Goal: Task Accomplishment & Management: Manage account settings

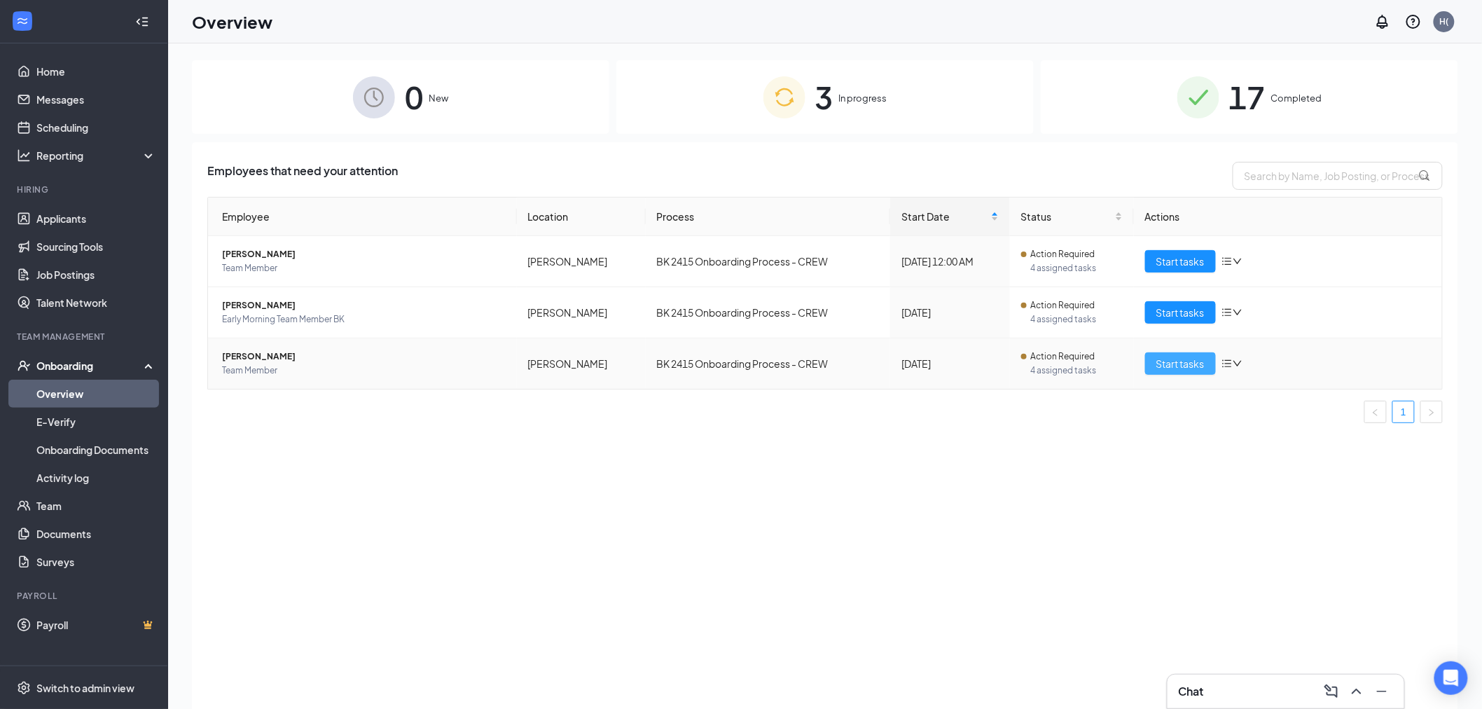
click at [1184, 361] on span "Start tasks" at bounding box center [1180, 363] width 48 height 15
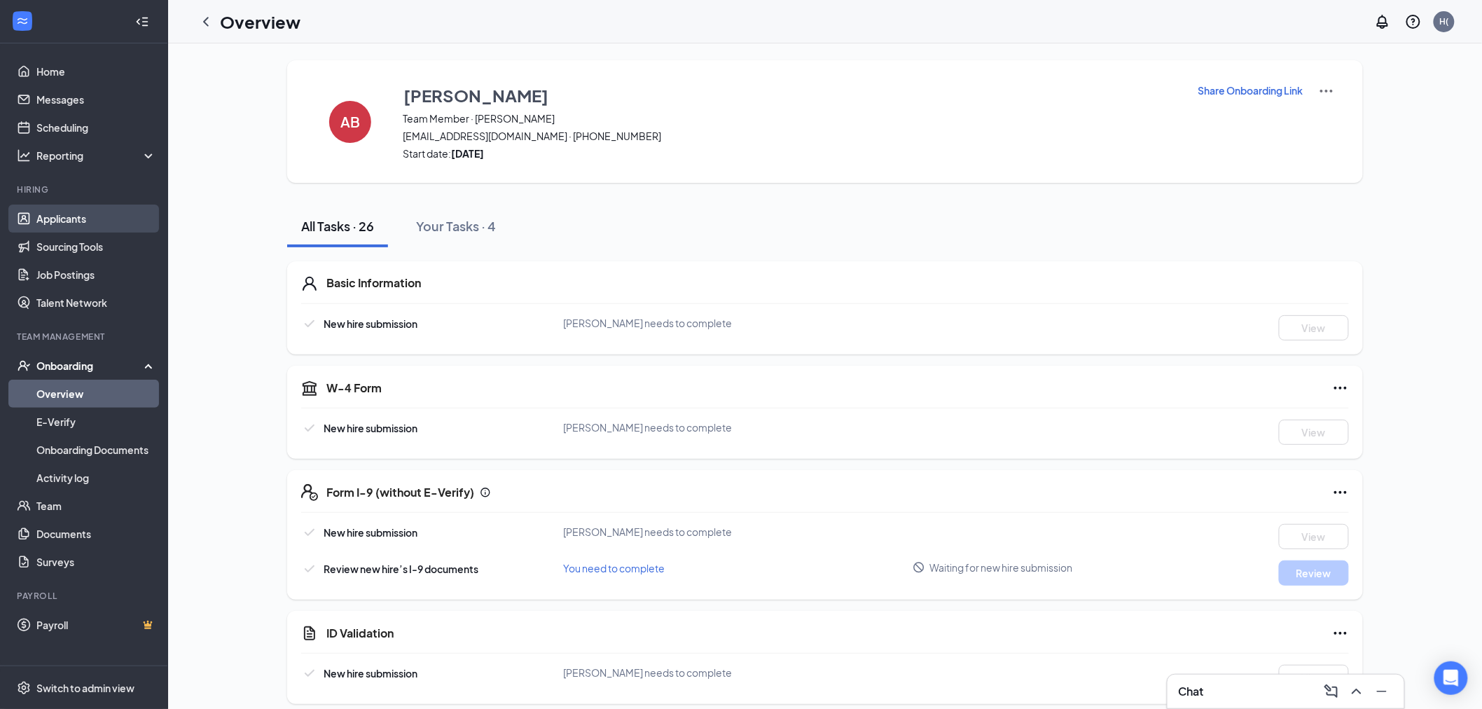
click at [95, 223] on link "Applicants" at bounding box center [96, 219] width 120 height 28
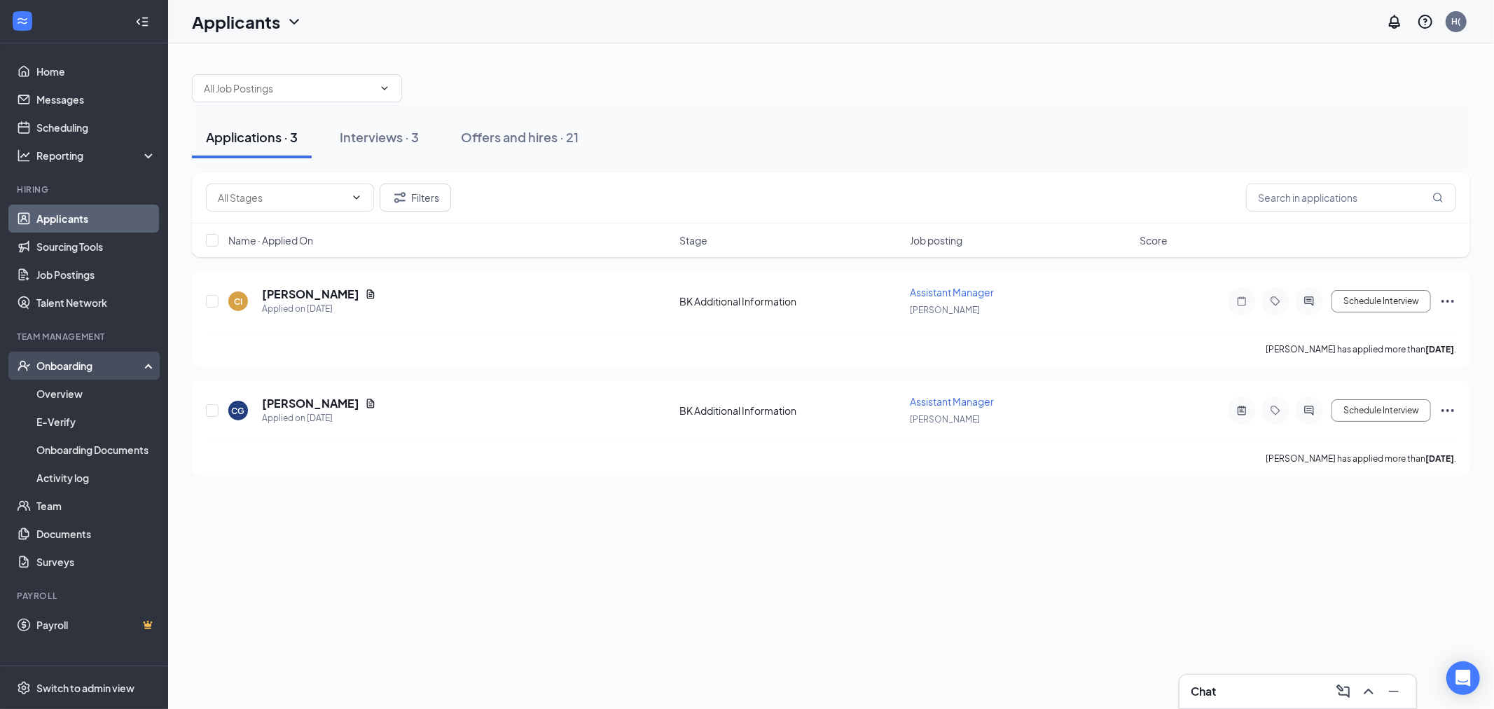
click at [92, 353] on div "Onboarding" at bounding box center [84, 366] width 168 height 28
click at [109, 356] on div "Onboarding" at bounding box center [84, 366] width 168 height 28
click at [110, 395] on link "Overview" at bounding box center [96, 394] width 120 height 28
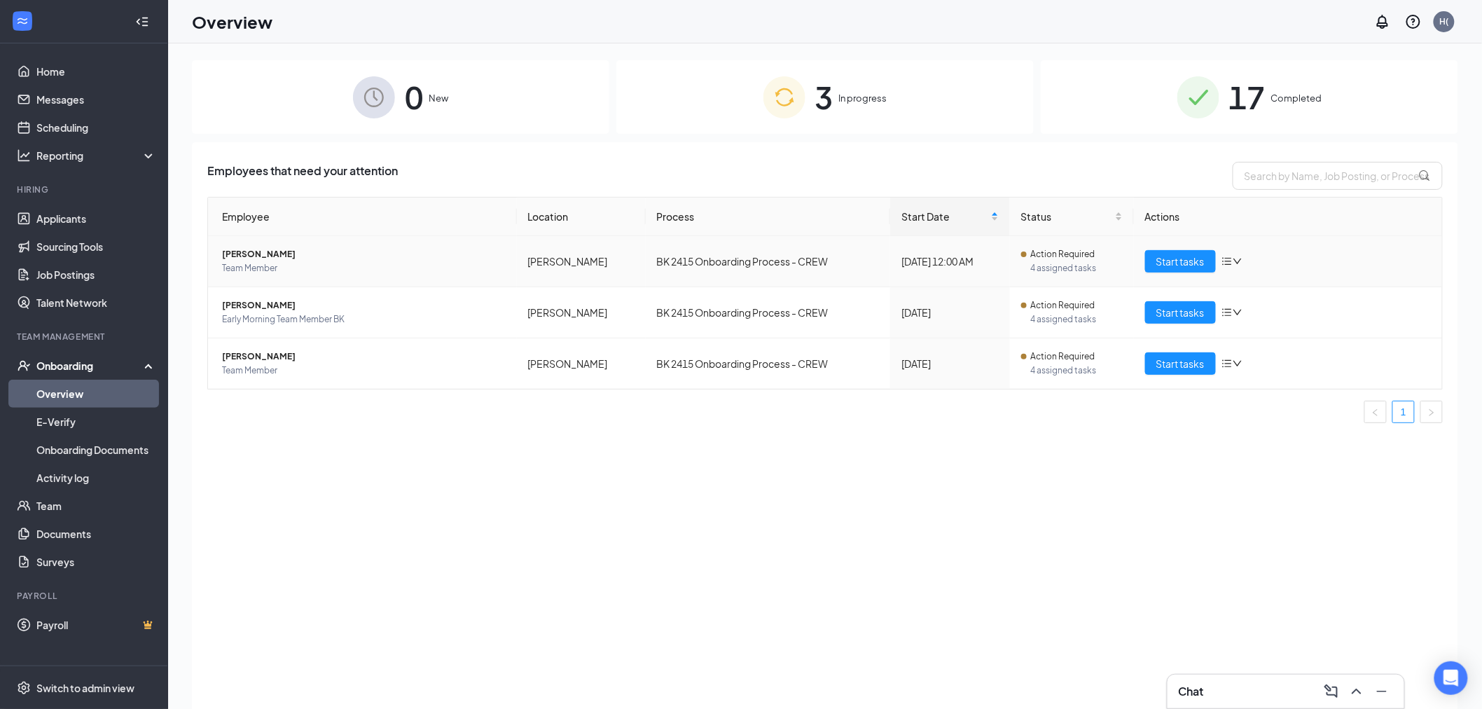
click at [266, 249] on span "[PERSON_NAME]" at bounding box center [364, 254] width 284 height 14
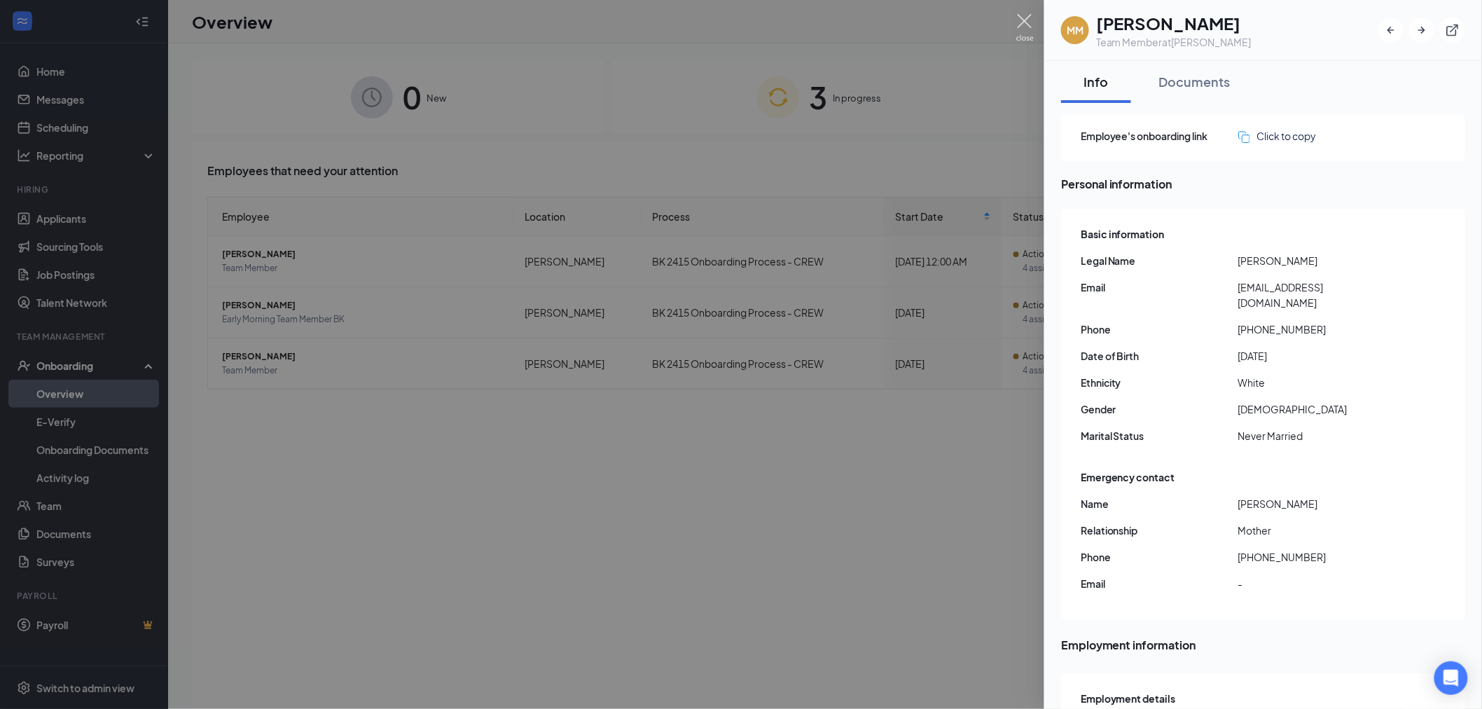
click at [1023, 18] on img at bounding box center [1025, 27] width 18 height 27
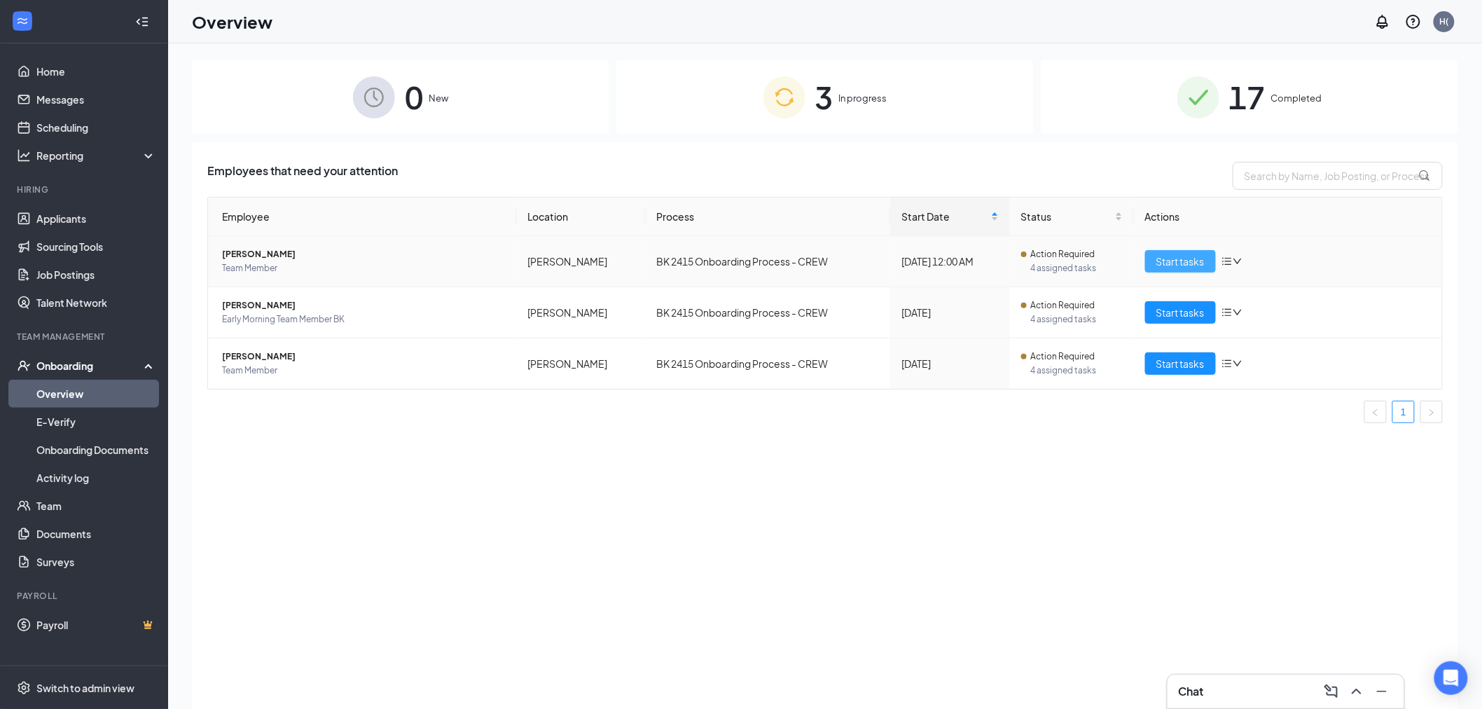
click at [1172, 265] on span "Start tasks" at bounding box center [1180, 261] width 48 height 15
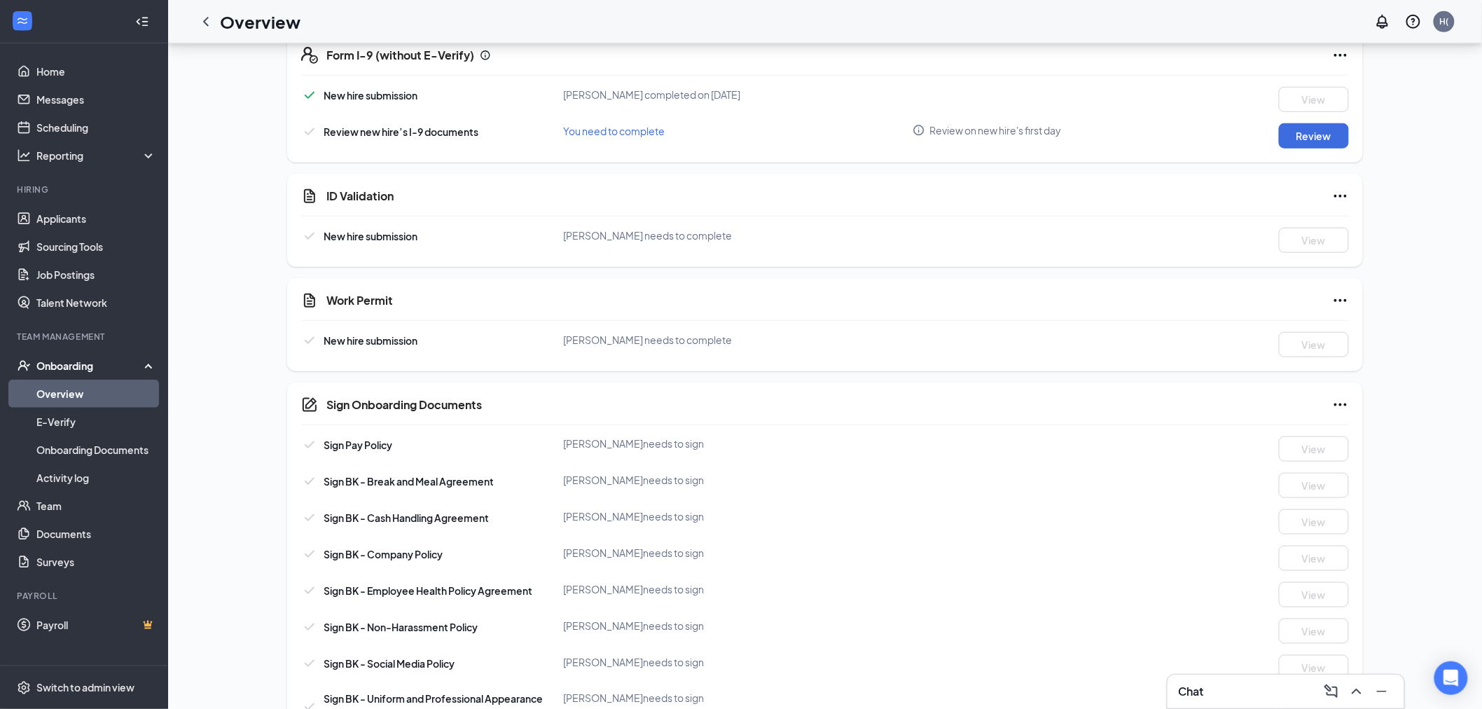
scroll to position [208, 0]
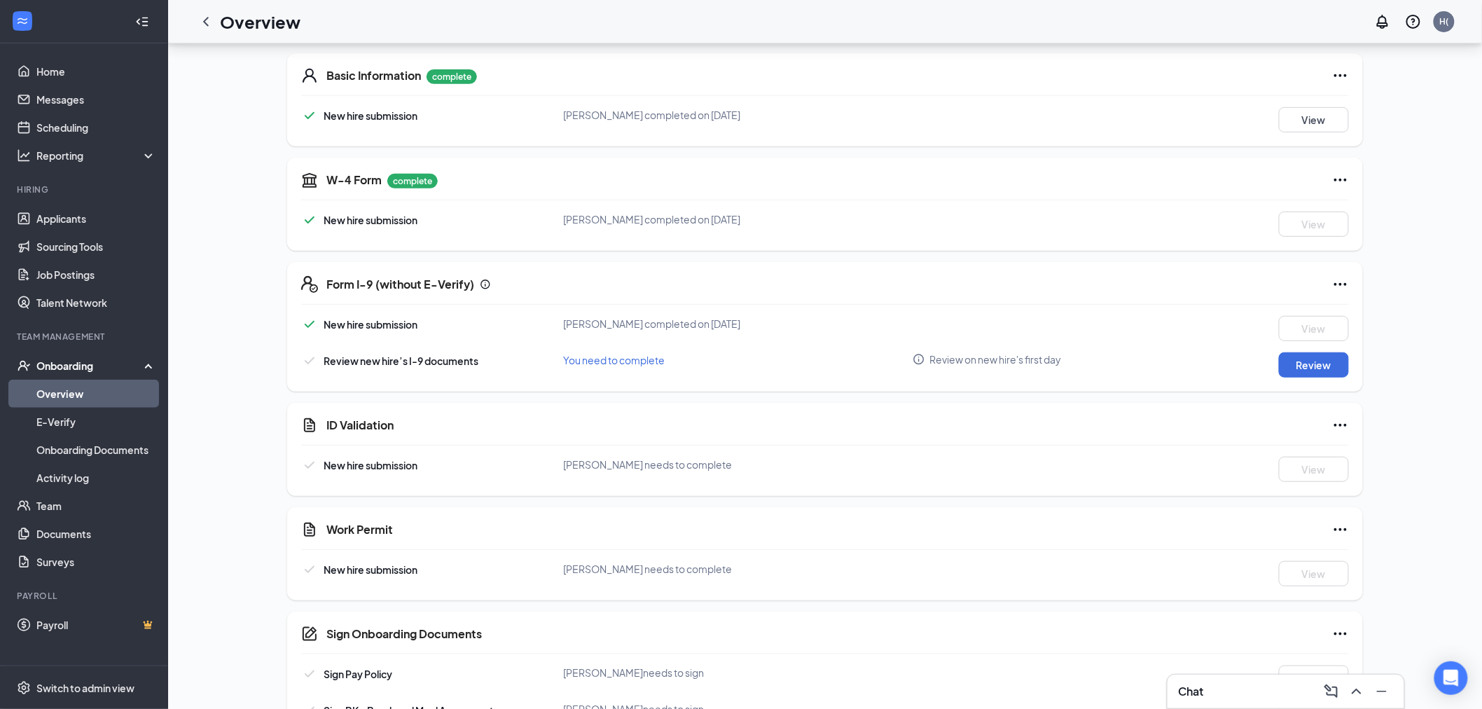
click at [198, 15] on icon "ChevronLeft" at bounding box center [206, 21] width 17 height 17
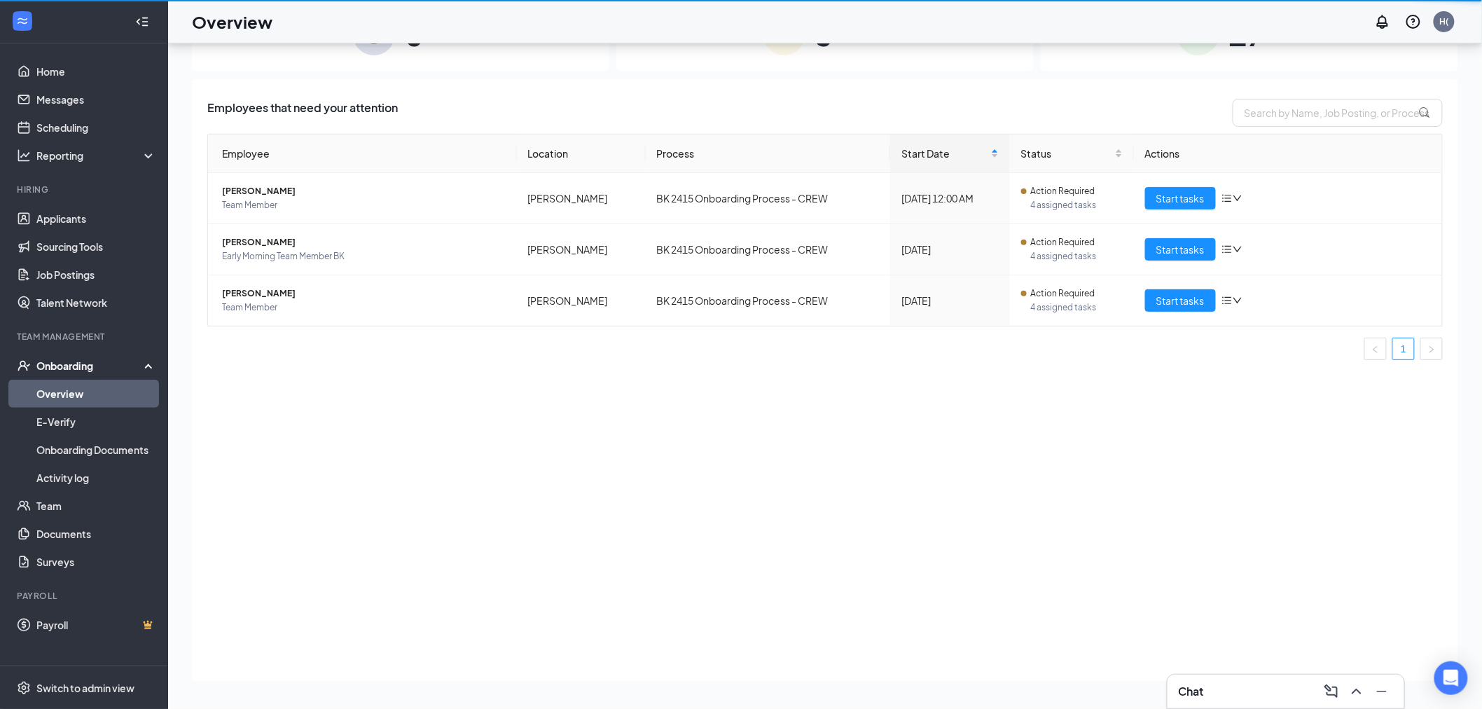
scroll to position [63, 0]
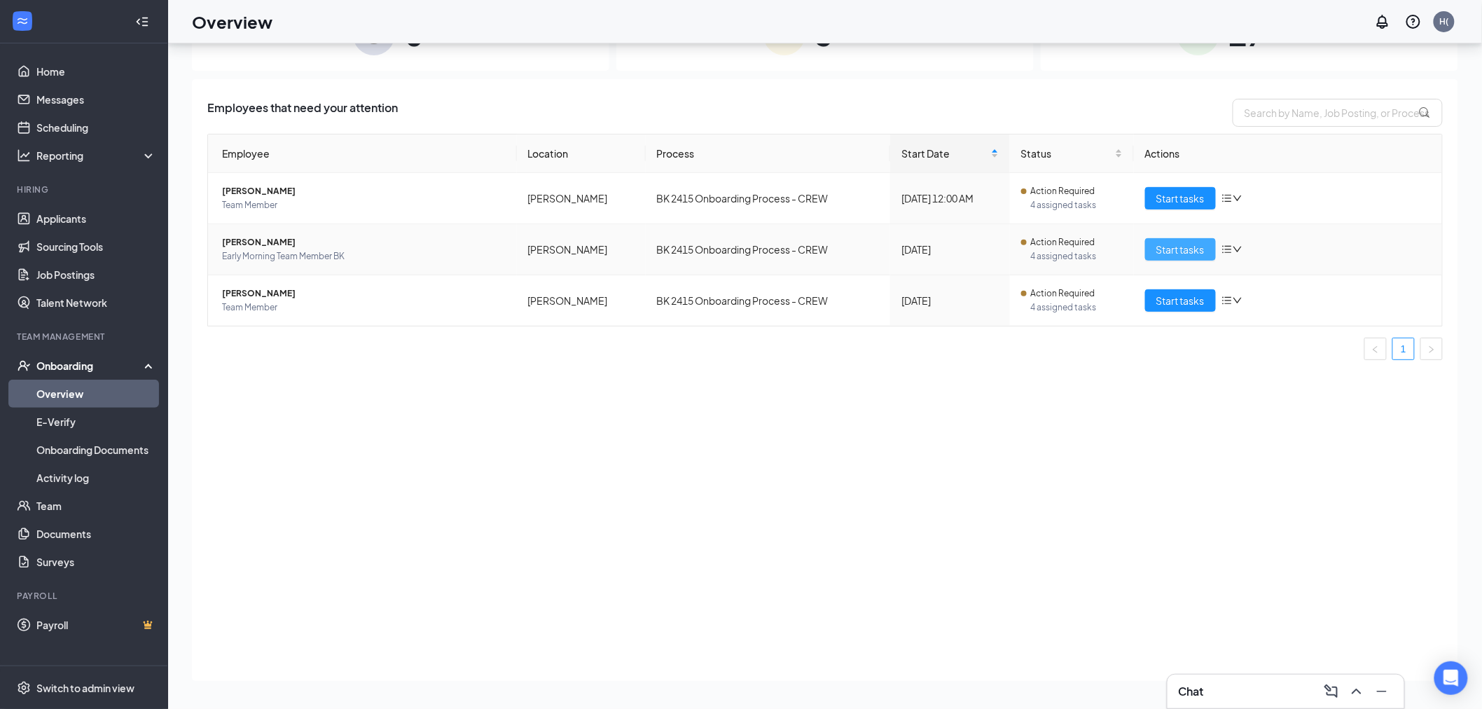
click at [1184, 249] on span "Start tasks" at bounding box center [1180, 249] width 48 height 15
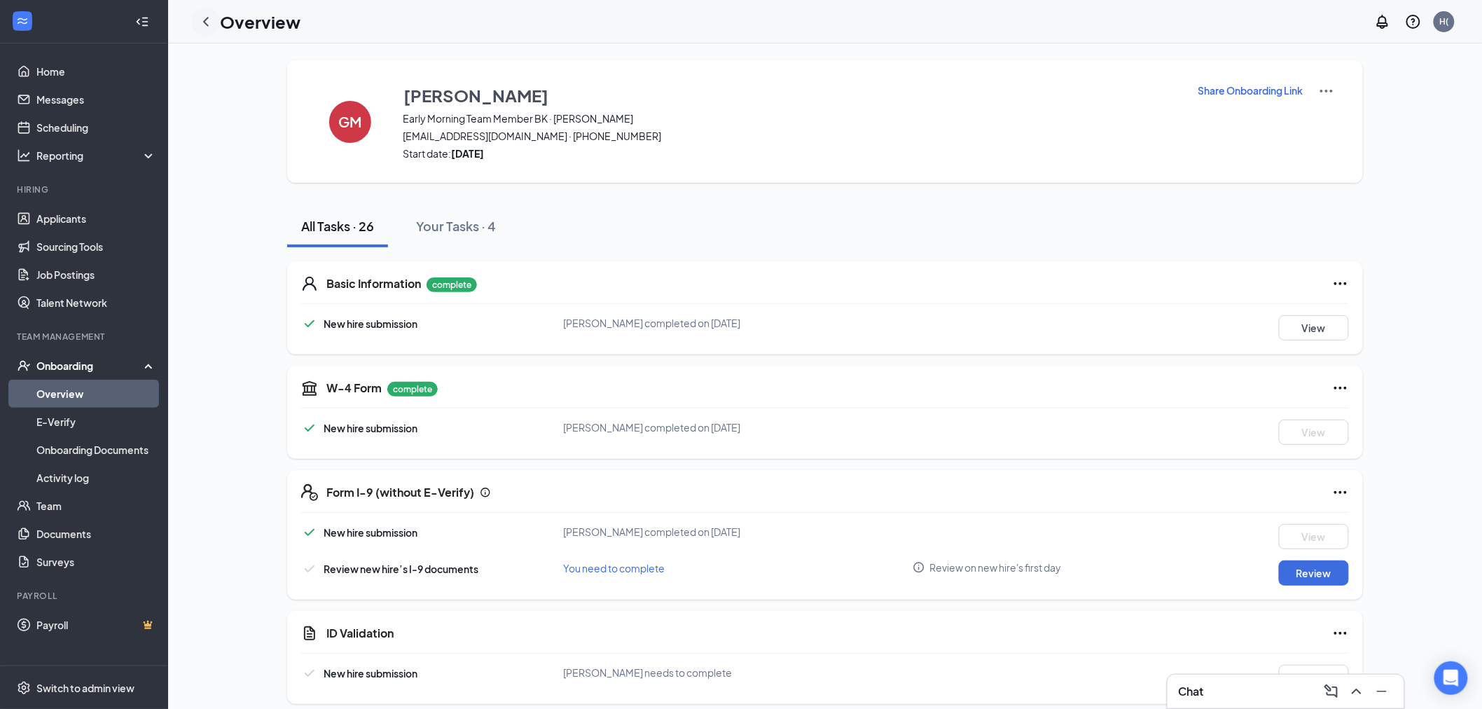
click at [203, 24] on icon "ChevronLeft" at bounding box center [206, 21] width 17 height 17
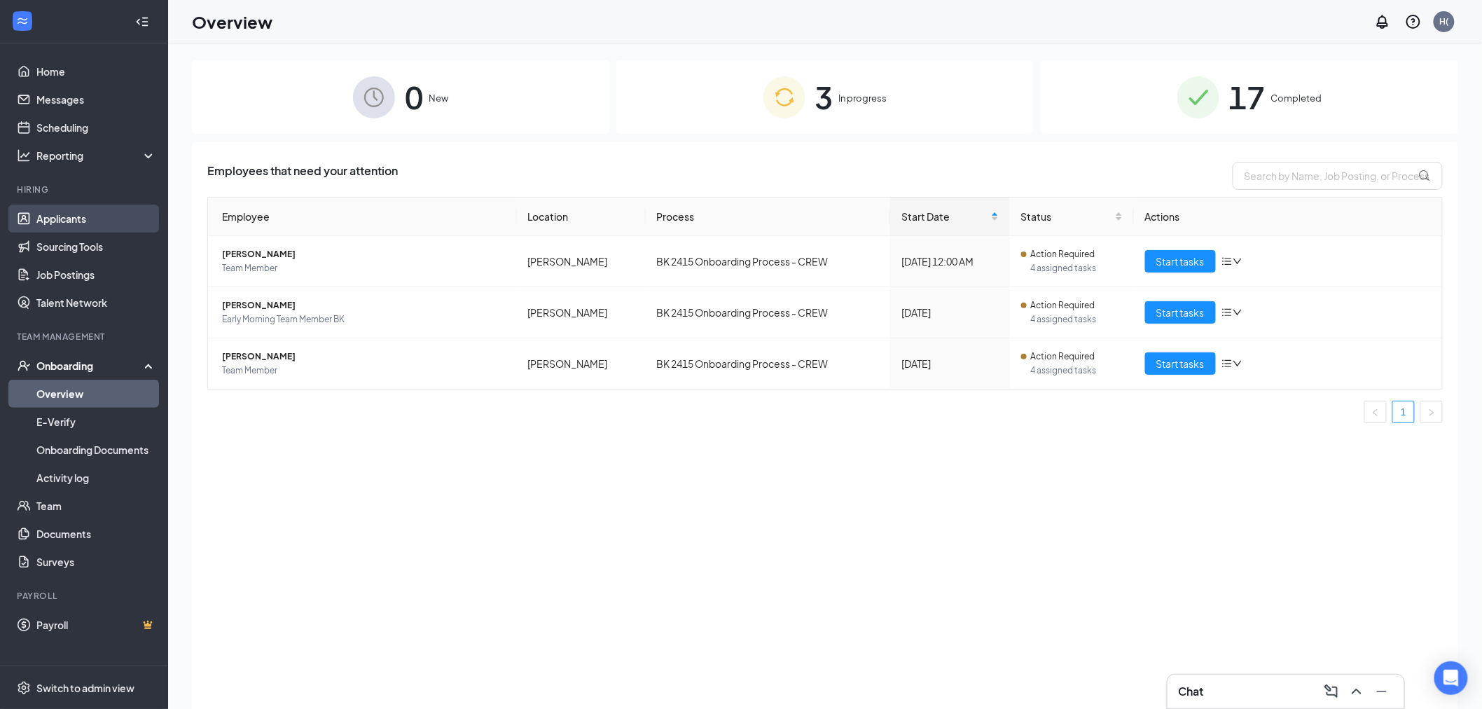
click at [85, 230] on link "Applicants" at bounding box center [96, 219] width 120 height 28
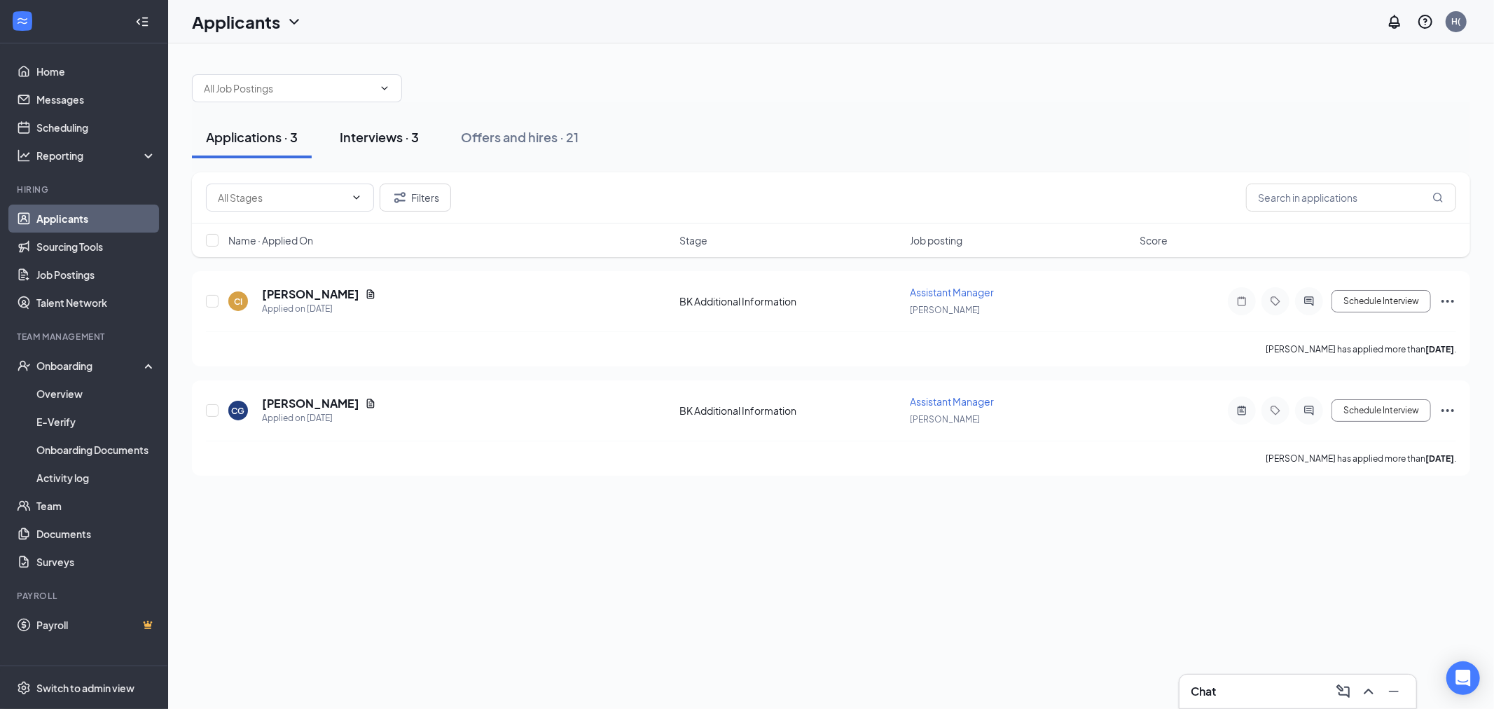
click at [382, 135] on div "Interviews · 3" at bounding box center [379, 137] width 79 height 18
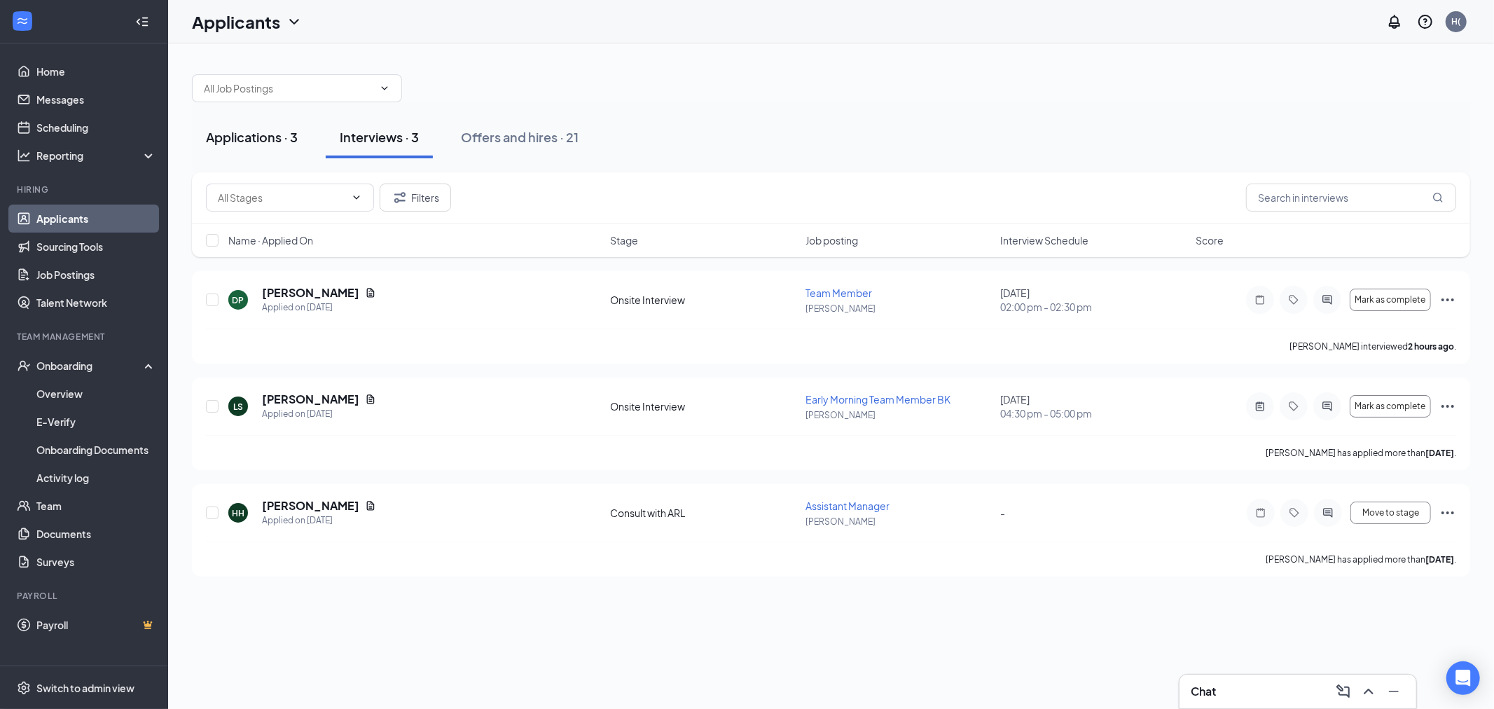
click at [270, 136] on div "Applications · 3" at bounding box center [252, 137] width 92 height 18
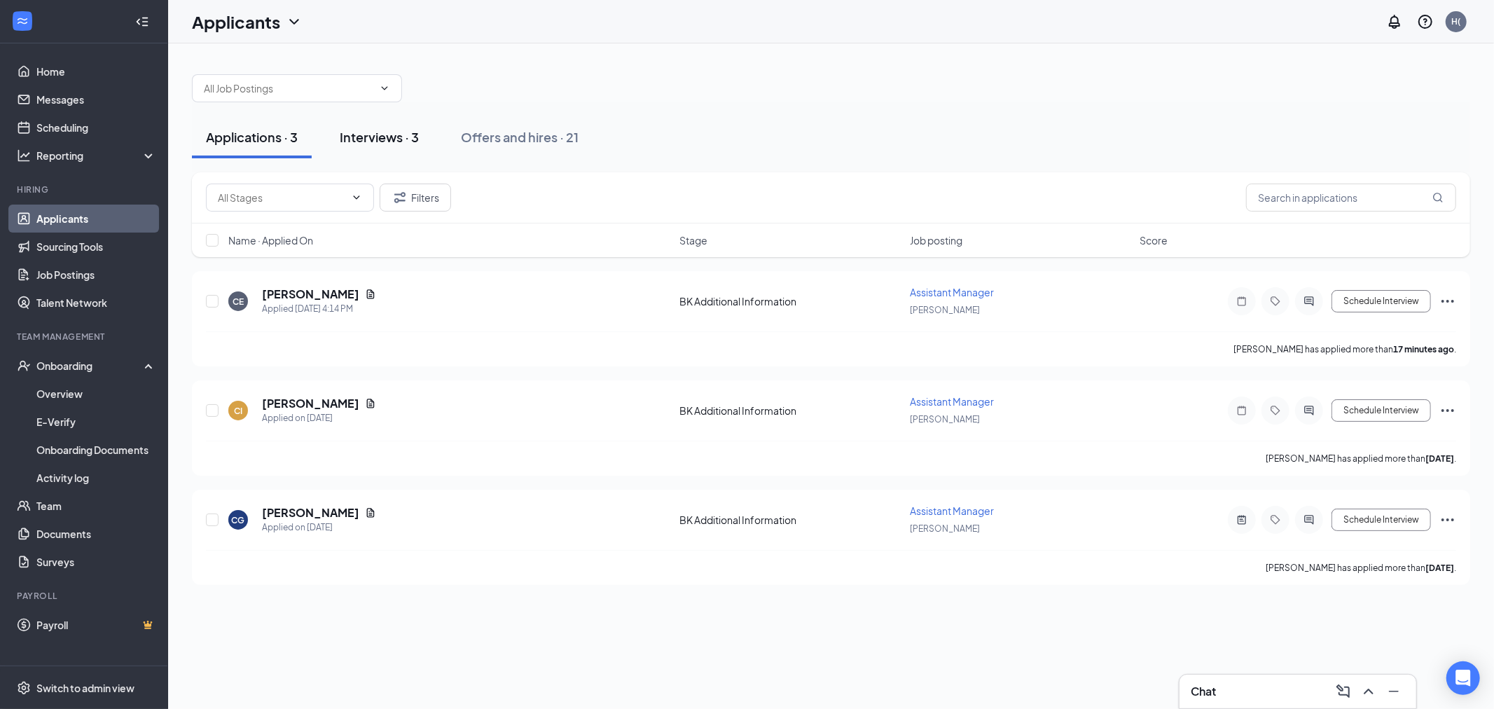
click at [384, 138] on div "Interviews · 3" at bounding box center [379, 137] width 79 height 18
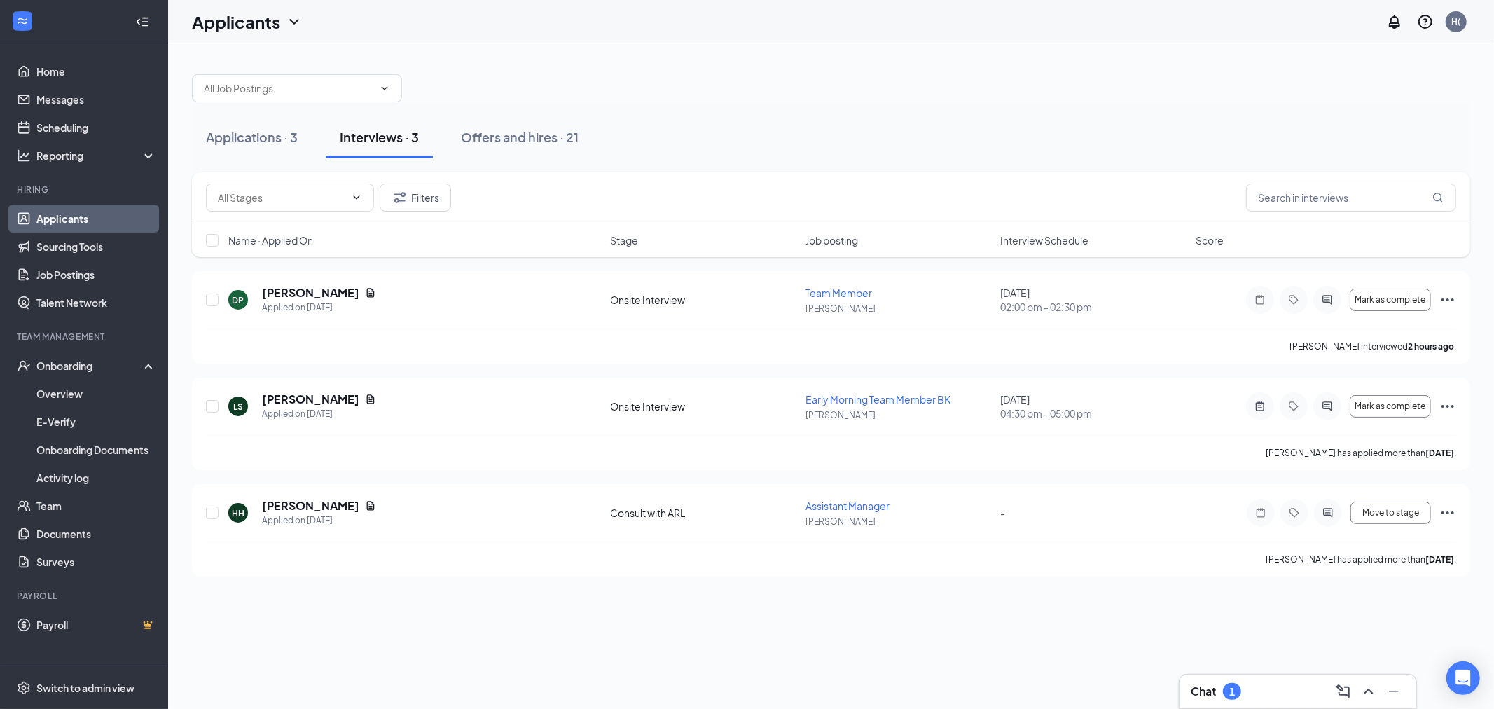
click at [1231, 693] on div "1" at bounding box center [1232, 692] width 6 height 12
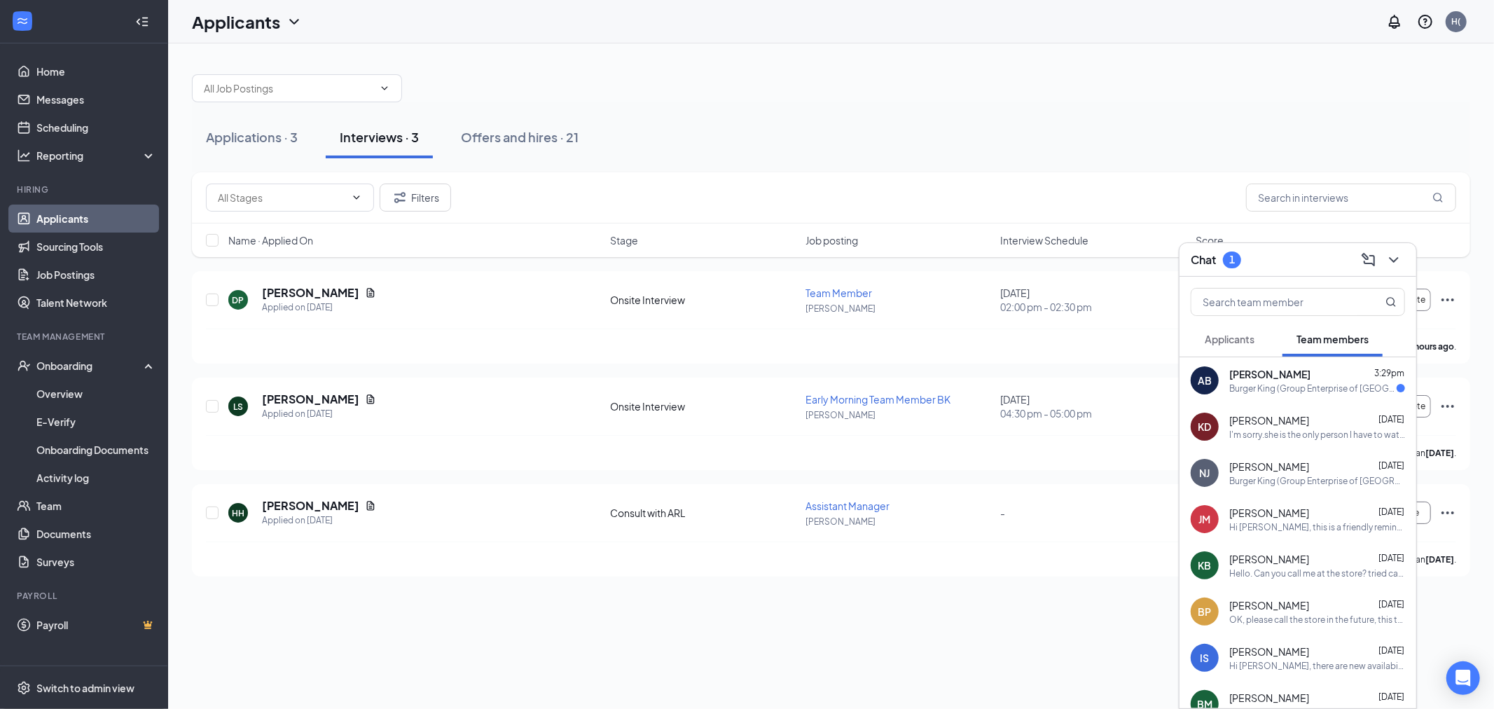
click at [1273, 380] on span "[PERSON_NAME]" at bounding box center [1269, 374] width 81 height 14
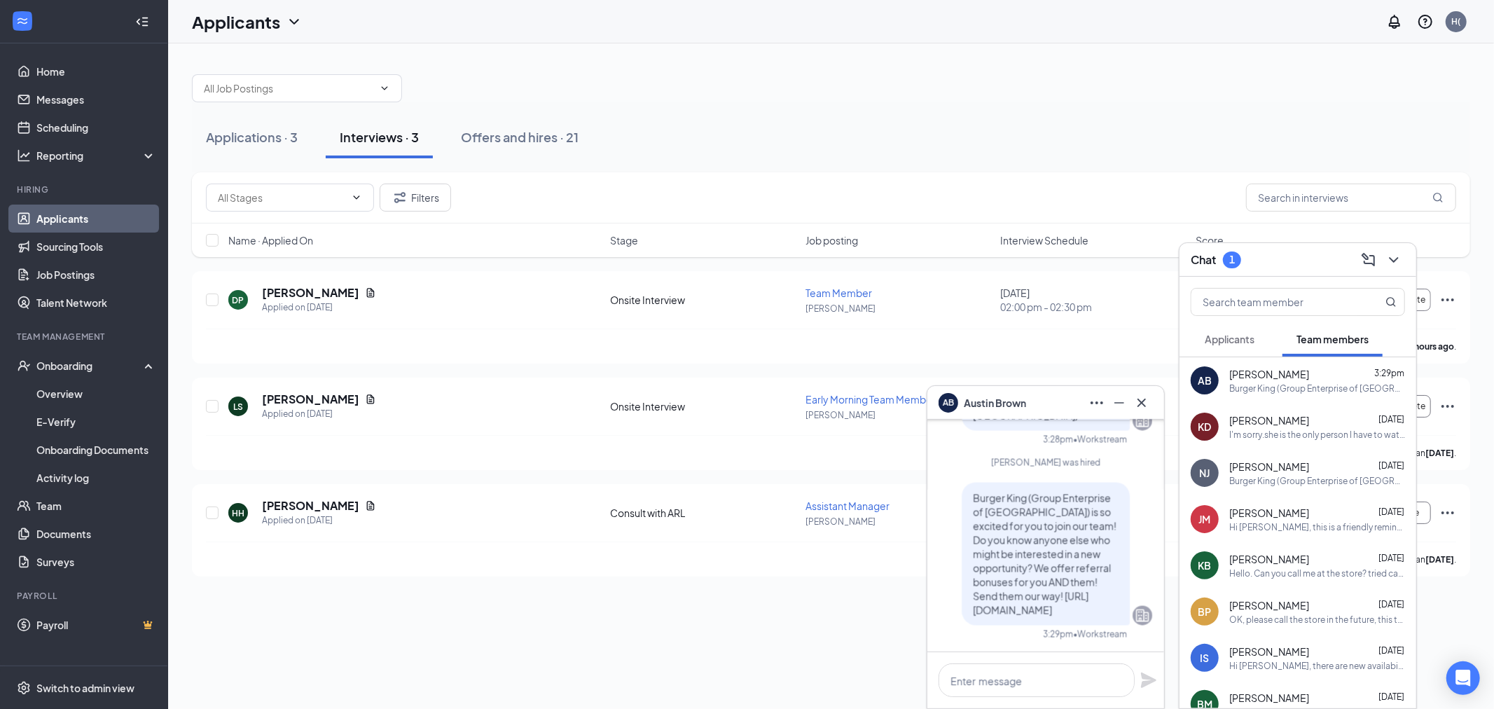
click at [1242, 347] on button "Applicants" at bounding box center [1230, 338] width 78 height 35
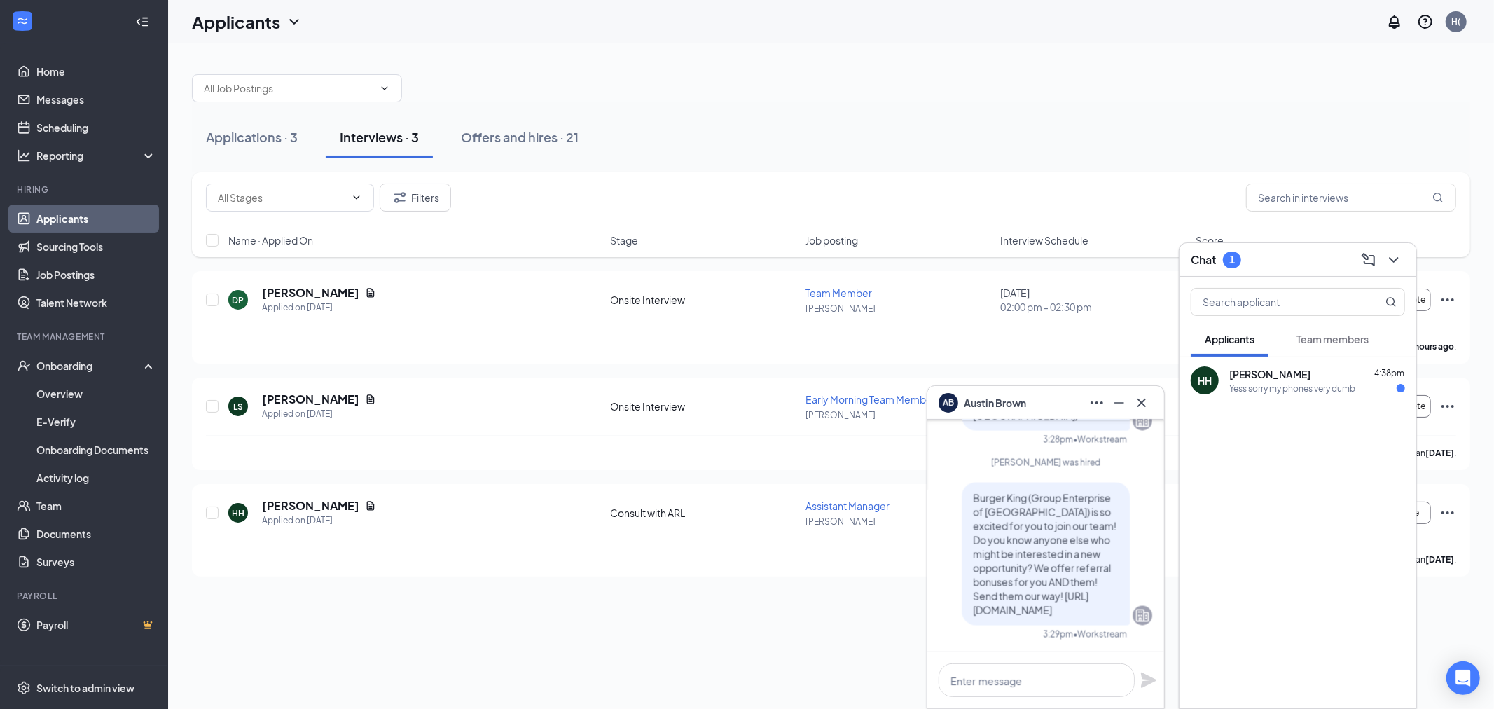
click at [1276, 396] on div "[PERSON_NAME] 4:38pm Yess sorry my phones very dumb" at bounding box center [1297, 380] width 237 height 46
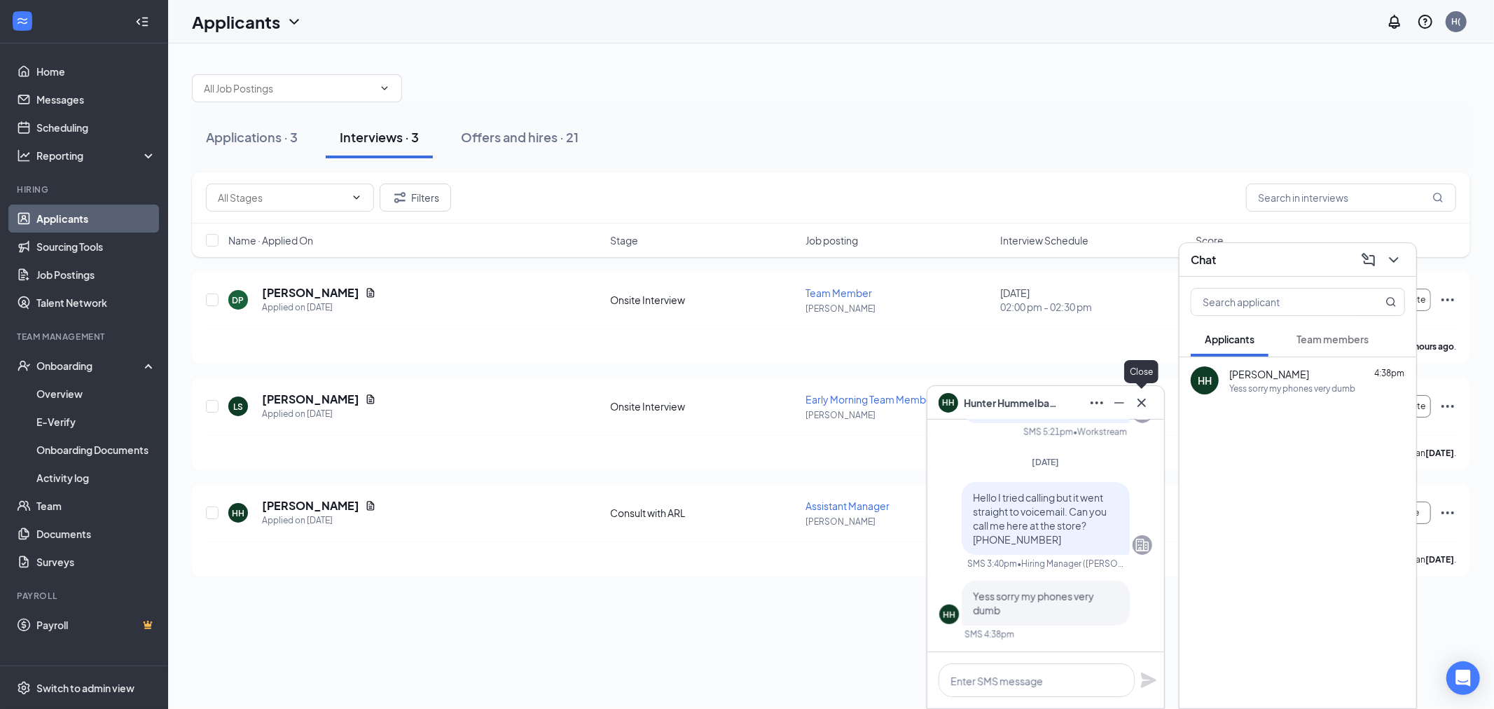
click at [1144, 399] on icon "Cross" at bounding box center [1141, 402] width 17 height 17
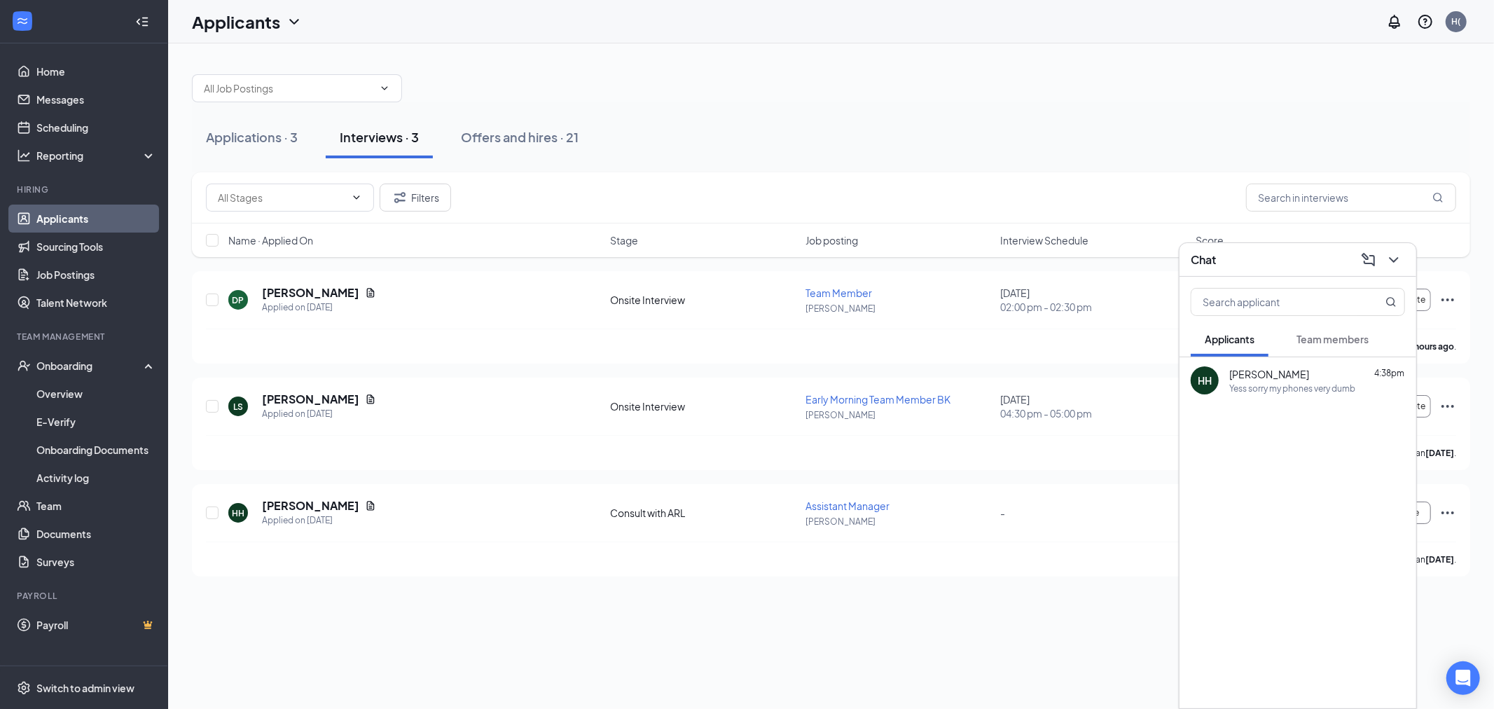
click at [1396, 266] on icon "ChevronDown" at bounding box center [1393, 259] width 17 height 17
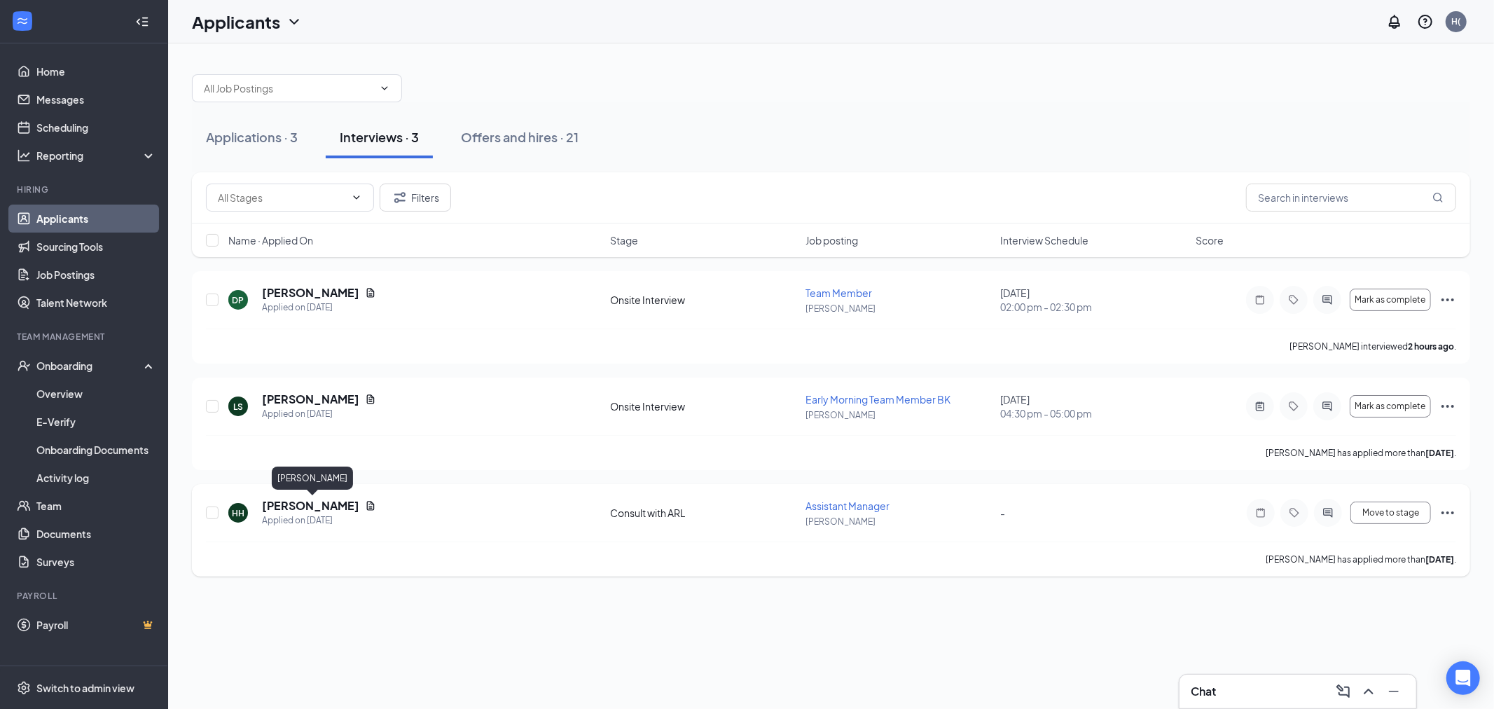
click at [347, 499] on h5 "[PERSON_NAME]" at bounding box center [310, 505] width 97 height 15
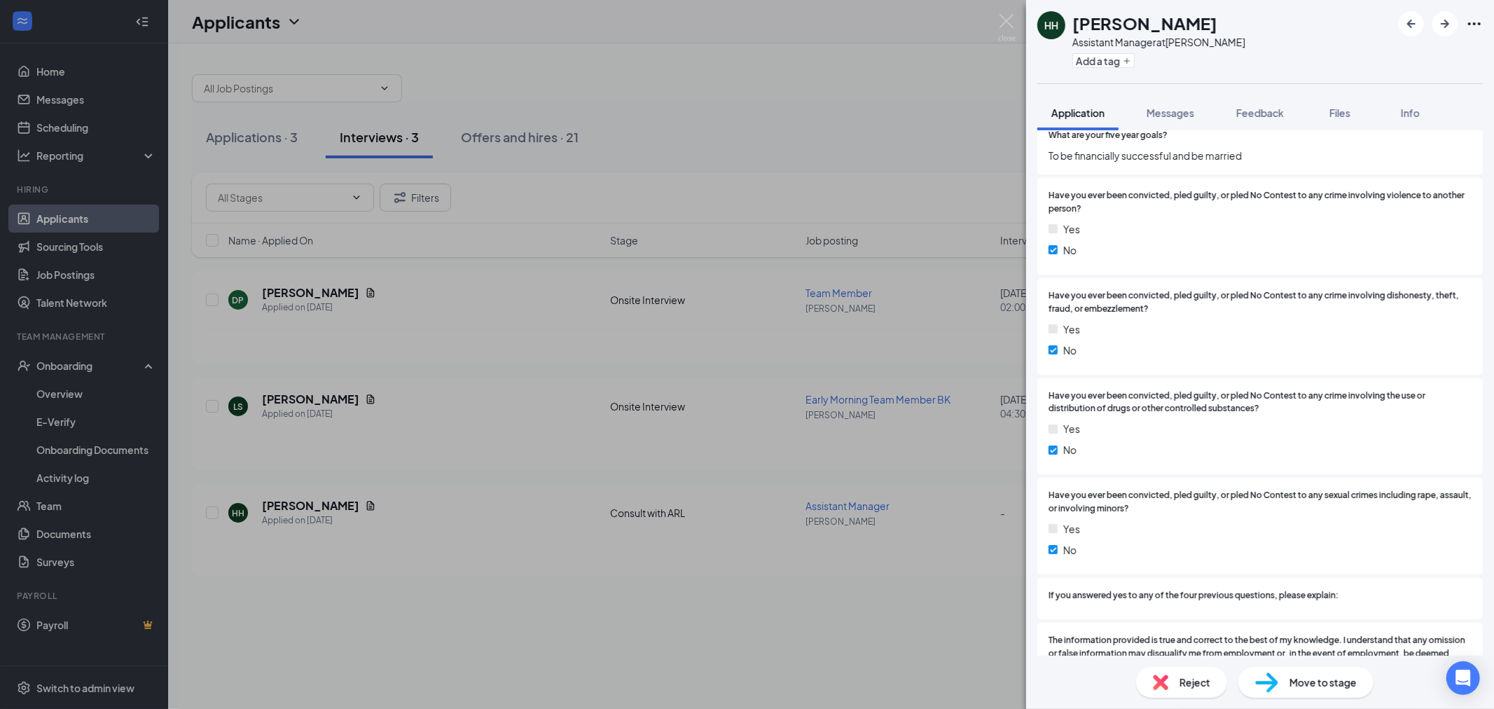
scroll to position [2081, 0]
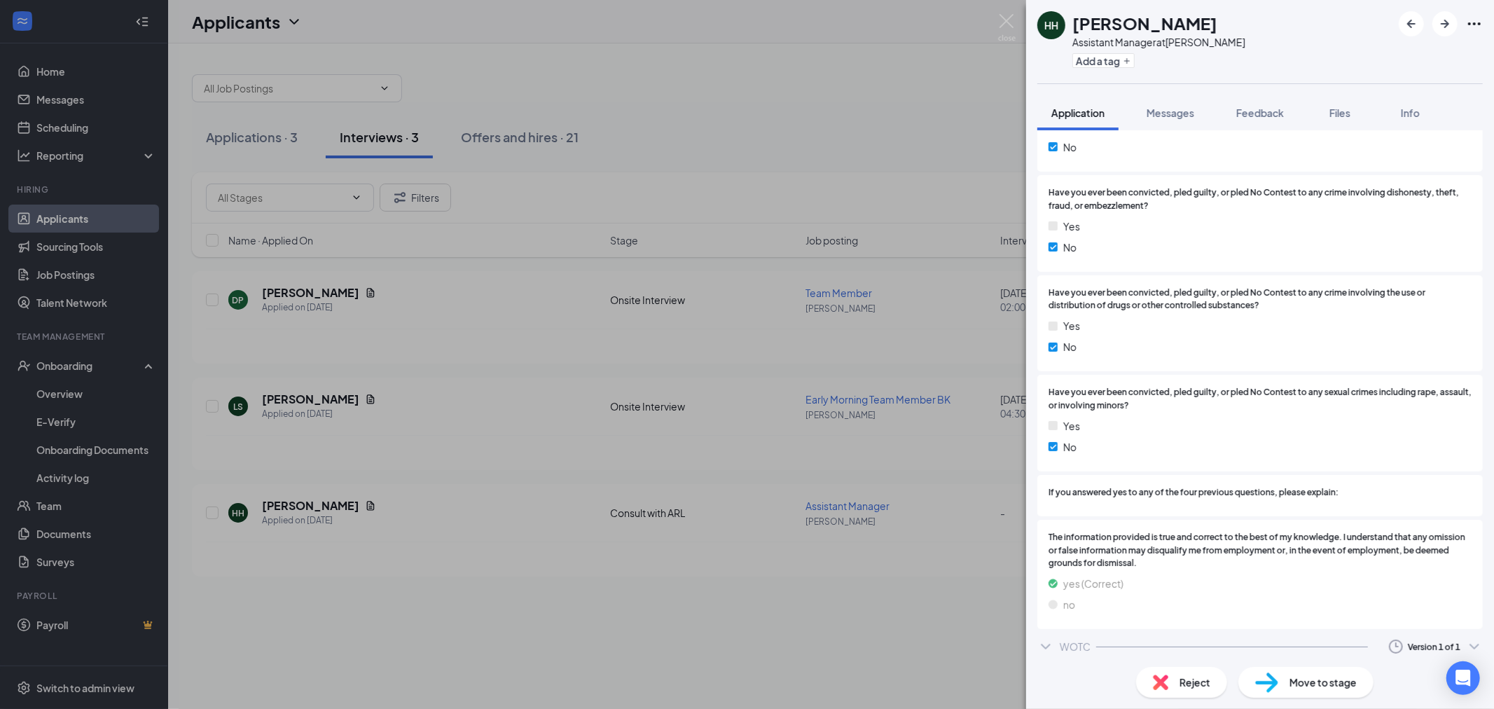
click at [1061, 632] on div "WOTC Version 1 of 1" at bounding box center [1259, 646] width 445 height 28
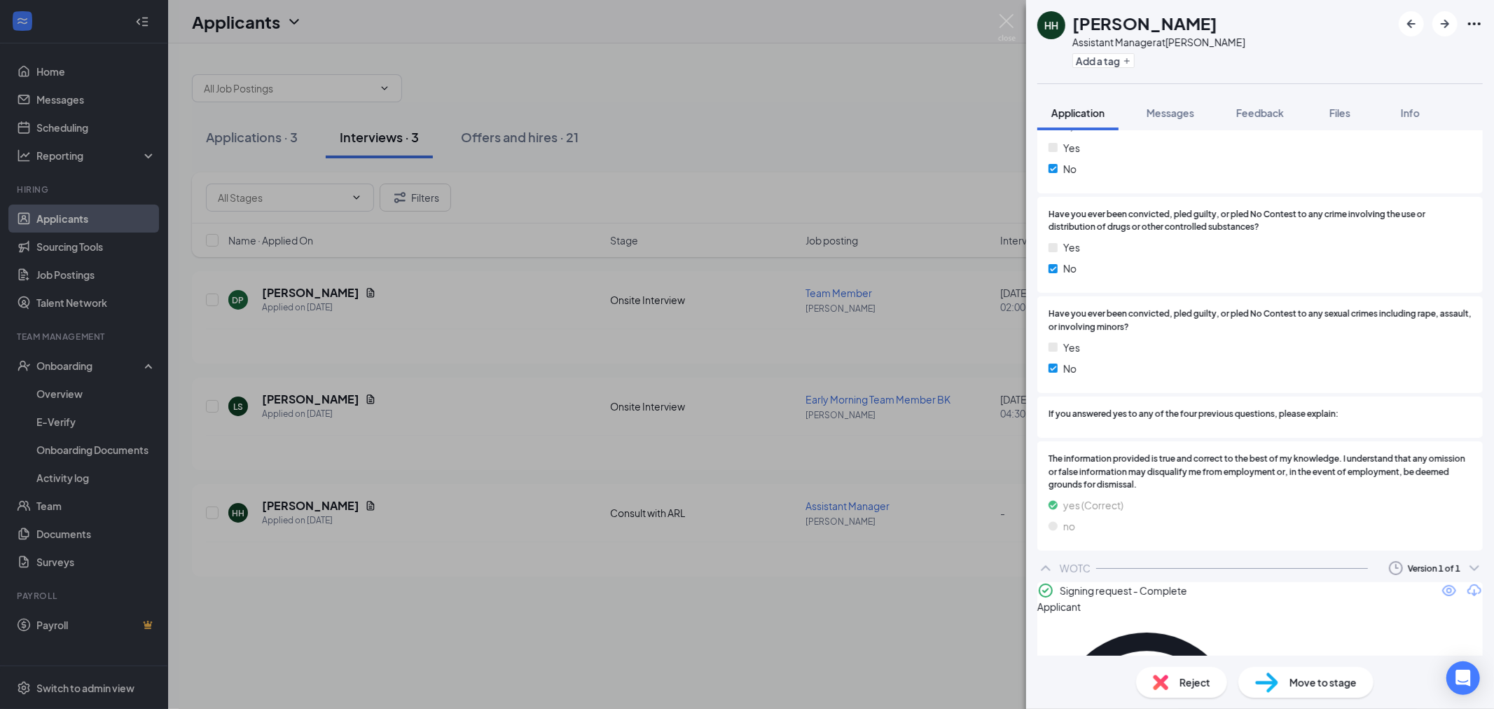
scroll to position [2166, 0]
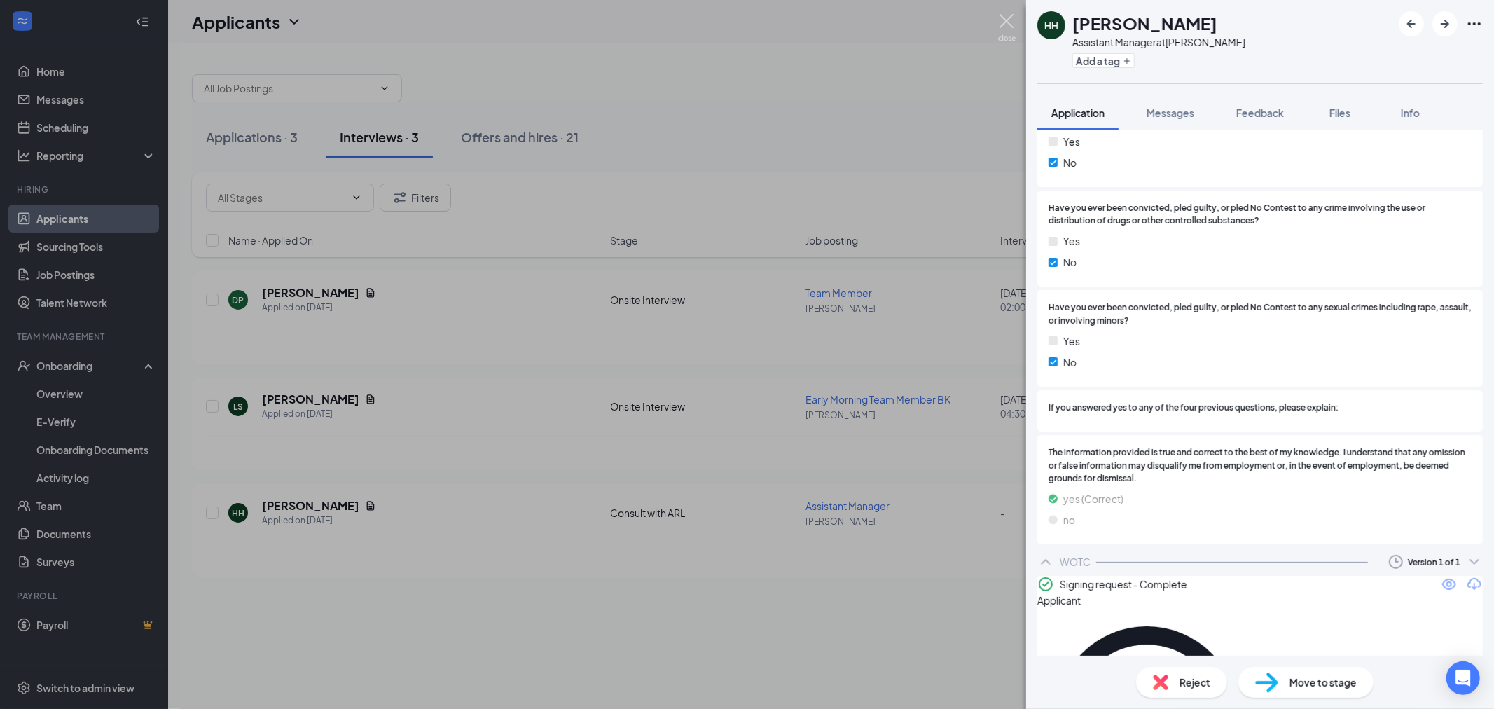
click at [1005, 26] on img at bounding box center [1007, 27] width 18 height 27
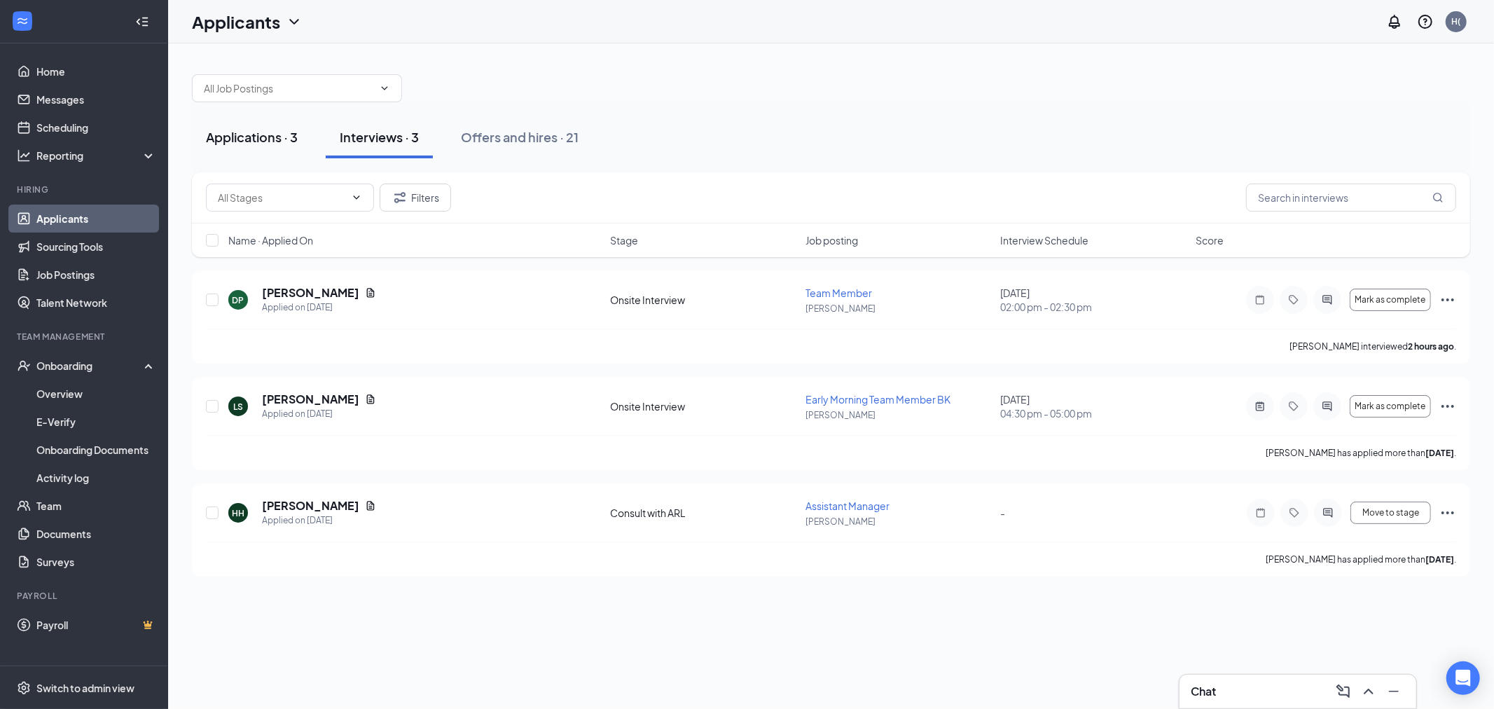
click at [290, 130] on div "Applications · 3" at bounding box center [252, 137] width 92 height 18
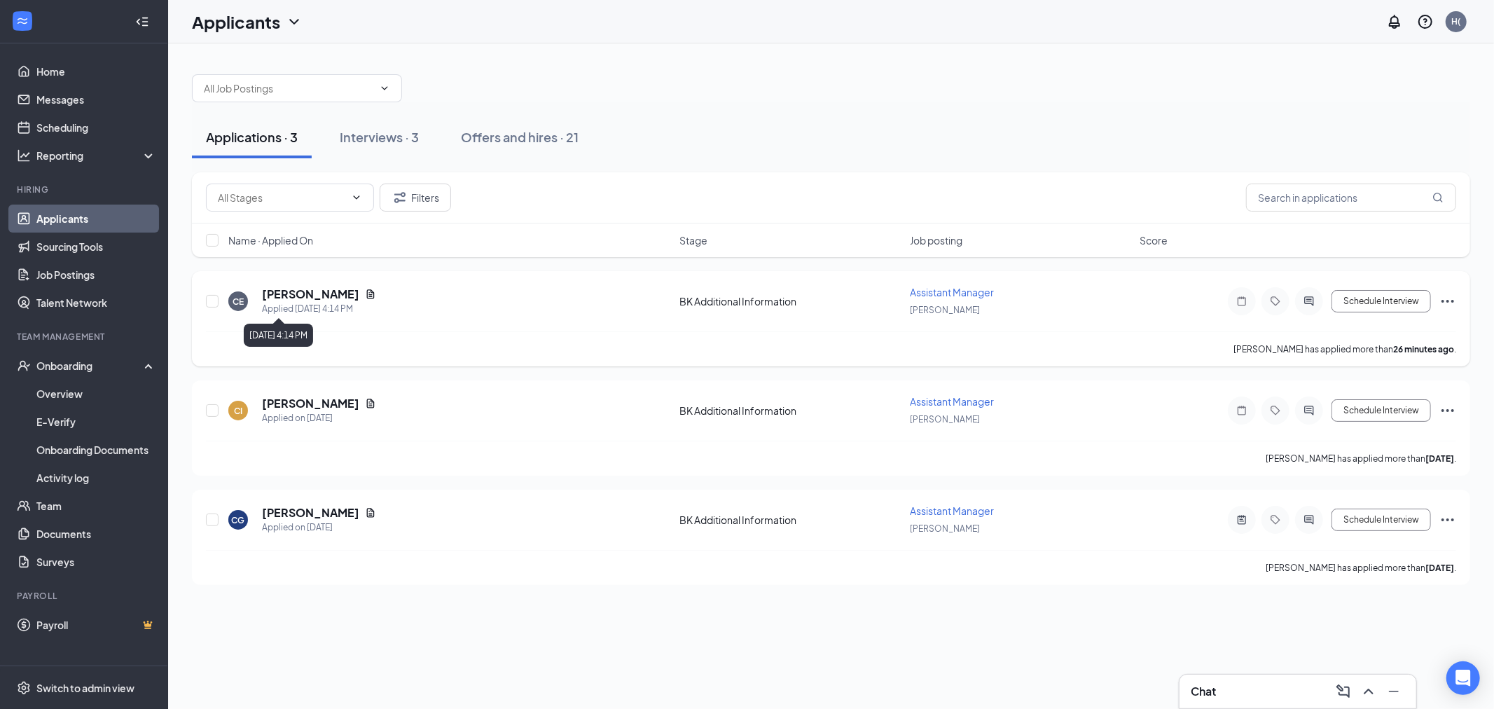
click at [300, 289] on h5 "[PERSON_NAME]" at bounding box center [310, 293] width 97 height 15
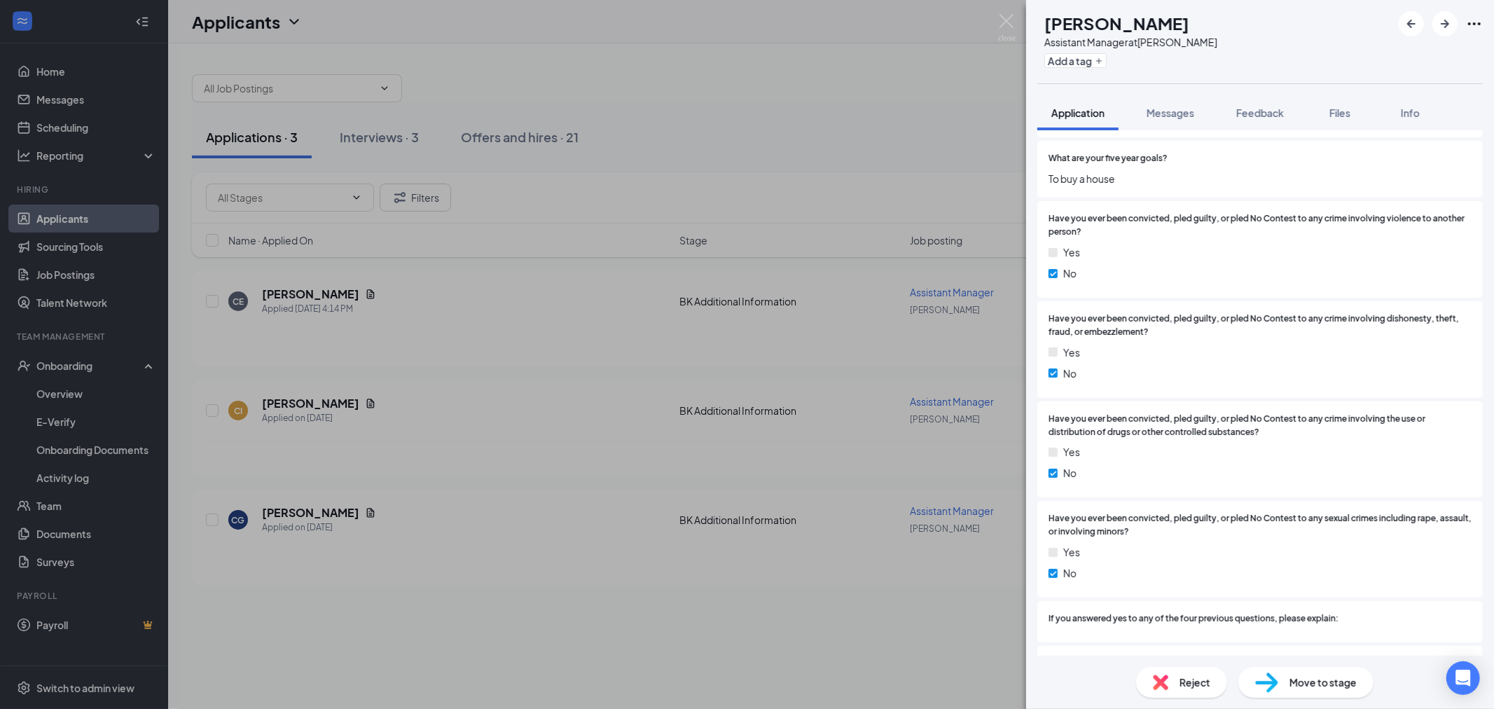
scroll to position [2008, 0]
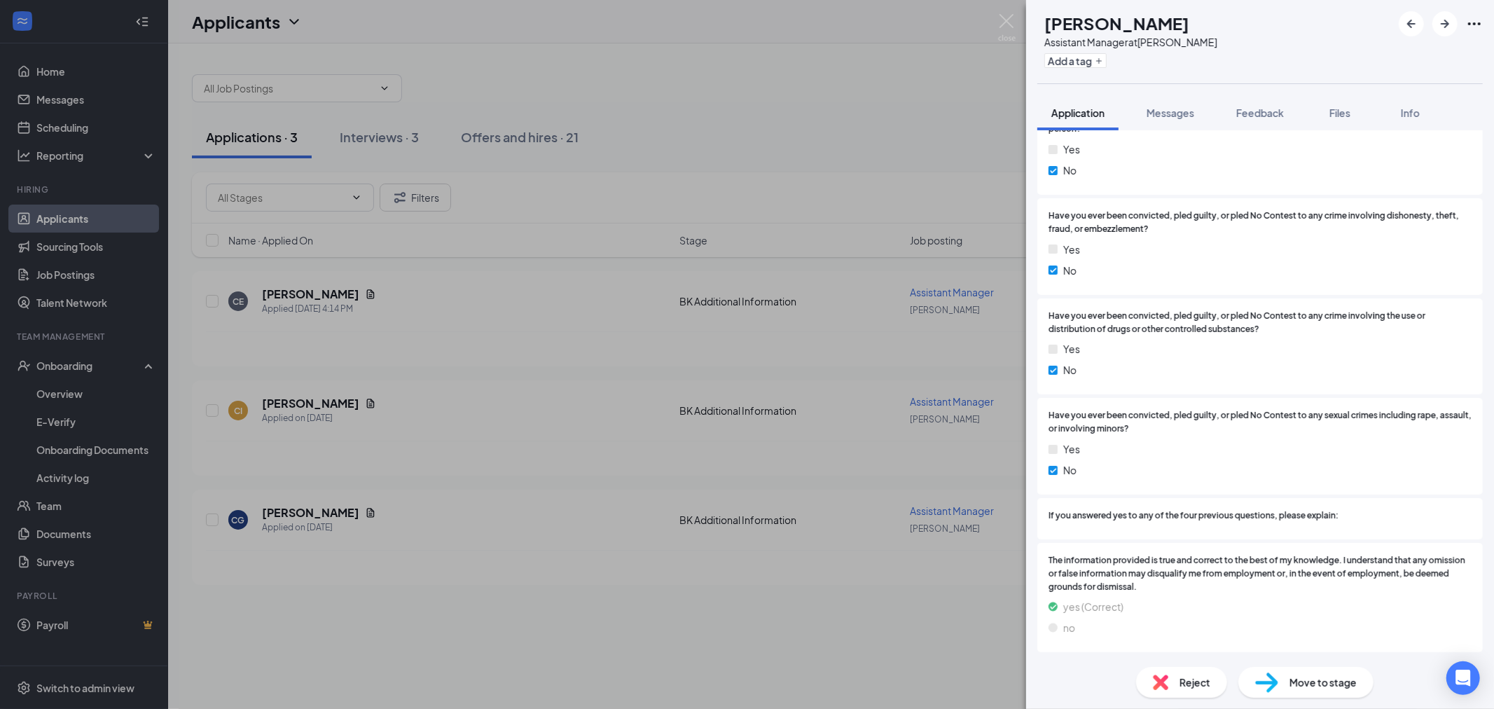
click at [1006, 13] on div "CE [PERSON_NAME] Assistant Manager at [PERSON_NAME] Add a tag Application Messa…" at bounding box center [747, 354] width 1494 height 709
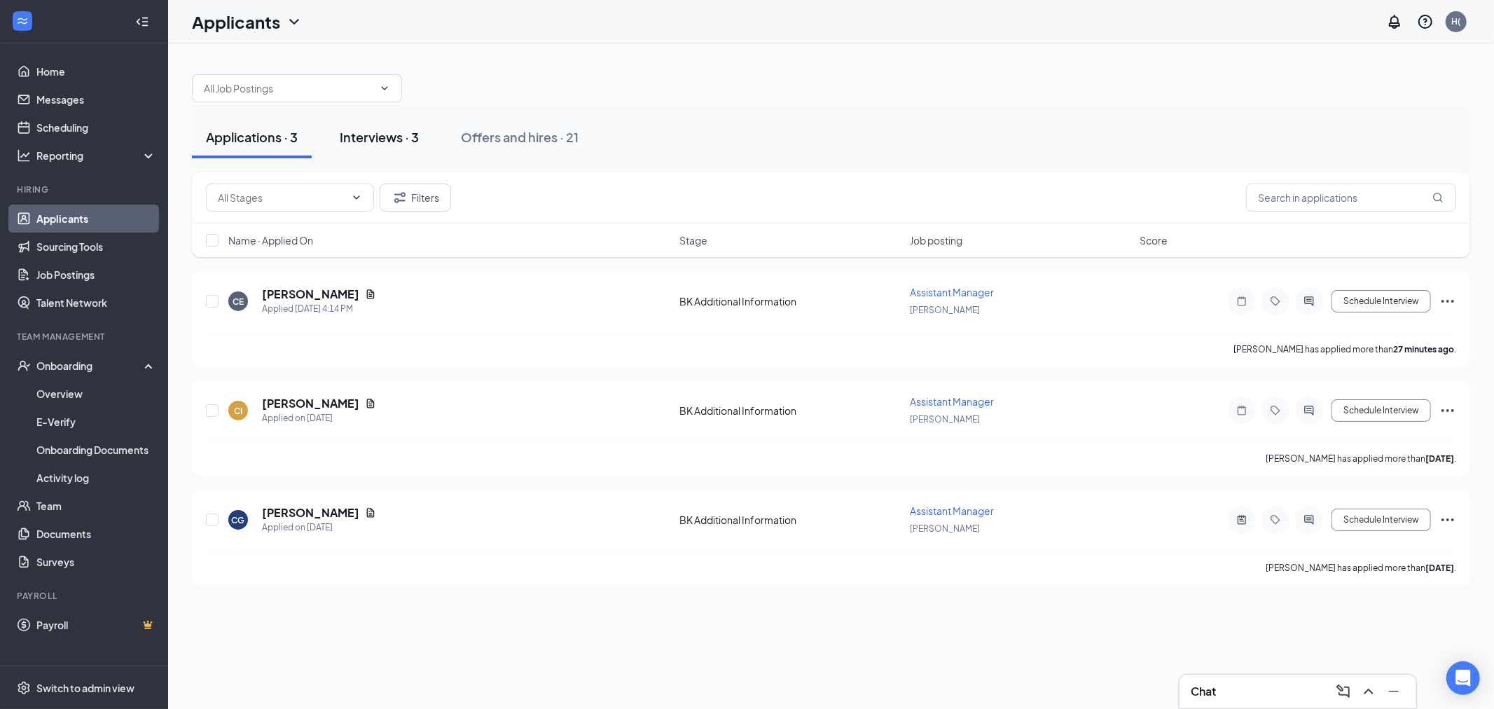
click at [402, 127] on button "Interviews · 3" at bounding box center [379, 137] width 107 height 42
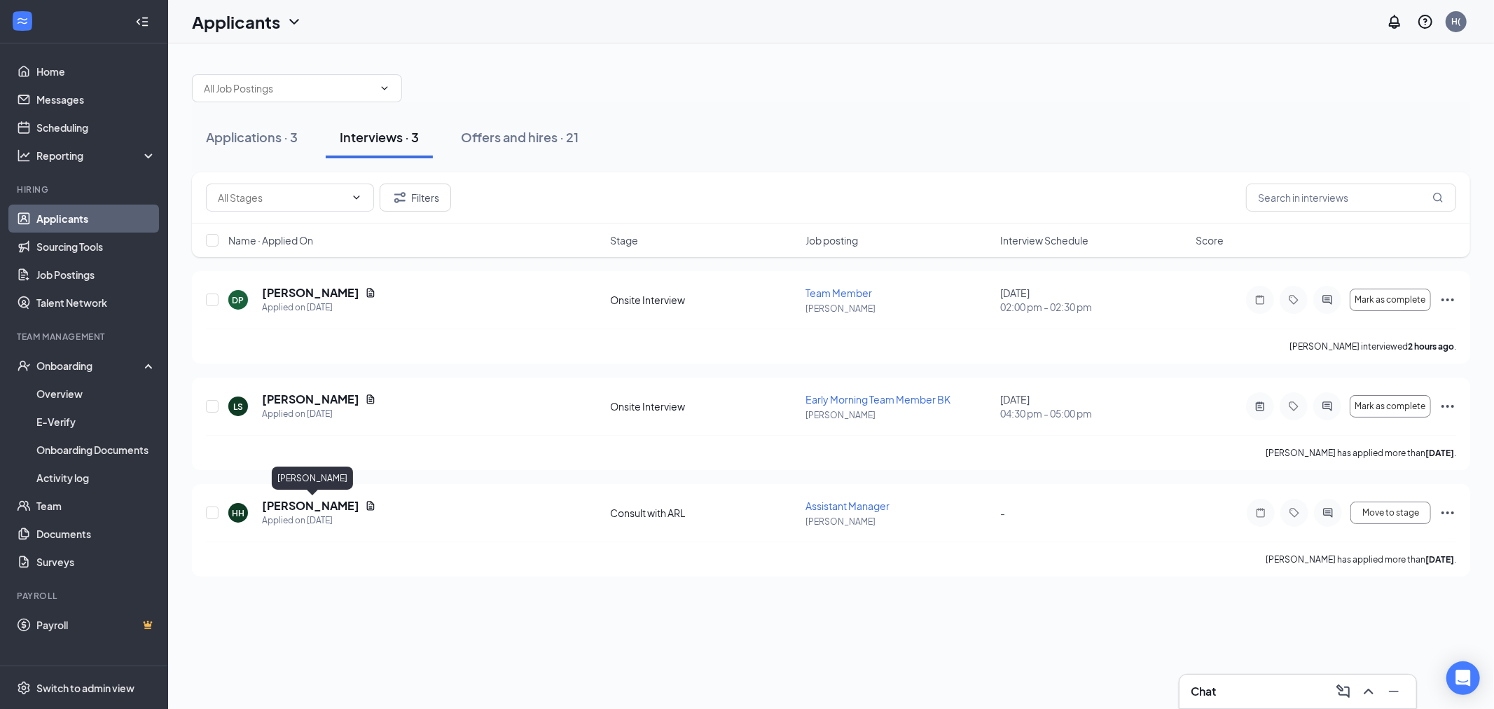
click at [321, 490] on div "[PERSON_NAME]" at bounding box center [312, 480] width 81 height 29
click at [328, 506] on h5 "[PERSON_NAME]" at bounding box center [310, 505] width 97 height 15
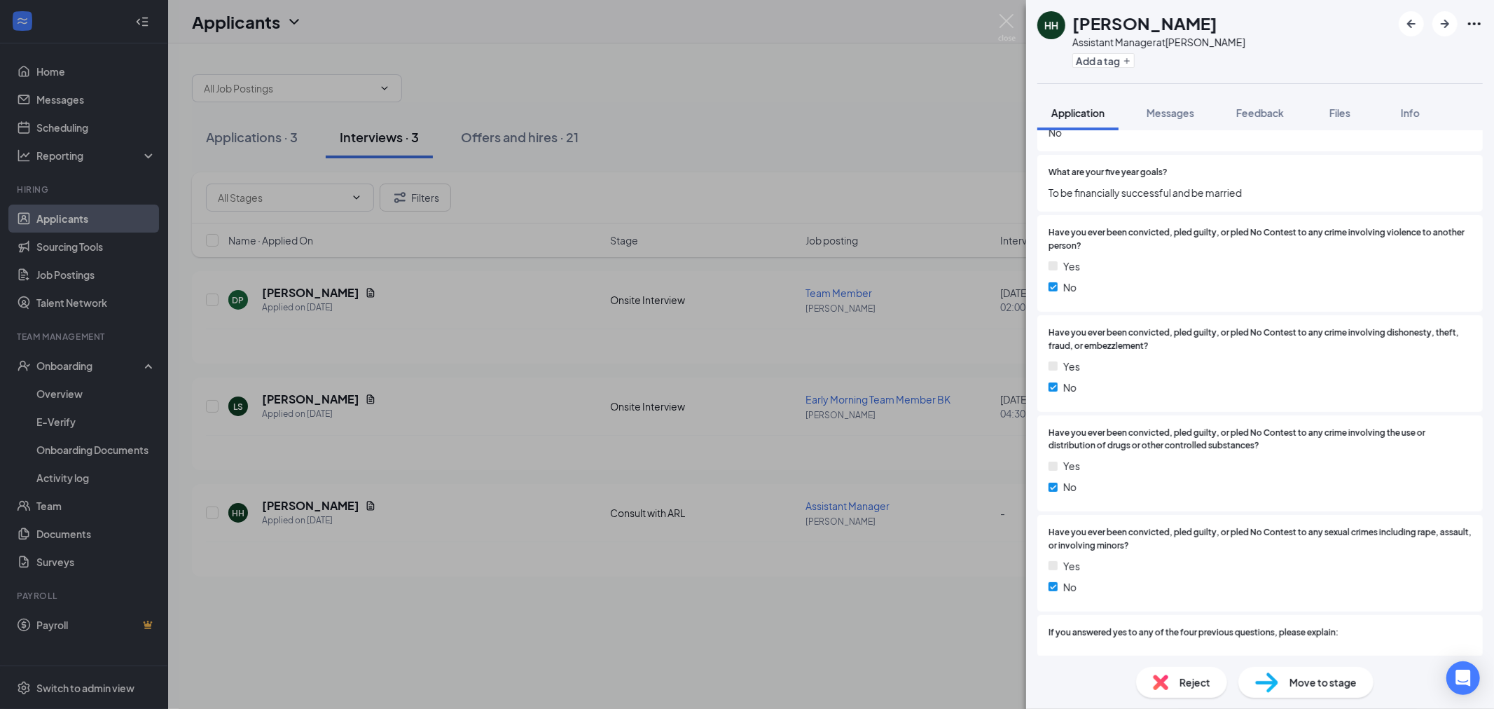
scroll to position [2081, 0]
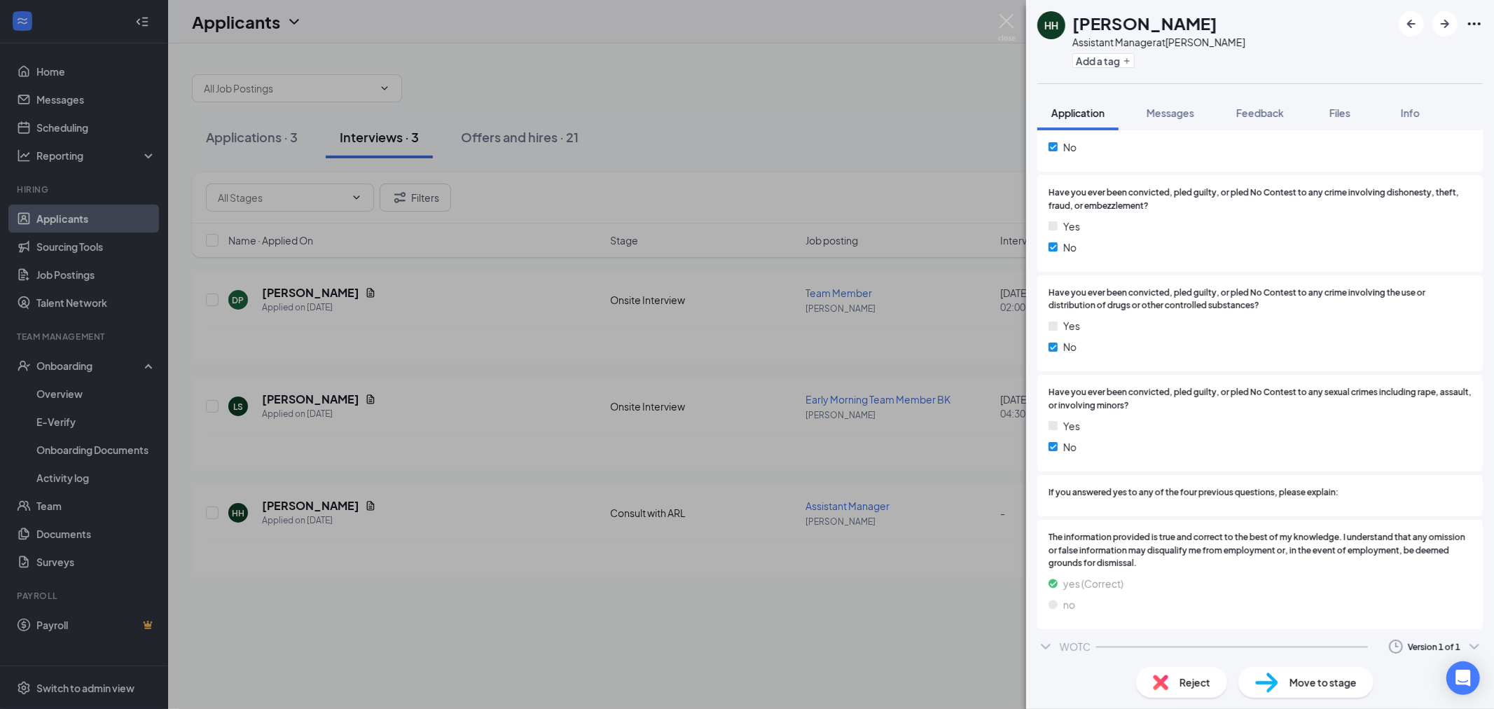
click at [1054, 639] on div "WOTC Version 1 of 1" at bounding box center [1259, 646] width 445 height 28
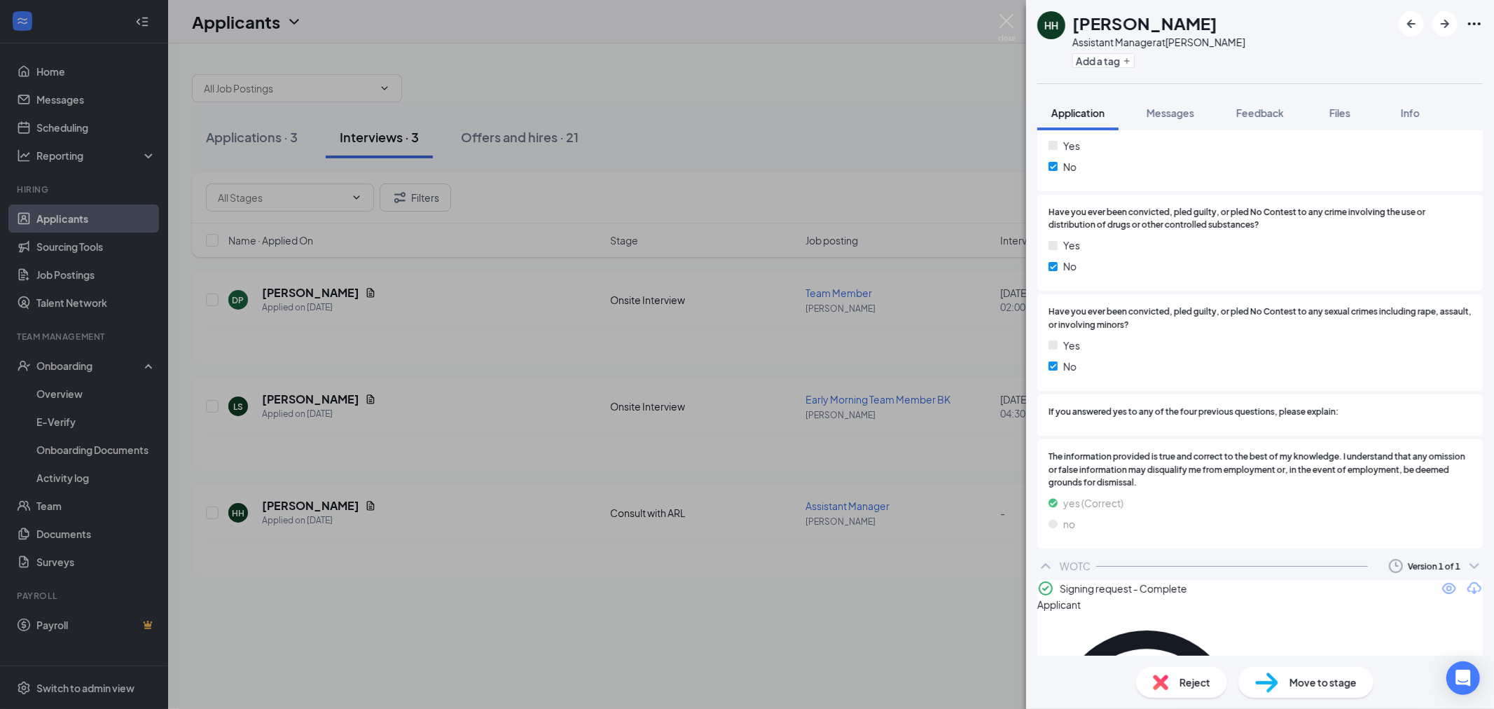
scroll to position [2166, 0]
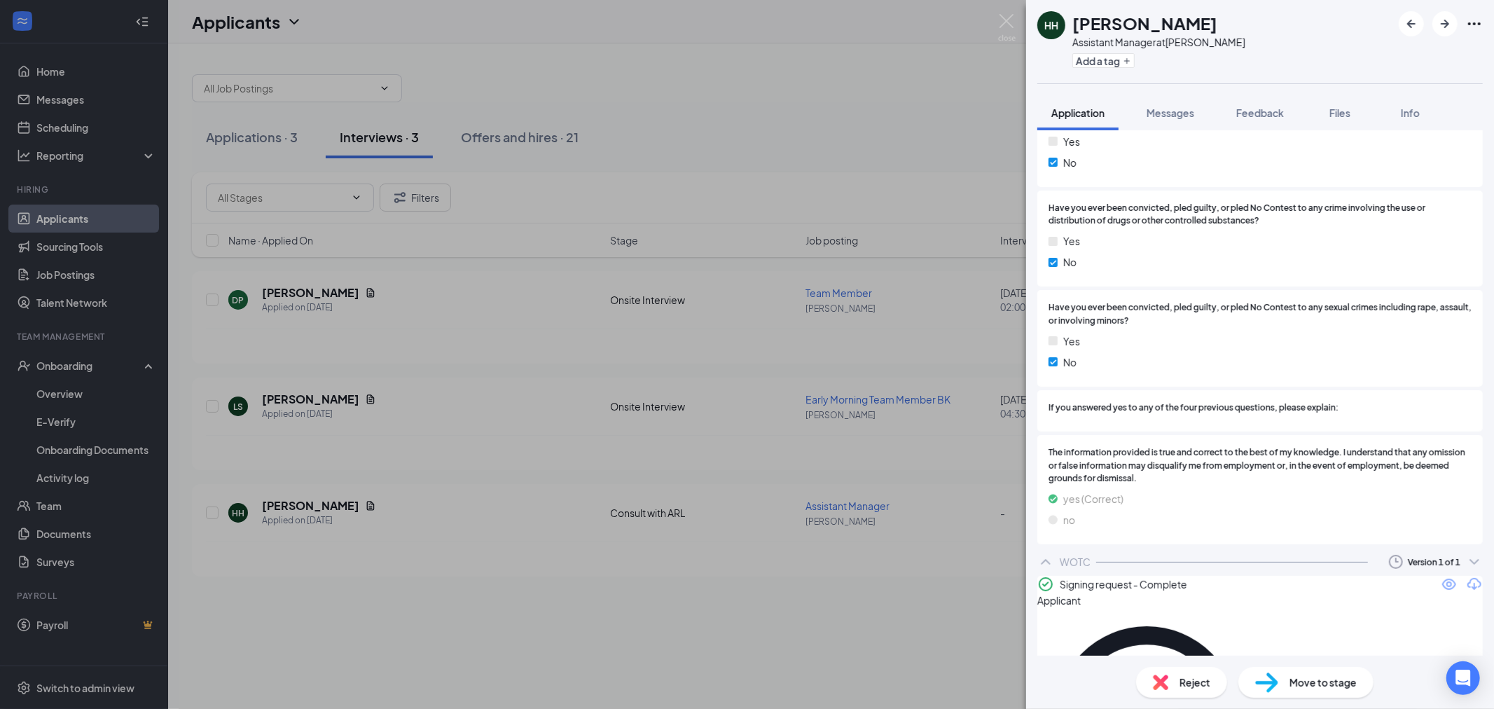
click at [1357, 690] on div "Move to stage" at bounding box center [1305, 682] width 135 height 31
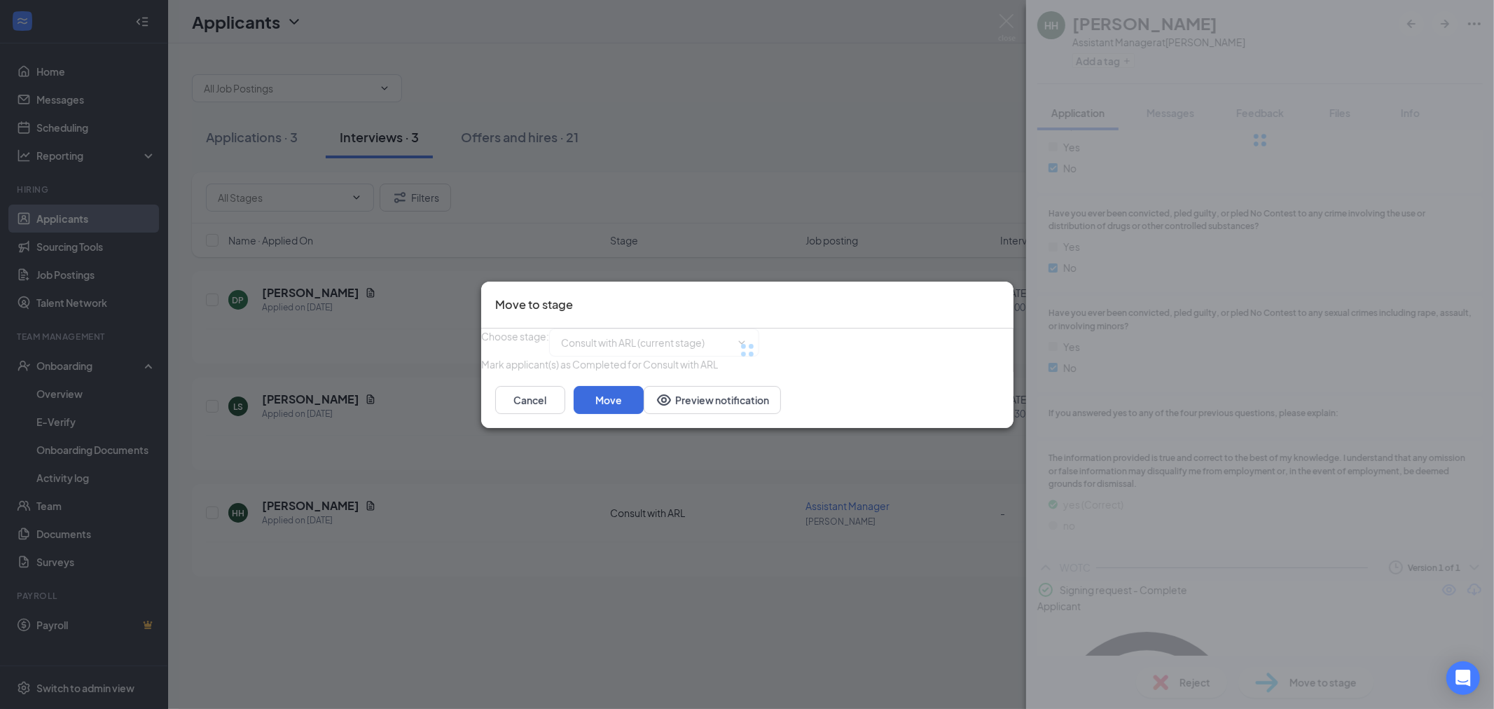
type input "Send Offer Letter (next stage)"
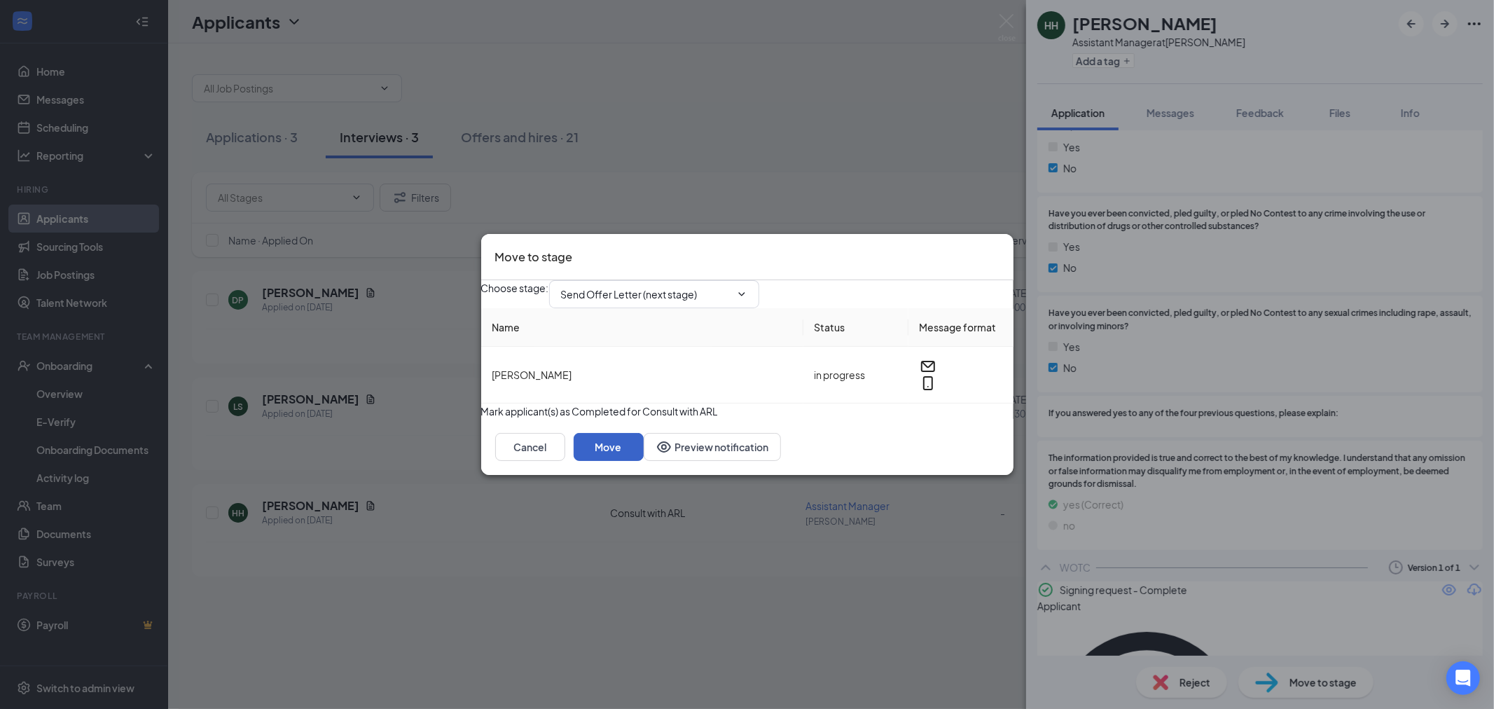
click at [644, 461] on button "Move" at bounding box center [609, 447] width 70 height 28
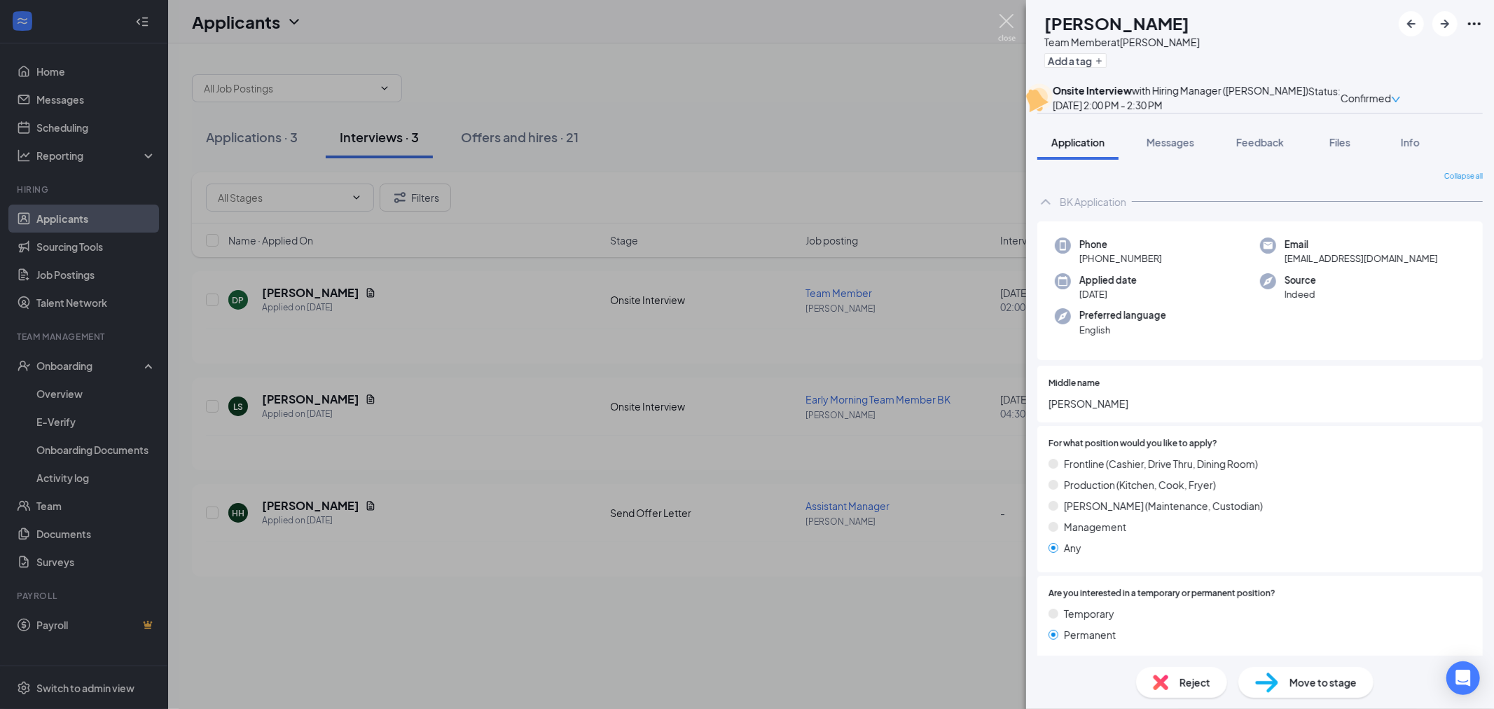
click at [1013, 30] on img at bounding box center [1007, 27] width 18 height 27
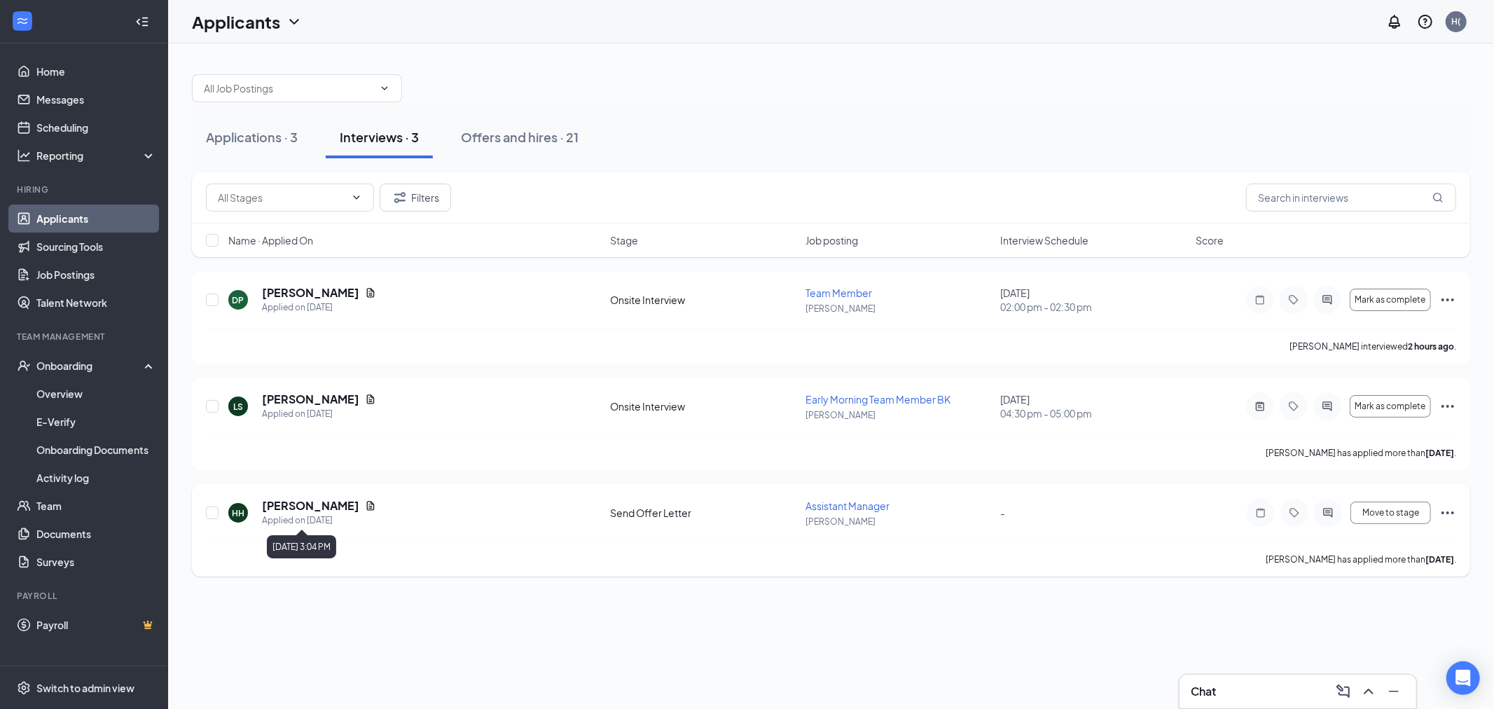
click at [319, 507] on h5 "[PERSON_NAME]" at bounding box center [310, 505] width 97 height 15
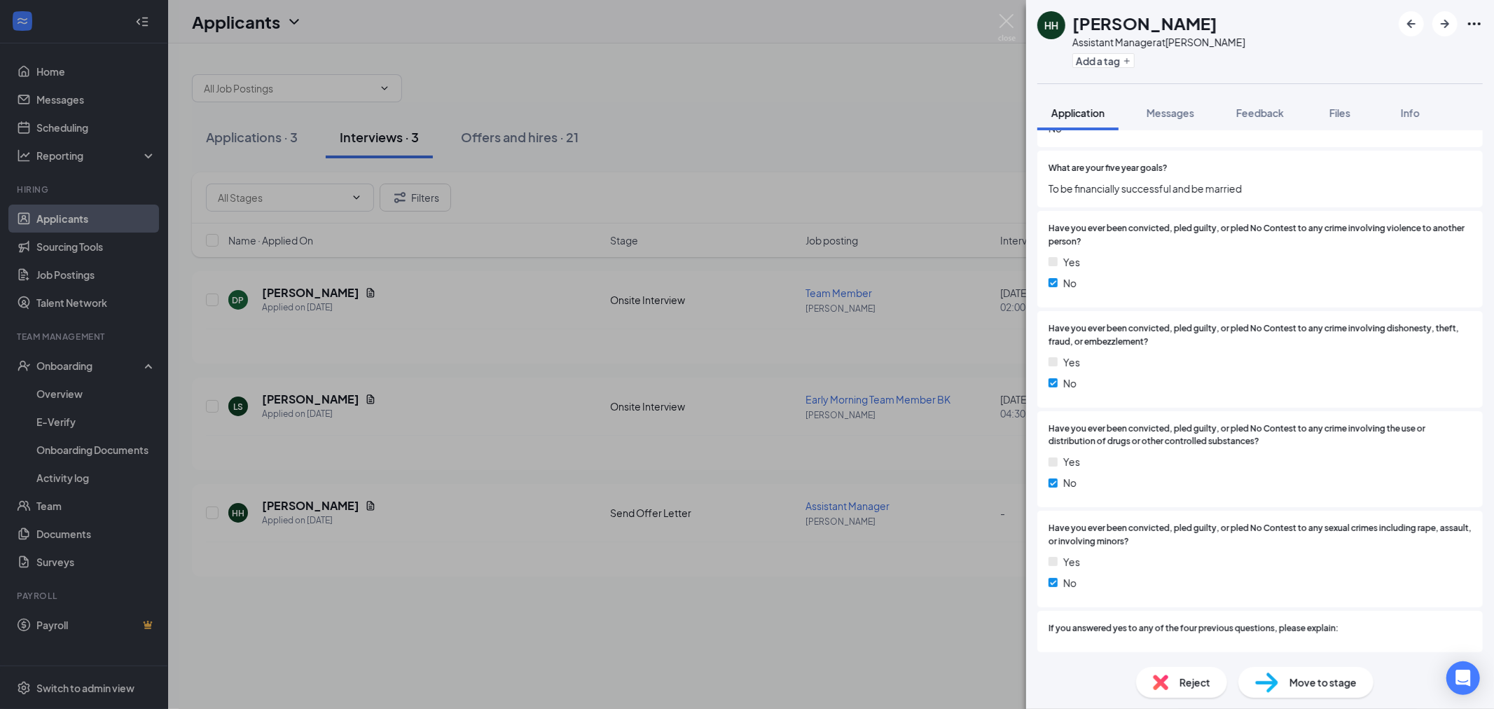
scroll to position [2269, 0]
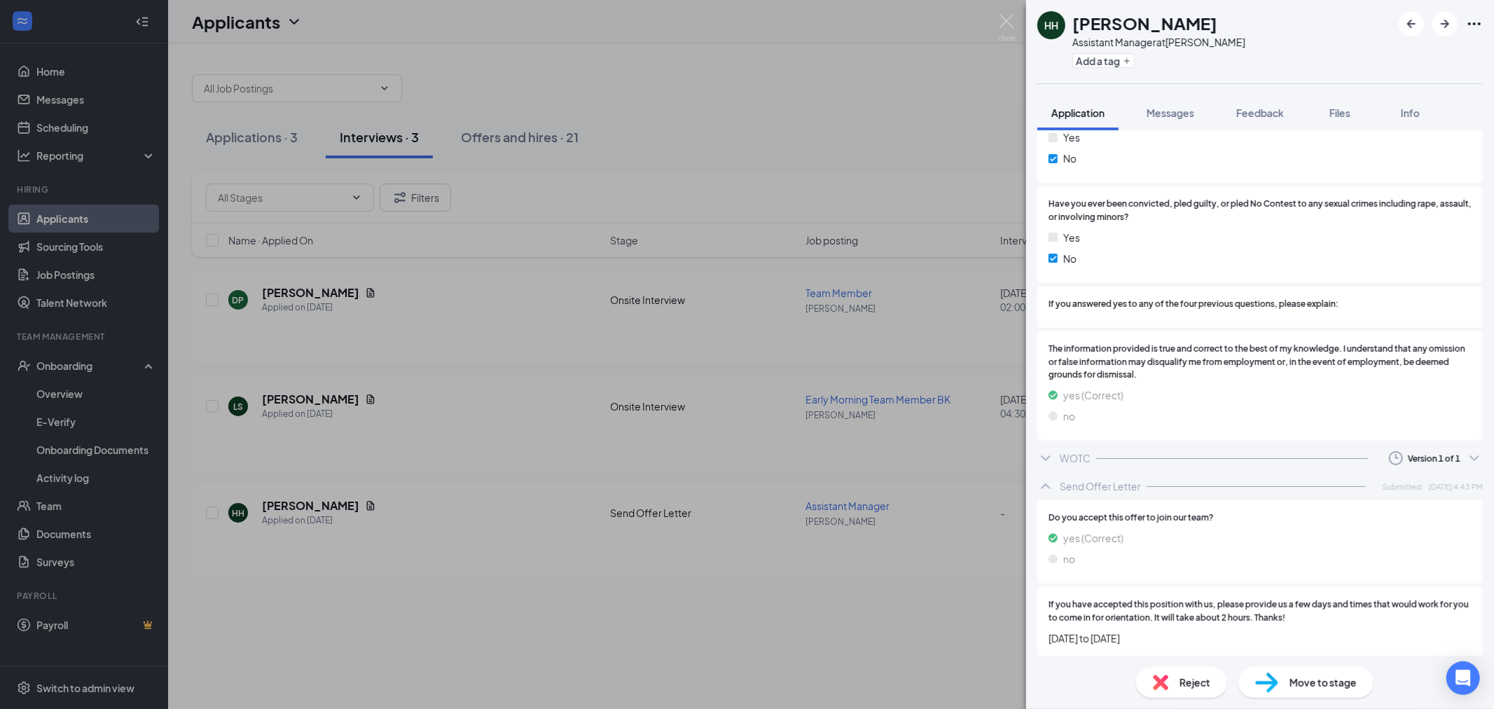
click at [1315, 688] on span "Move to stage" at bounding box center [1322, 681] width 67 height 15
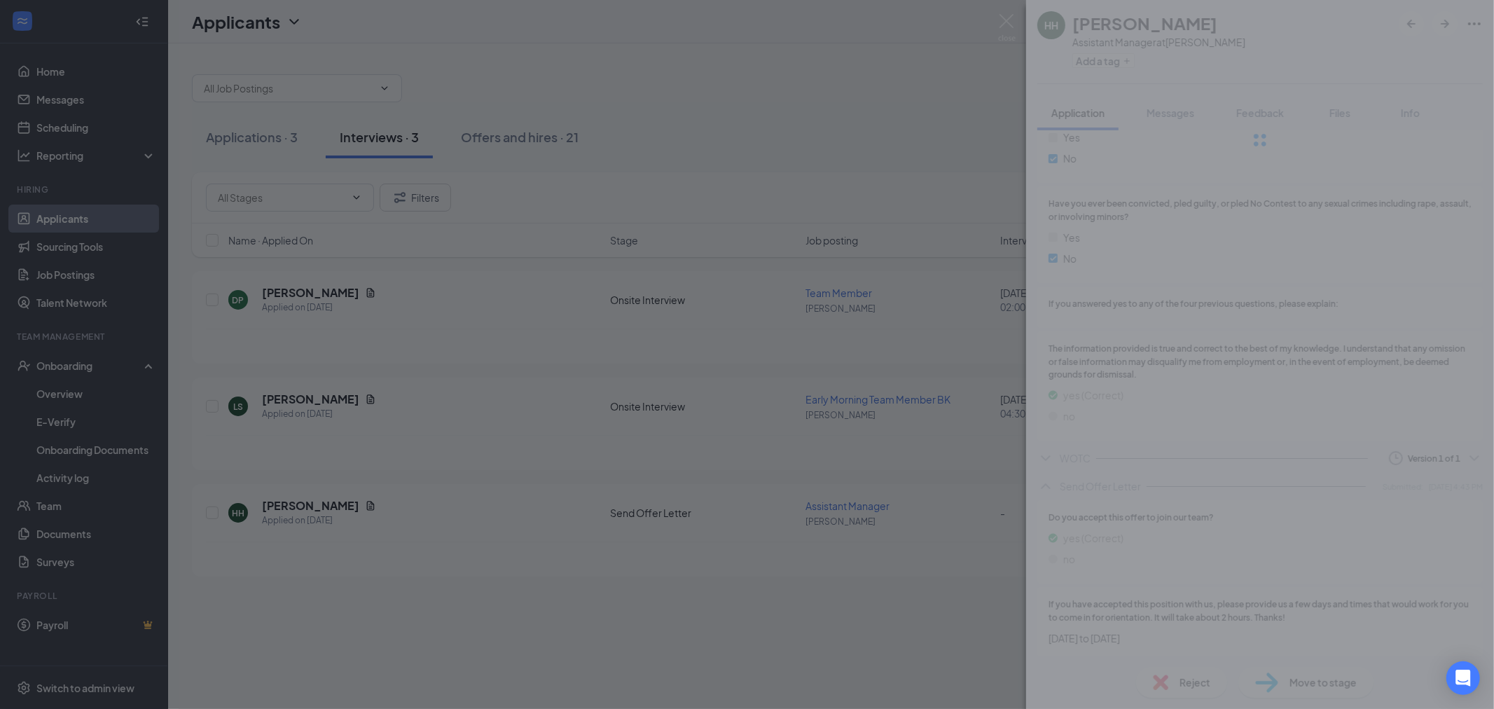
scroll to position [2263, 0]
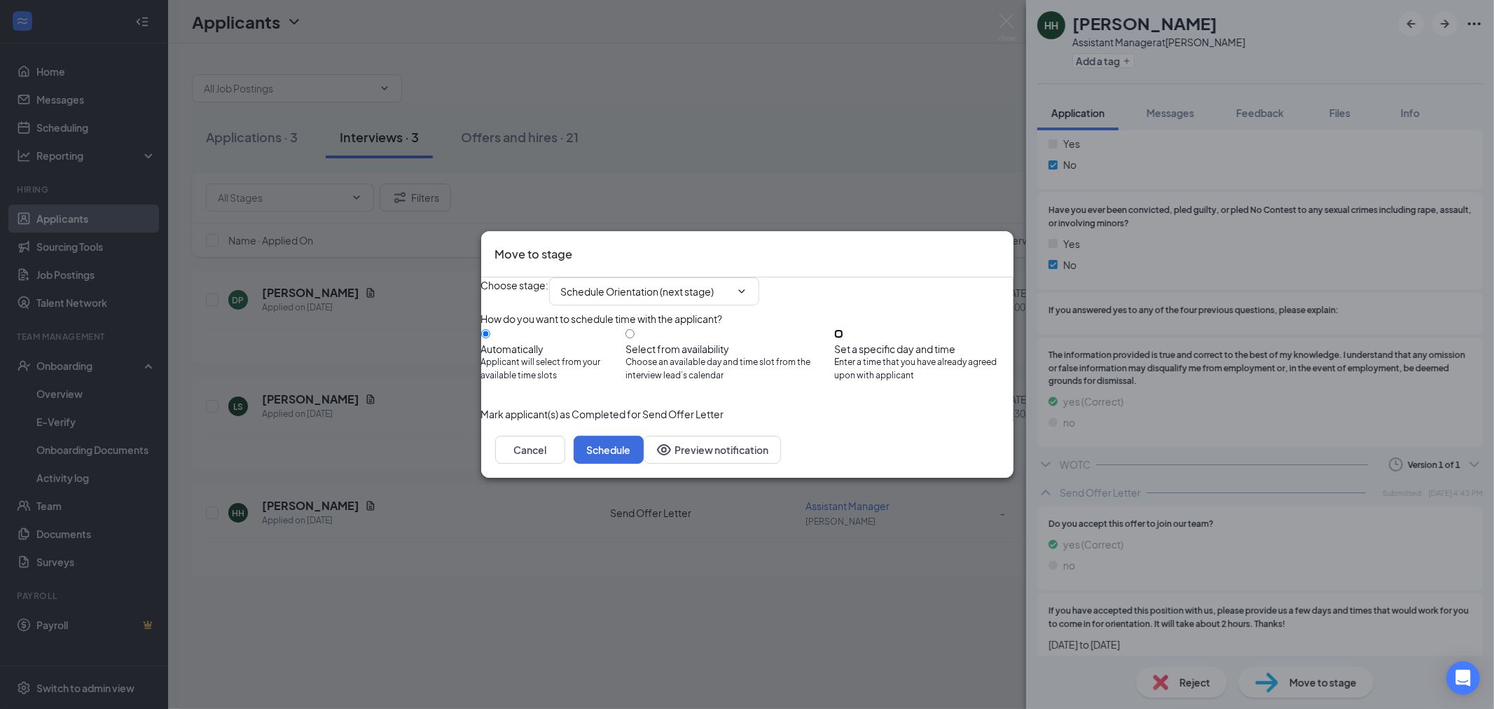
click at [843, 330] on input "Set a specific day and time Enter a time that you have already agreed upon with…" at bounding box center [838, 333] width 9 height 9
radio input "true"
radio input "false"
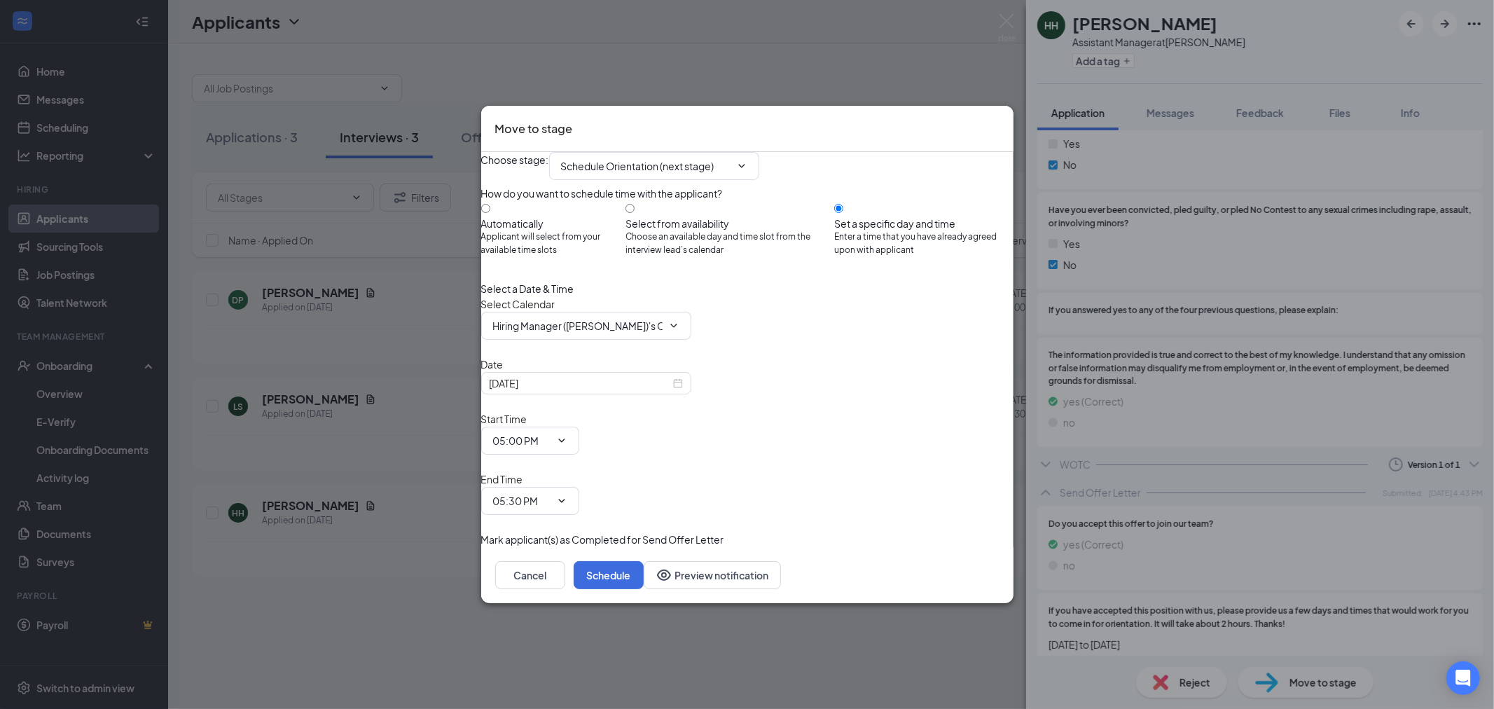
click at [999, 120] on icon "Cross" at bounding box center [999, 120] width 0 height 0
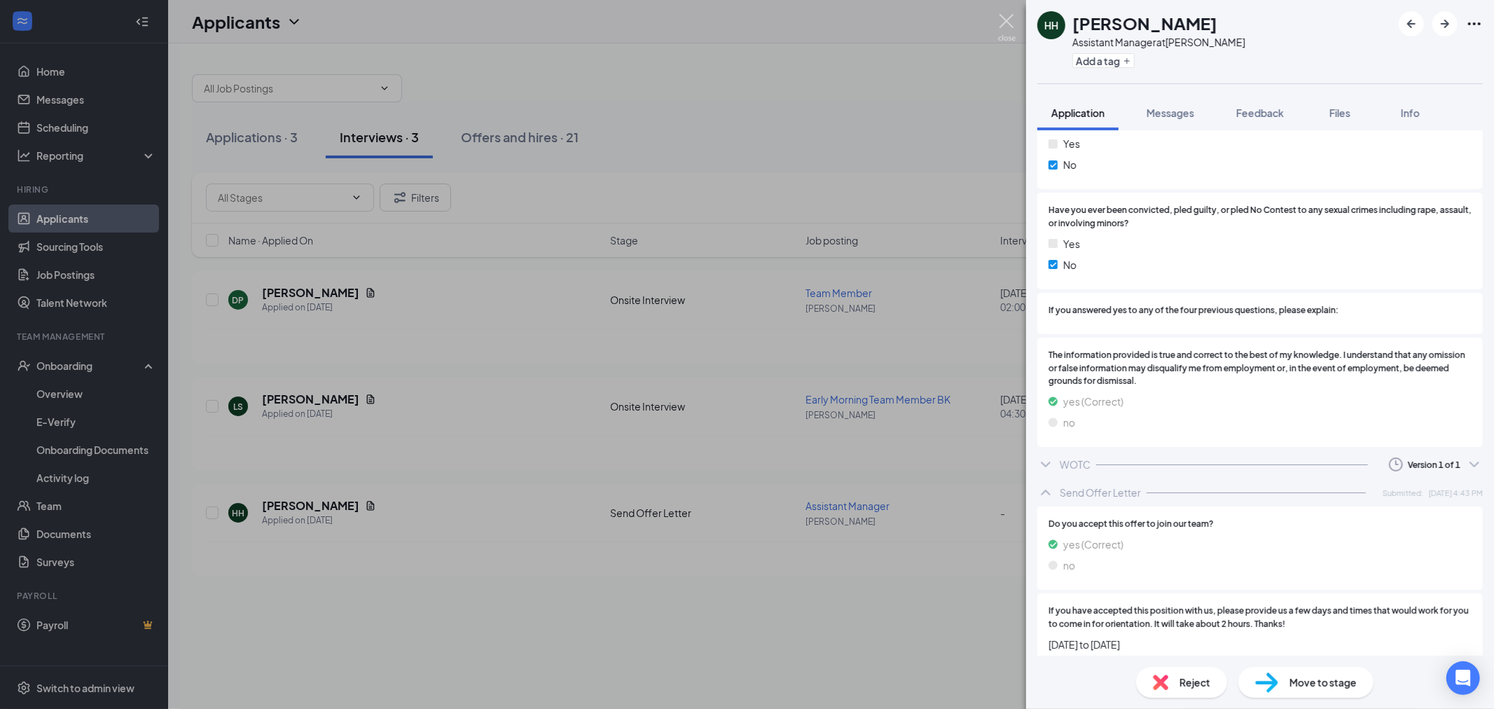
click at [1009, 18] on img at bounding box center [1007, 27] width 18 height 27
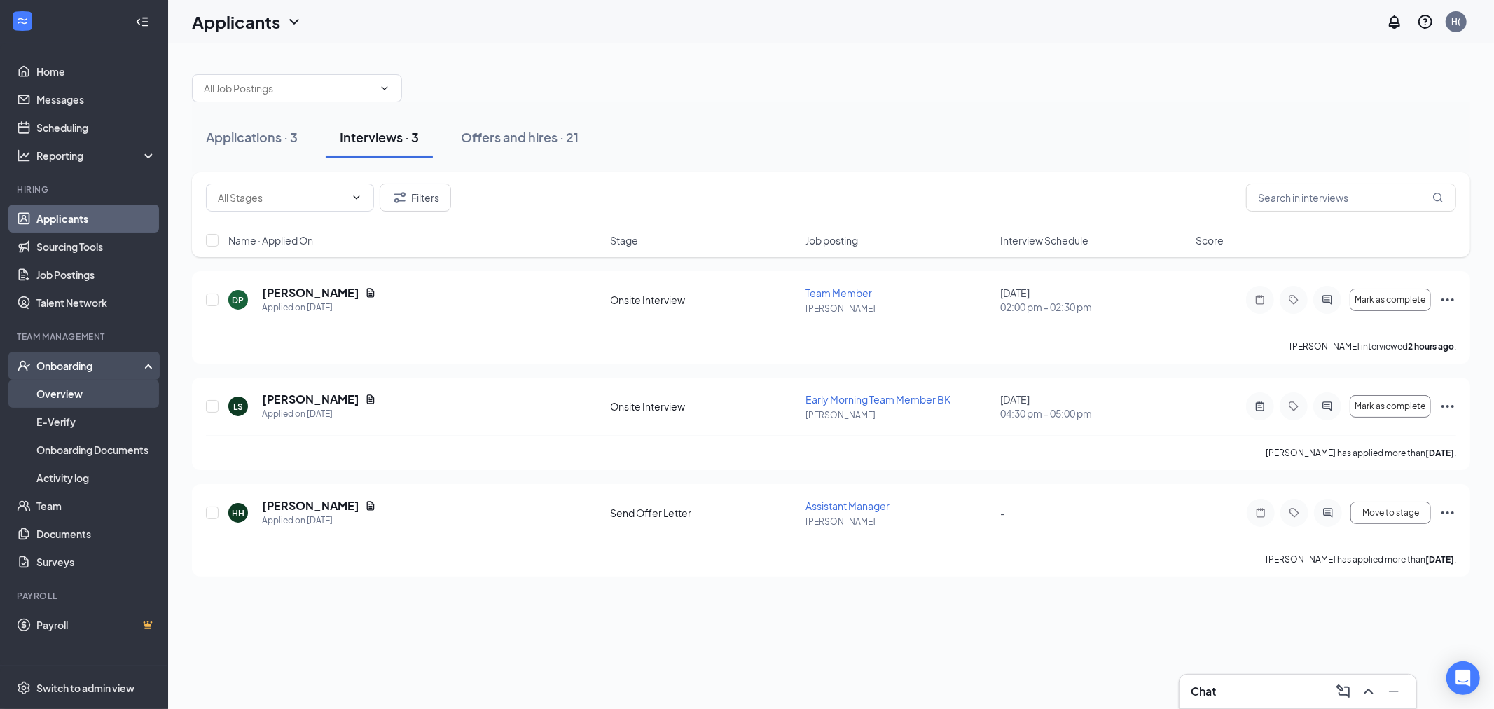
drag, startPoint x: 64, startPoint y: 397, endPoint x: 75, endPoint y: 395, distance: 10.7
click at [64, 397] on link "Overview" at bounding box center [96, 394] width 120 height 28
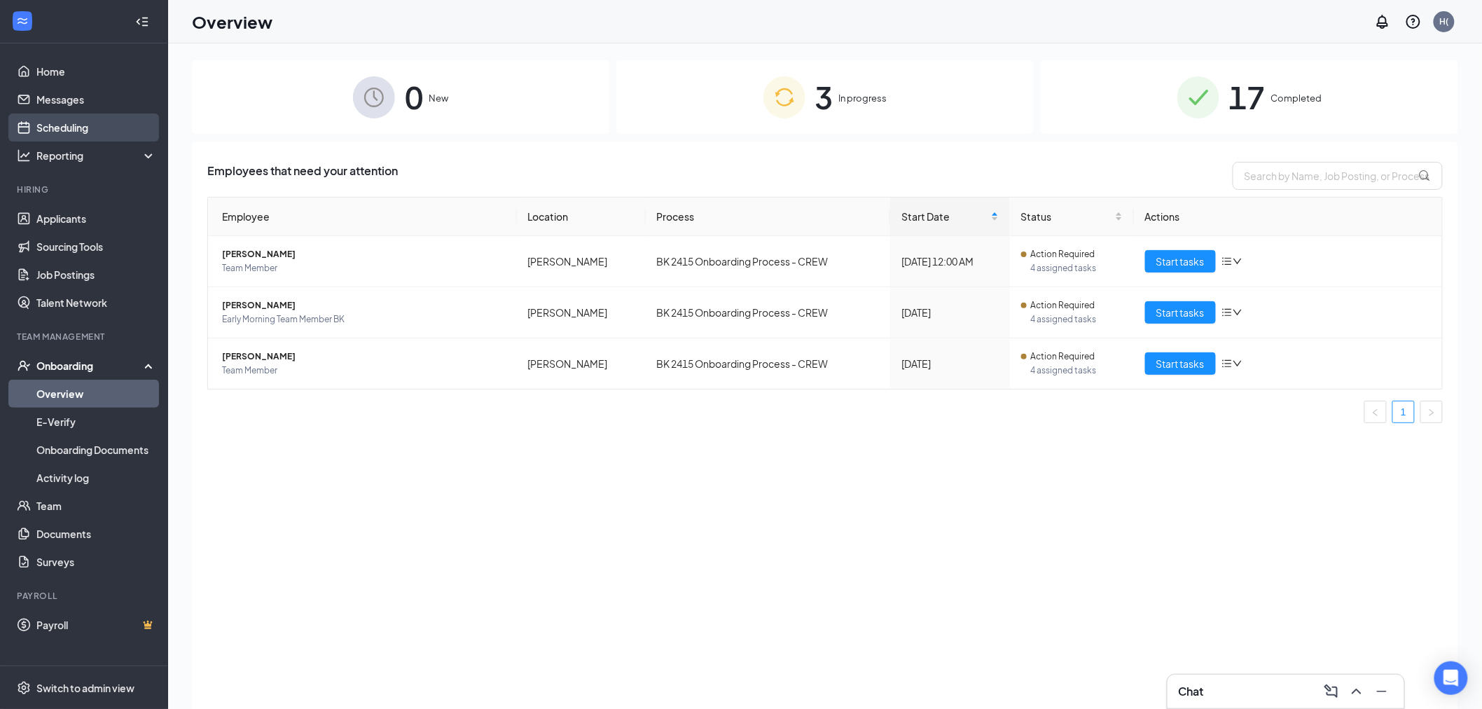
click at [89, 128] on link "Scheduling" at bounding box center [96, 127] width 120 height 28
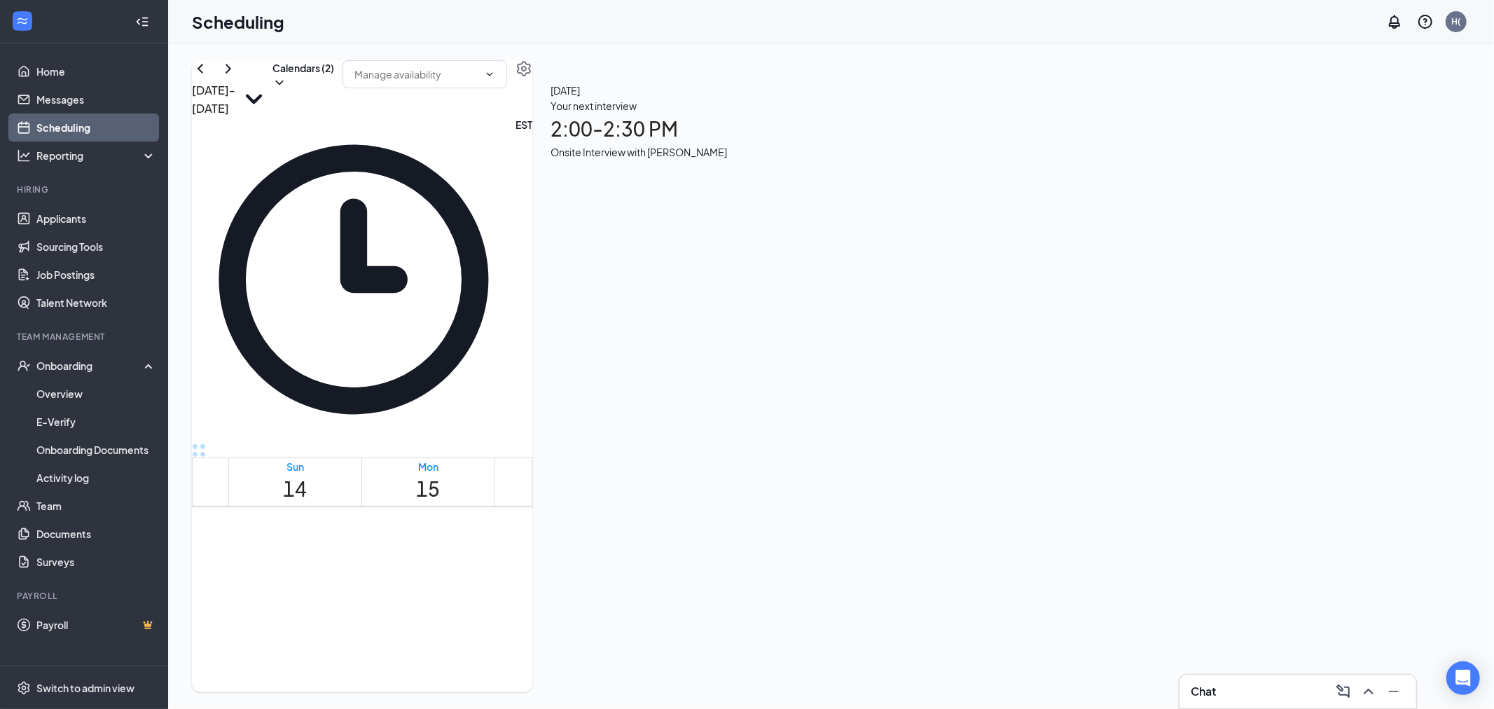
scroll to position [1156, 0]
click at [92, 227] on link "Applicants" at bounding box center [96, 219] width 120 height 28
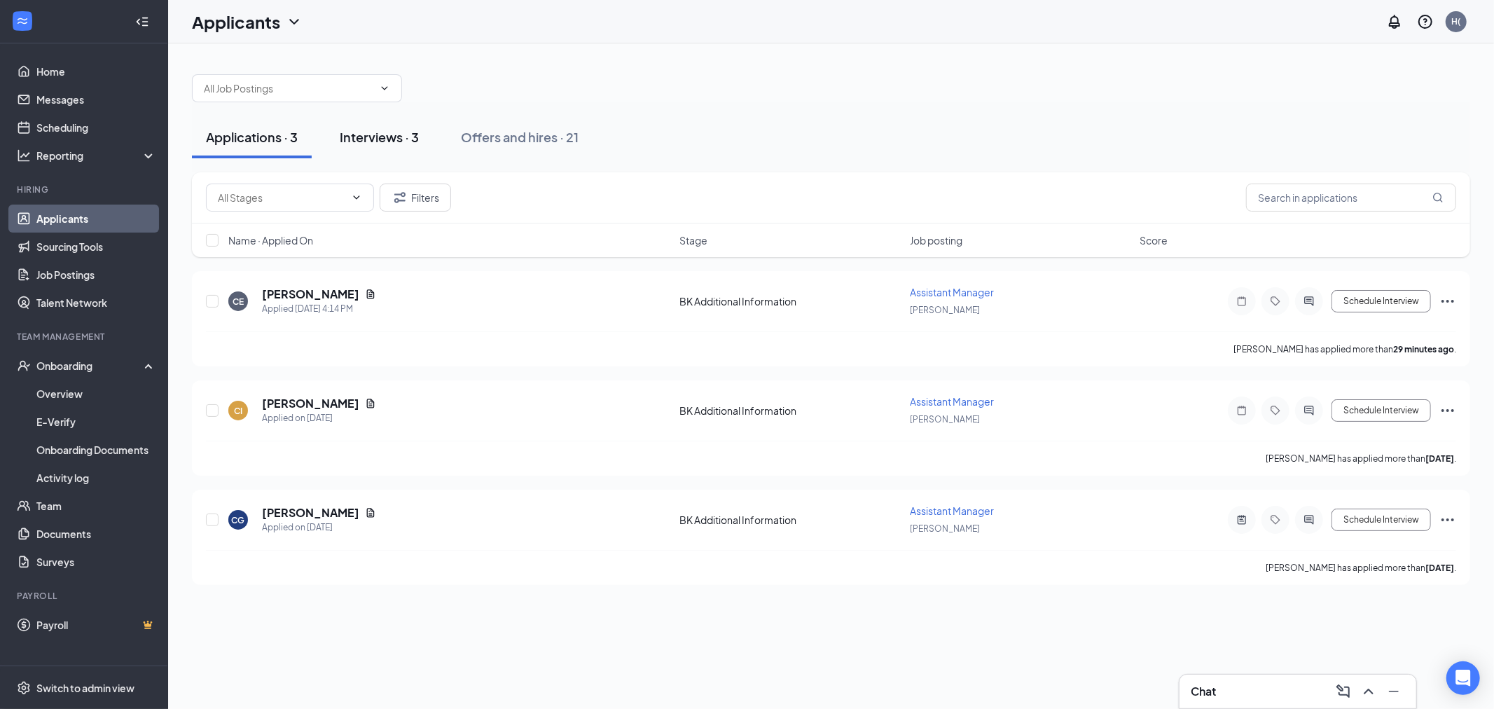
click at [399, 134] on div "Interviews · 3" at bounding box center [379, 137] width 79 height 18
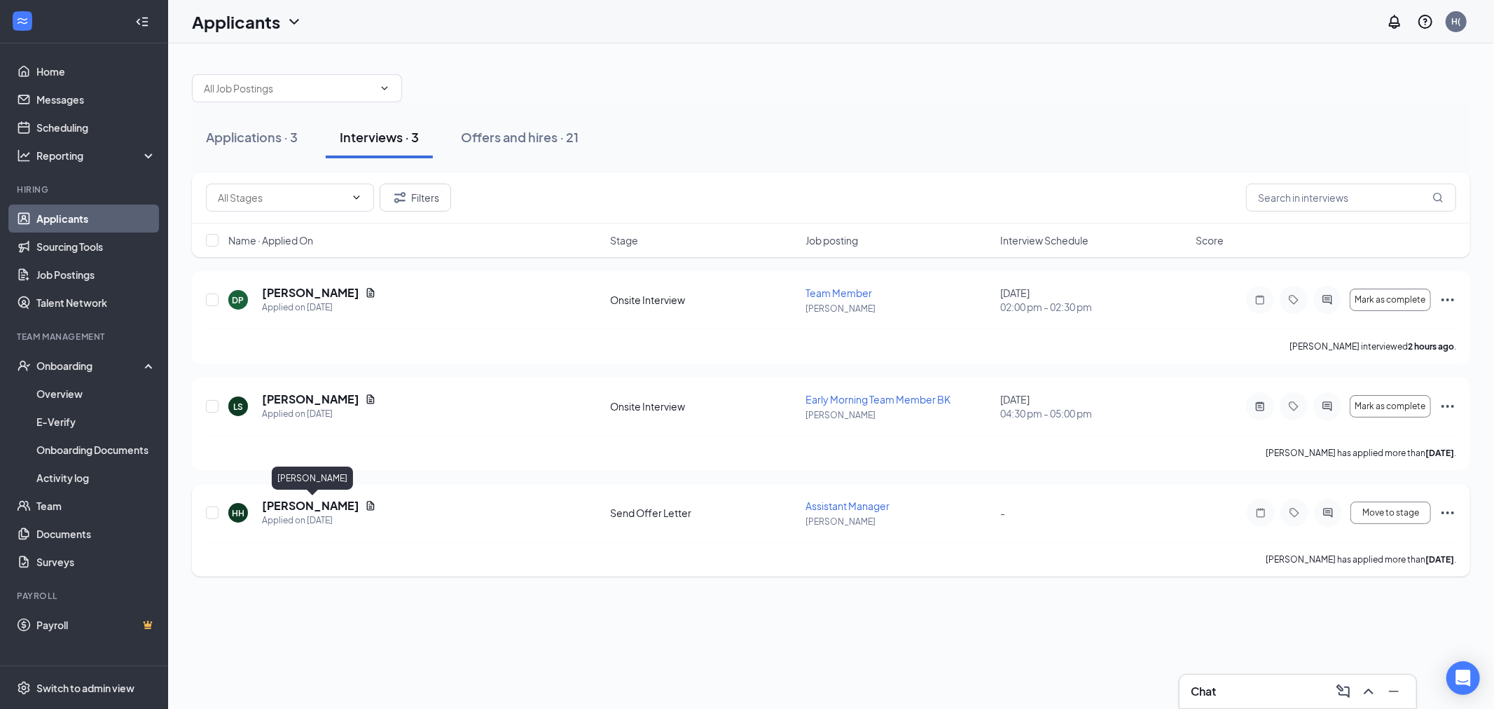
click at [328, 499] on h5 "[PERSON_NAME]" at bounding box center [310, 505] width 97 height 15
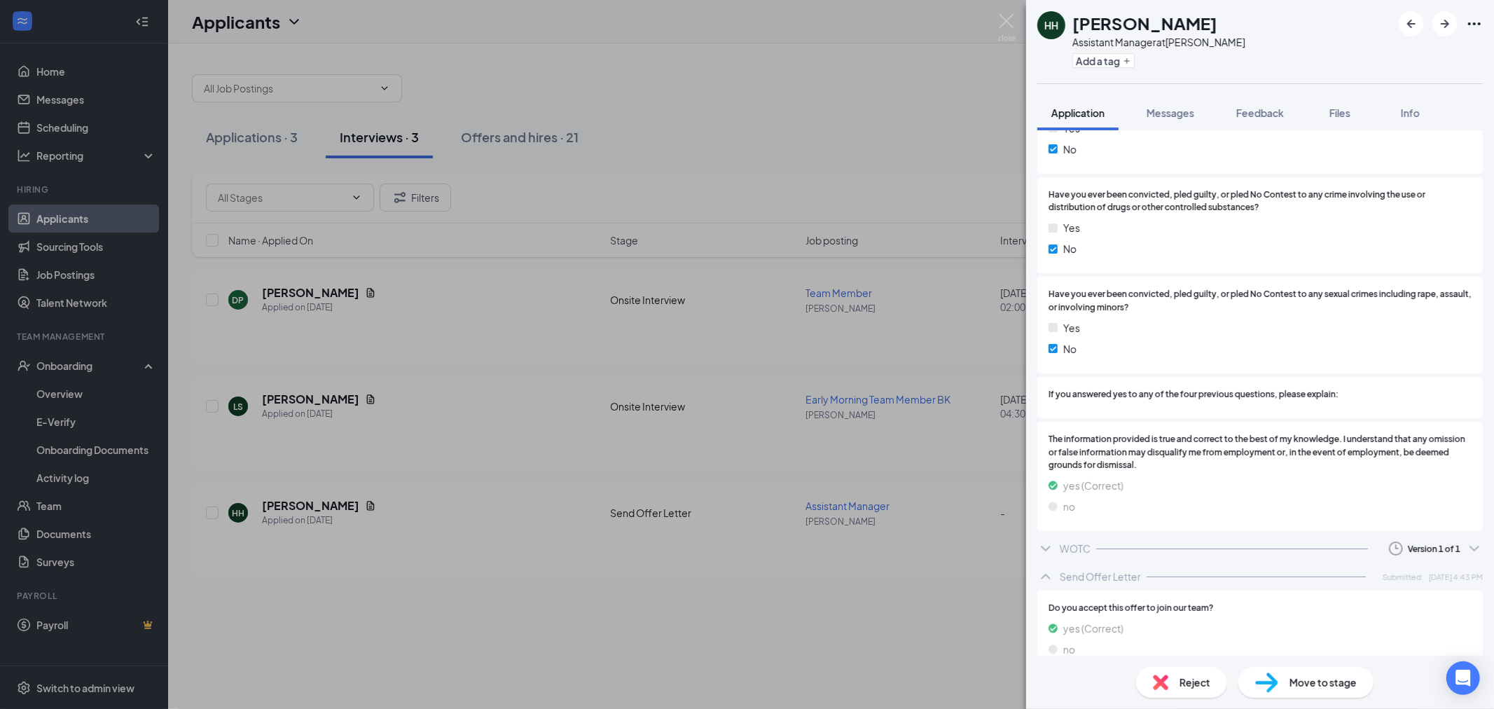
scroll to position [2269, 0]
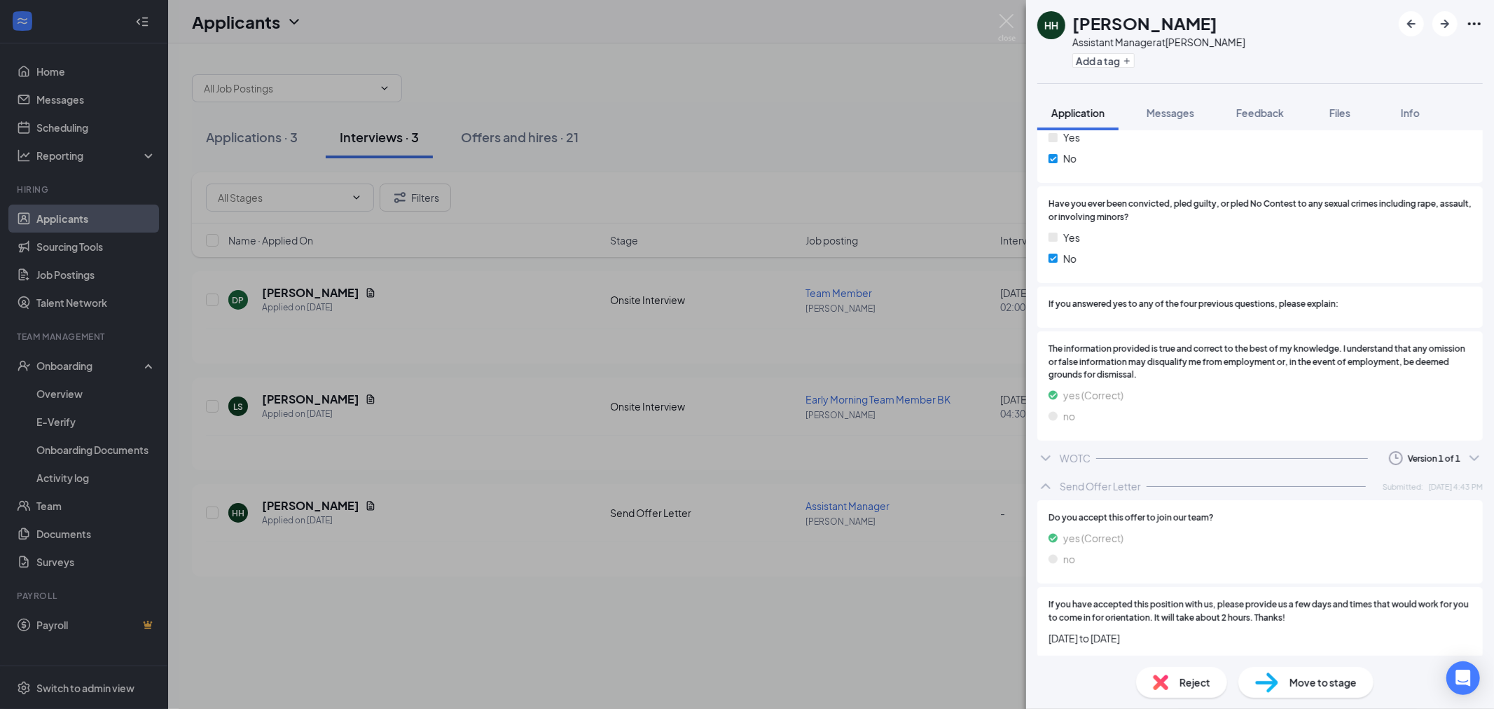
click at [1294, 661] on div "Reject Move to stage" at bounding box center [1260, 682] width 468 height 53
click at [1294, 683] on span "Move to stage" at bounding box center [1322, 681] width 67 height 15
type input "Schedule Orientation (next stage)"
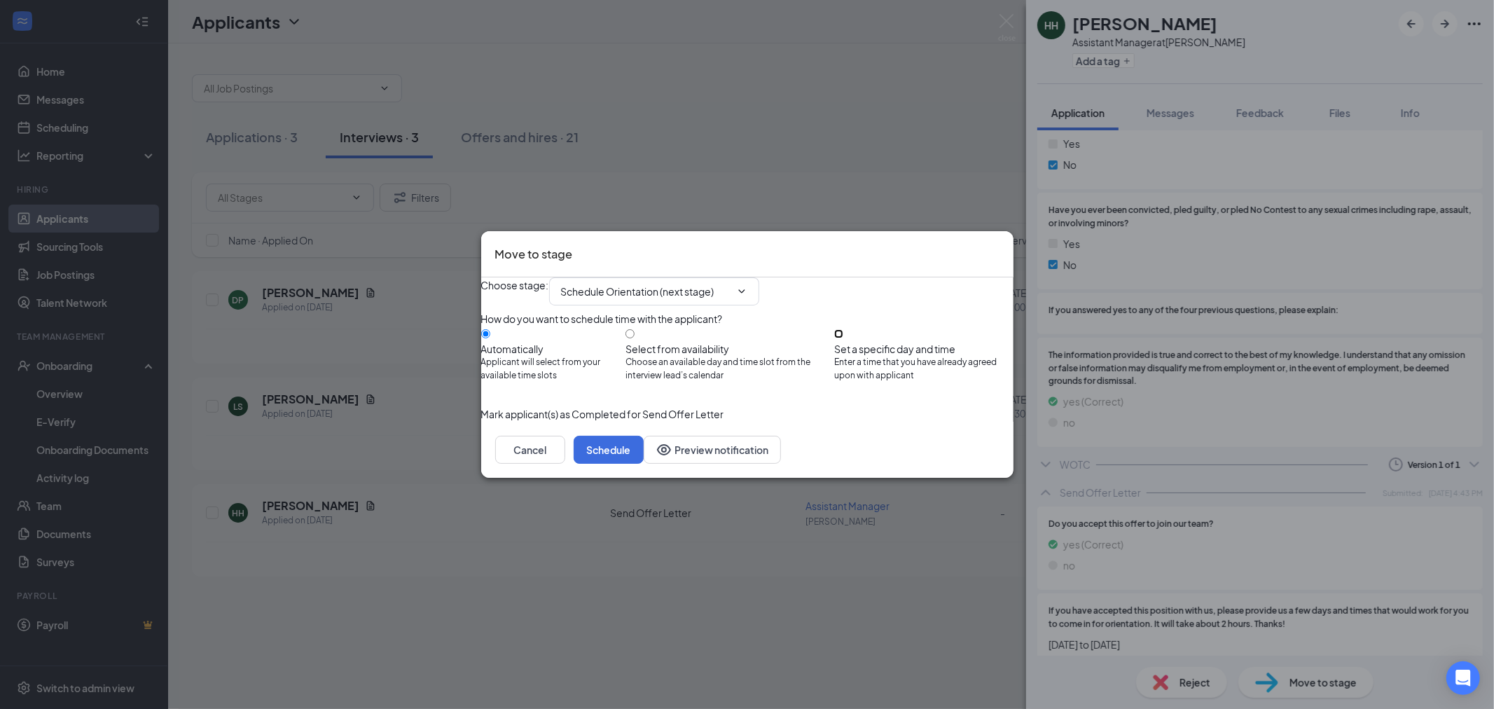
click at [843, 329] on input "Set a specific day and time Enter a time that you have already agreed upon with…" at bounding box center [838, 333] width 9 height 9
radio input "true"
radio input "false"
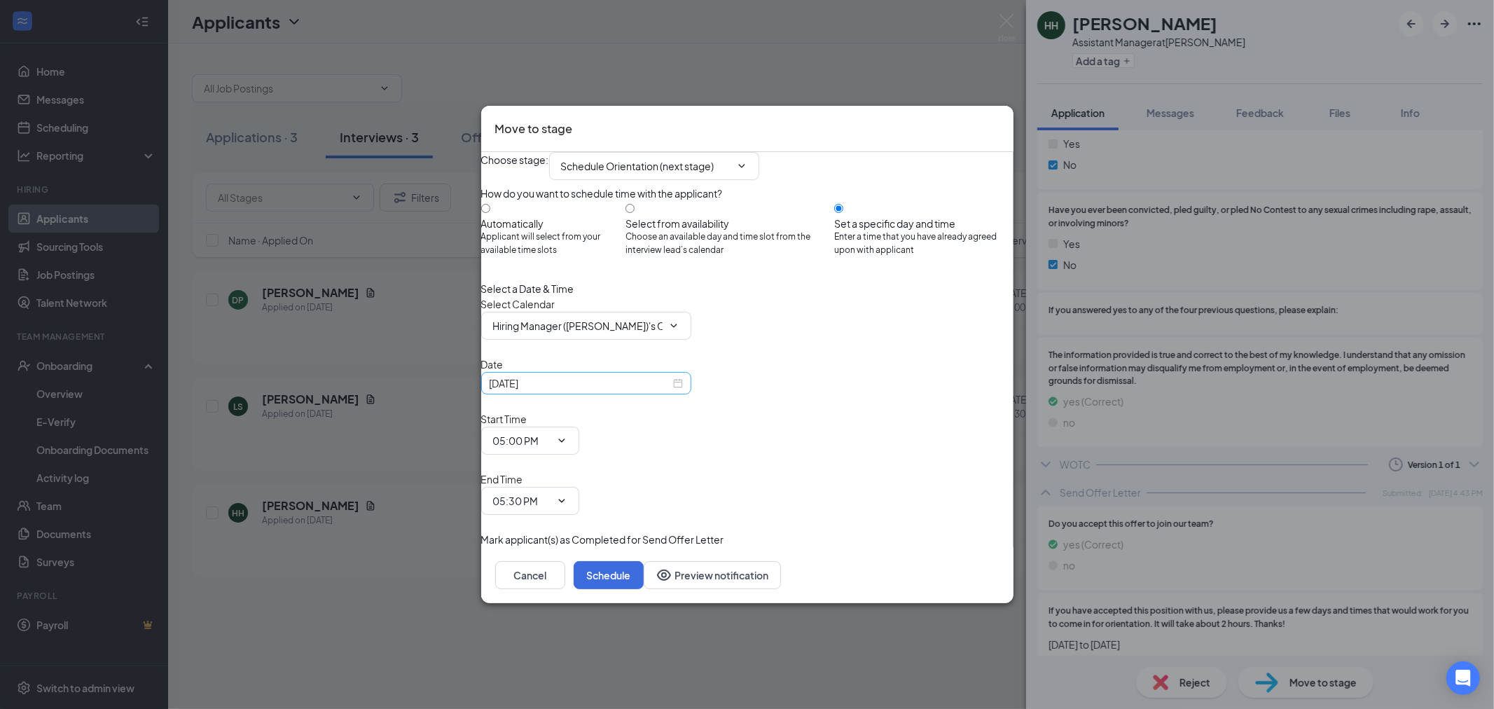
click at [683, 391] on div "[DATE]" at bounding box center [586, 382] width 193 height 15
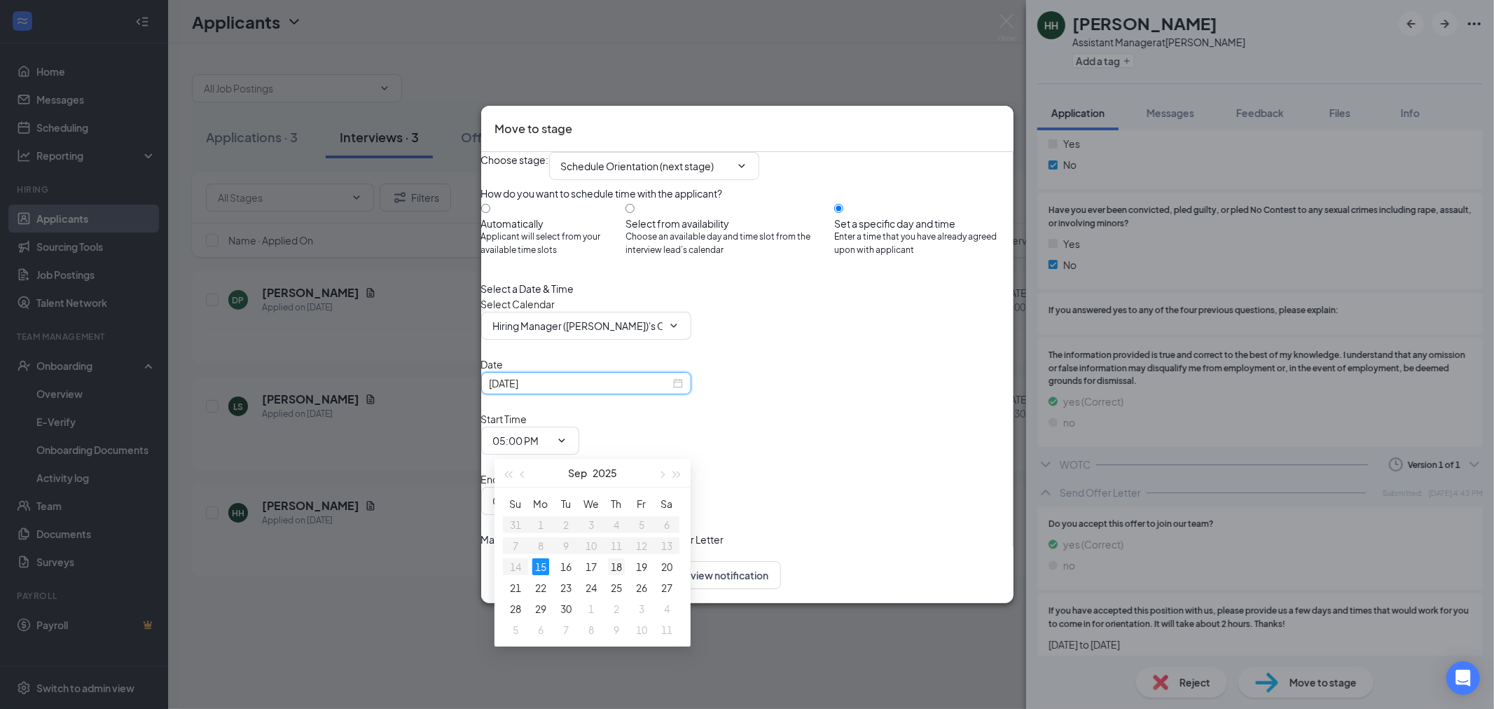
type input "[DATE]"
click at [611, 569] on div "18" at bounding box center [616, 566] width 17 height 17
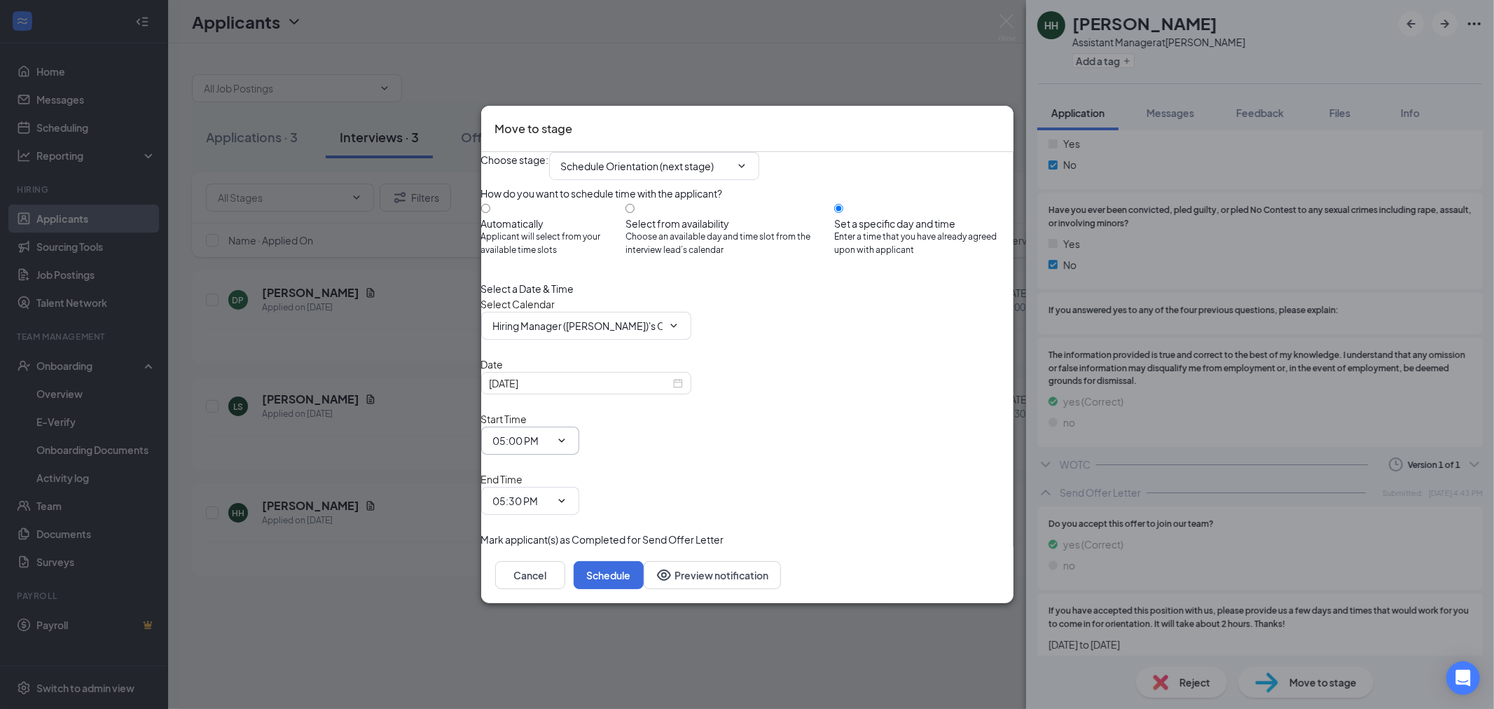
click at [567, 439] on icon "ChevronDown" at bounding box center [561, 440] width 11 height 11
click at [550, 448] on input "05:00 PM" at bounding box center [521, 440] width 57 height 15
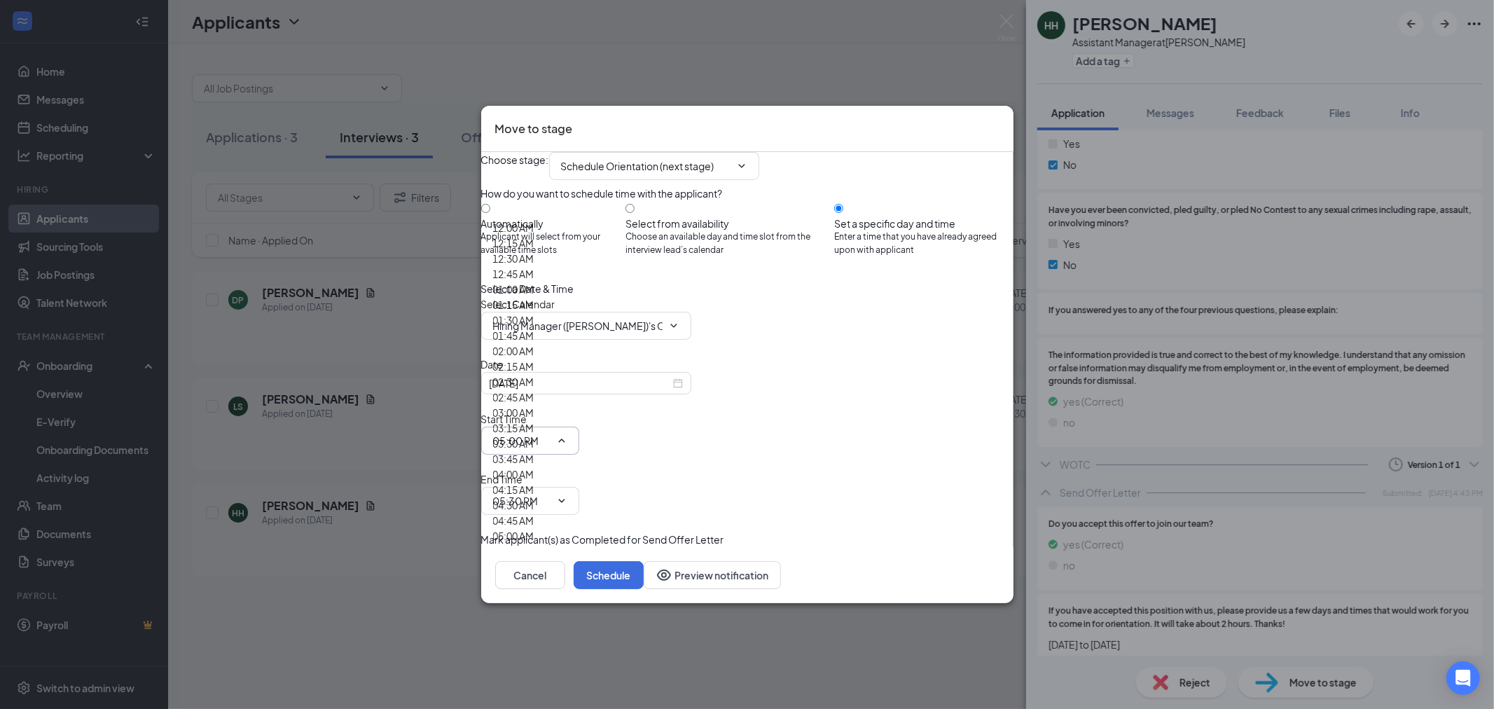
scroll to position [1945, 0]
type input "04:00 PM"
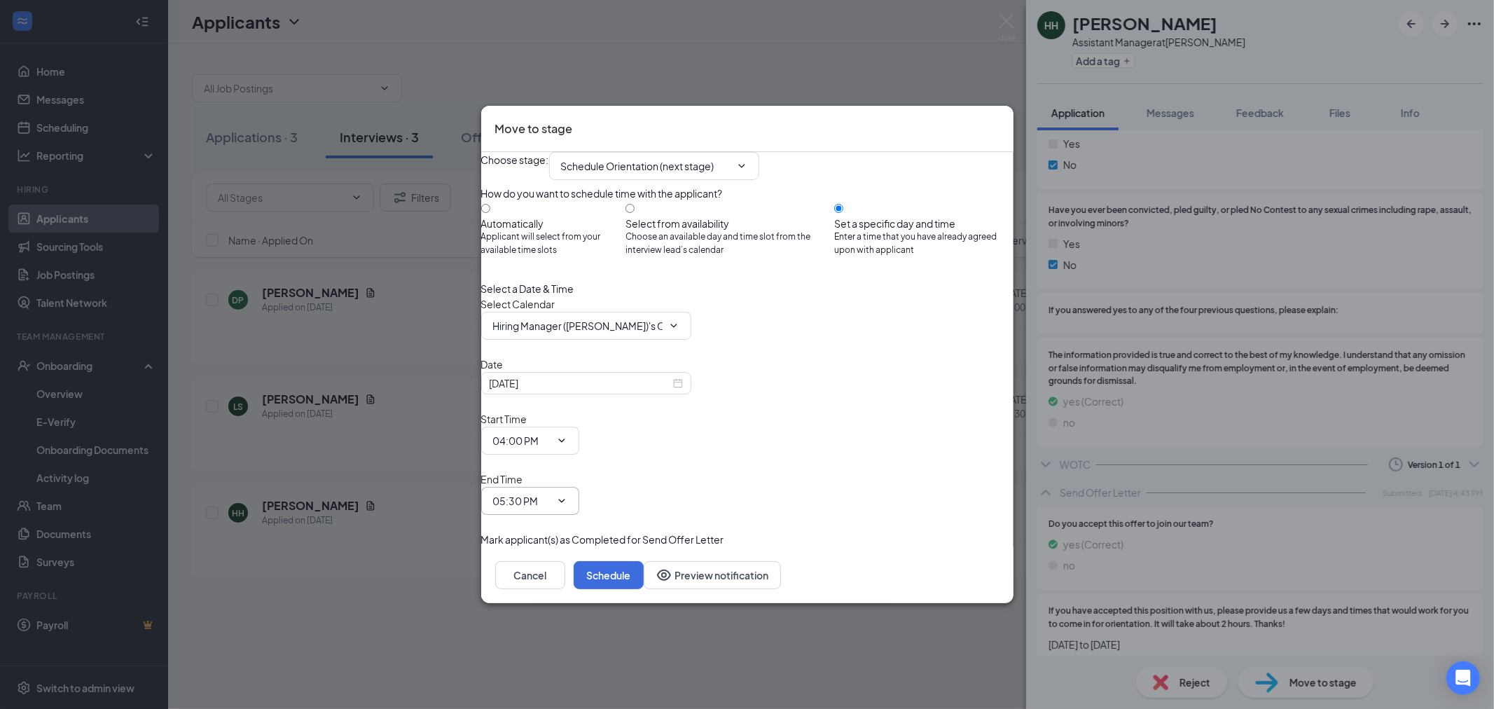
click at [579, 487] on span "05:30 PM" at bounding box center [530, 501] width 98 height 28
click at [550, 493] on input "05:30 PM" at bounding box center [521, 500] width 57 height 15
type input "06:00 PM"
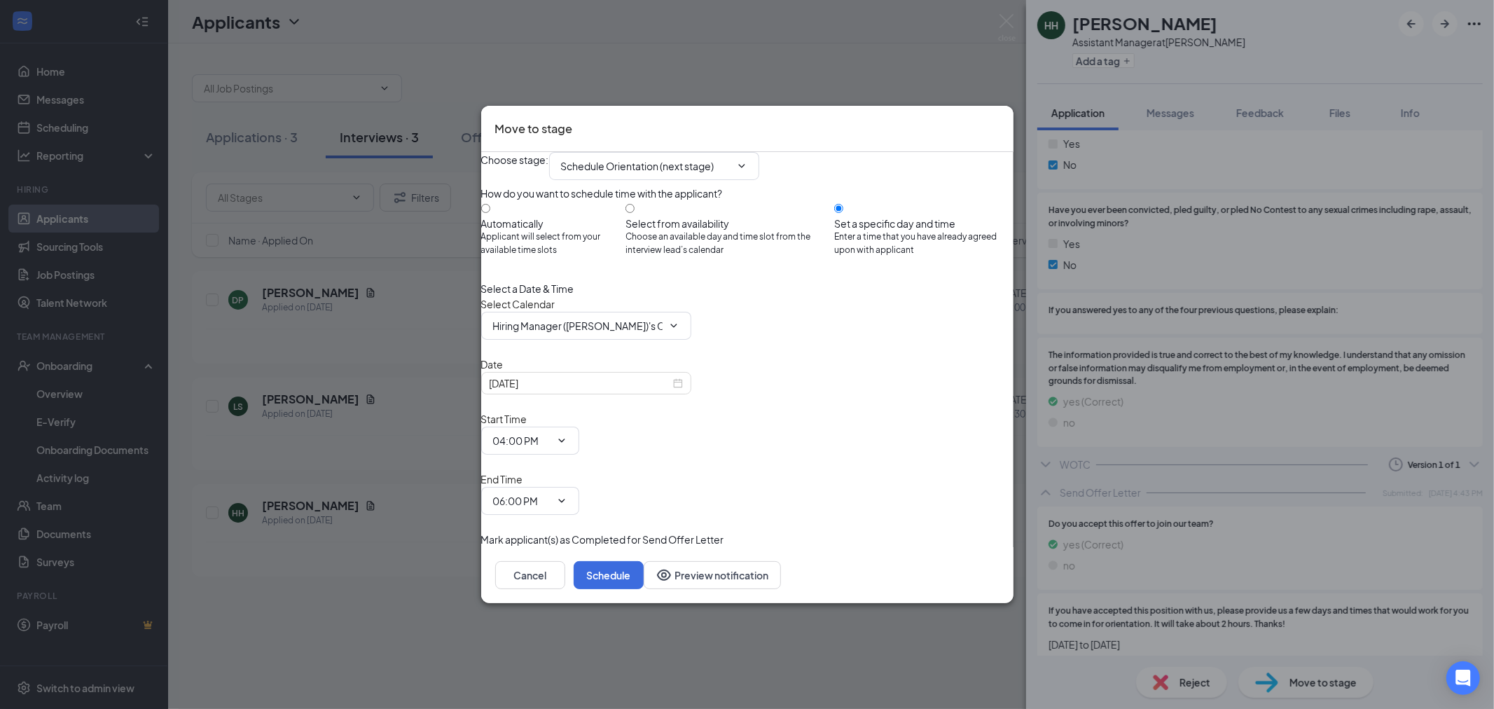
click at [912, 484] on div "Choose stage : Schedule Orientation (next stage) How do you want to schedule ti…" at bounding box center [747, 349] width 532 height 395
click at [644, 561] on button "Schedule" at bounding box center [609, 575] width 70 height 28
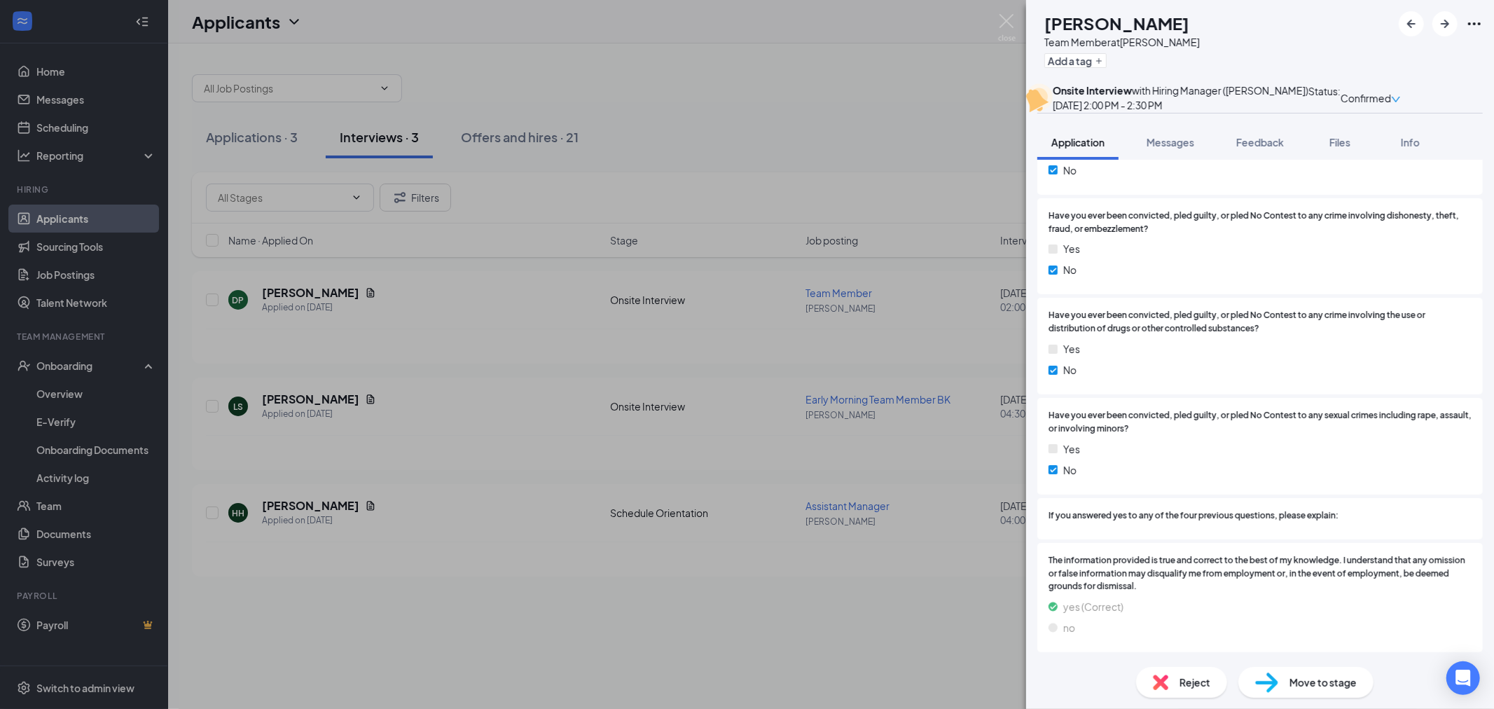
scroll to position [2053, 0]
click at [939, 140] on div "DP [PERSON_NAME] Team Member at [PERSON_NAME] Add a tag Onsite Interview with H…" at bounding box center [747, 354] width 1494 height 709
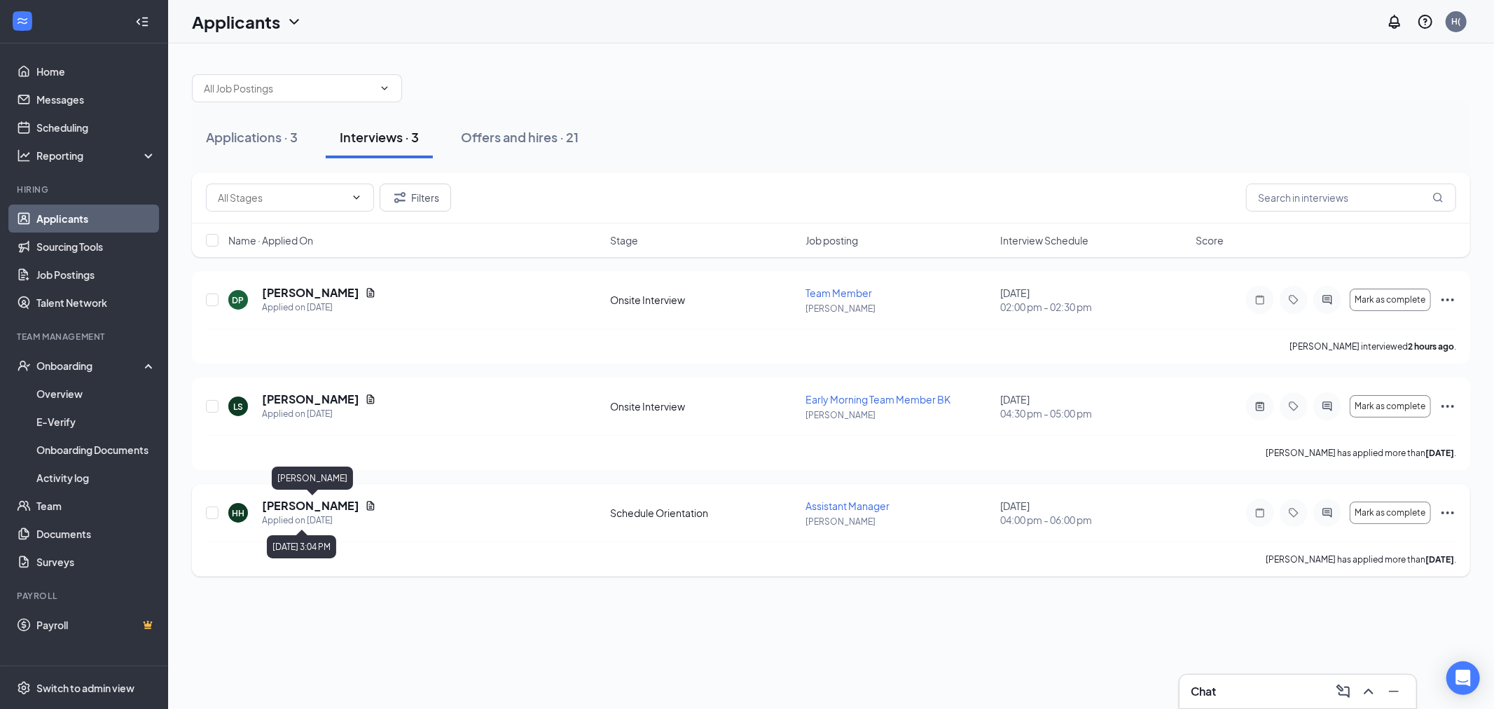
click at [354, 501] on h5 "[PERSON_NAME]" at bounding box center [310, 505] width 97 height 15
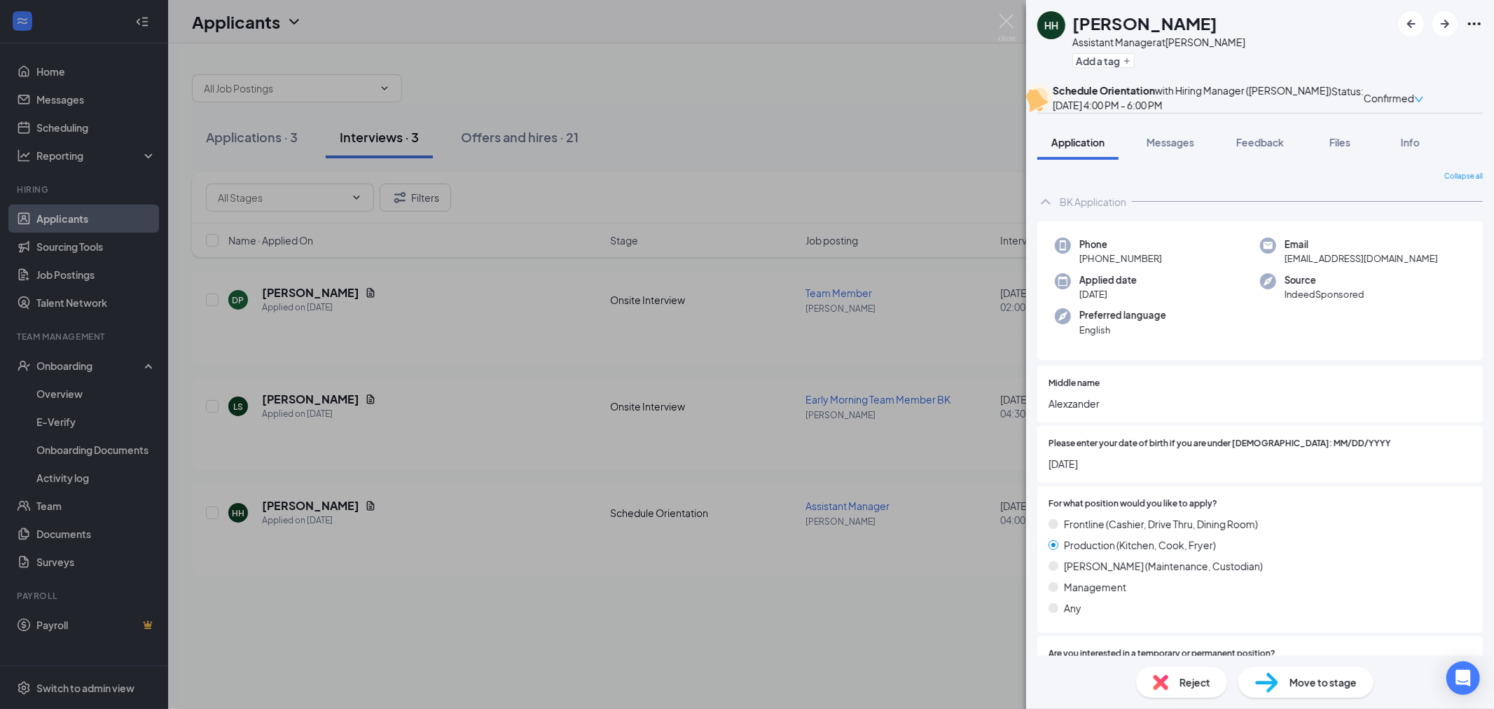
click at [1313, 686] on span "Move to stage" at bounding box center [1322, 681] width 67 height 15
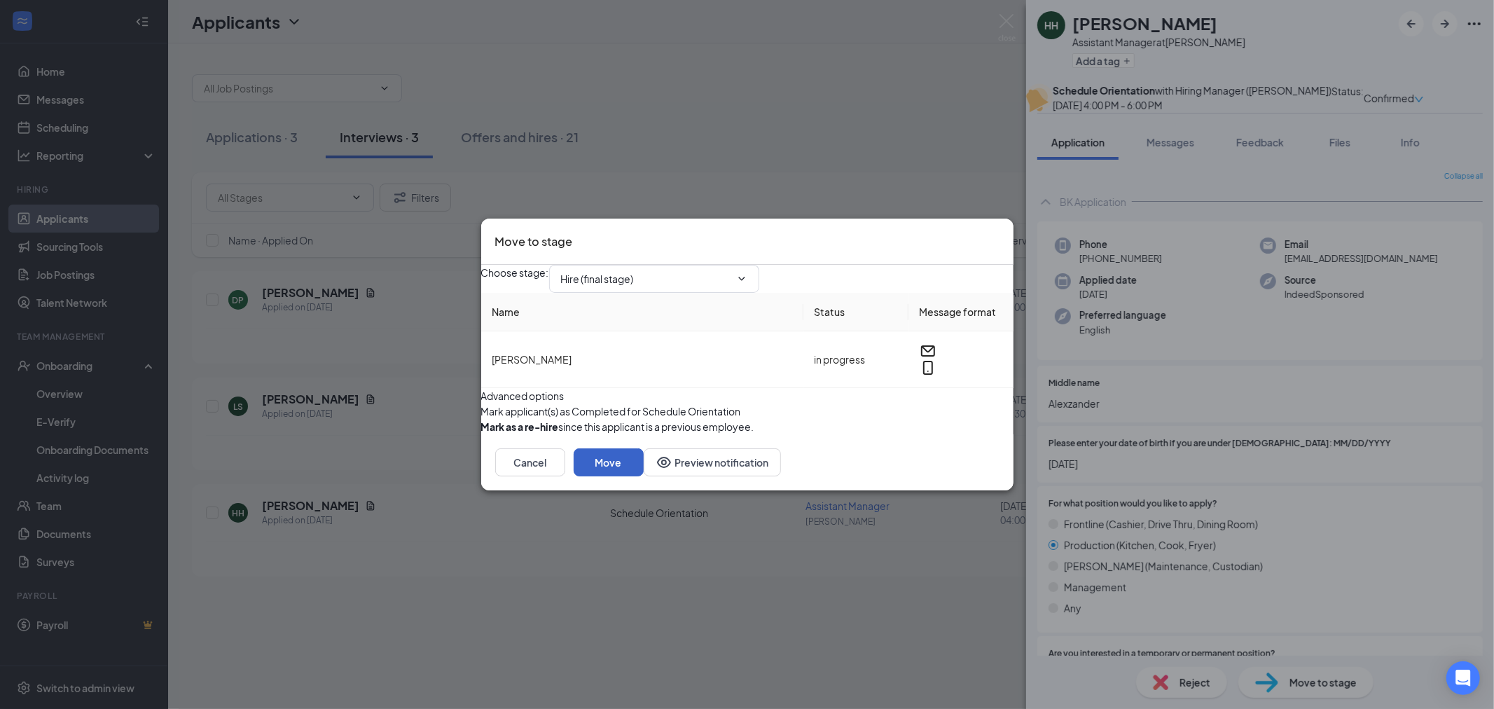
click at [644, 476] on button "Move" at bounding box center [609, 462] width 70 height 28
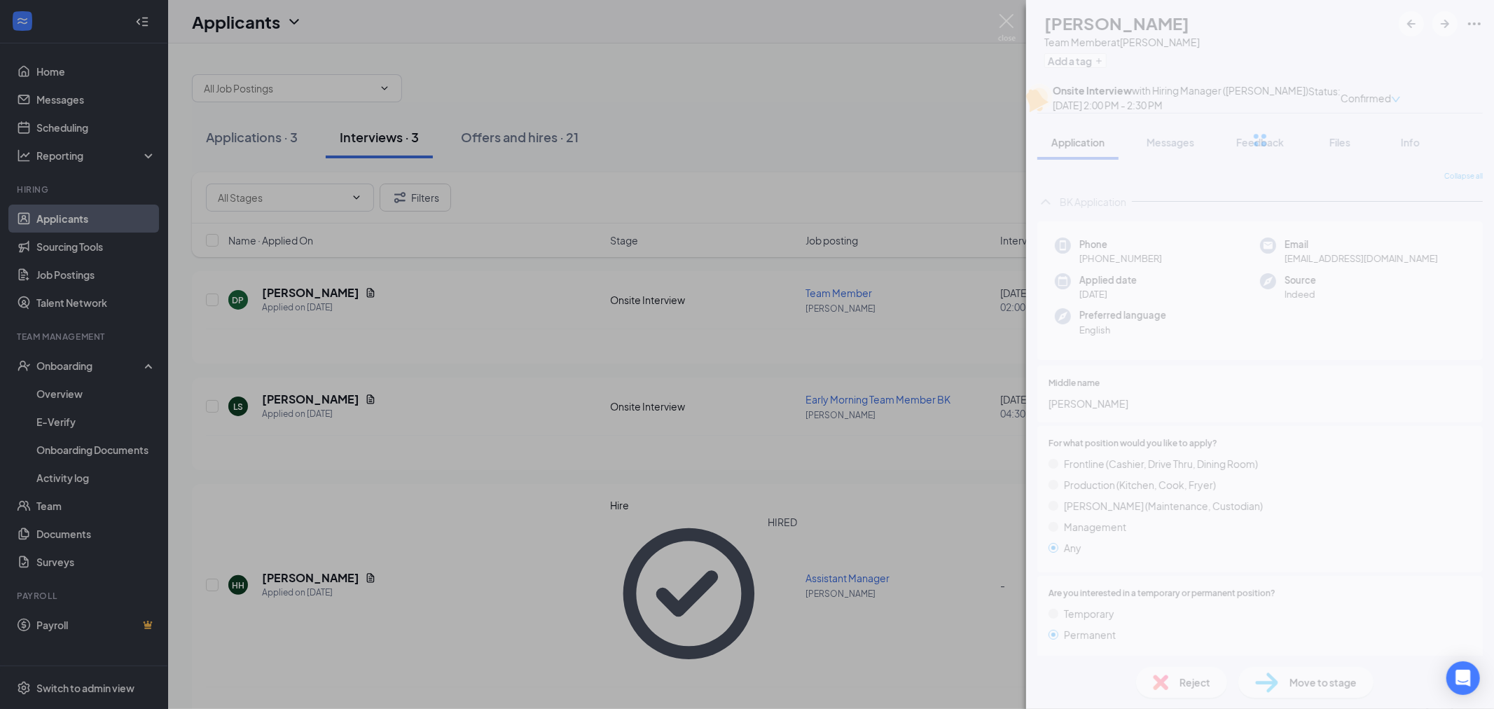
click at [557, 266] on div "DP [PERSON_NAME] Team Member at [PERSON_NAME] Add a tag Onsite Interview with H…" at bounding box center [747, 354] width 1494 height 709
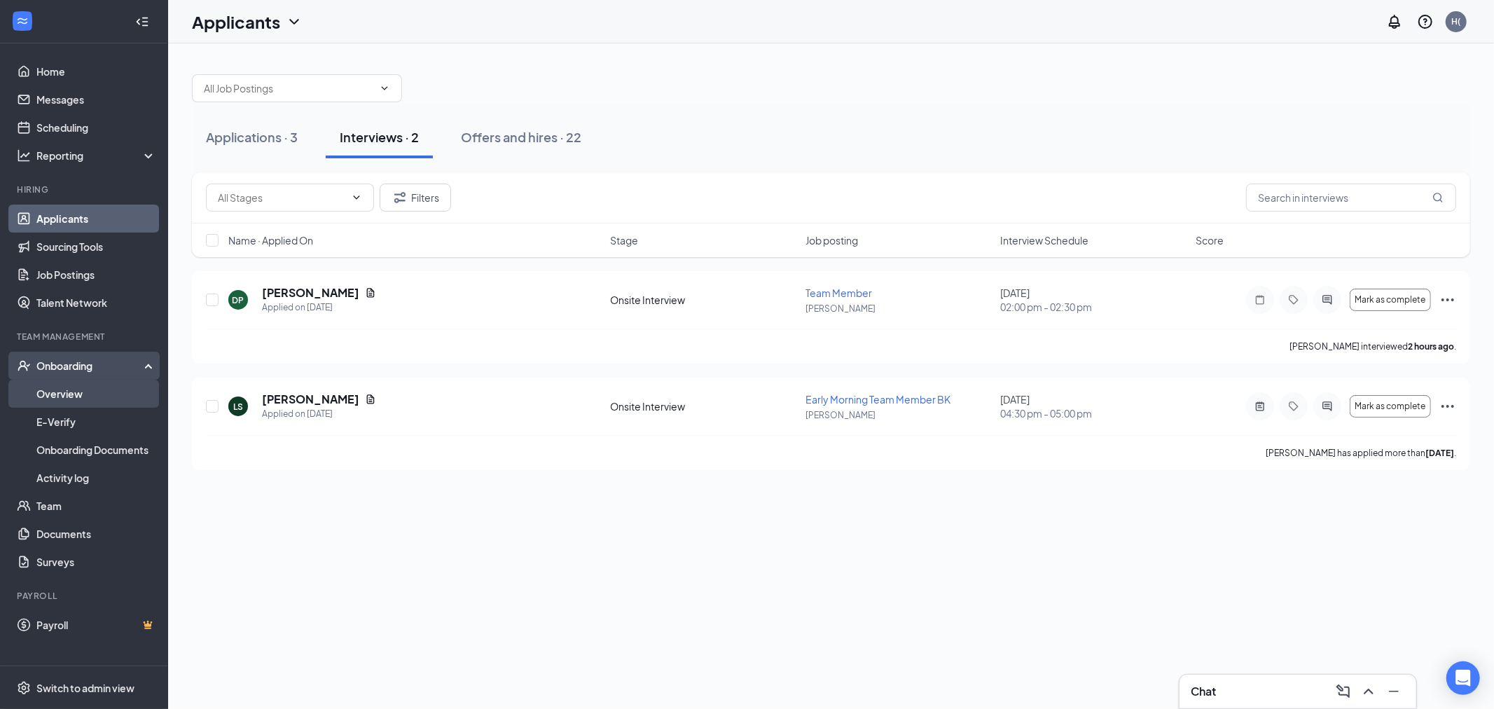
click at [92, 394] on link "Overview" at bounding box center [96, 394] width 120 height 28
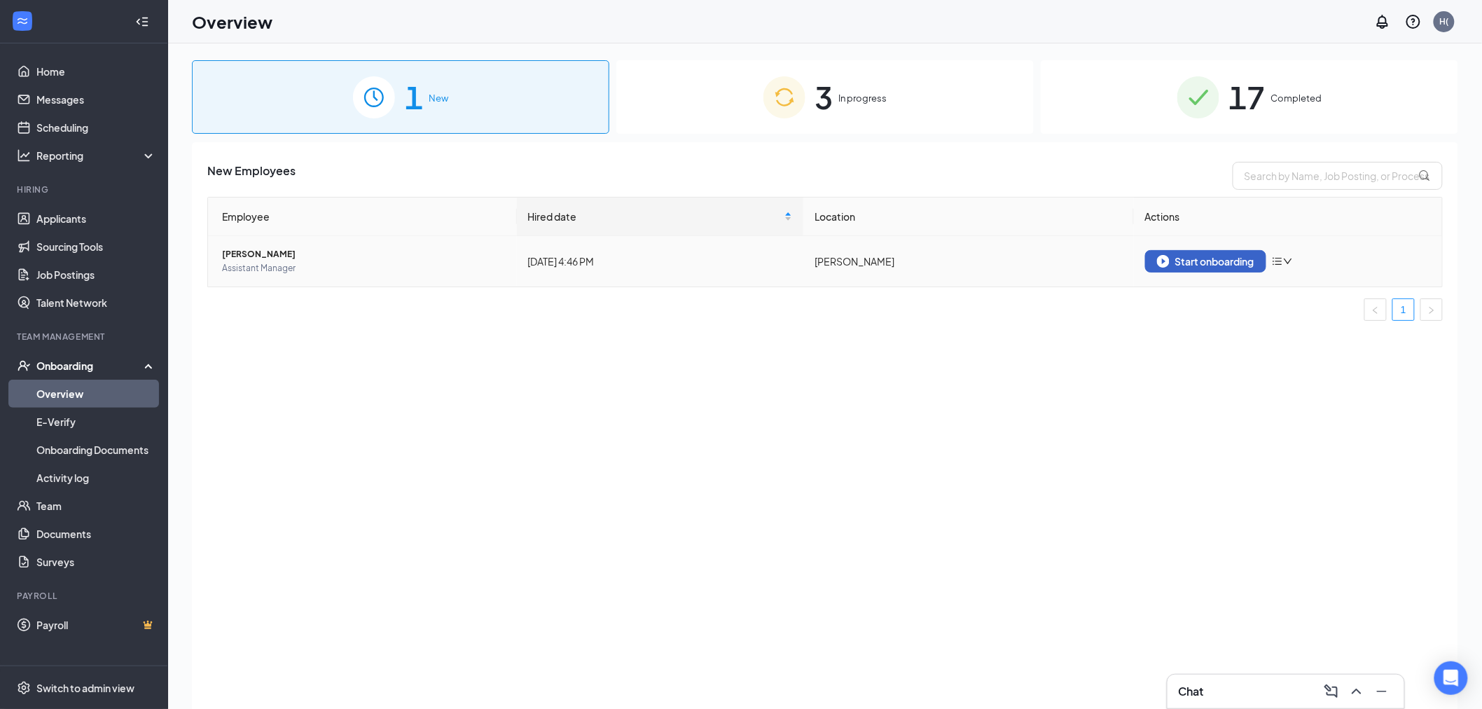
click at [1208, 250] on button "Start onboarding" at bounding box center [1205, 261] width 121 height 22
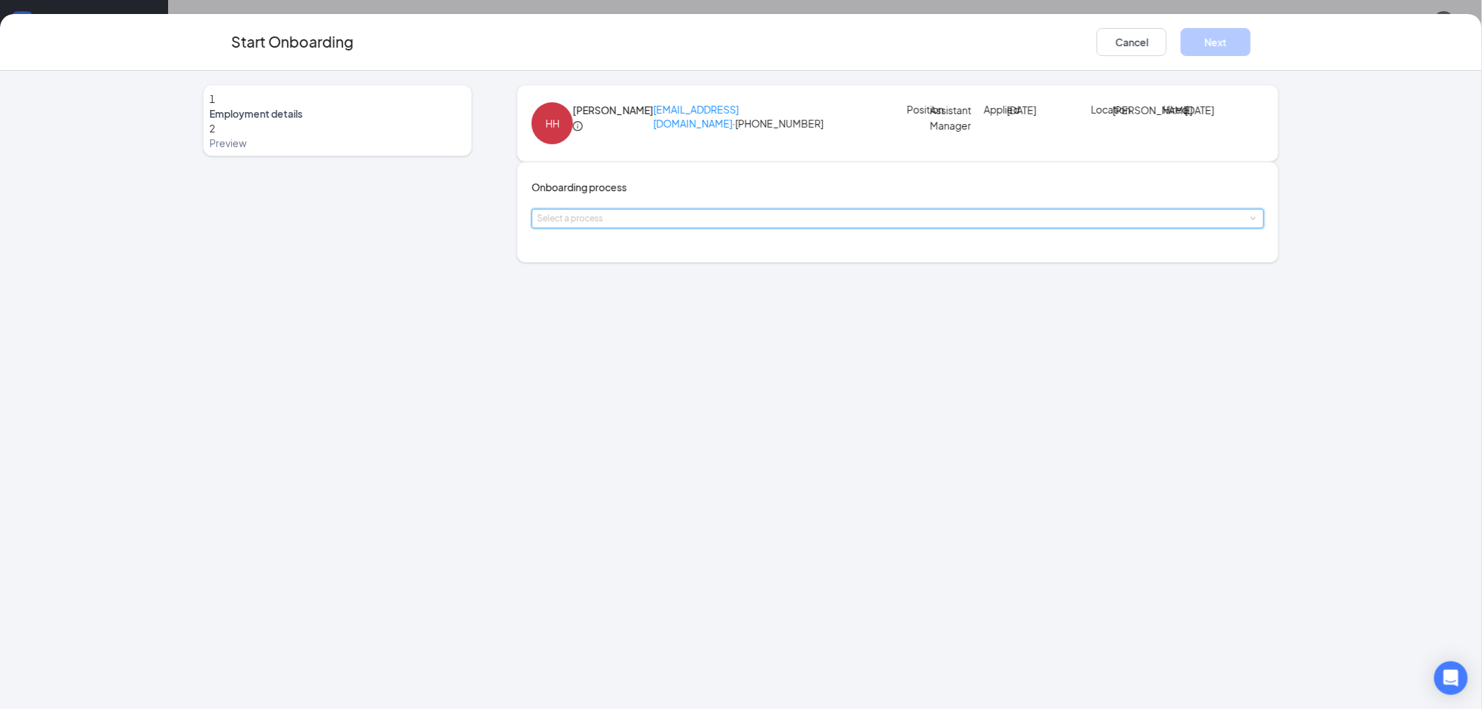
click at [666, 228] on div "Select a process" at bounding box center [897, 218] width 721 height 18
click at [647, 368] on li "BK 2415 Onboarding Process - CREW" at bounding box center [658, 363] width 230 height 25
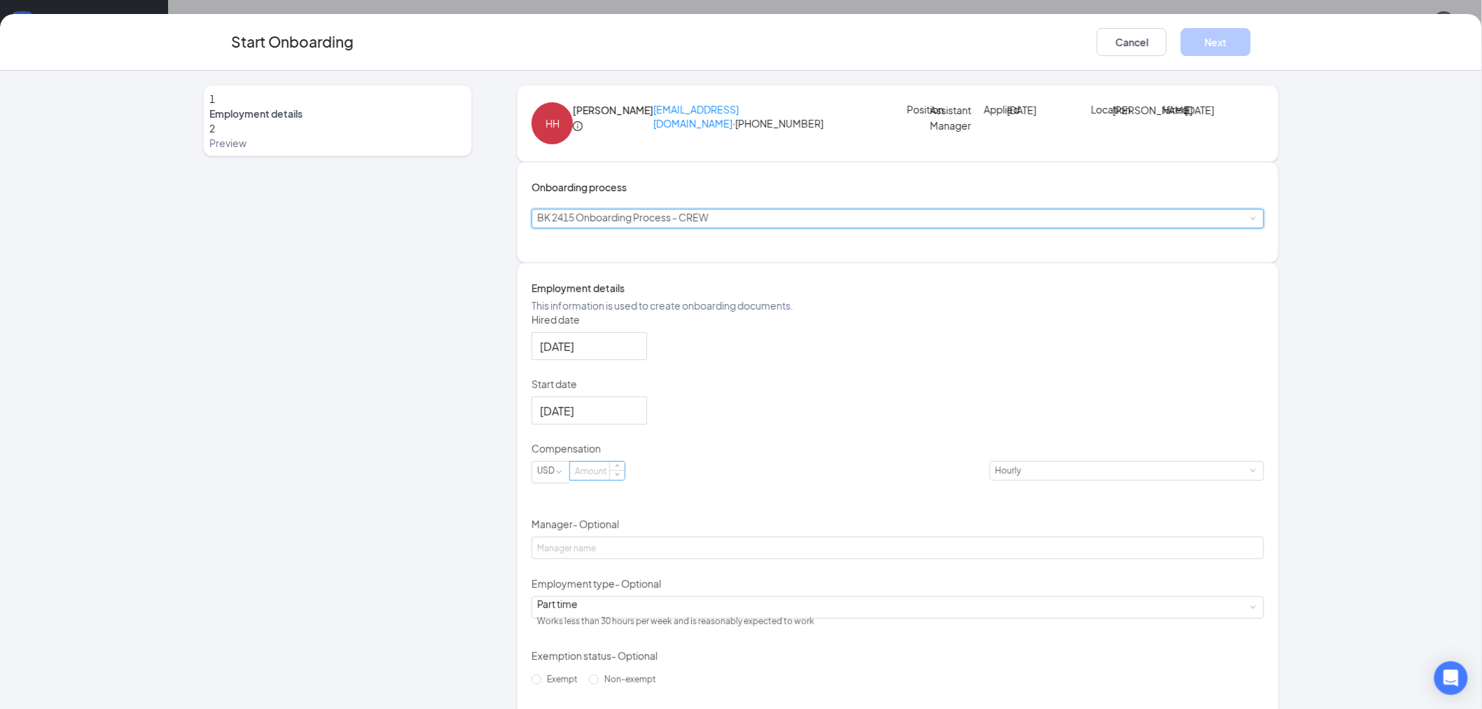
click at [616, 480] on input at bounding box center [597, 471] width 55 height 18
type input "0"
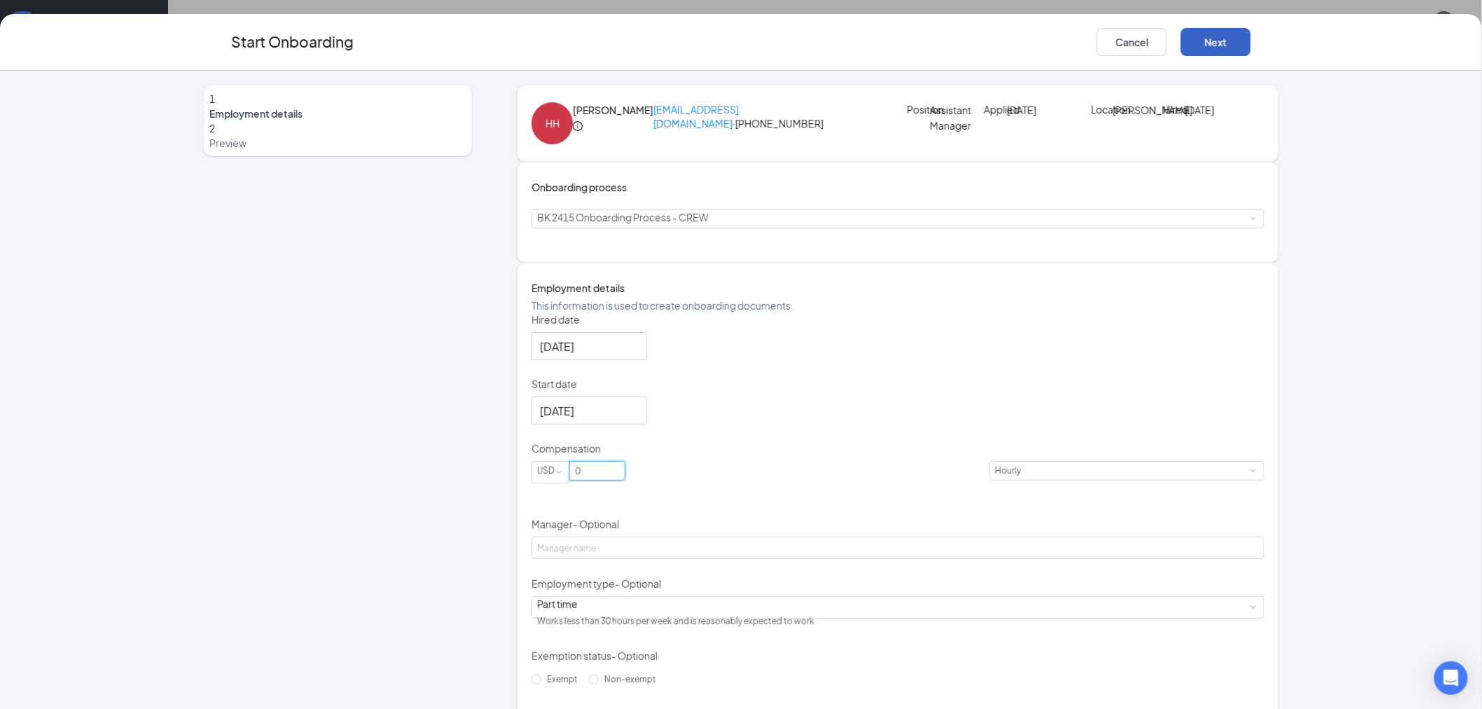
click at [1248, 34] on button "Next" at bounding box center [1216, 42] width 70 height 28
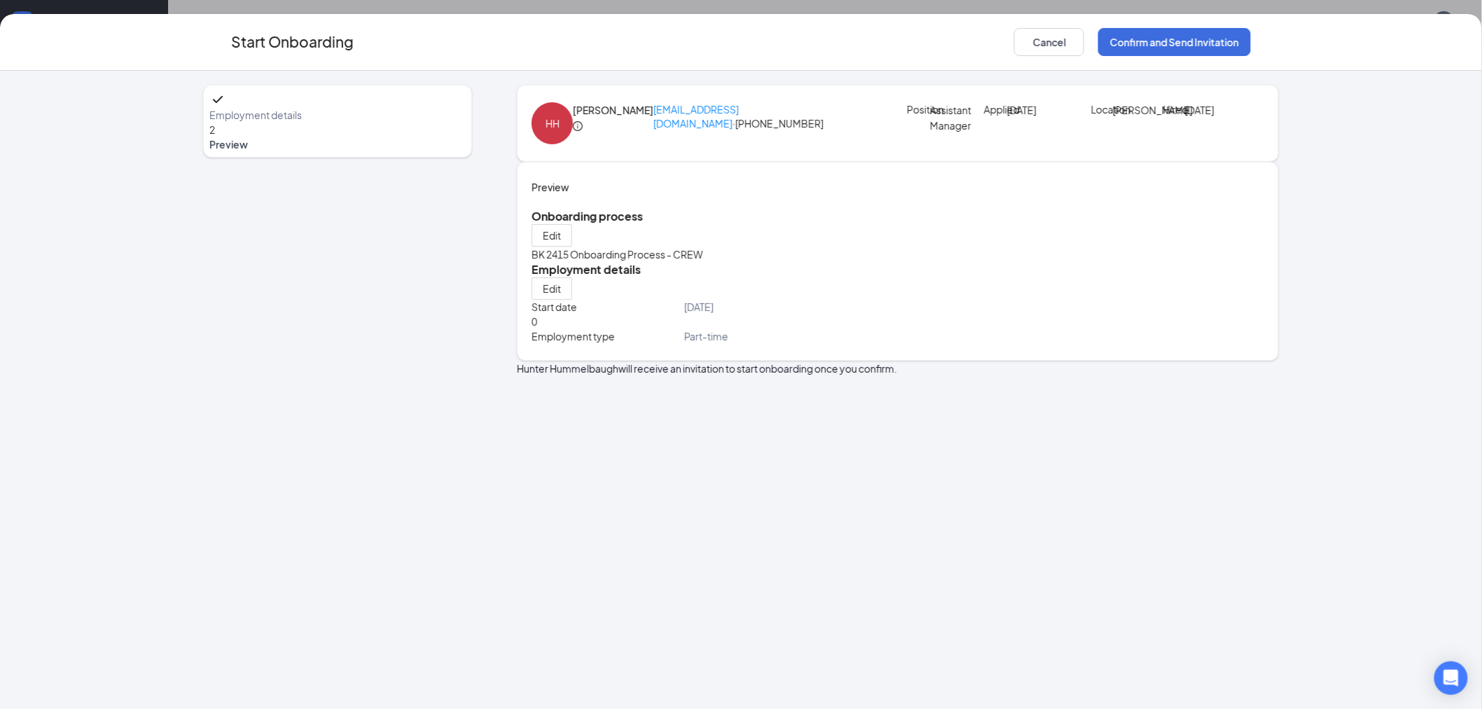
click at [1195, 60] on div "Start Onboarding Cancel Confirm and Send Invitation" at bounding box center [741, 42] width 1482 height 57
click at [1202, 42] on button "Confirm and Send Invitation" at bounding box center [1174, 42] width 153 height 28
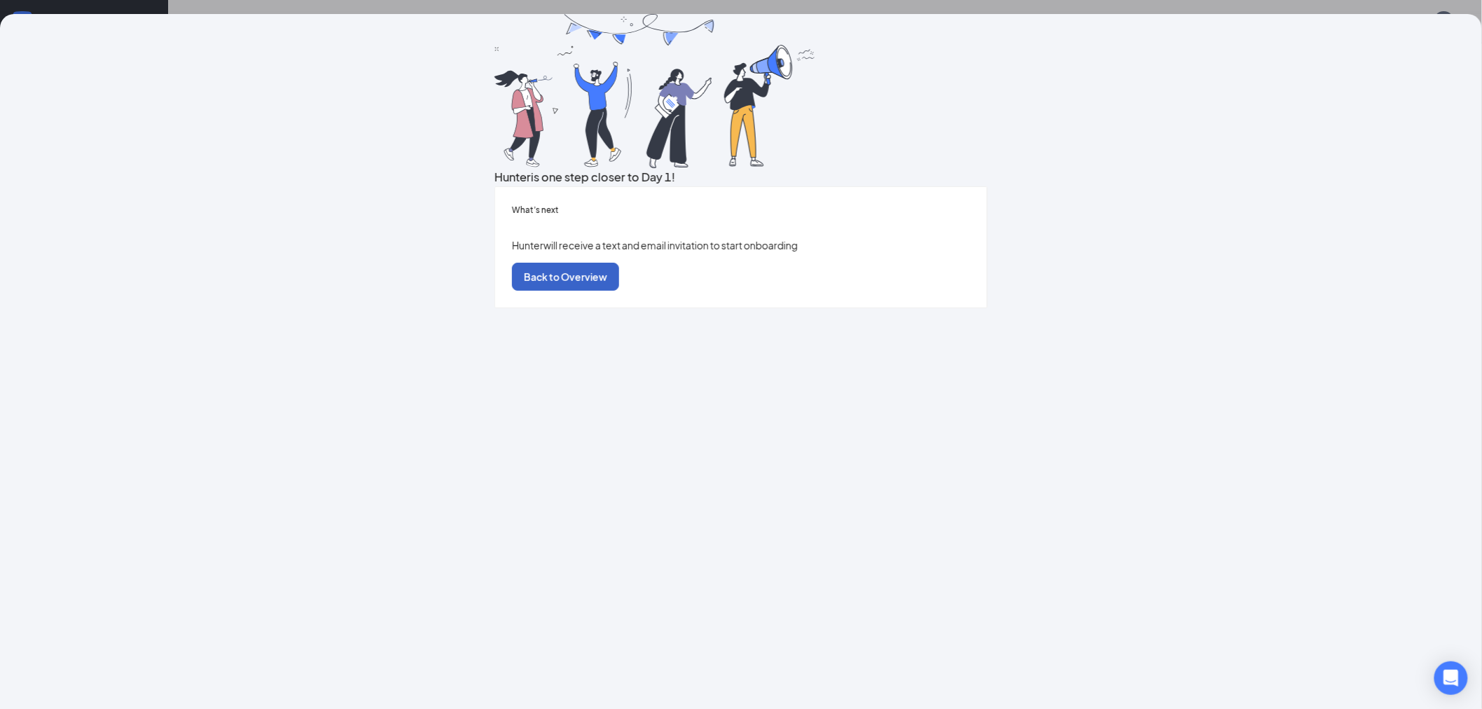
click at [619, 291] on button "Back to Overview" at bounding box center [565, 277] width 107 height 28
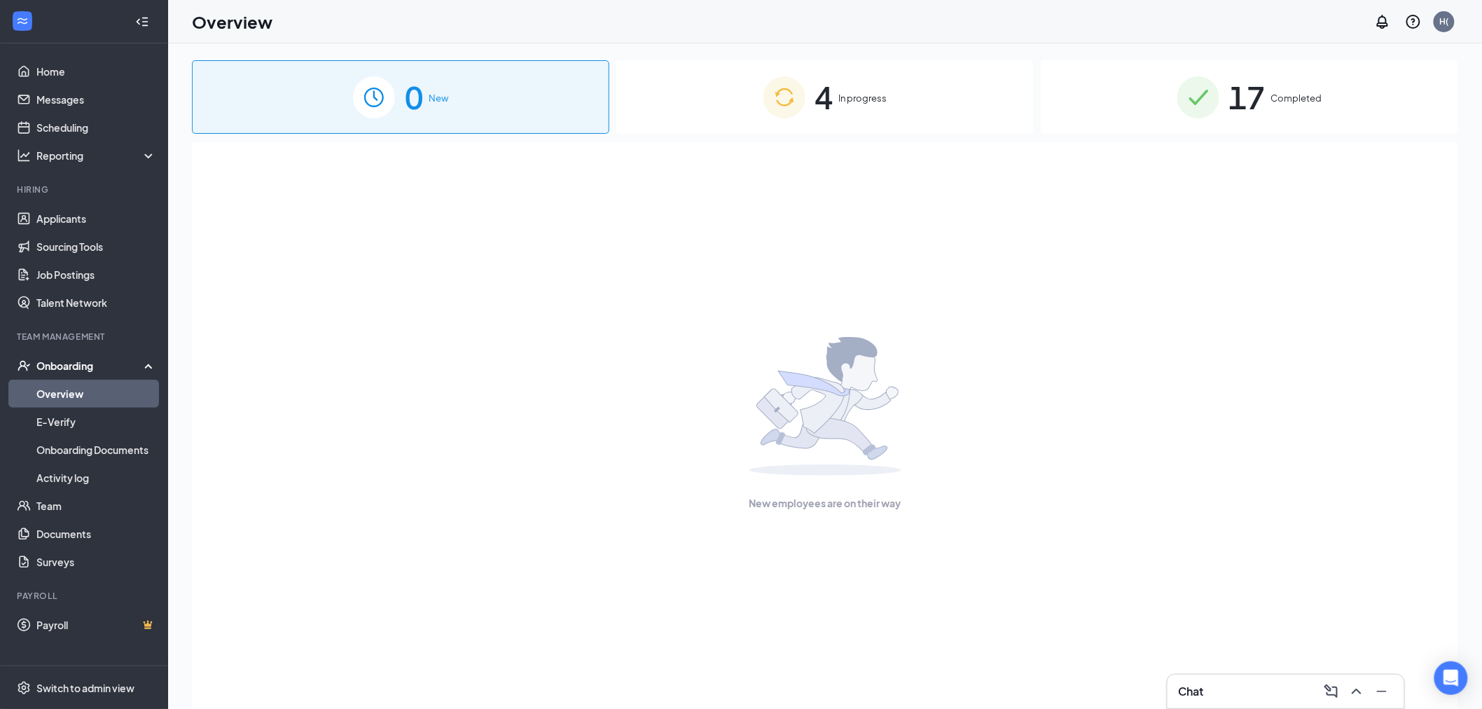
click at [901, 119] on div "4 In progress" at bounding box center [824, 97] width 417 height 74
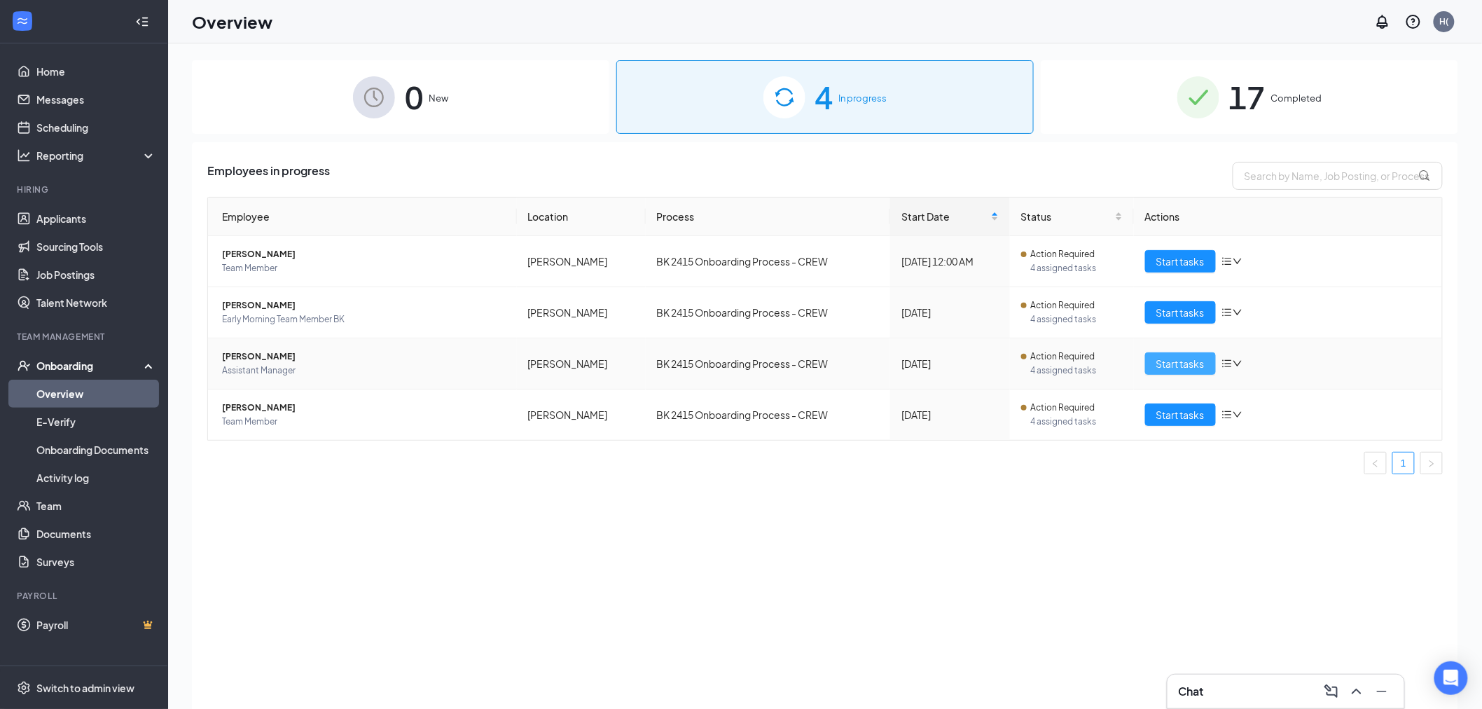
click at [1200, 374] on button "Start tasks" at bounding box center [1180, 363] width 71 height 22
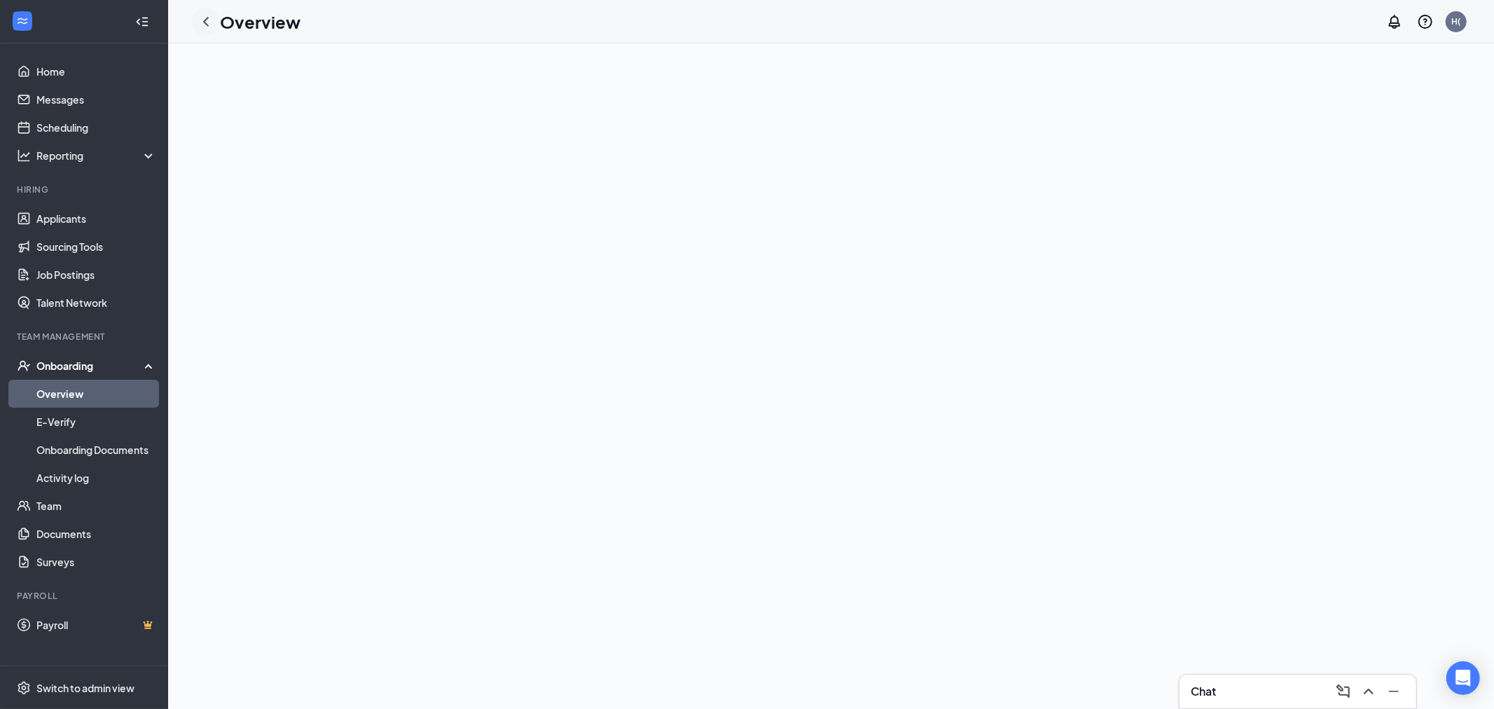
click at [212, 25] on icon "ChevronLeft" at bounding box center [206, 21] width 17 height 17
click at [91, 390] on link "Overview" at bounding box center [96, 394] width 120 height 28
click at [86, 368] on div "Onboarding" at bounding box center [90, 366] width 108 height 14
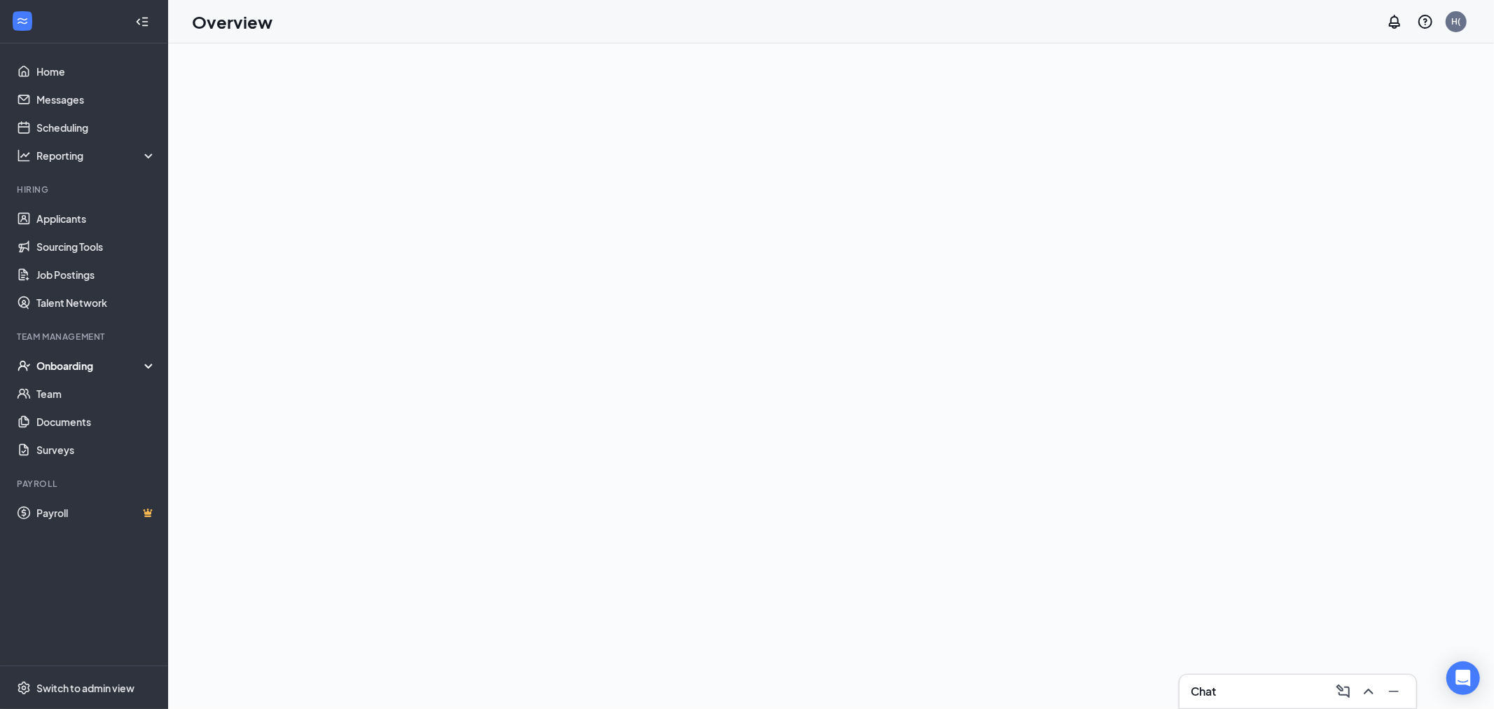
click at [86, 368] on div "Onboarding" at bounding box center [90, 366] width 108 height 14
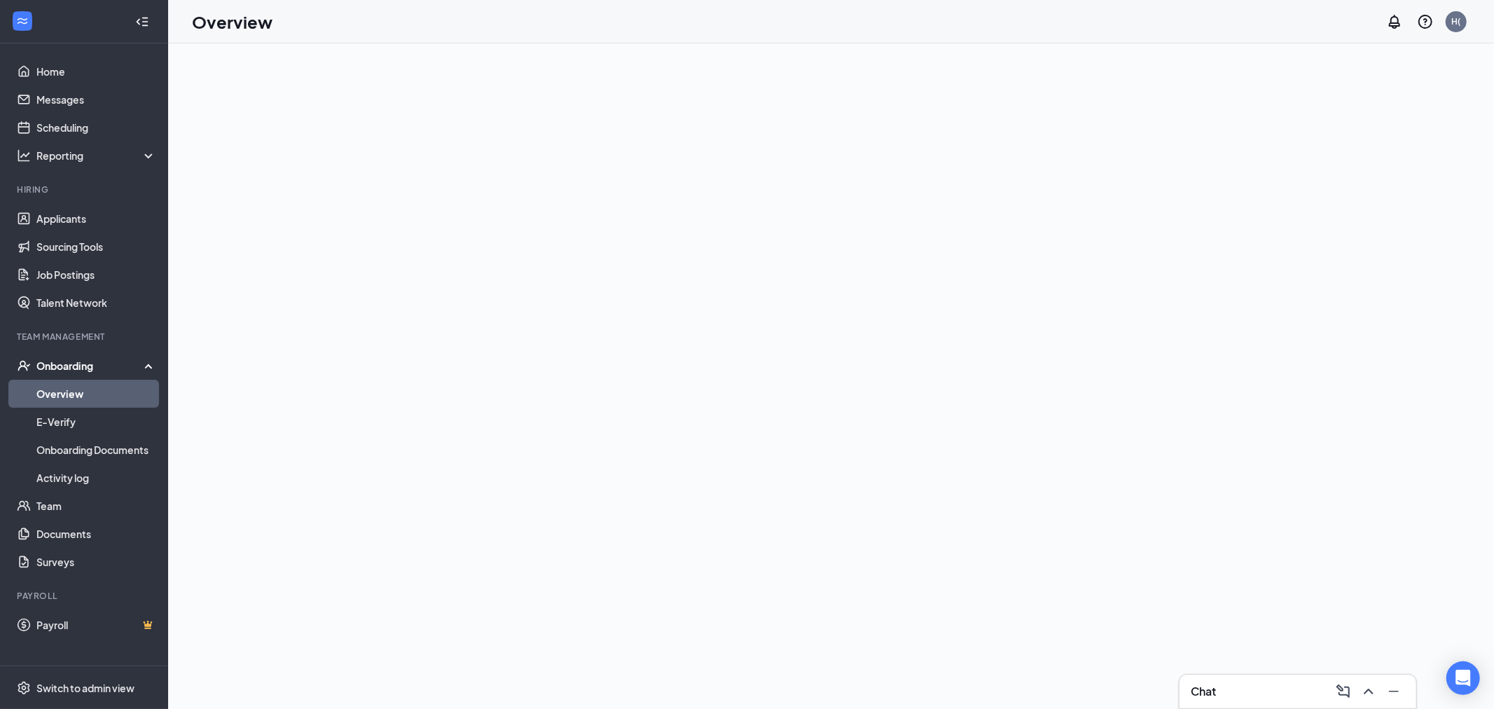
click at [84, 391] on link "Overview" at bounding box center [96, 394] width 120 height 28
click at [71, 402] on link "Overview" at bounding box center [96, 394] width 120 height 28
click at [68, 416] on link "E-Verify" at bounding box center [96, 422] width 120 height 28
click at [82, 389] on link "Overview" at bounding box center [96, 394] width 120 height 28
click at [92, 205] on link "Applicants" at bounding box center [96, 219] width 120 height 28
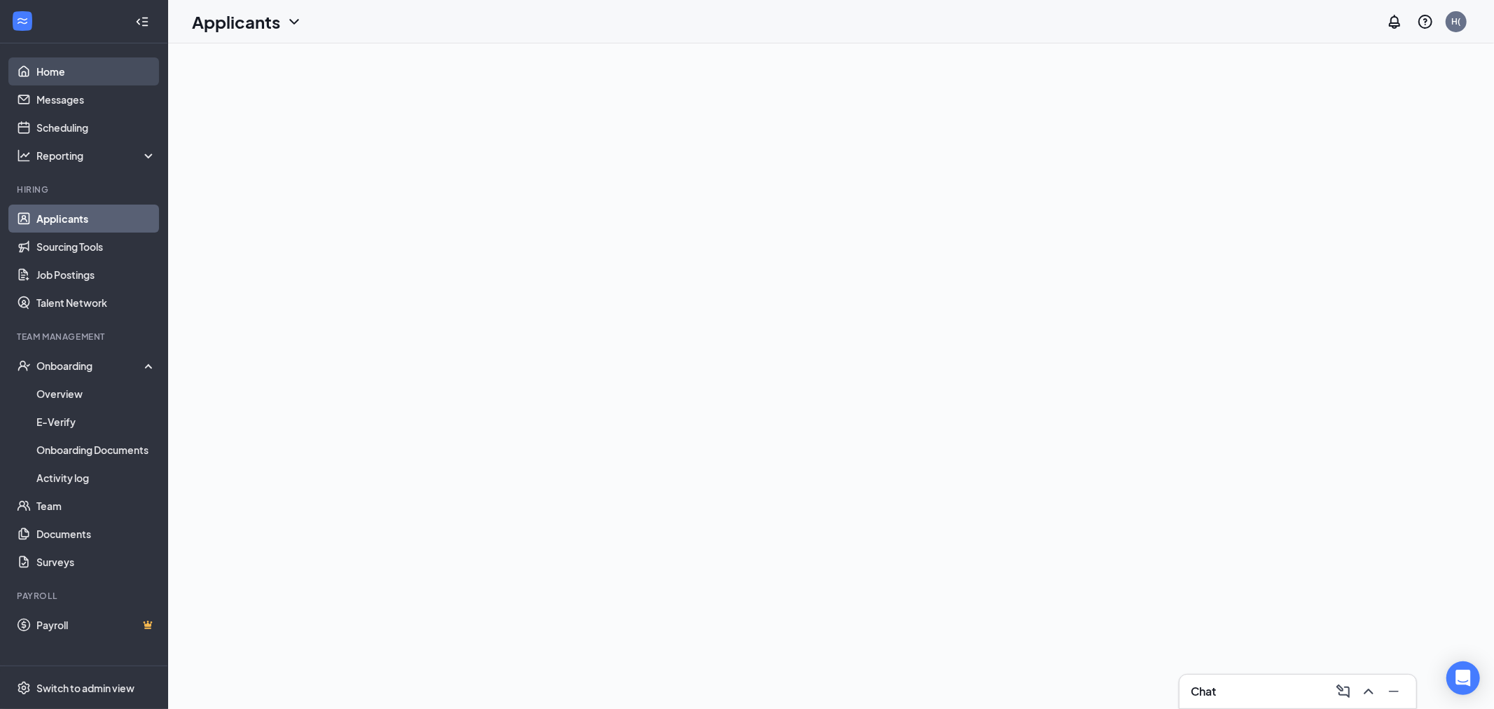
click at [69, 57] on link "Home" at bounding box center [96, 71] width 120 height 28
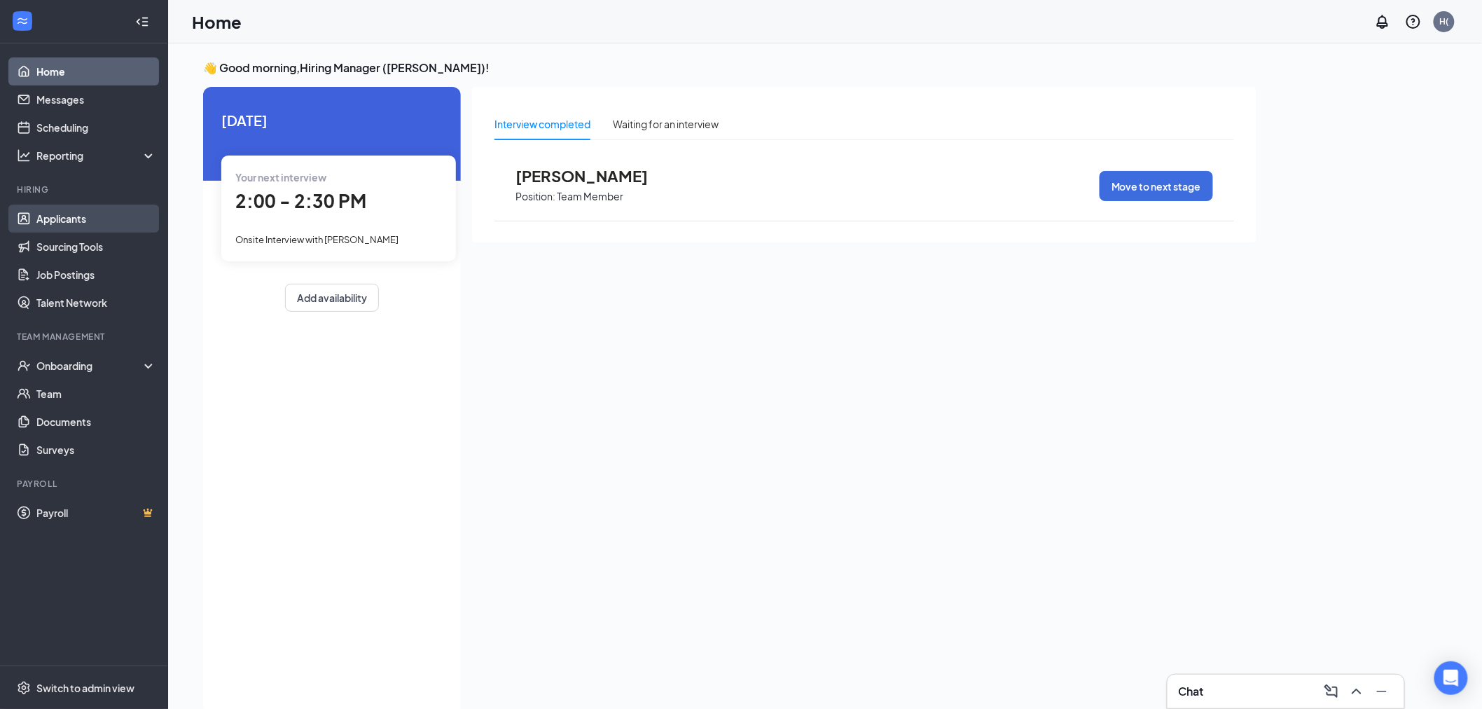
click at [86, 219] on link "Applicants" at bounding box center [96, 219] width 120 height 28
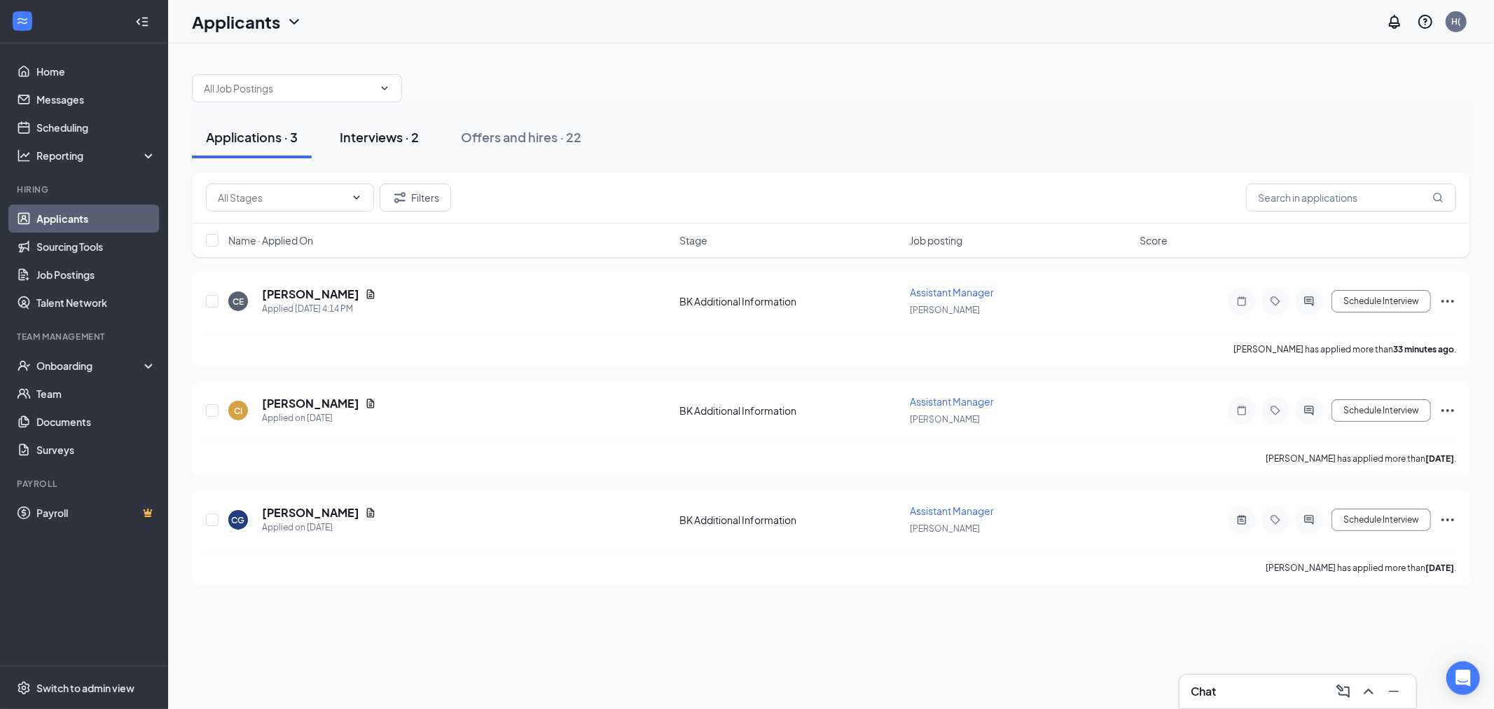
click at [425, 145] on button "Interviews · 2" at bounding box center [379, 137] width 107 height 42
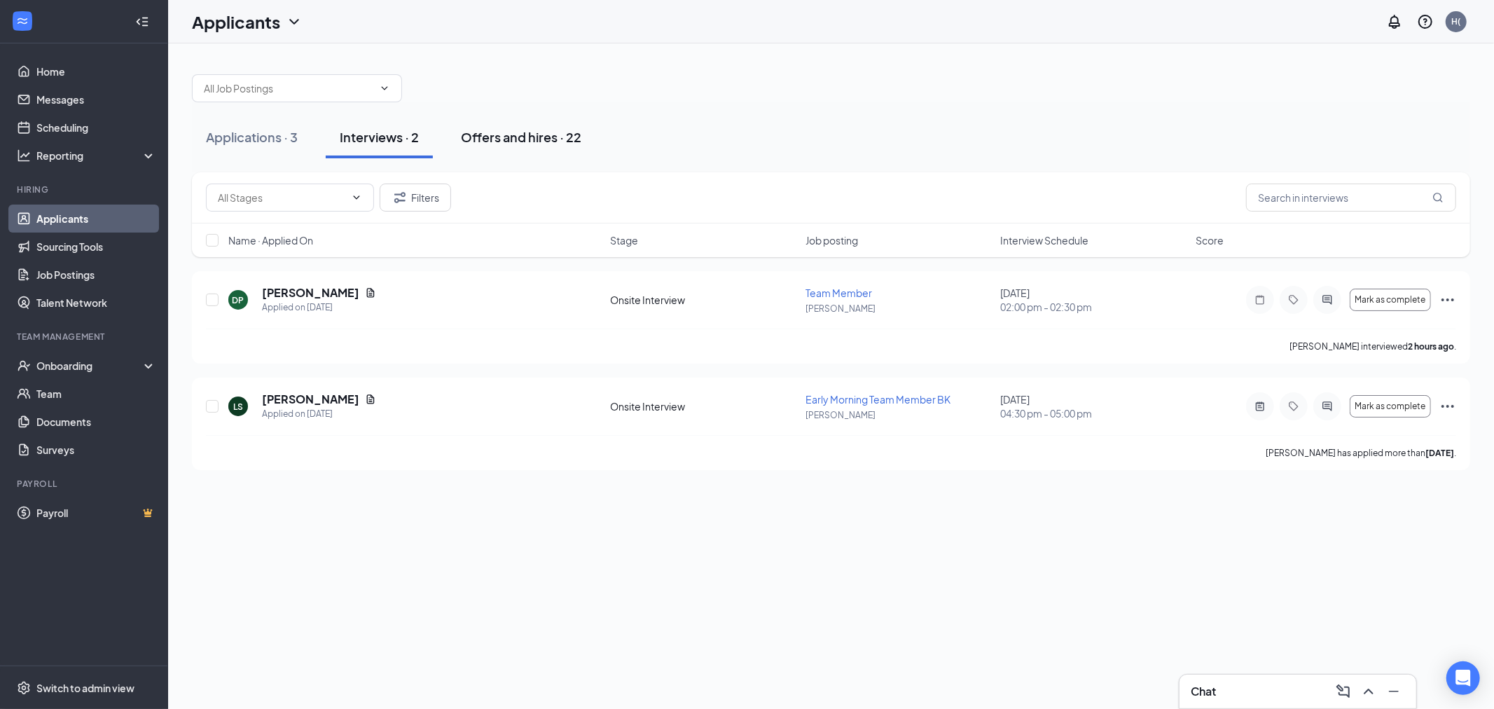
click at [508, 141] on div "Offers and hires · 22" at bounding box center [521, 137] width 120 height 18
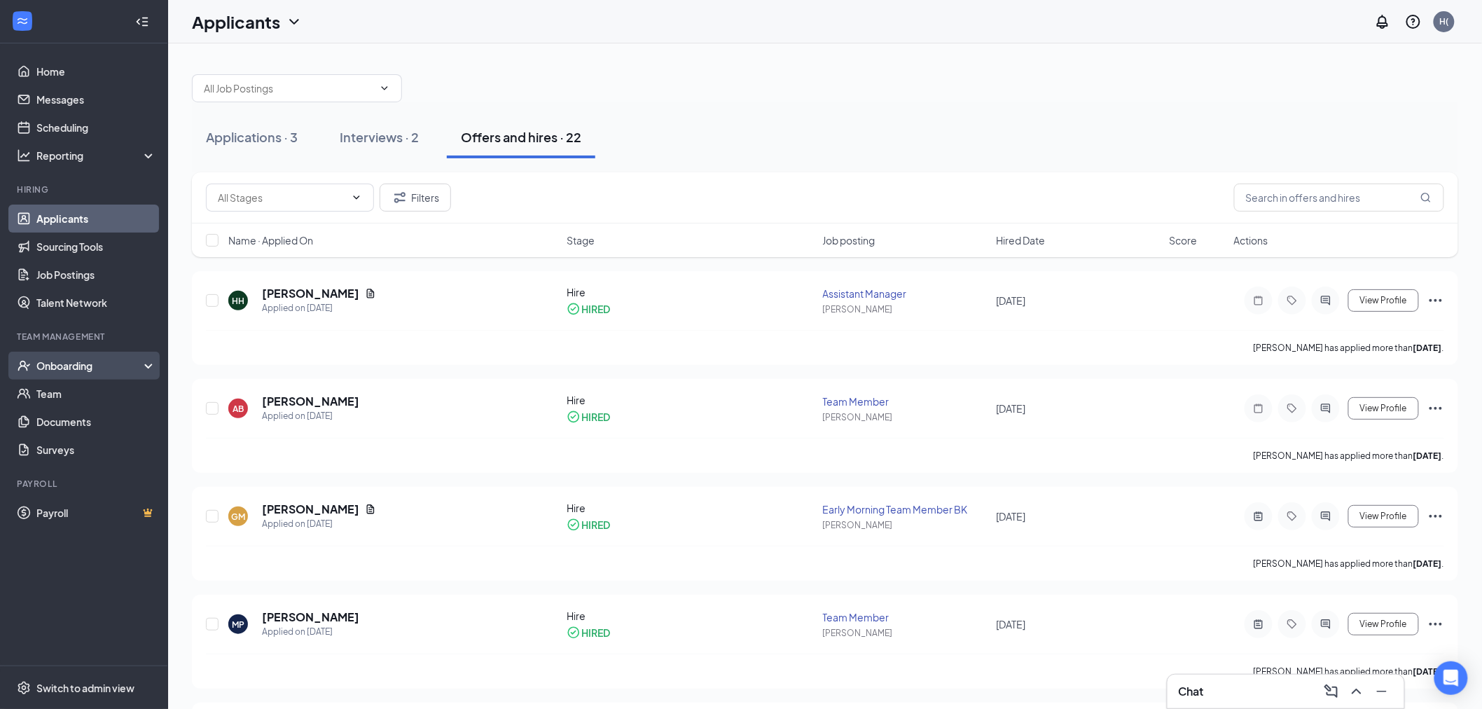
click at [81, 362] on div "Onboarding" at bounding box center [90, 366] width 108 height 14
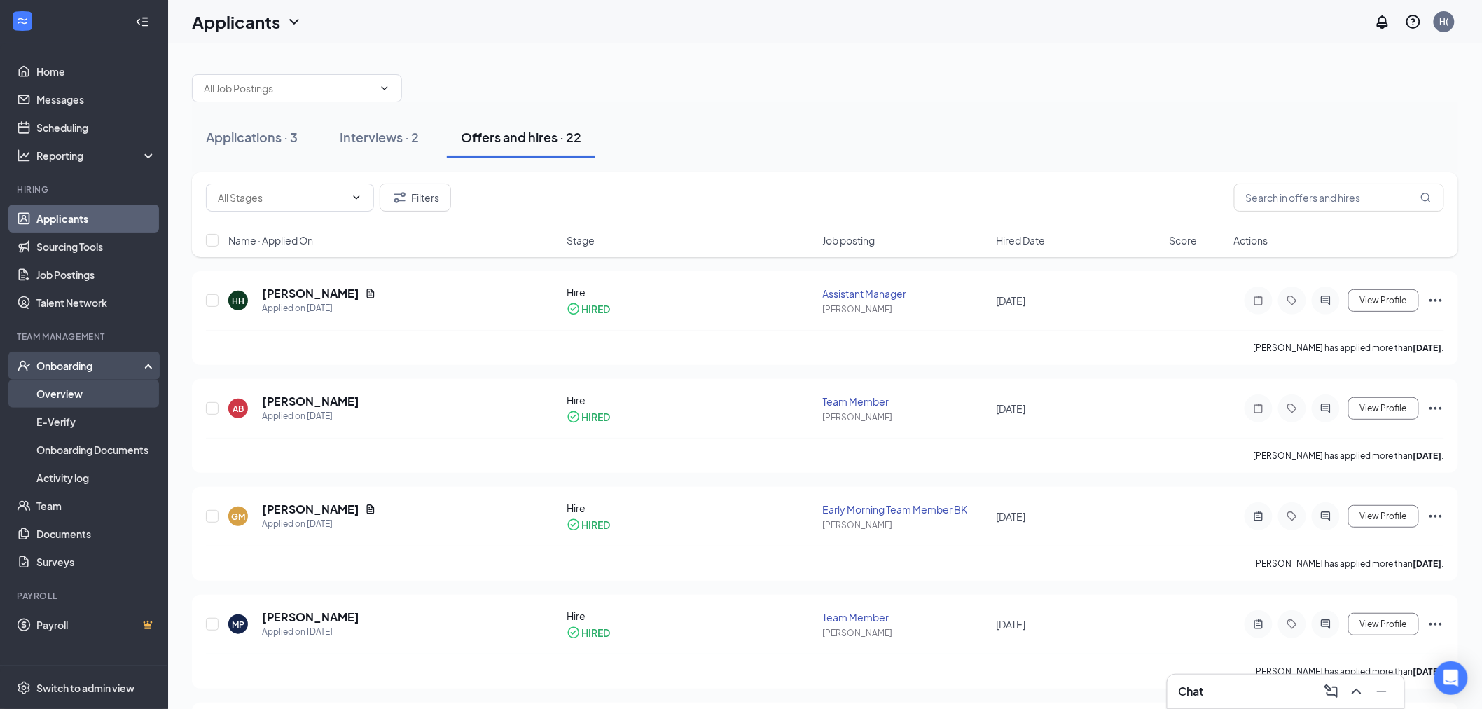
click at [81, 401] on link "Overview" at bounding box center [96, 394] width 120 height 28
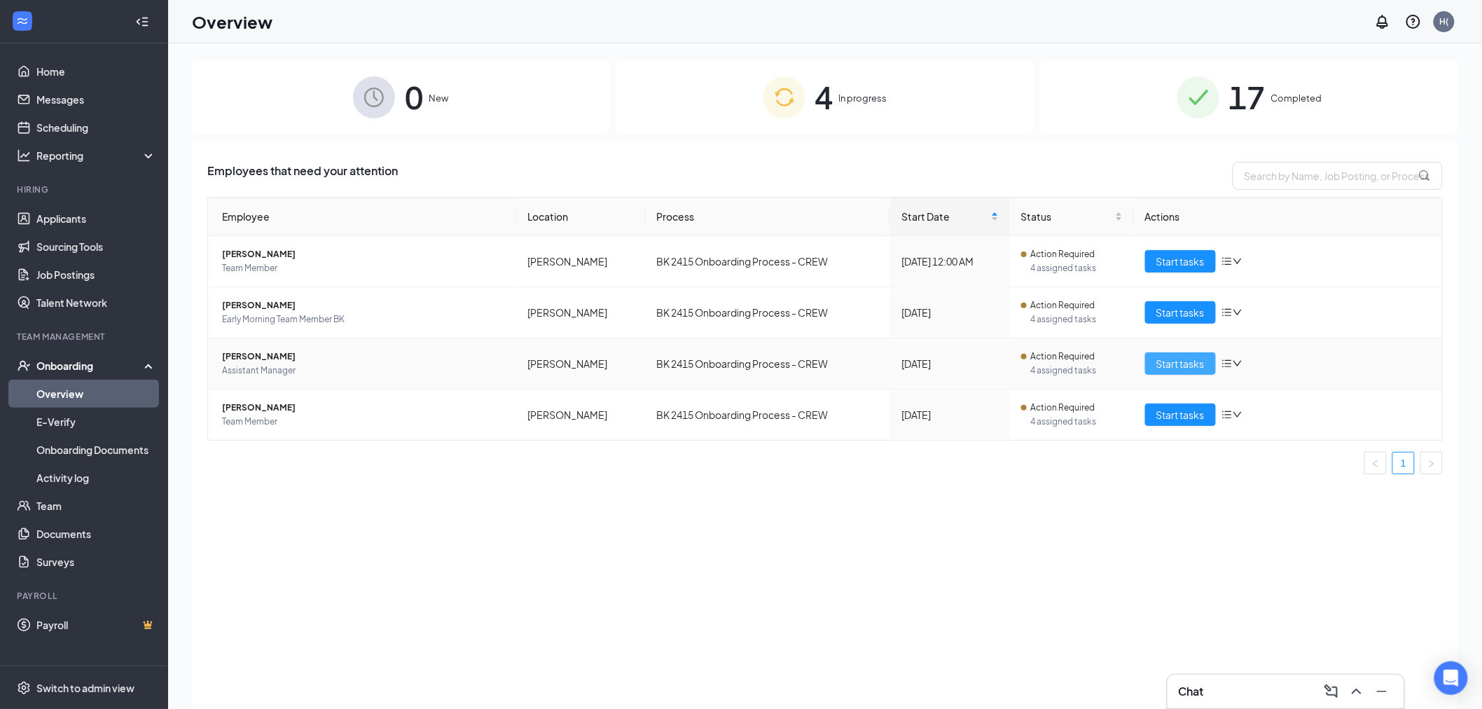
click at [1173, 372] on button "Start tasks" at bounding box center [1180, 363] width 71 height 22
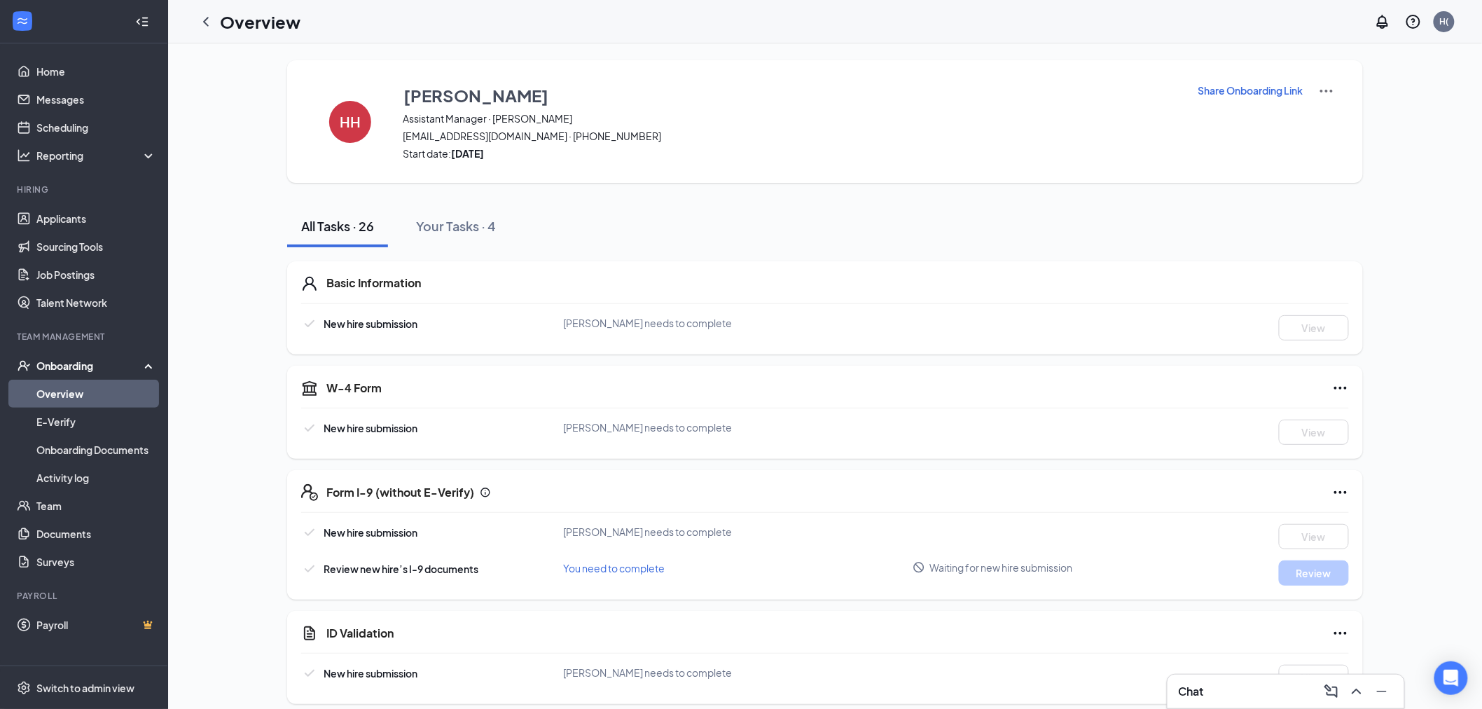
click at [1325, 86] on img at bounding box center [1326, 91] width 17 height 17
click at [1207, 145] on div "Share Onboarding Link" at bounding box center [1266, 122] width 137 height 78
drag, startPoint x: 464, startPoint y: 155, endPoint x: 676, endPoint y: 166, distance: 211.8
click at [676, 166] on div "HH Hunter Hummelbaugh Assistant Manager · BK DuBois hummelbaugh20@gmail.com · (…" at bounding box center [825, 121] width 1076 height 123
click at [519, 166] on div "HH Hunter Hummelbaugh Assistant Manager · BK DuBois hummelbaugh20@gmail.com · (…" at bounding box center [825, 121] width 1076 height 123
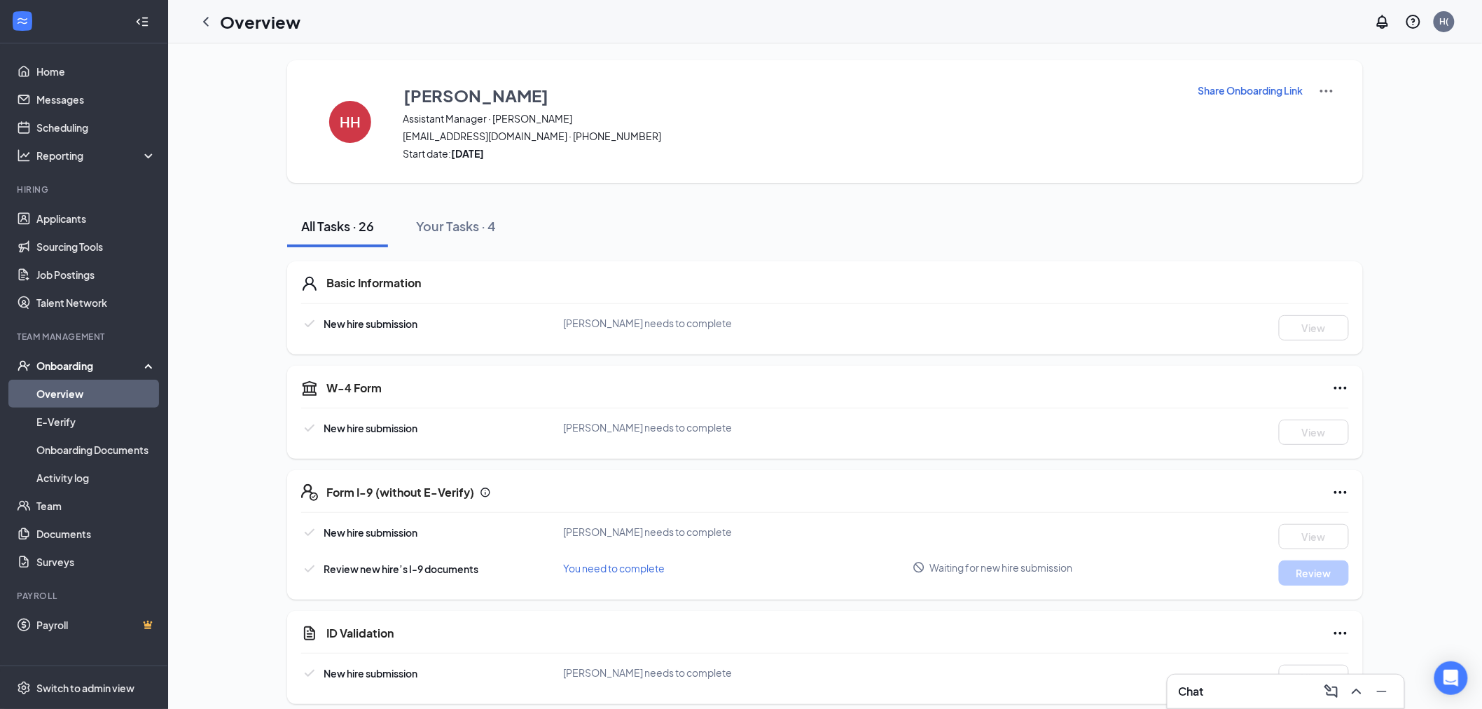
drag, startPoint x: 507, startPoint y: 152, endPoint x: 522, endPoint y: 161, distance: 17.3
click at [382, 141] on div "HH Hunter Hummelbaugh Assistant Manager · BK DuBois hummelbaugh20@gmail.com · (…" at bounding box center [825, 121] width 1076 height 123
click at [639, 176] on div "HH Hunter Hummelbaugh Assistant Manager · BK DuBois hummelbaugh20@gmail.com · (…" at bounding box center [825, 121] width 1076 height 123
drag, startPoint x: 433, startPoint y: 154, endPoint x: 553, endPoint y: 162, distance: 120.7
click at [553, 162] on div "HH Hunter Hummelbaugh Assistant Manager · BK DuBois hummelbaugh20@gmail.com · (…" at bounding box center [825, 121] width 1076 height 123
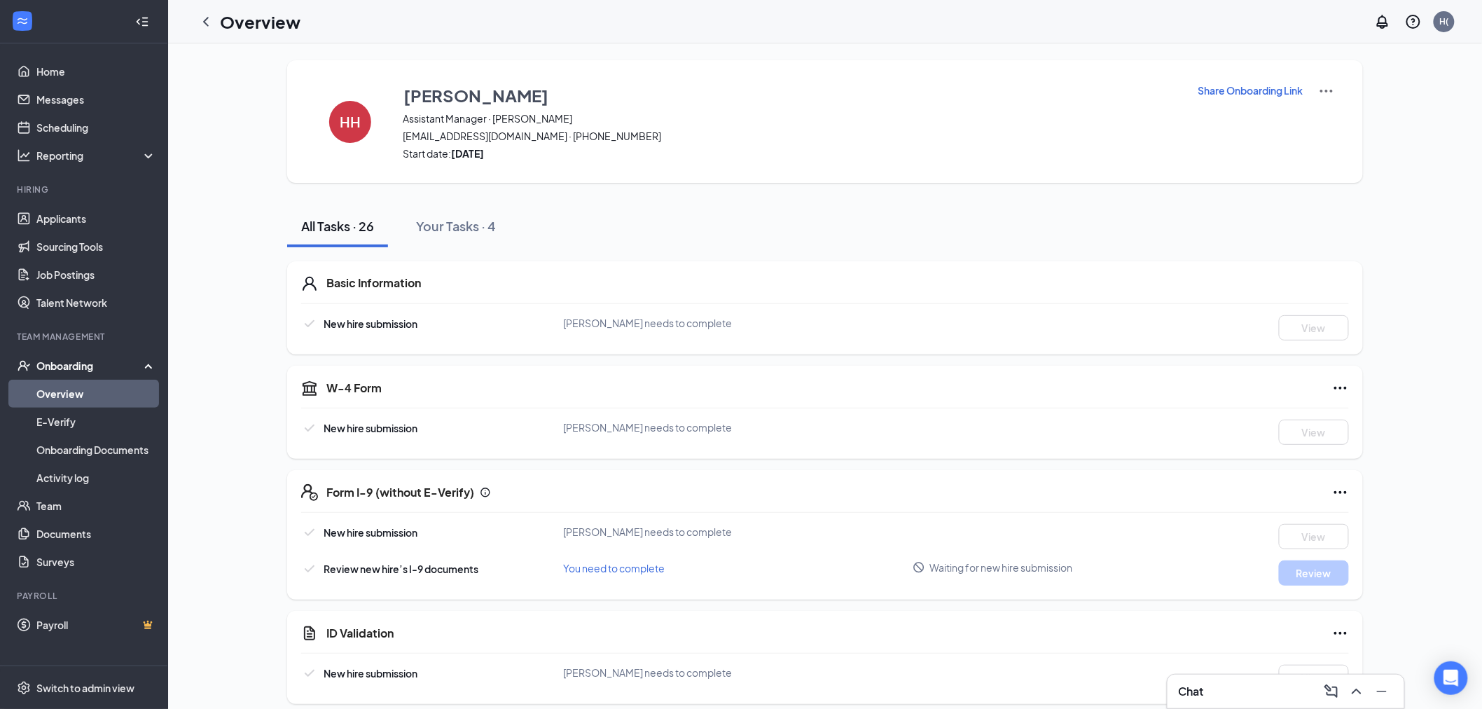
click at [553, 162] on div "HH Hunter Hummelbaugh Assistant Manager · BK DuBois hummelbaugh20@gmail.com · (…" at bounding box center [825, 121] width 1076 height 123
click at [491, 235] on button "Your Tasks · 4" at bounding box center [456, 226] width 108 height 42
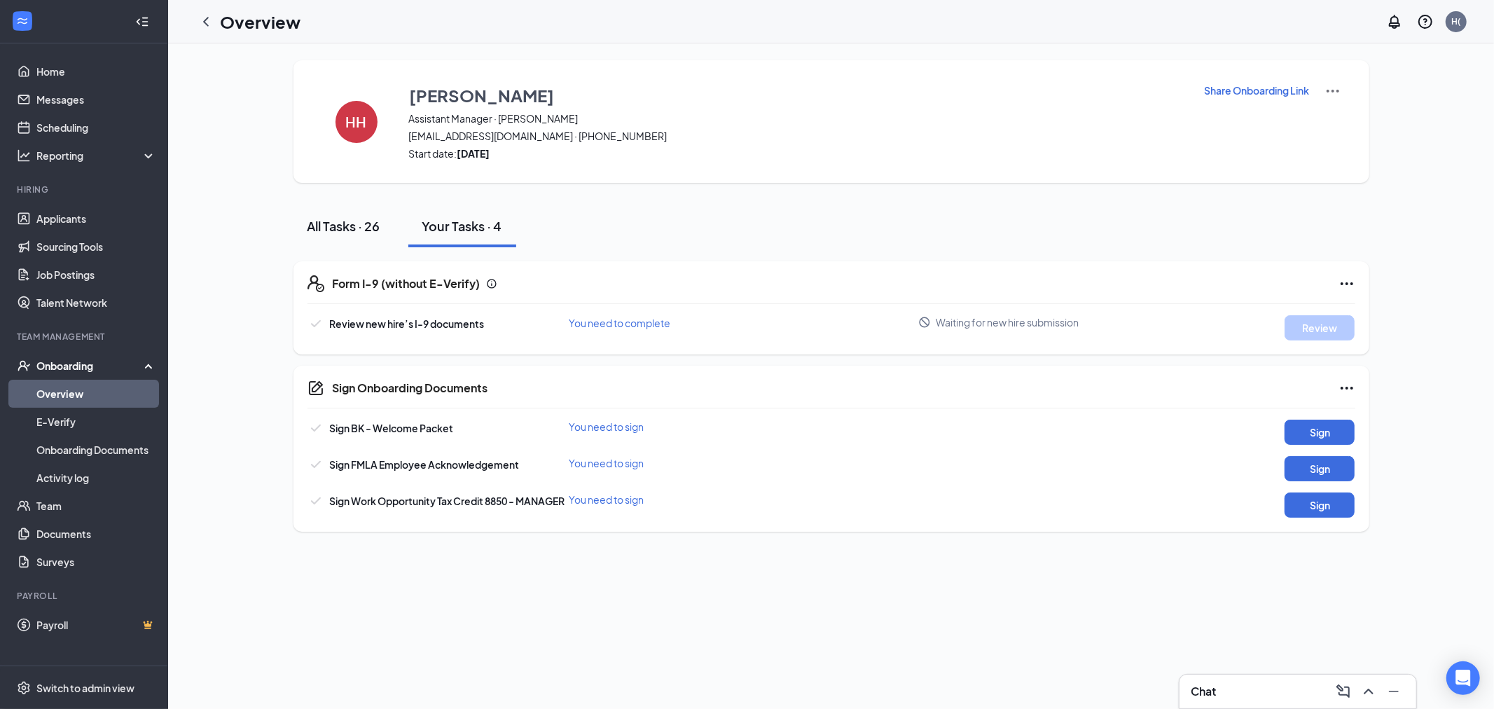
click at [307, 218] on div "All Tasks · 26" at bounding box center [343, 226] width 73 height 18
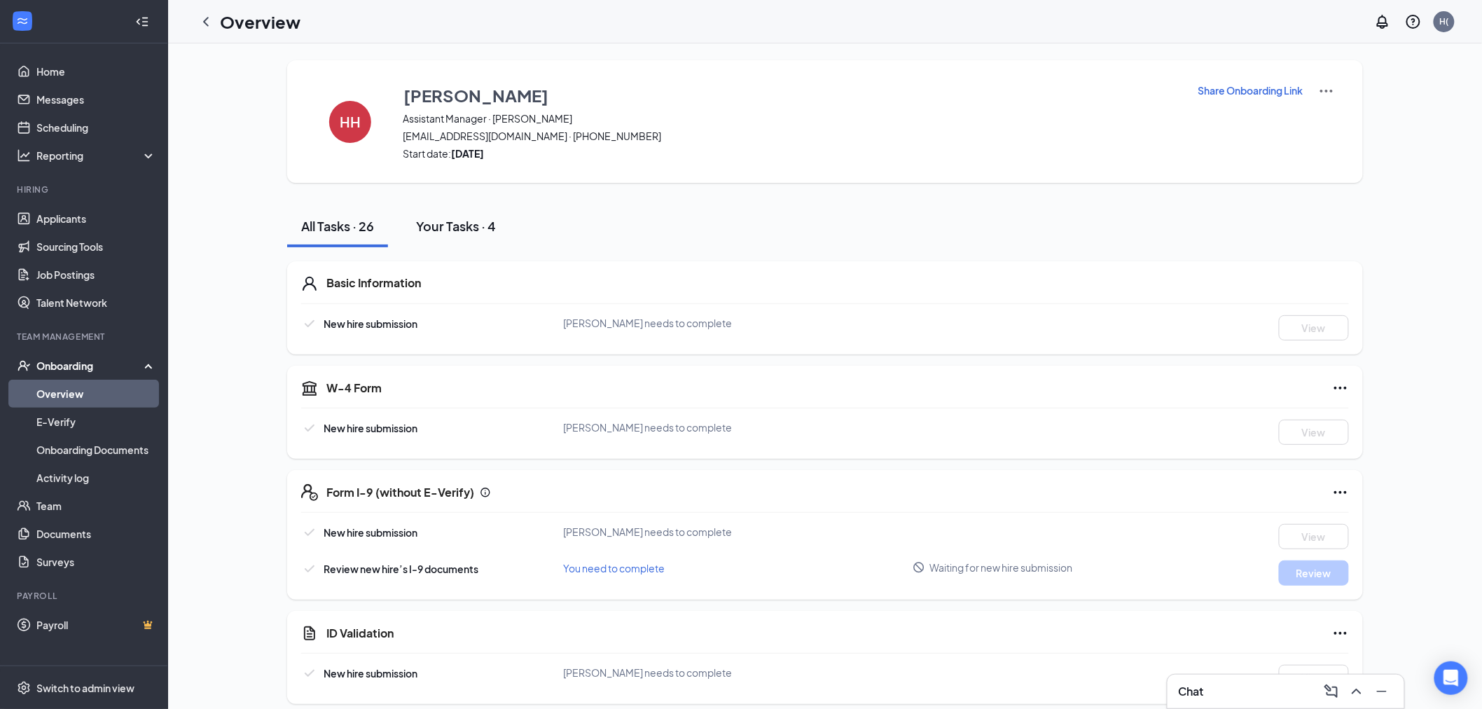
click at [480, 229] on div "Your Tasks · 4" at bounding box center [456, 226] width 80 height 18
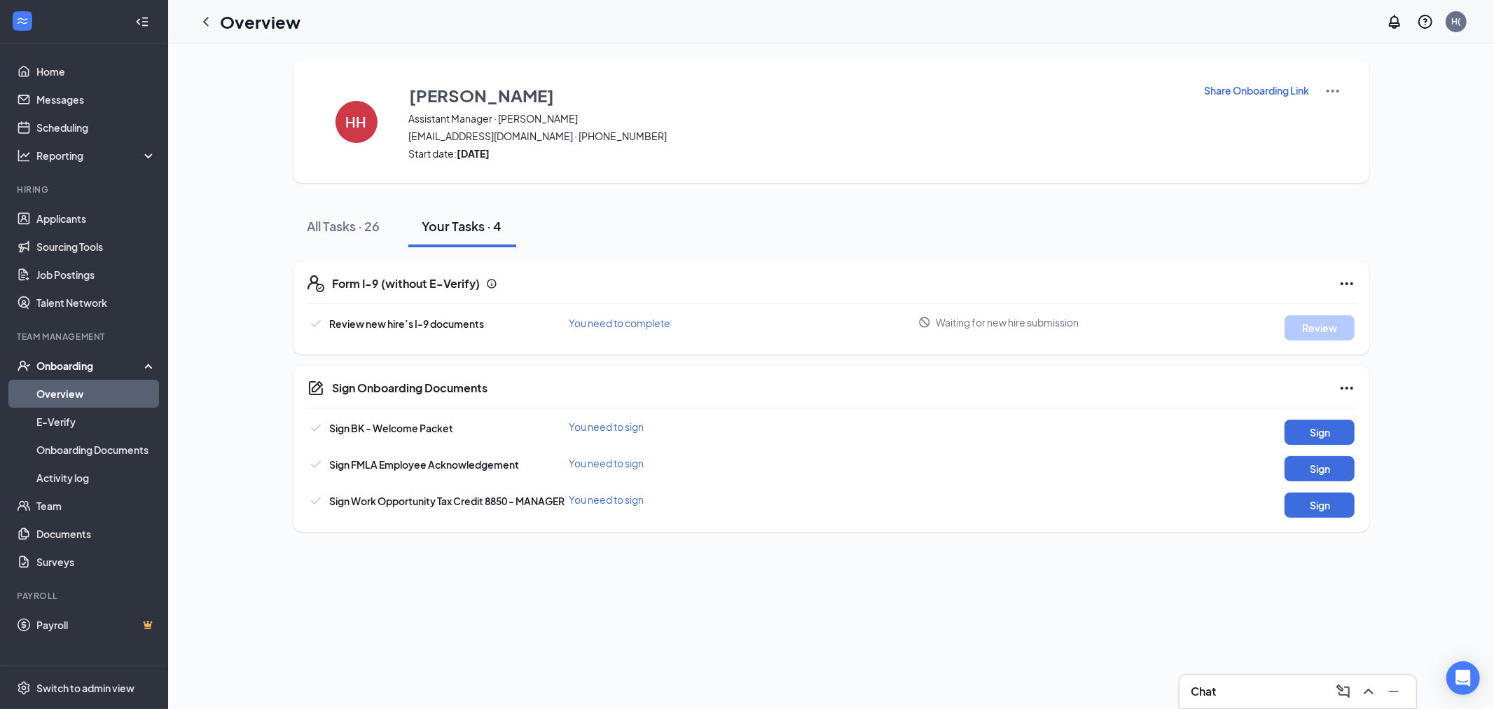
click at [370, 214] on button "All Tasks · 26" at bounding box center [343, 226] width 101 height 42
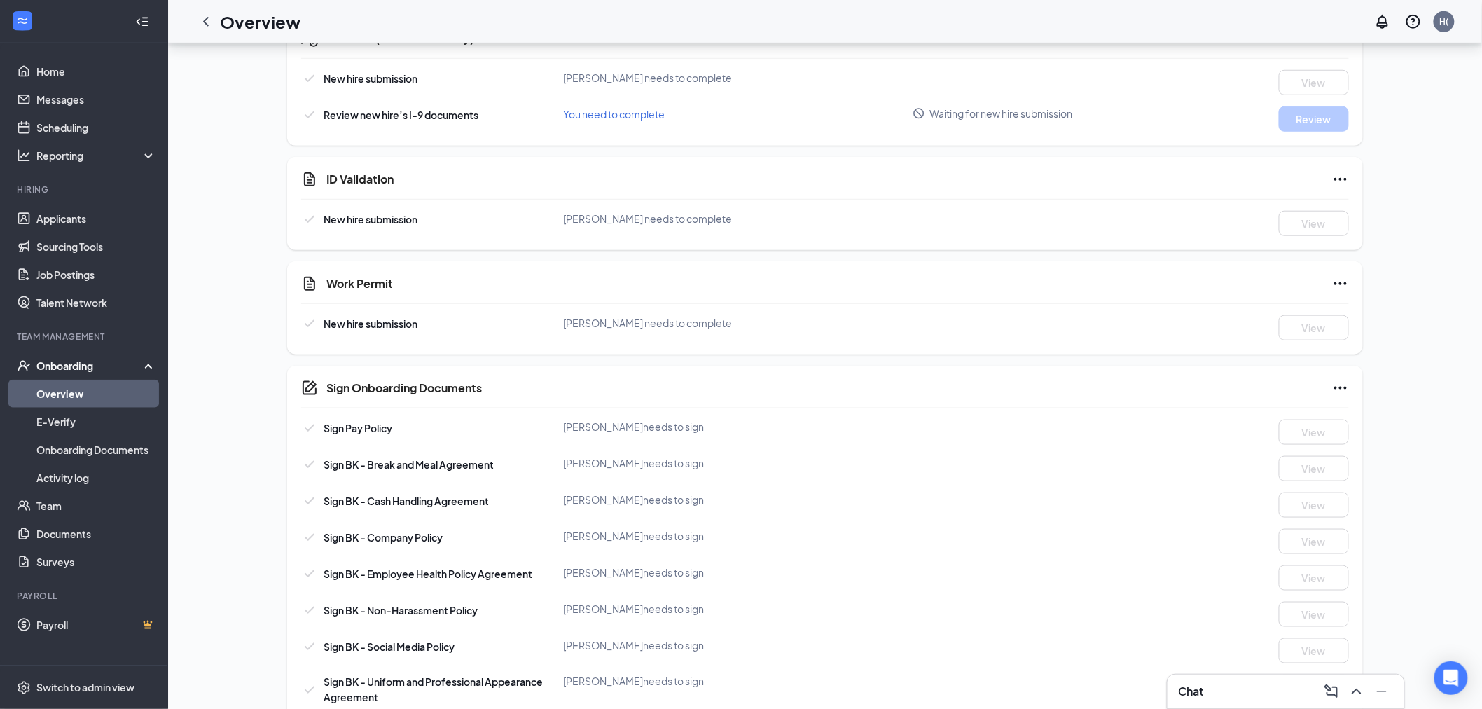
scroll to position [364, 0]
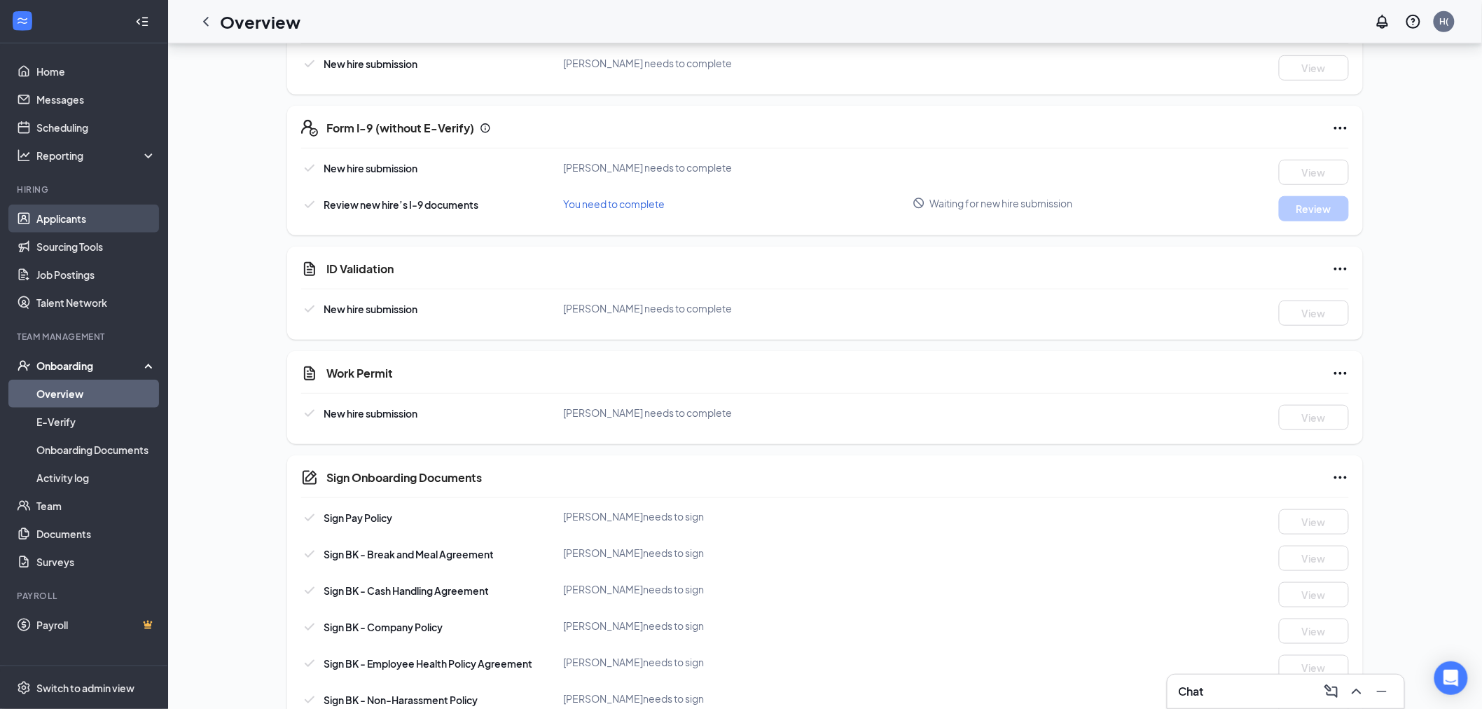
click at [84, 221] on link "Applicants" at bounding box center [96, 219] width 120 height 28
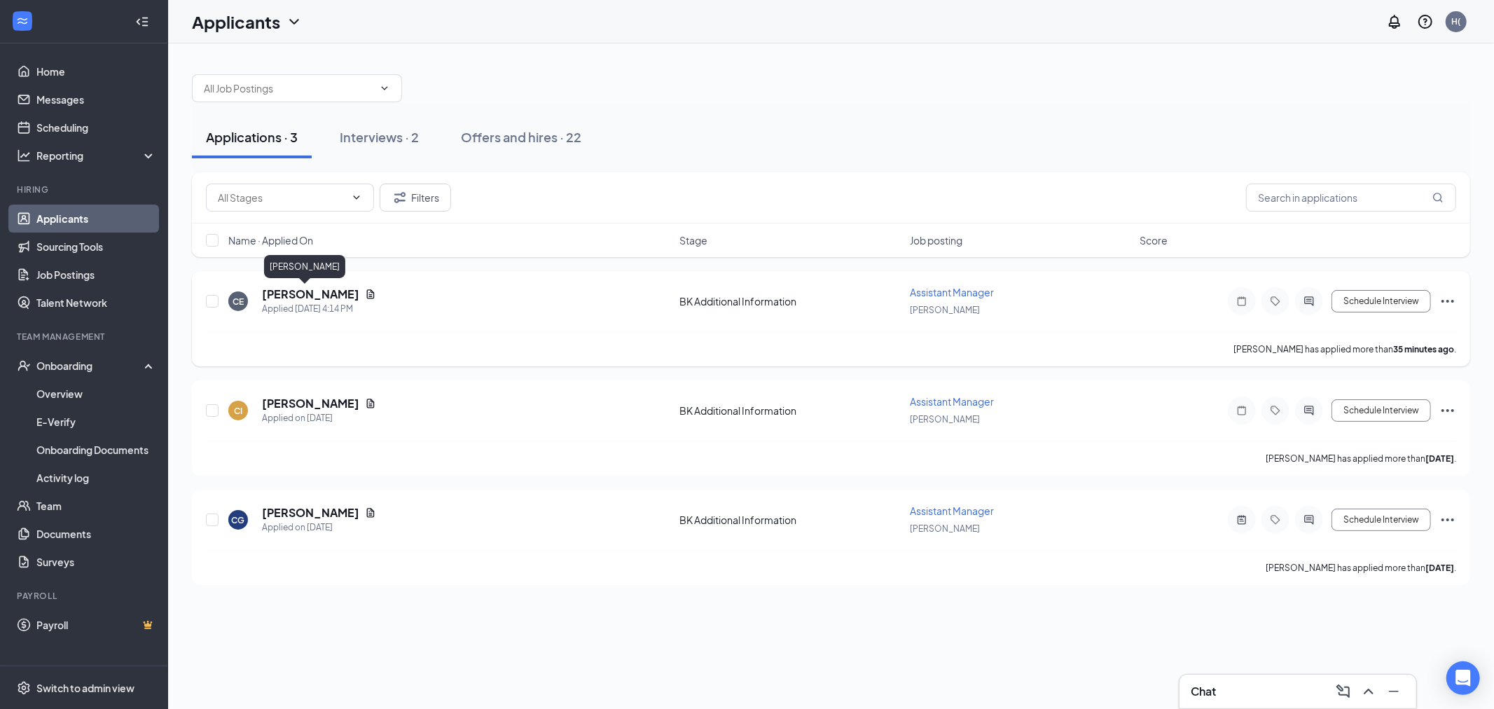
click at [298, 299] on h5 "[PERSON_NAME]" at bounding box center [310, 293] width 97 height 15
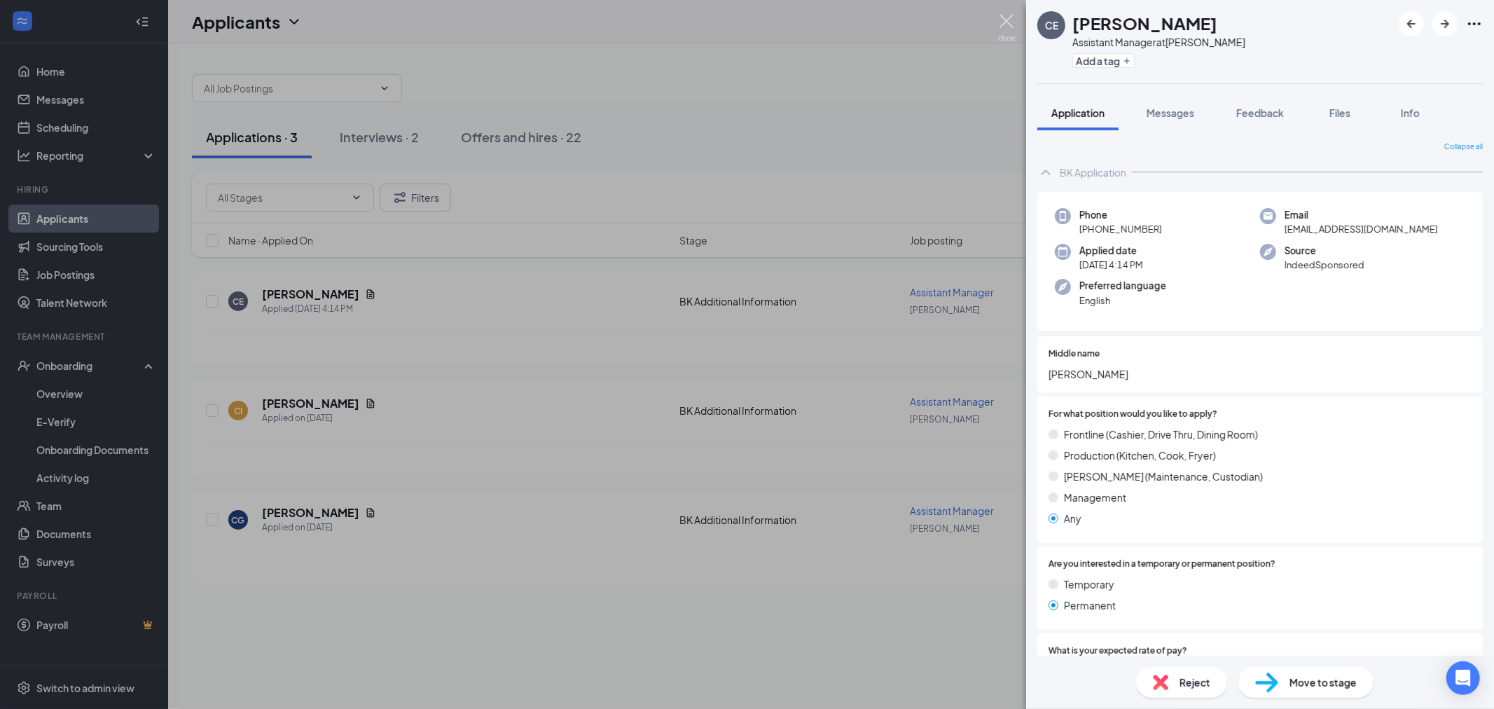
click at [1010, 23] on img at bounding box center [1007, 27] width 18 height 27
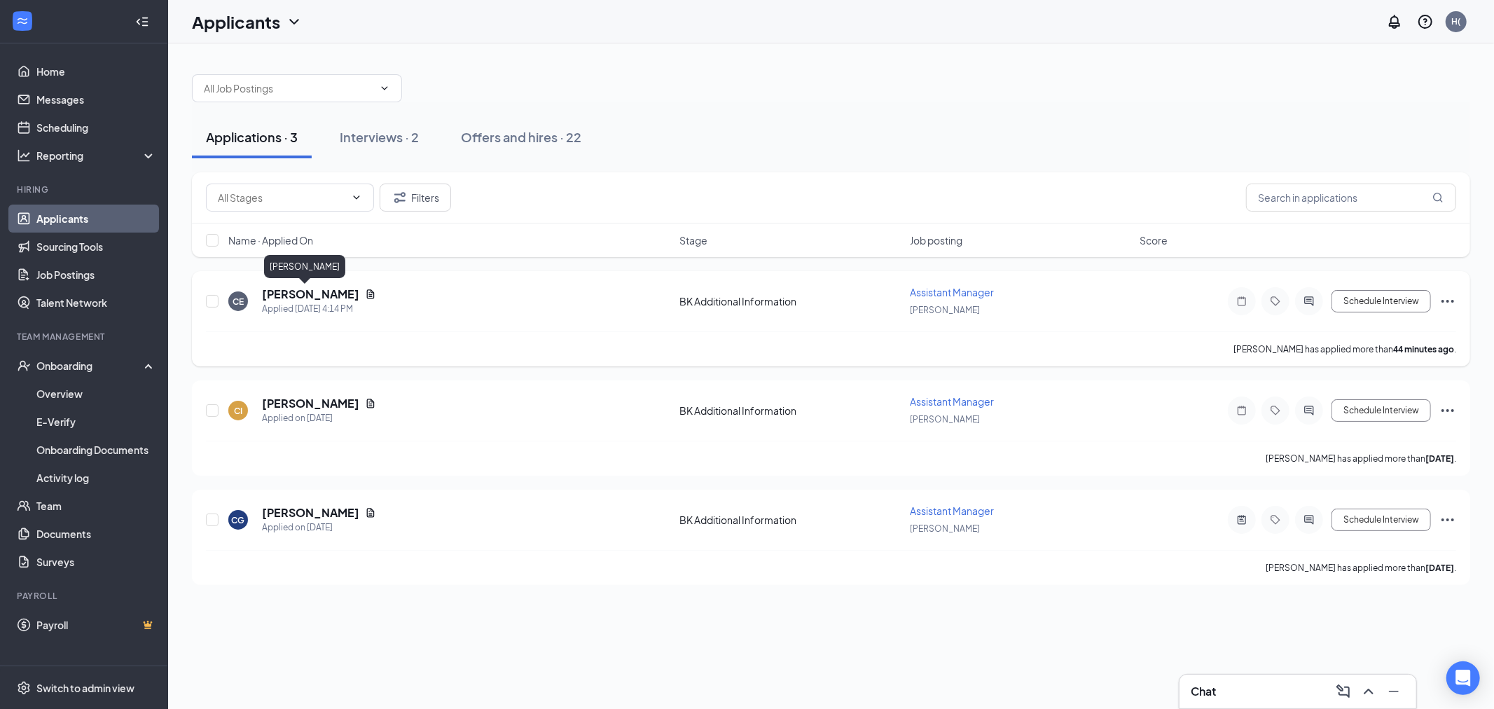
click at [318, 297] on h5 "[PERSON_NAME]" at bounding box center [310, 293] width 97 height 15
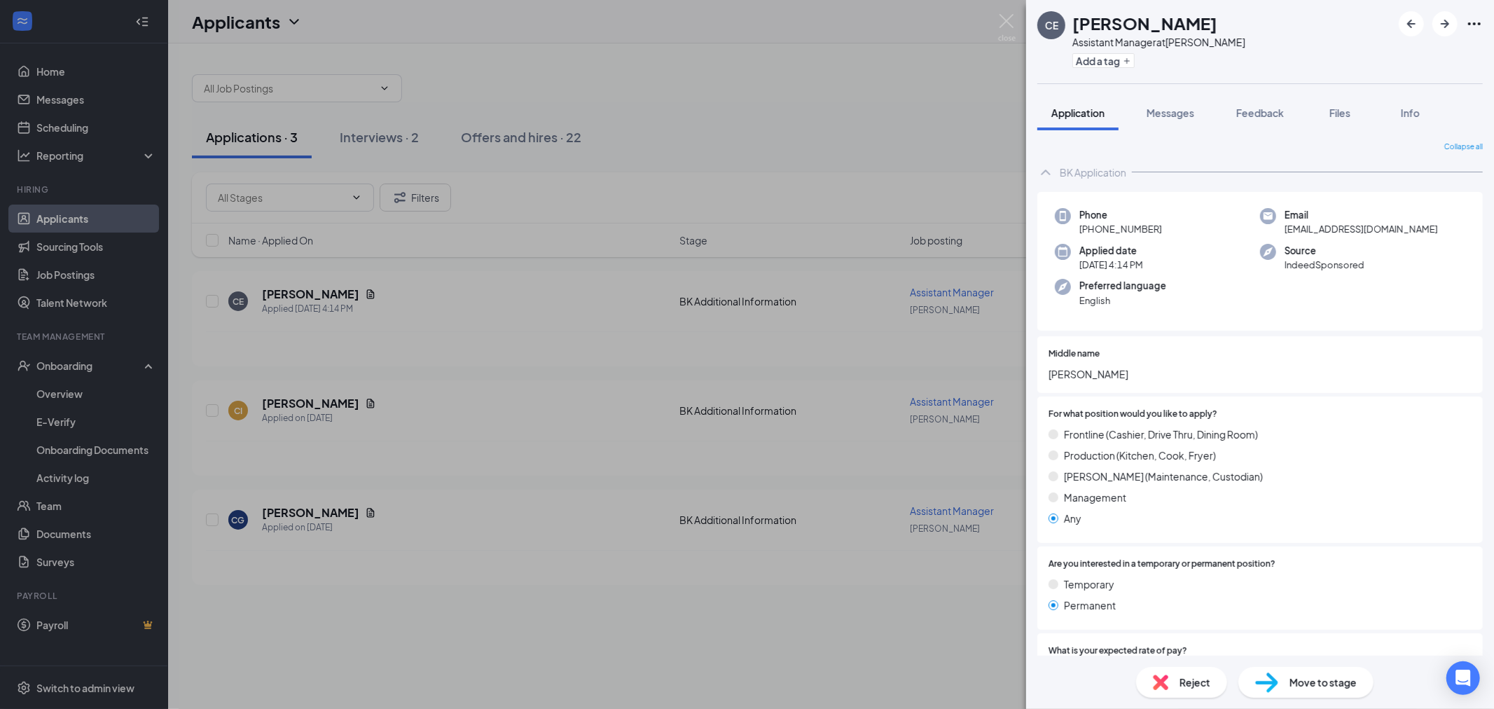
click at [1018, 28] on div "CE [PERSON_NAME] Assistant Manager at [PERSON_NAME] Add a tag Application Messa…" at bounding box center [747, 354] width 1494 height 709
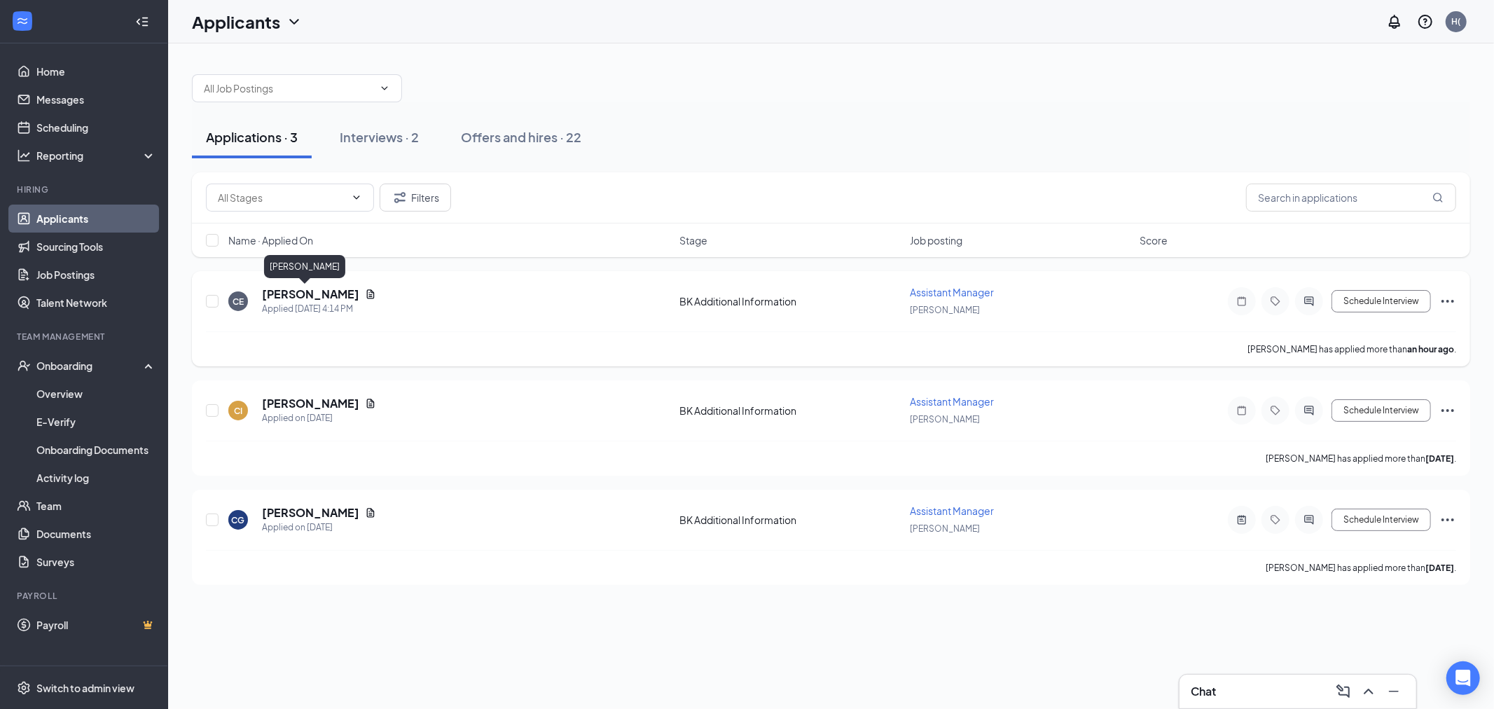
click at [301, 292] on h5 "[PERSON_NAME]" at bounding box center [310, 293] width 97 height 15
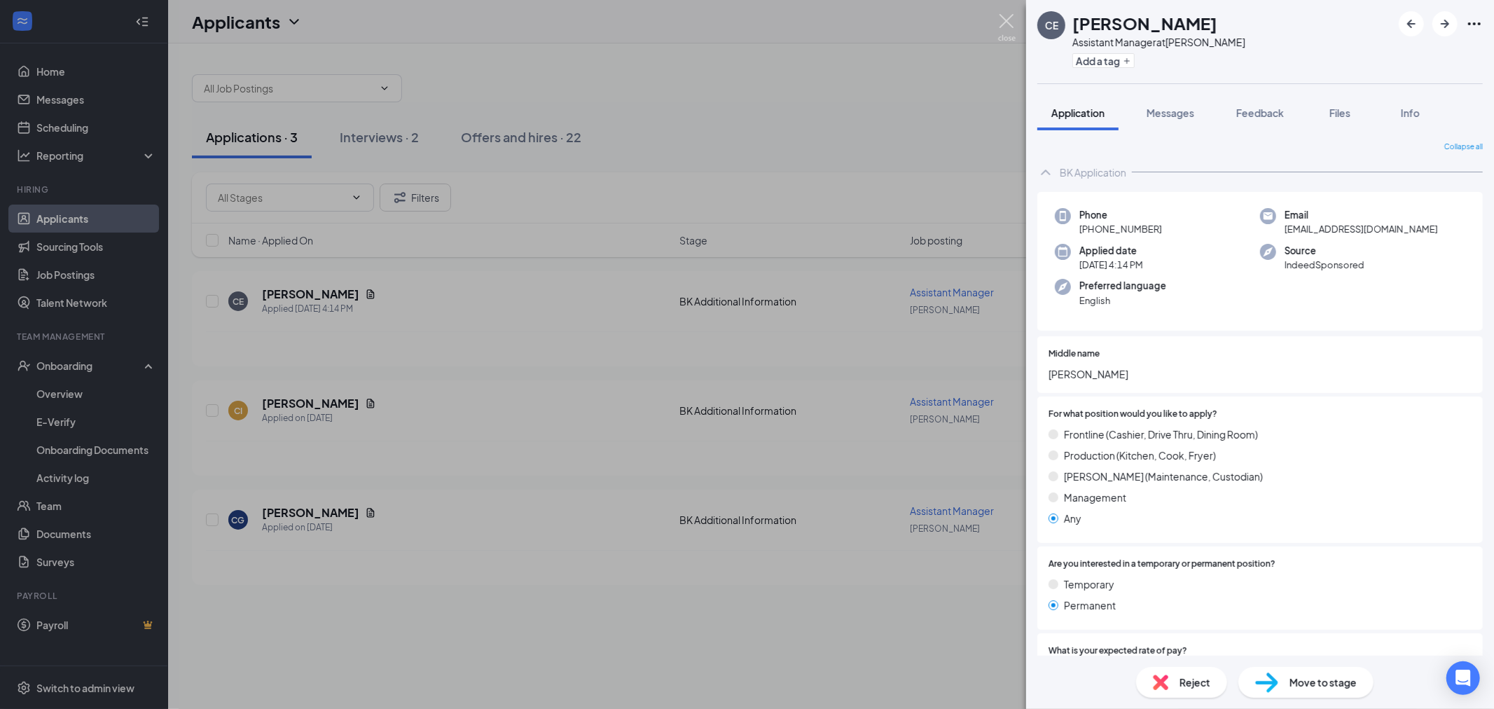
click at [1005, 15] on img at bounding box center [1007, 27] width 18 height 27
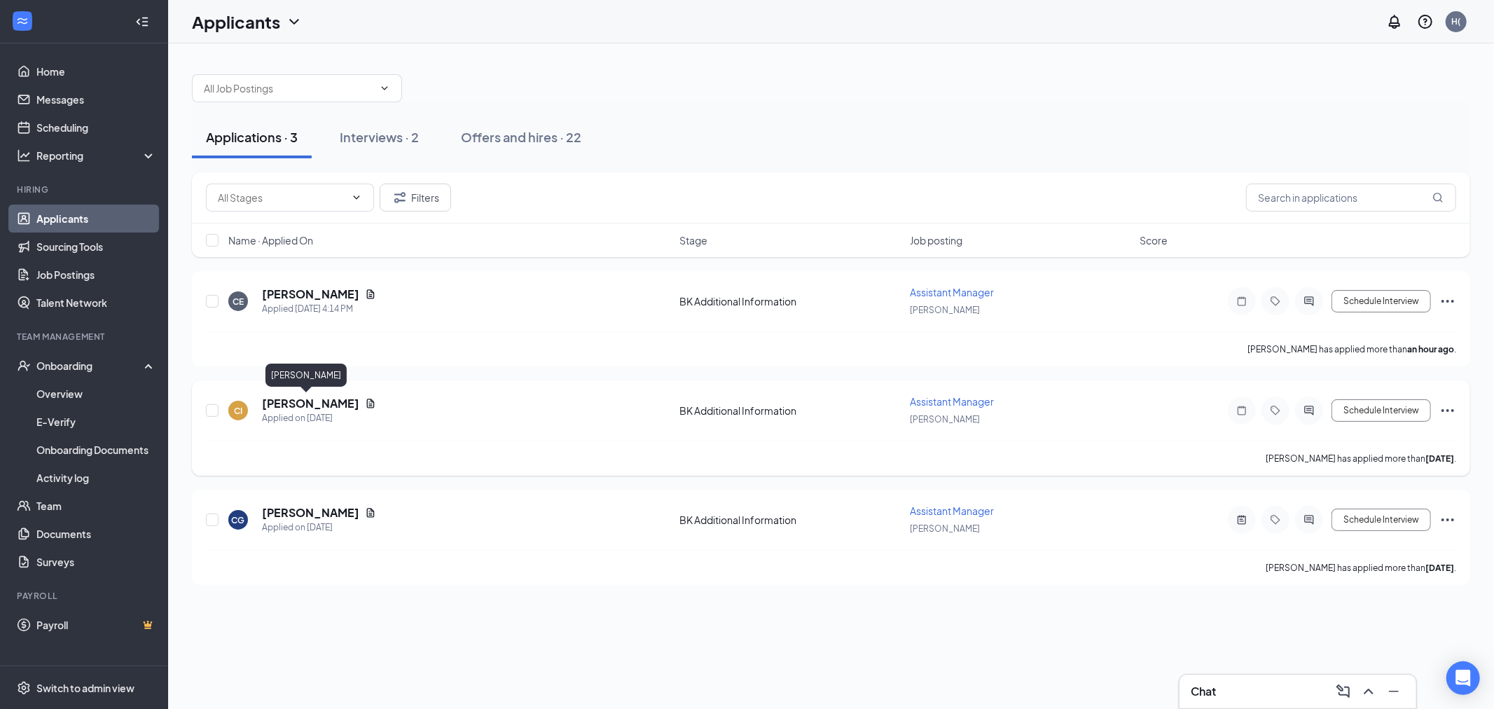
click at [316, 400] on h5 "[PERSON_NAME]" at bounding box center [310, 403] width 97 height 15
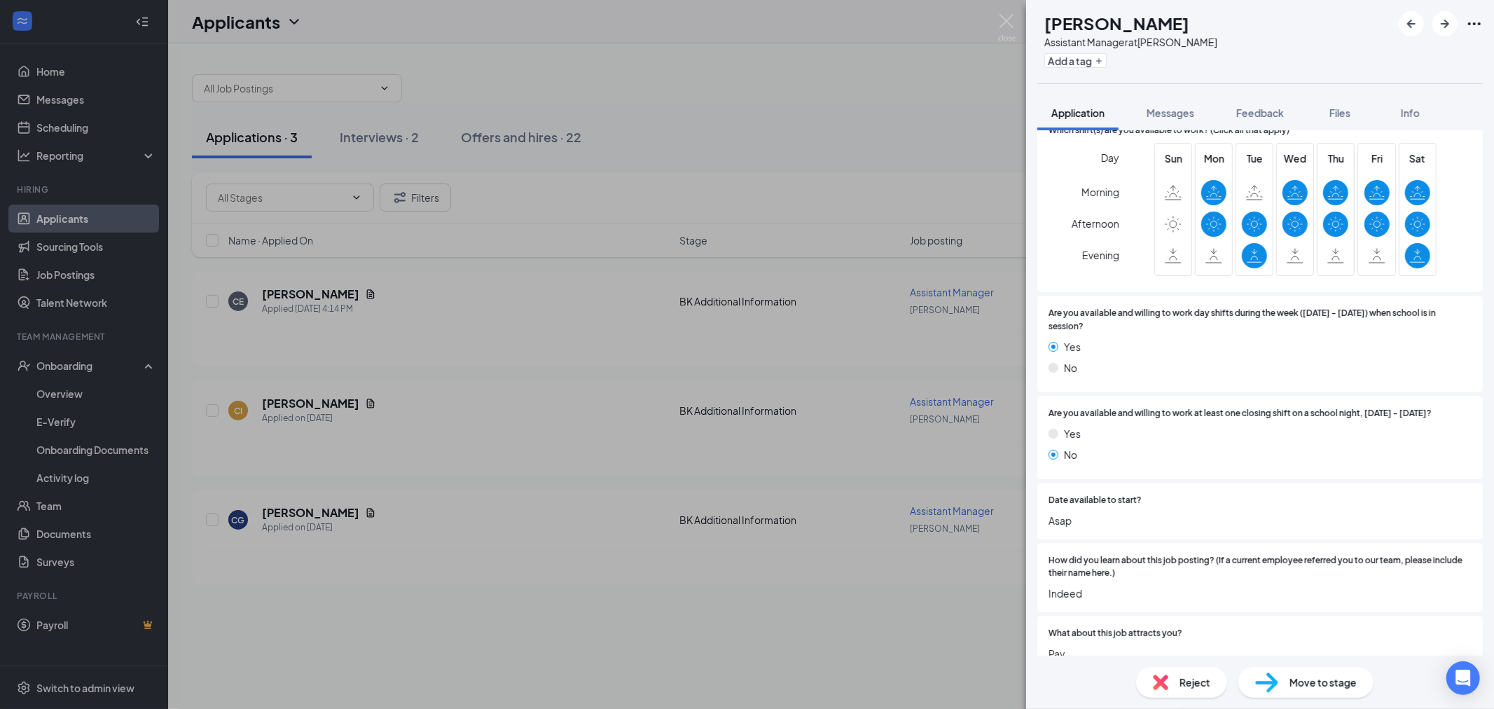
scroll to position [915, 0]
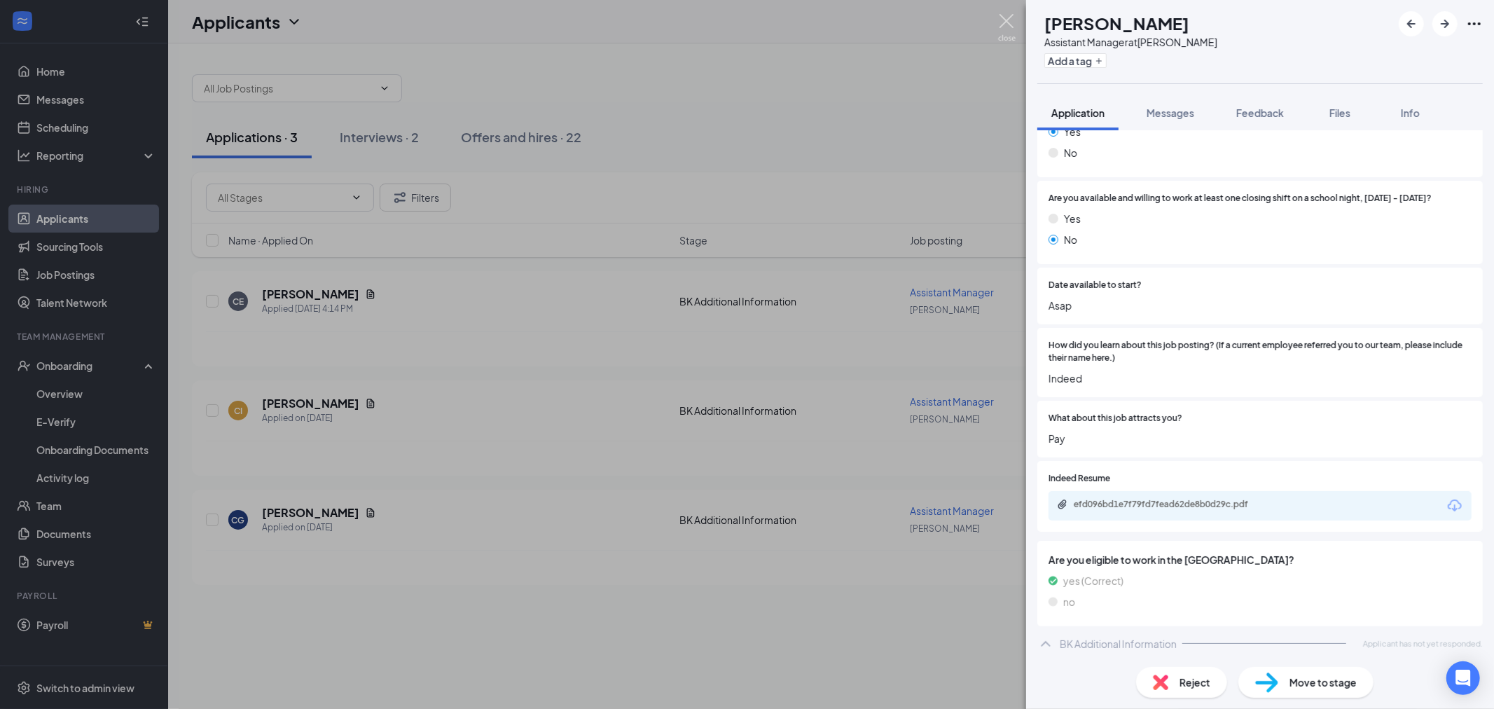
click at [1009, 25] on img at bounding box center [1007, 27] width 18 height 27
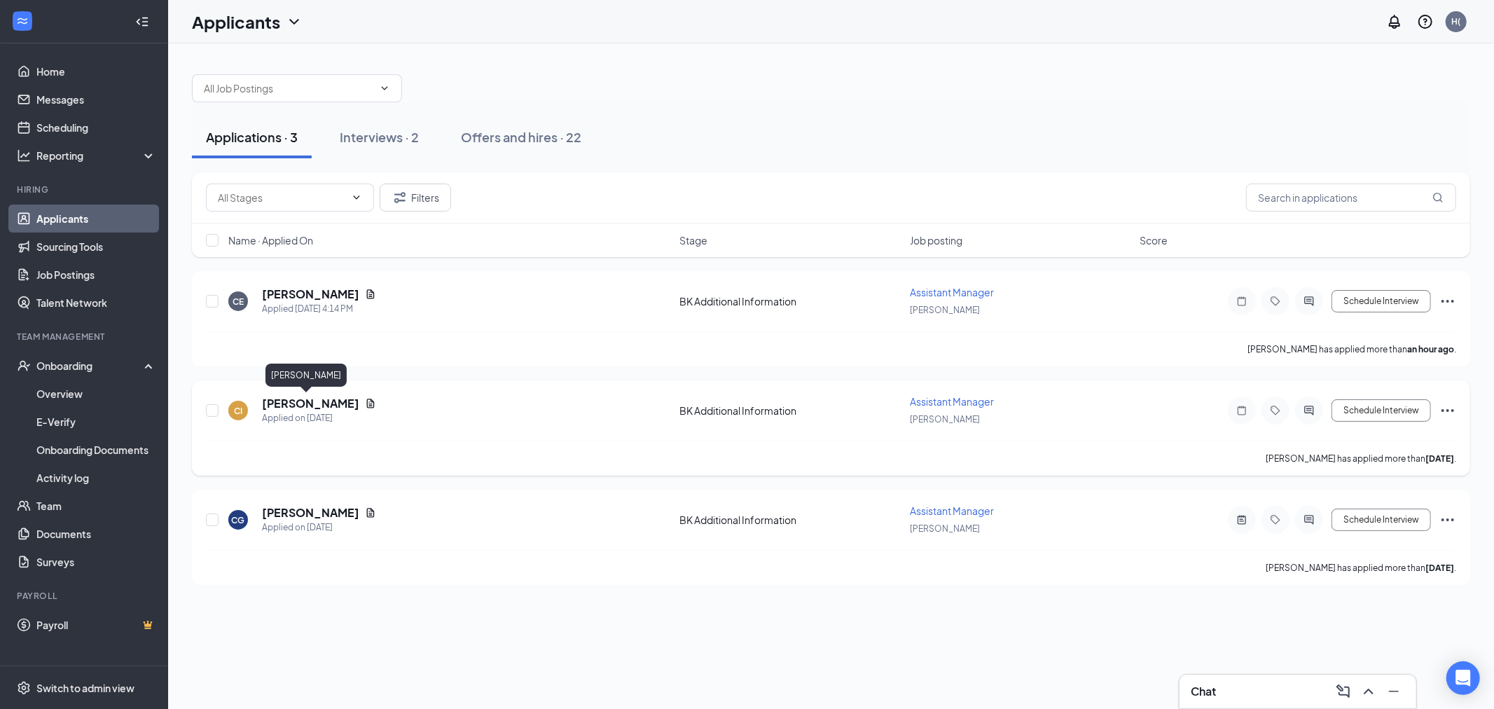
click at [295, 403] on h5 "[PERSON_NAME]" at bounding box center [310, 403] width 97 height 15
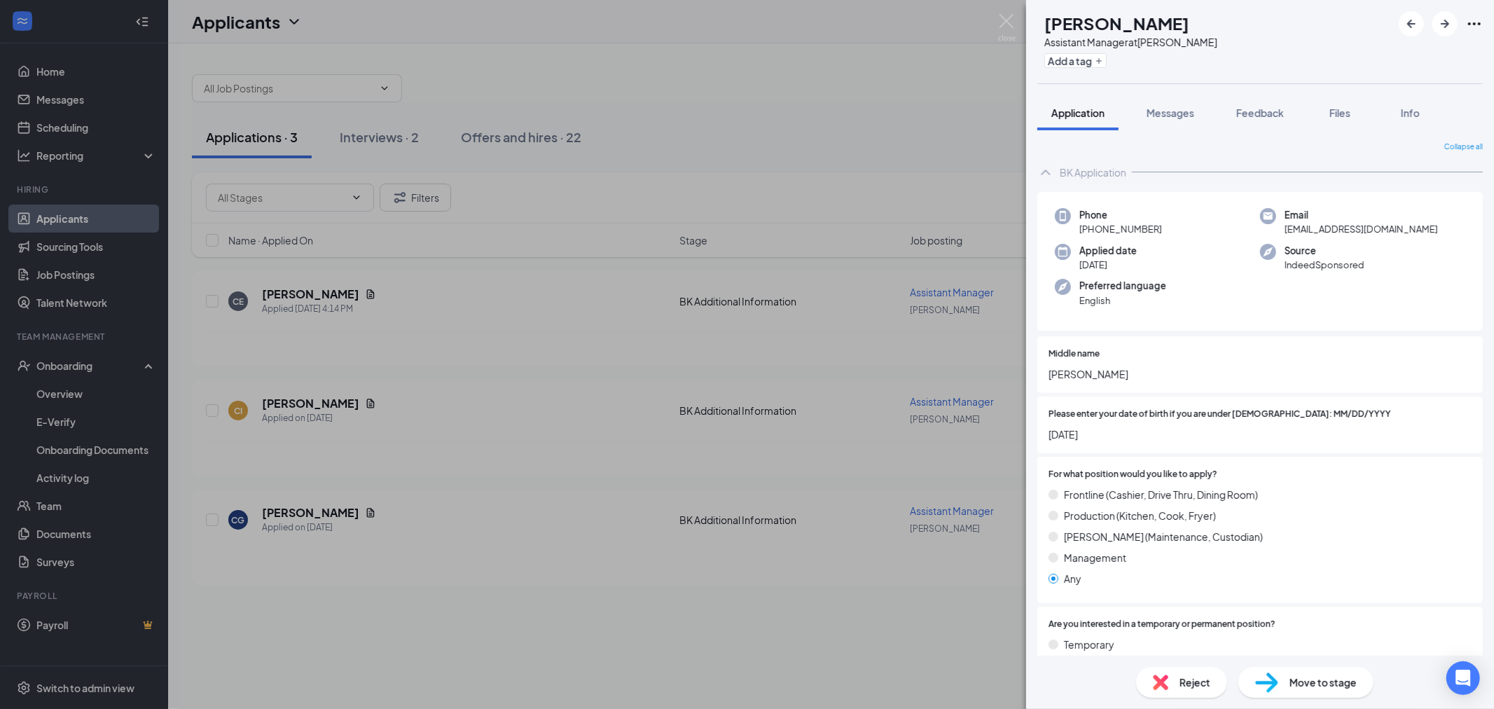
click at [1009, 13] on div "CI colleen irwin Assistant Manager at BK DuBois Add a tag Application Messages …" at bounding box center [747, 354] width 1494 height 709
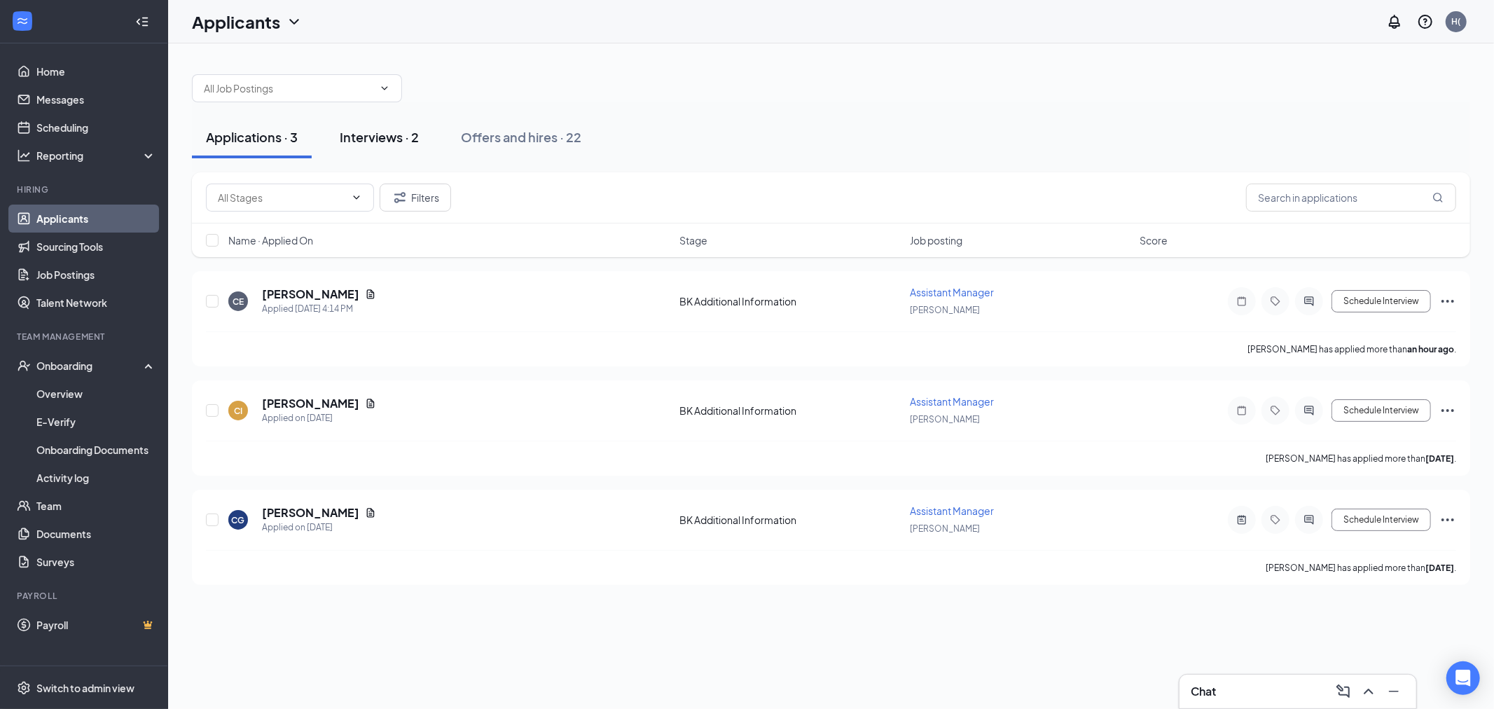
click at [389, 130] on div "Interviews · 2" at bounding box center [379, 137] width 79 height 18
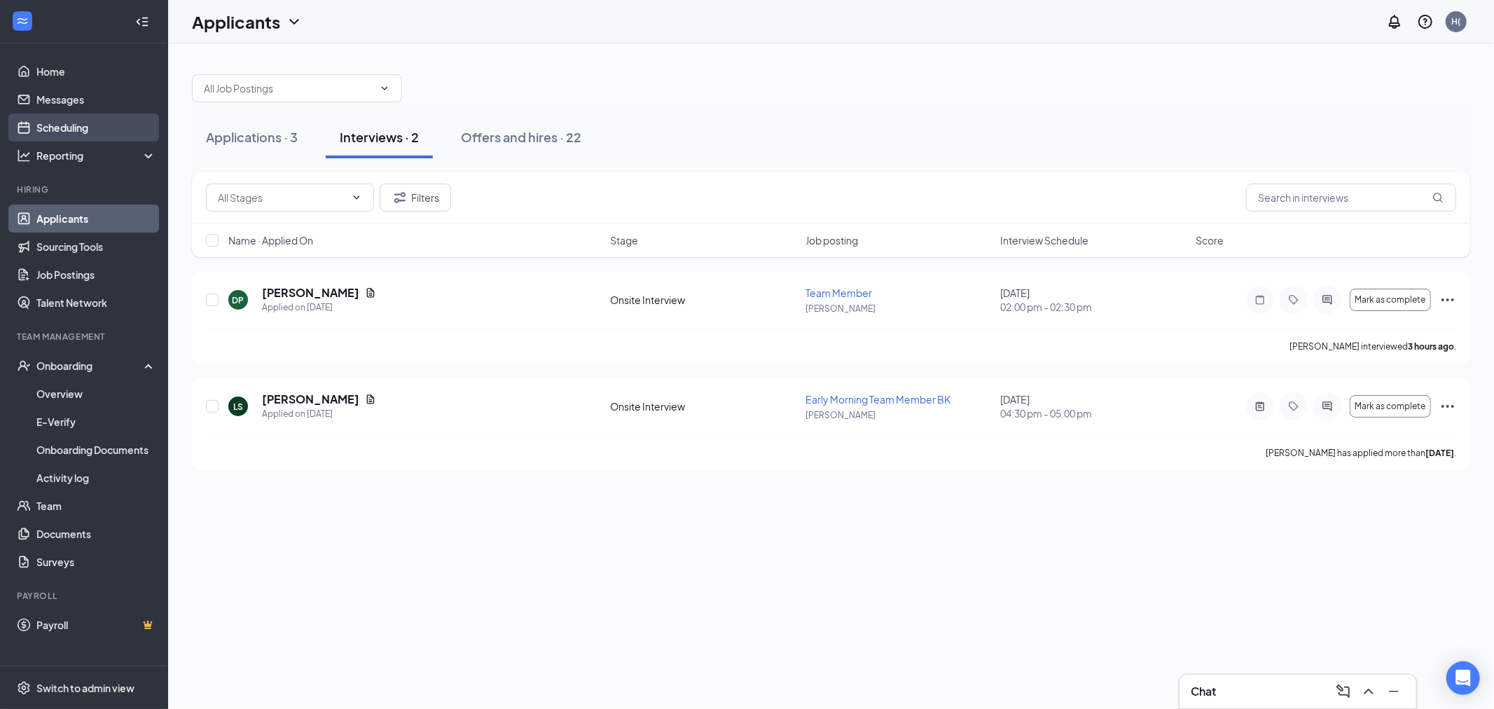
click at [78, 131] on link "Scheduling" at bounding box center [96, 127] width 120 height 28
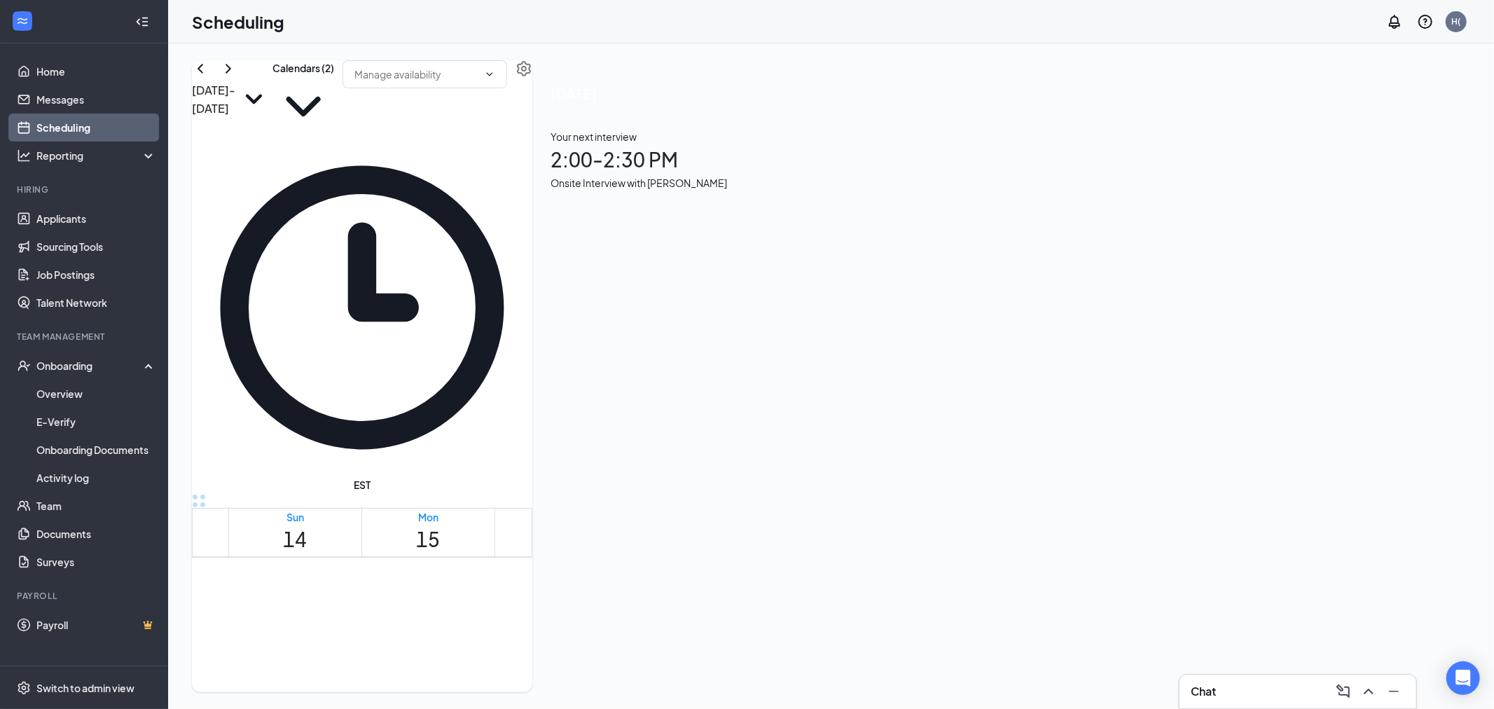
scroll to position [1156, 0]
click at [555, 671] on div "1" at bounding box center [577, 677] width 55 height 13
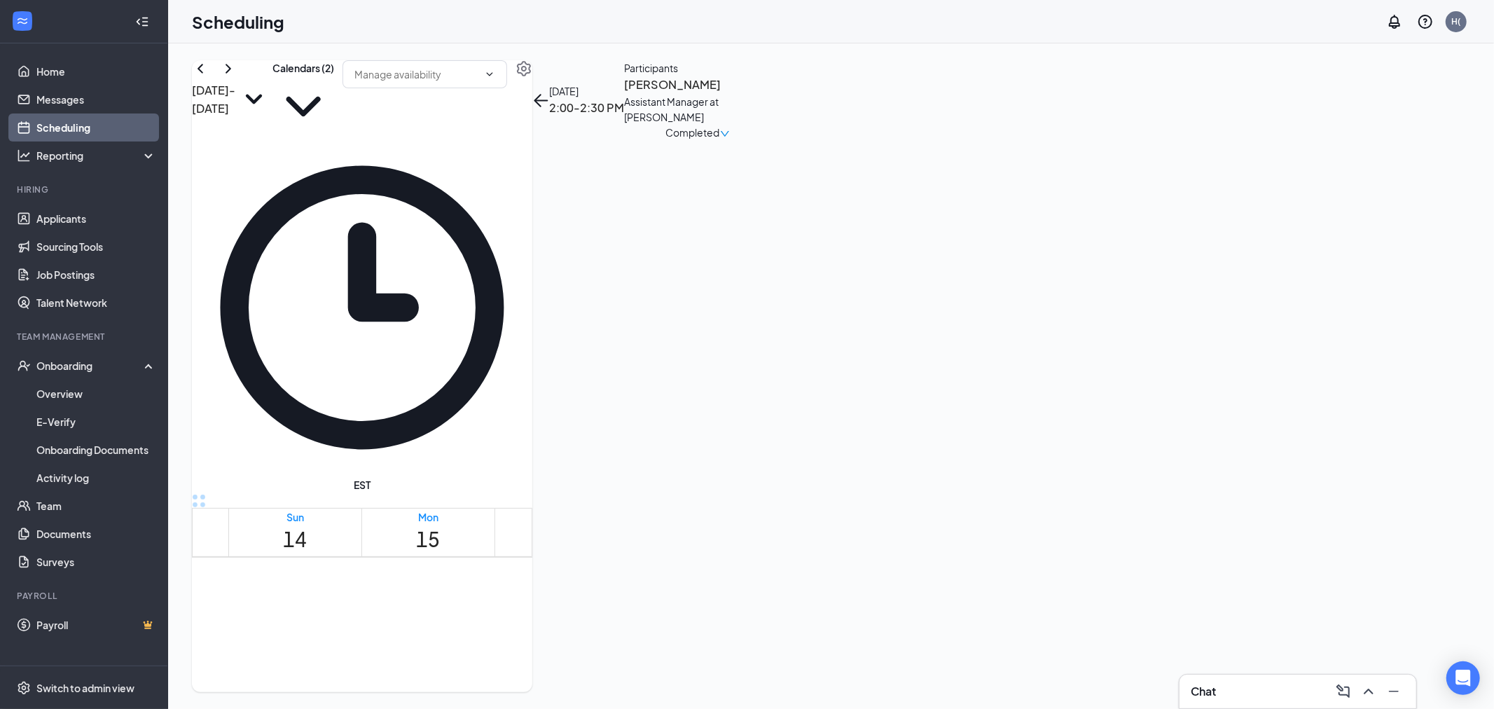
scroll to position [1233, 0]
click at [750, 578] on span "4:30-5:00 PM" at bounding box center [740, 592] width 31 height 28
click at [231, 73] on icon "ChevronRight" at bounding box center [229, 68] width 6 height 9
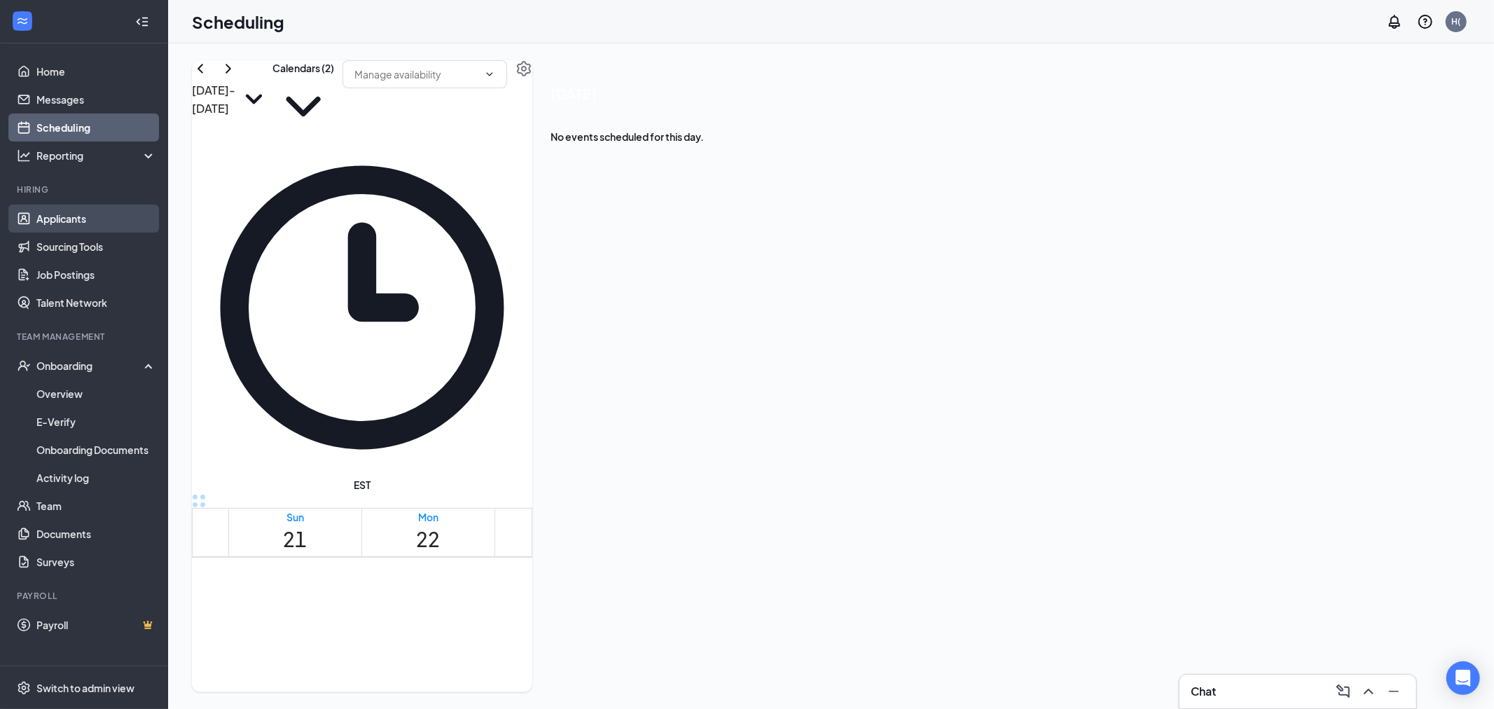
click at [68, 216] on link "Applicants" at bounding box center [96, 219] width 120 height 28
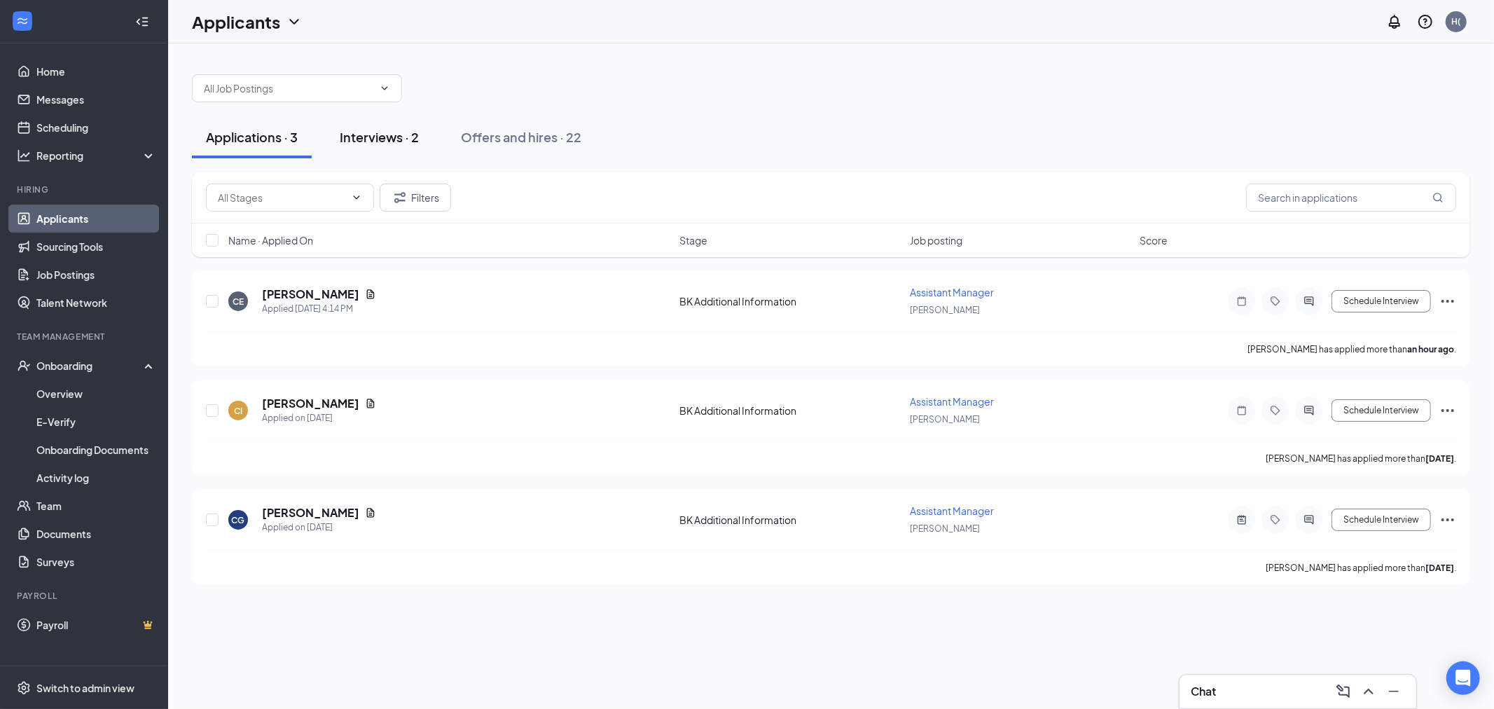
click at [386, 142] on div "Interviews · 2" at bounding box center [379, 137] width 79 height 18
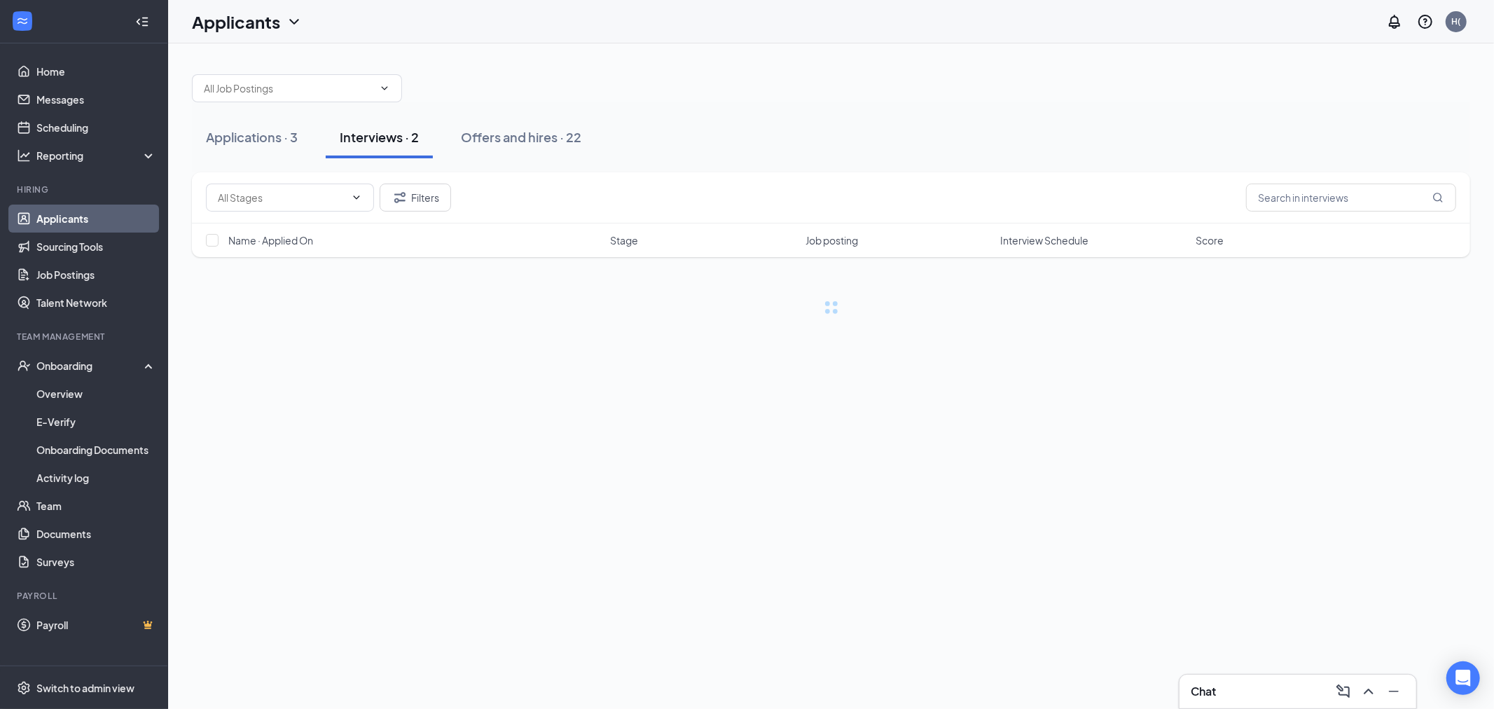
click at [480, 115] on div "Applications · 3 Interviews · 2 Offers and hires · 22" at bounding box center [831, 137] width 1278 height 70
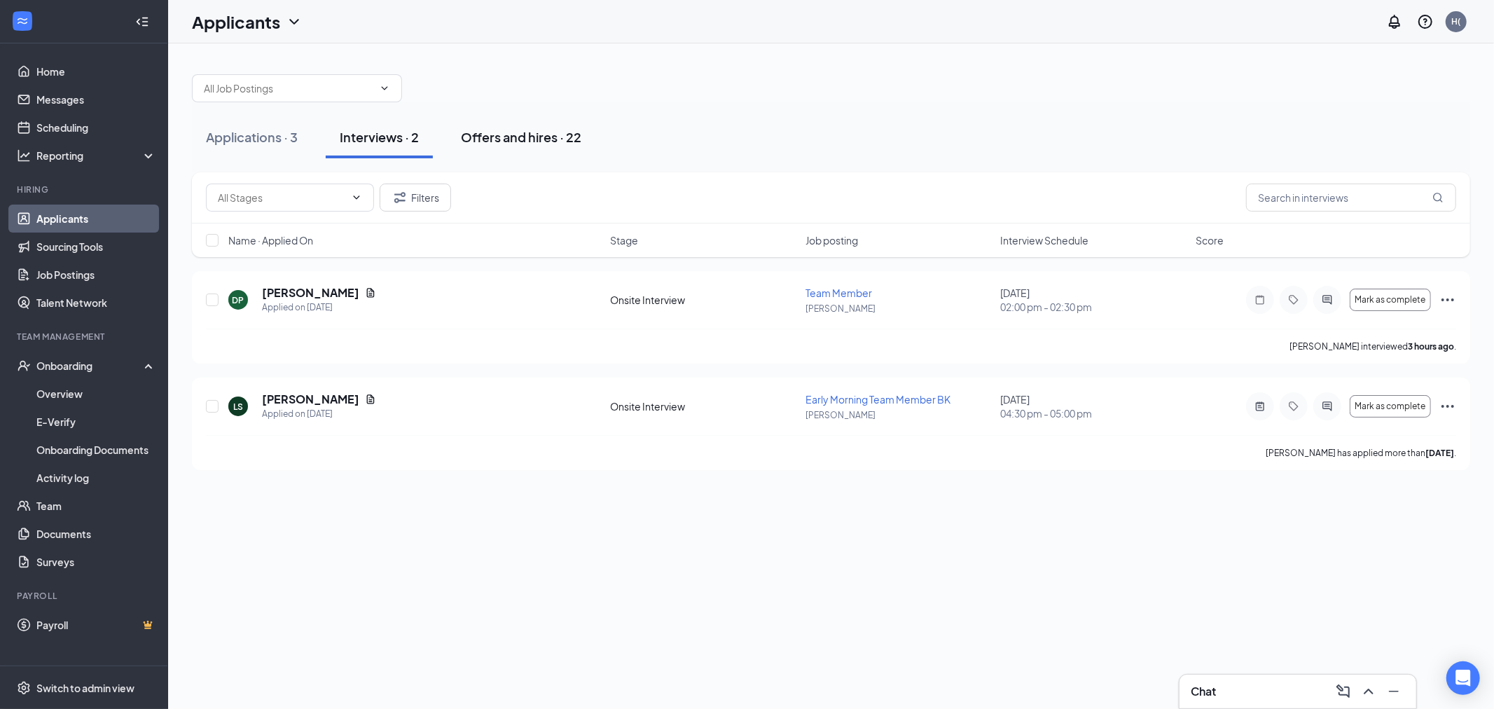
click at [485, 136] on div "Offers and hires · 22" at bounding box center [521, 137] width 120 height 18
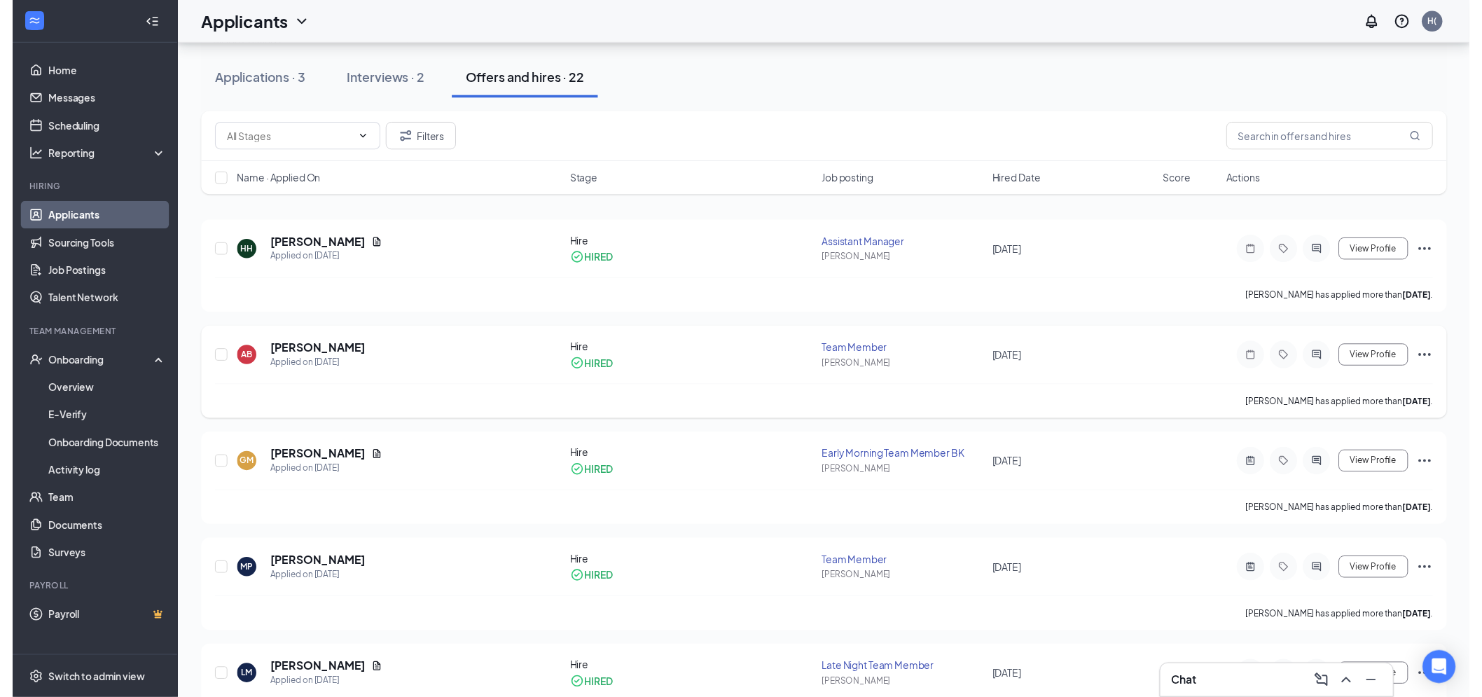
scroll to position [155, 0]
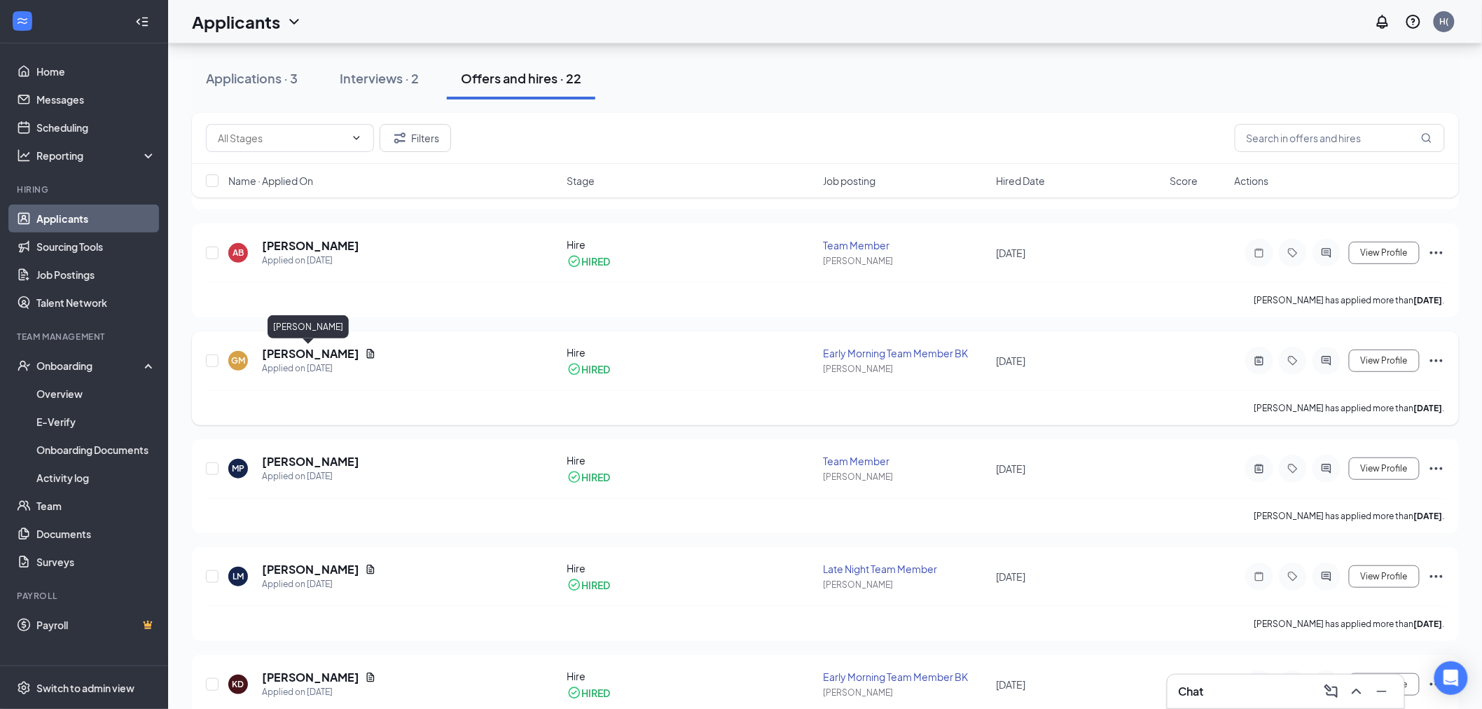
click at [311, 350] on h5 "[PERSON_NAME]" at bounding box center [310, 353] width 97 height 15
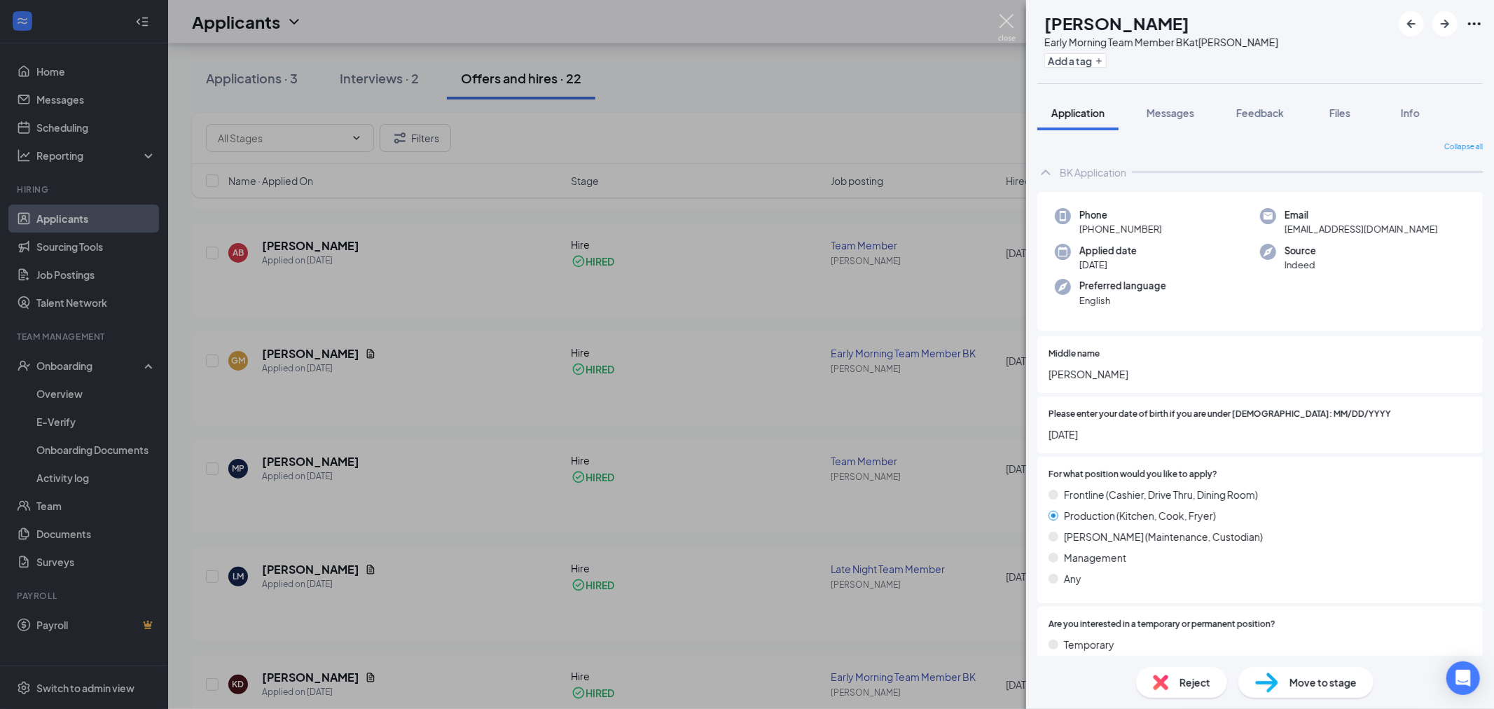
click at [1004, 24] on img at bounding box center [1007, 27] width 18 height 27
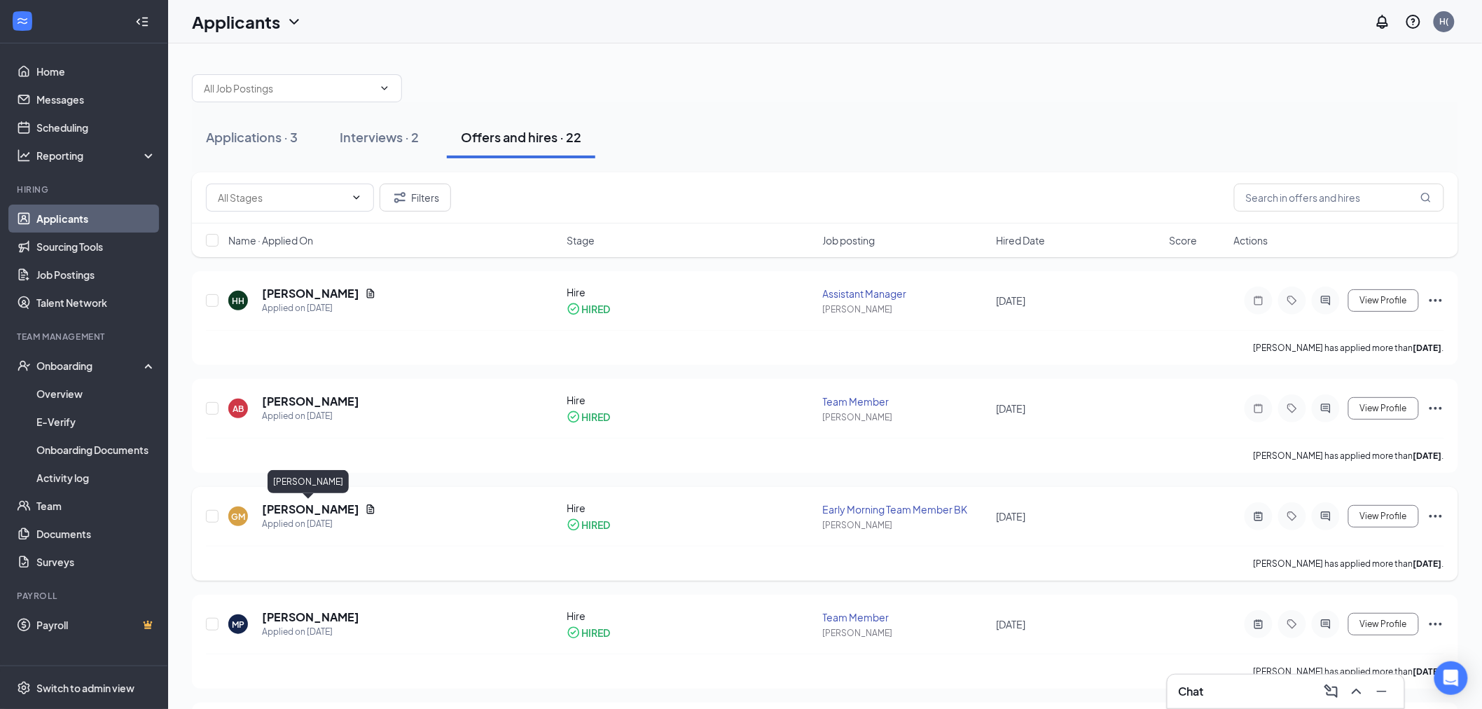
click at [316, 511] on h5 "[PERSON_NAME]" at bounding box center [310, 508] width 97 height 15
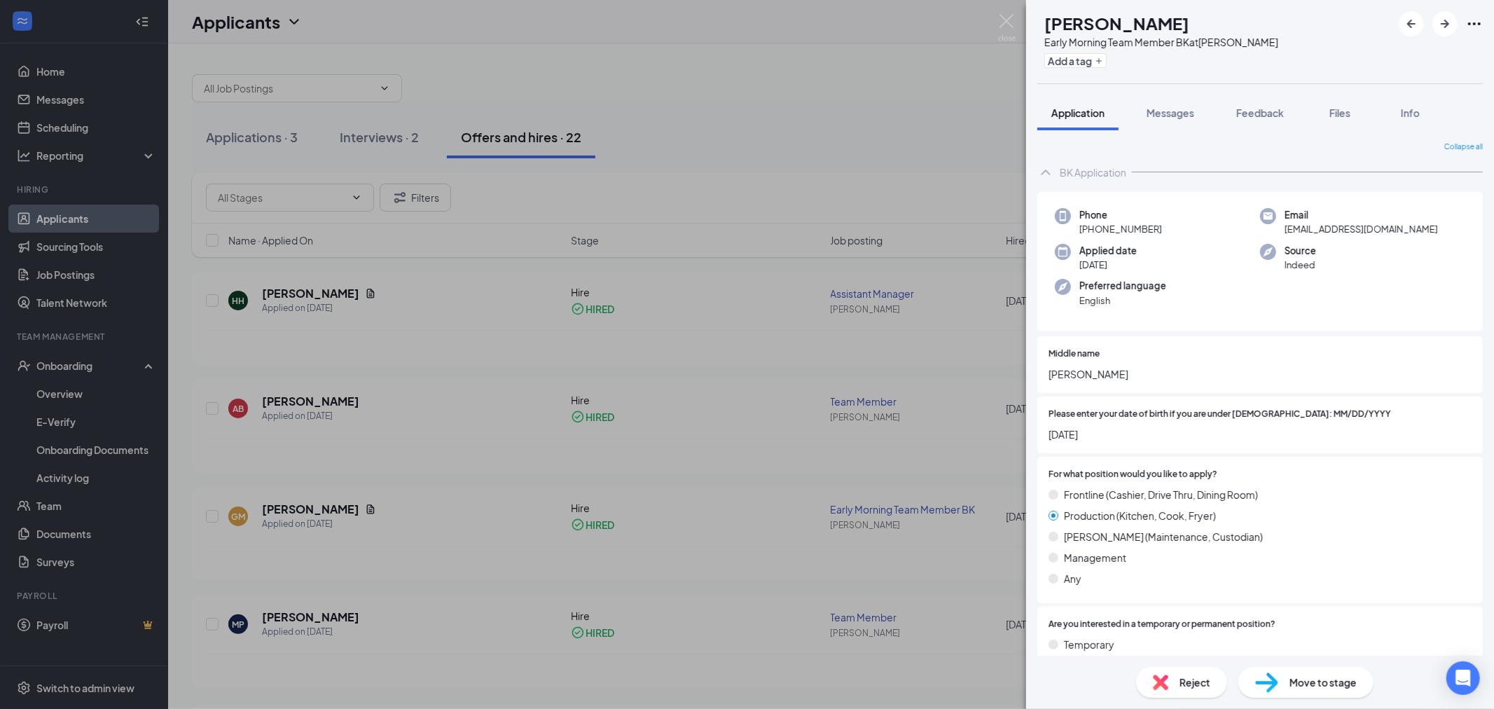
click at [1479, 24] on icon "Ellipses" at bounding box center [1474, 23] width 13 height 3
click at [1011, 28] on img at bounding box center [1007, 27] width 18 height 27
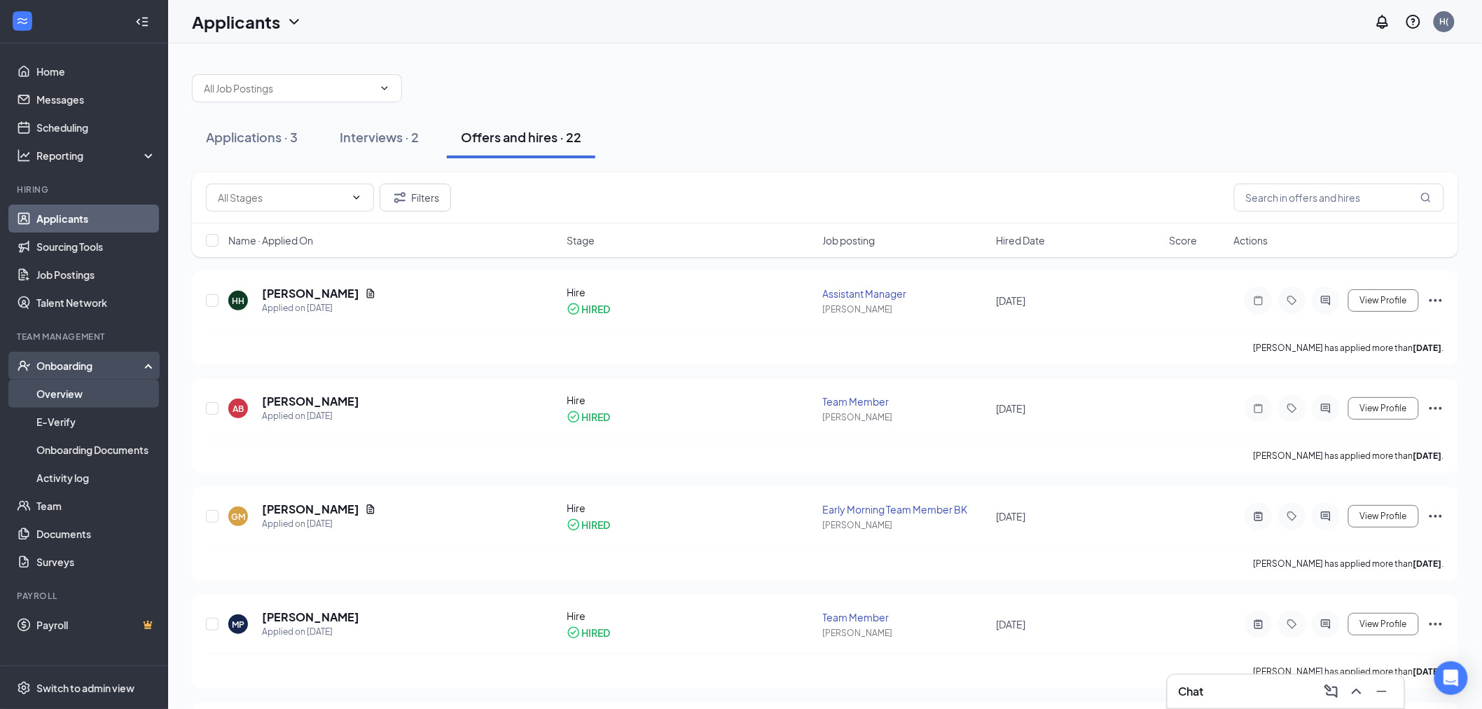
click at [79, 387] on link "Overview" at bounding box center [96, 394] width 120 height 28
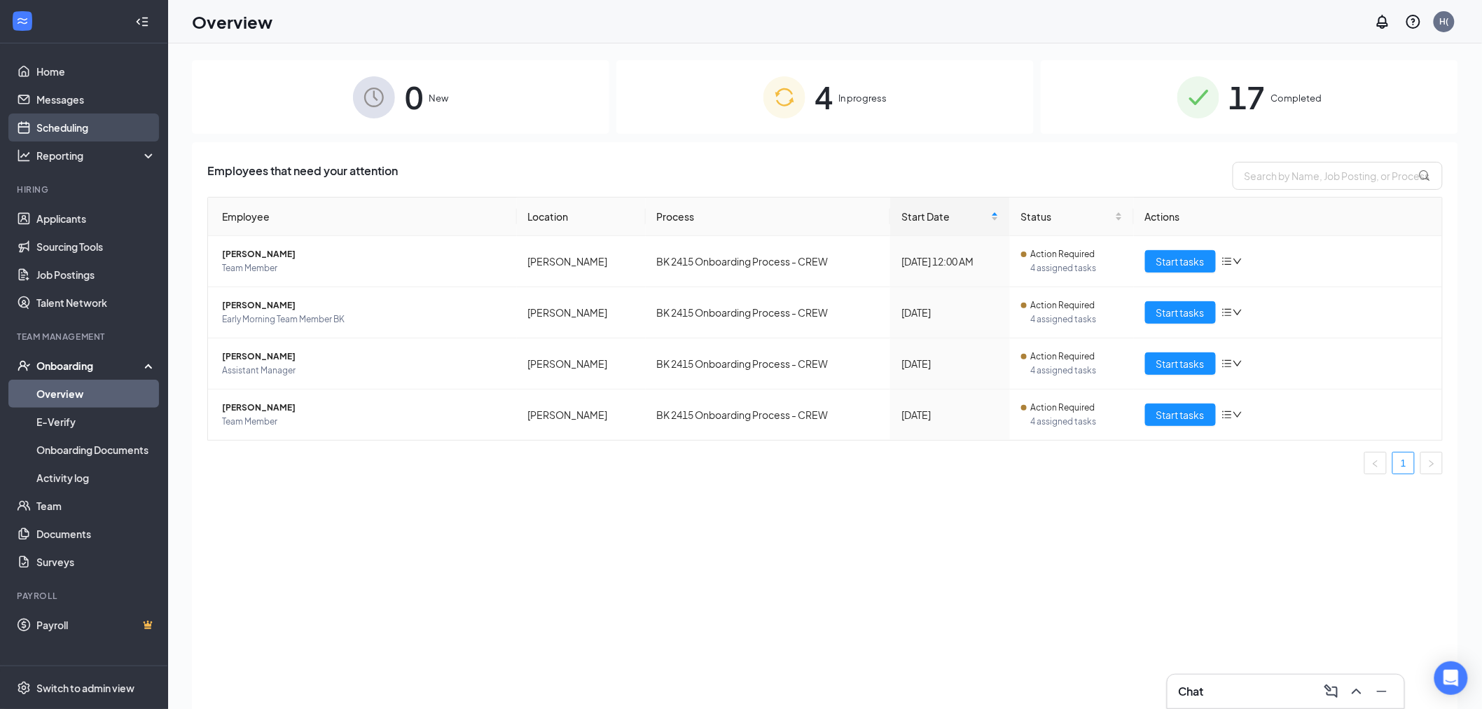
click at [68, 130] on link "Scheduling" at bounding box center [96, 127] width 120 height 28
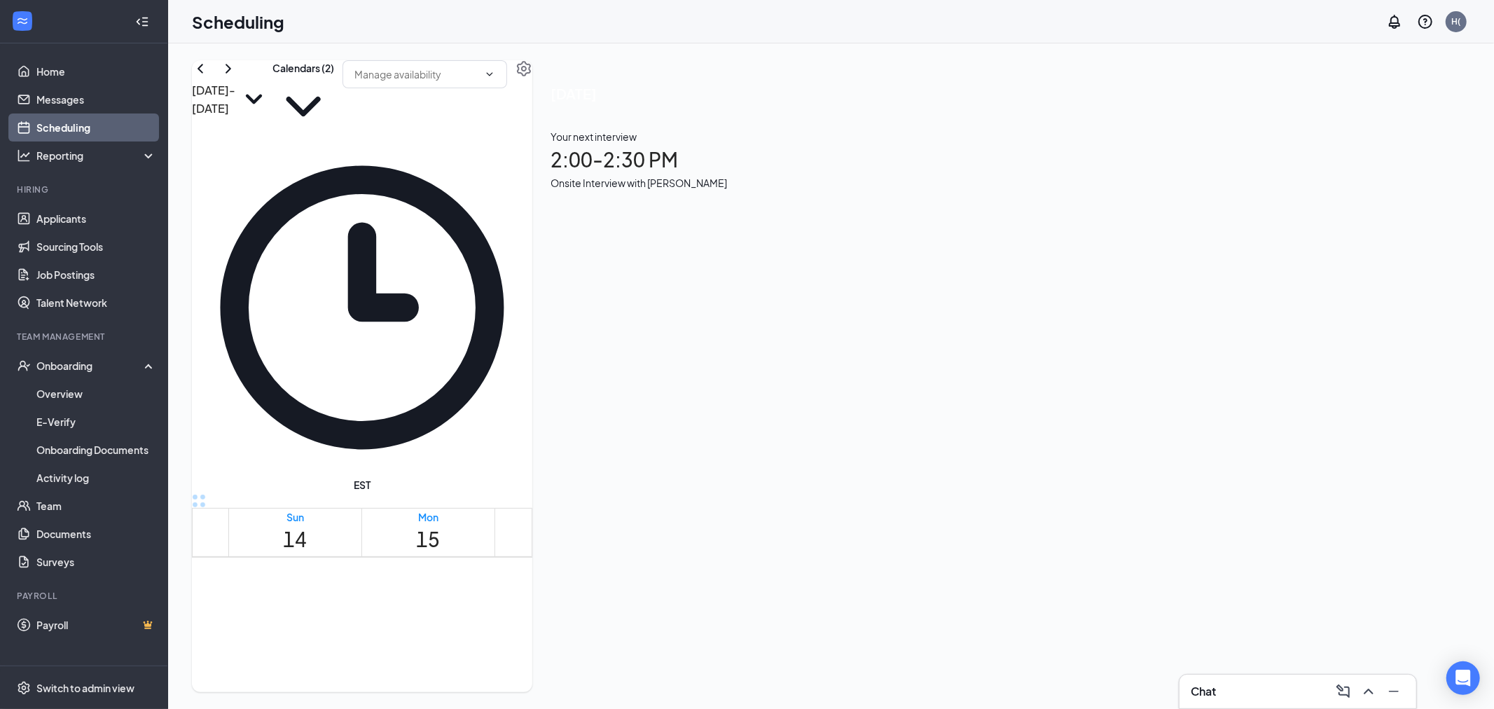
scroll to position [688, 0]
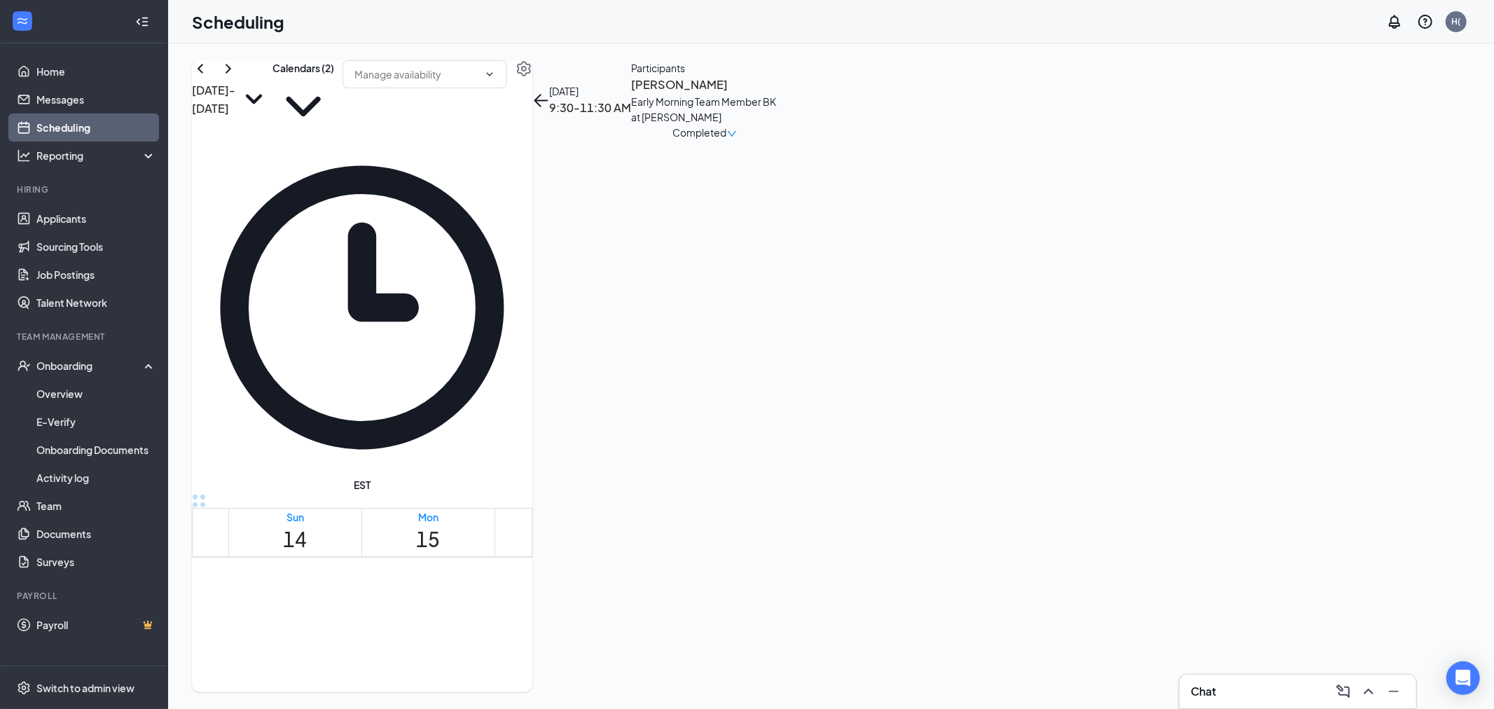
click at [737, 140] on div "Completed" at bounding box center [705, 132] width 64 height 15
click at [1392, 210] on span "Request Reschedule" at bounding box center [1365, 217] width 96 height 15
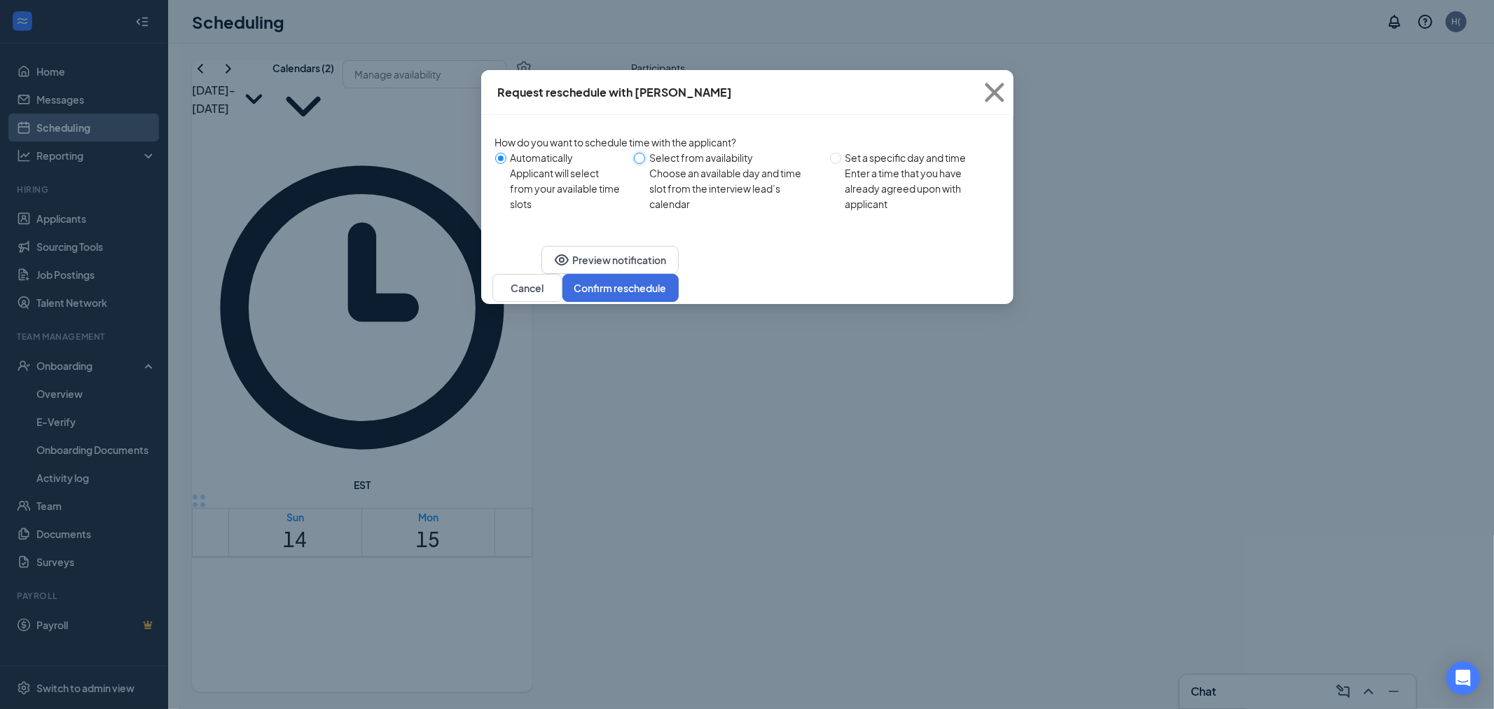
click at [643, 155] on input "Select from availability Choose an available day and time slot from the intervi…" at bounding box center [639, 158] width 11 height 11
radio input "true"
radio input "false"
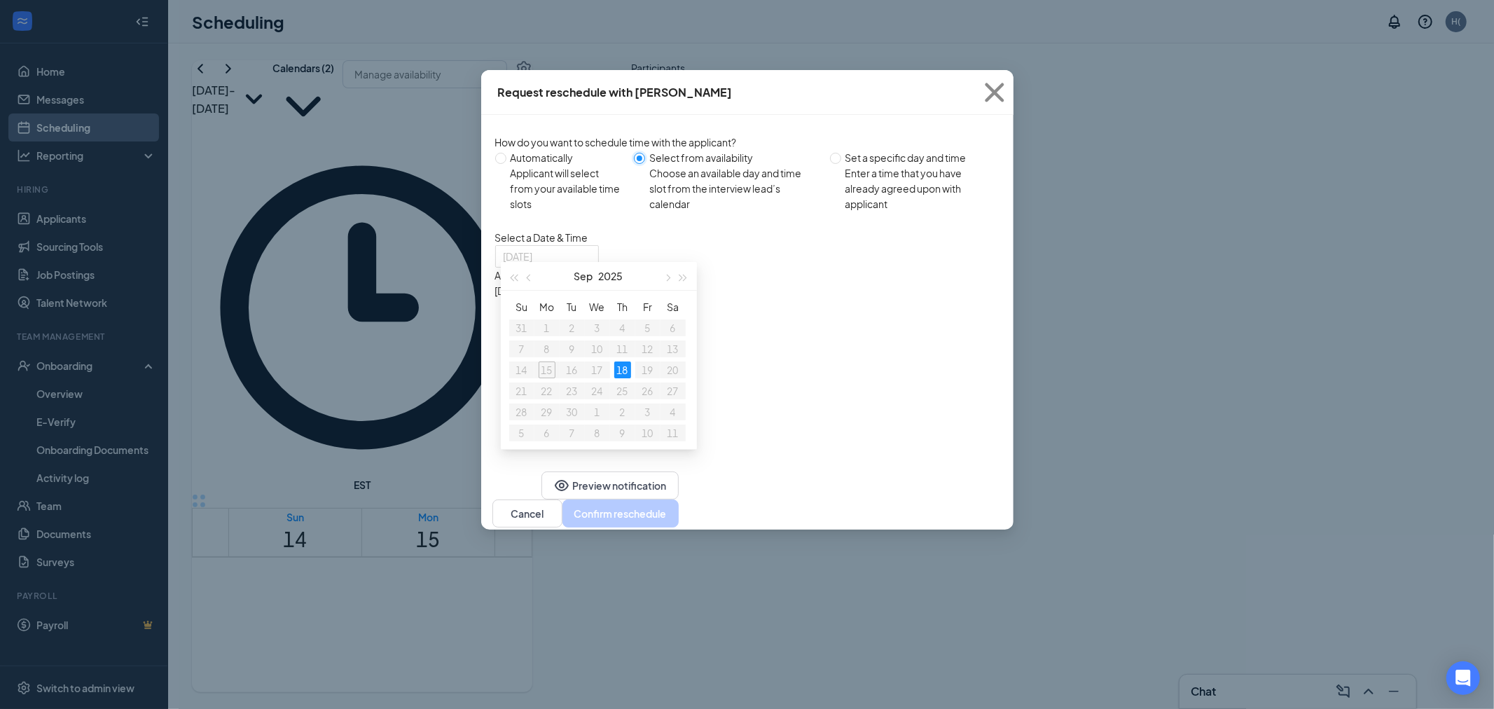
click at [620, 366] on div "18" at bounding box center [622, 369] width 17 height 17
click at [833, 153] on input "Set a specific day and time Enter a time that you have already agreed upon with…" at bounding box center [835, 158] width 11 height 11
radio input "true"
radio input "false"
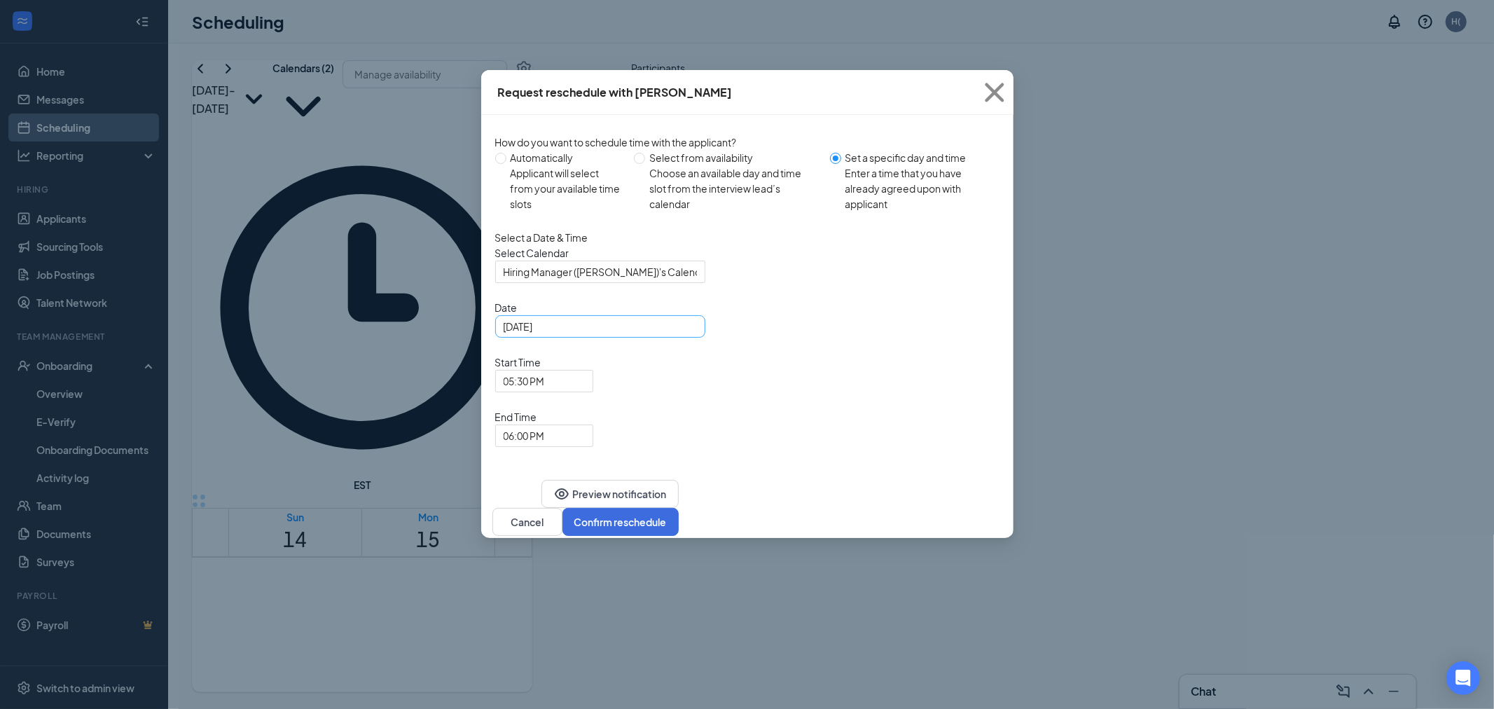
click at [688, 334] on div "[DATE]" at bounding box center [600, 326] width 193 height 15
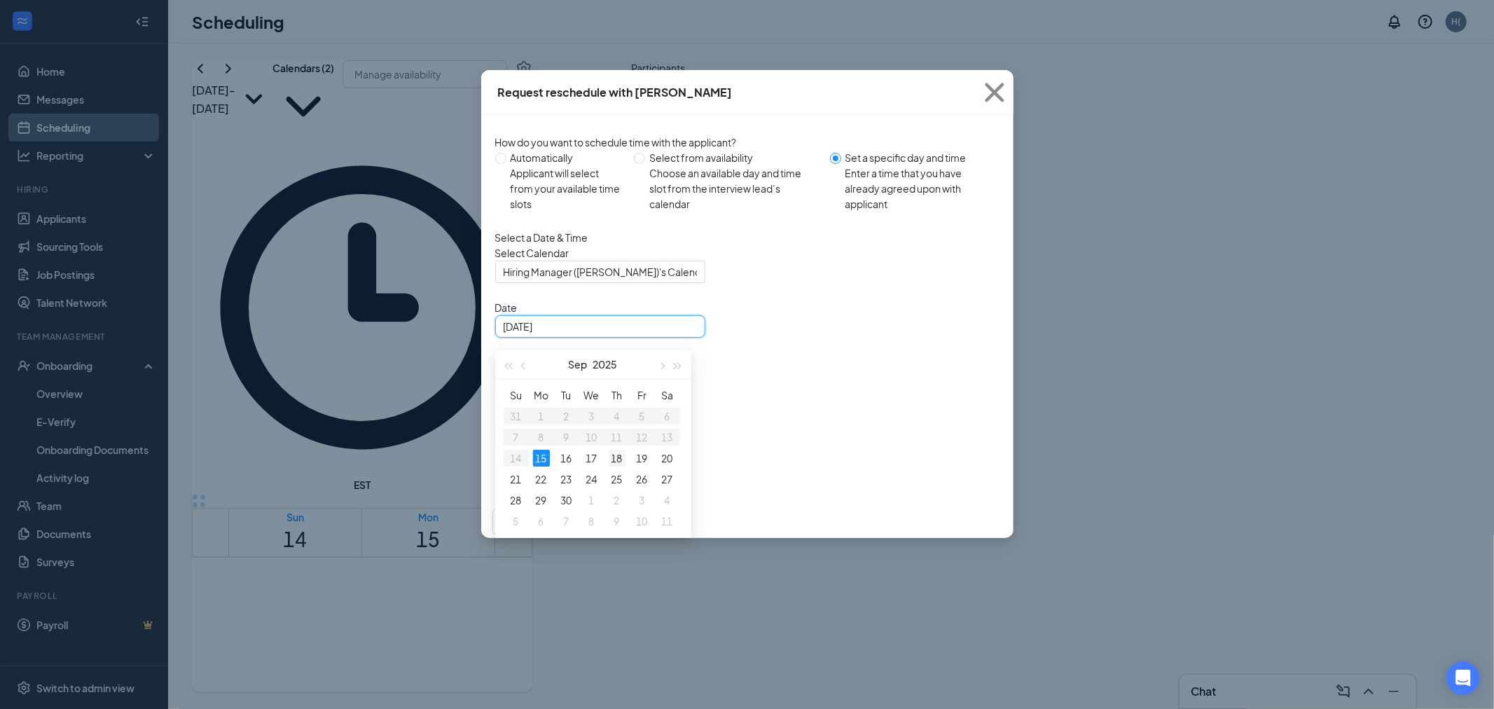
type input "[DATE]"
click at [604, 469] on td "18" at bounding box center [616, 458] width 25 height 21
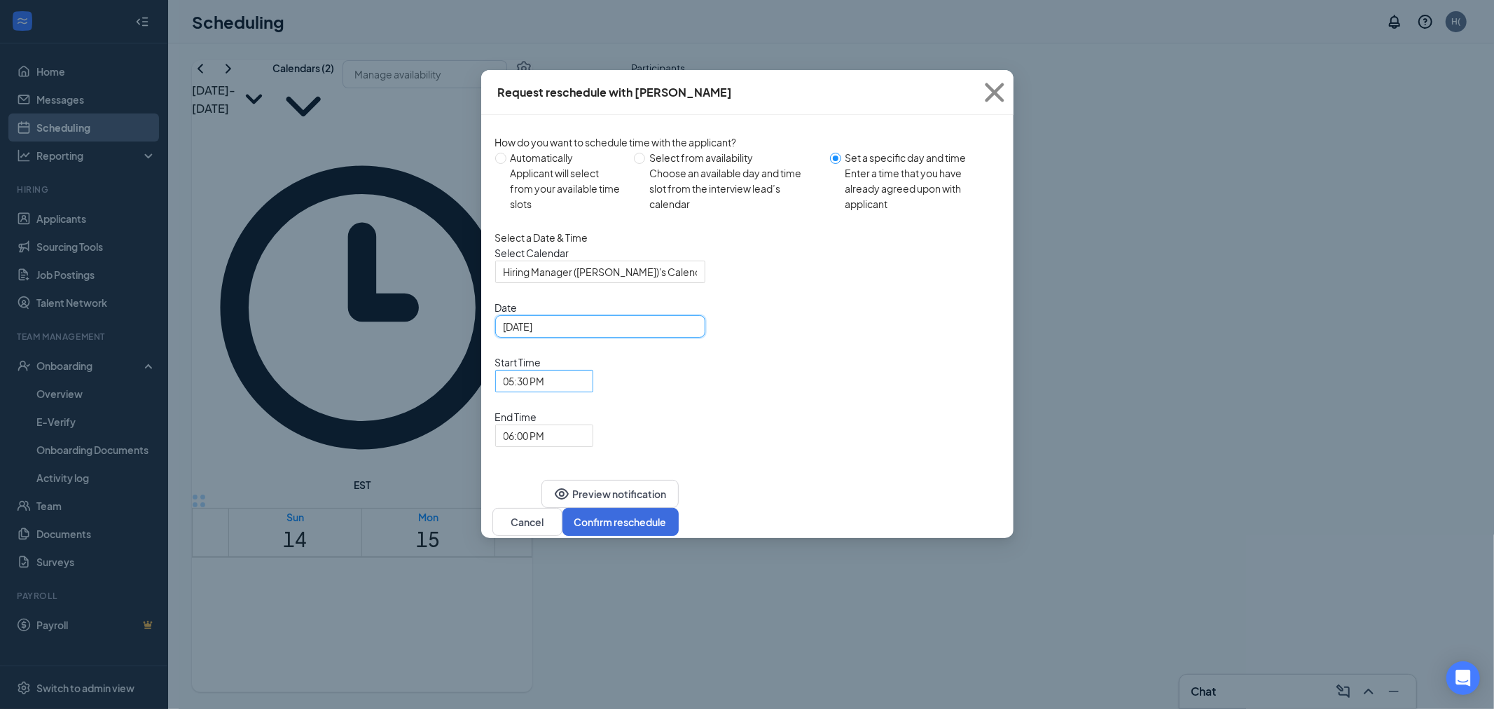
click at [585, 370] on span "05:30 PM" at bounding box center [544, 380] width 81 height 21
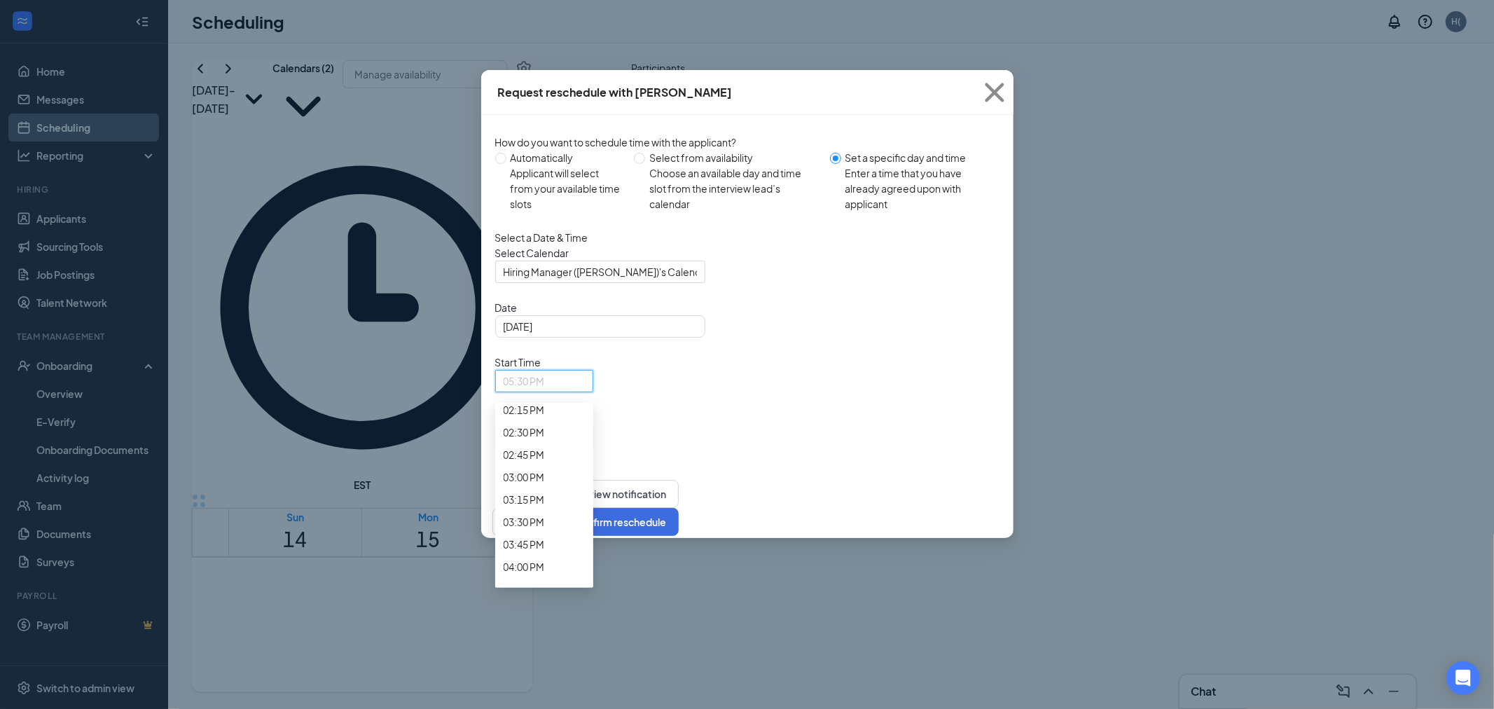
scroll to position [1254, 0]
click at [593, 71] on div "10:00 AM" at bounding box center [544, 59] width 98 height 22
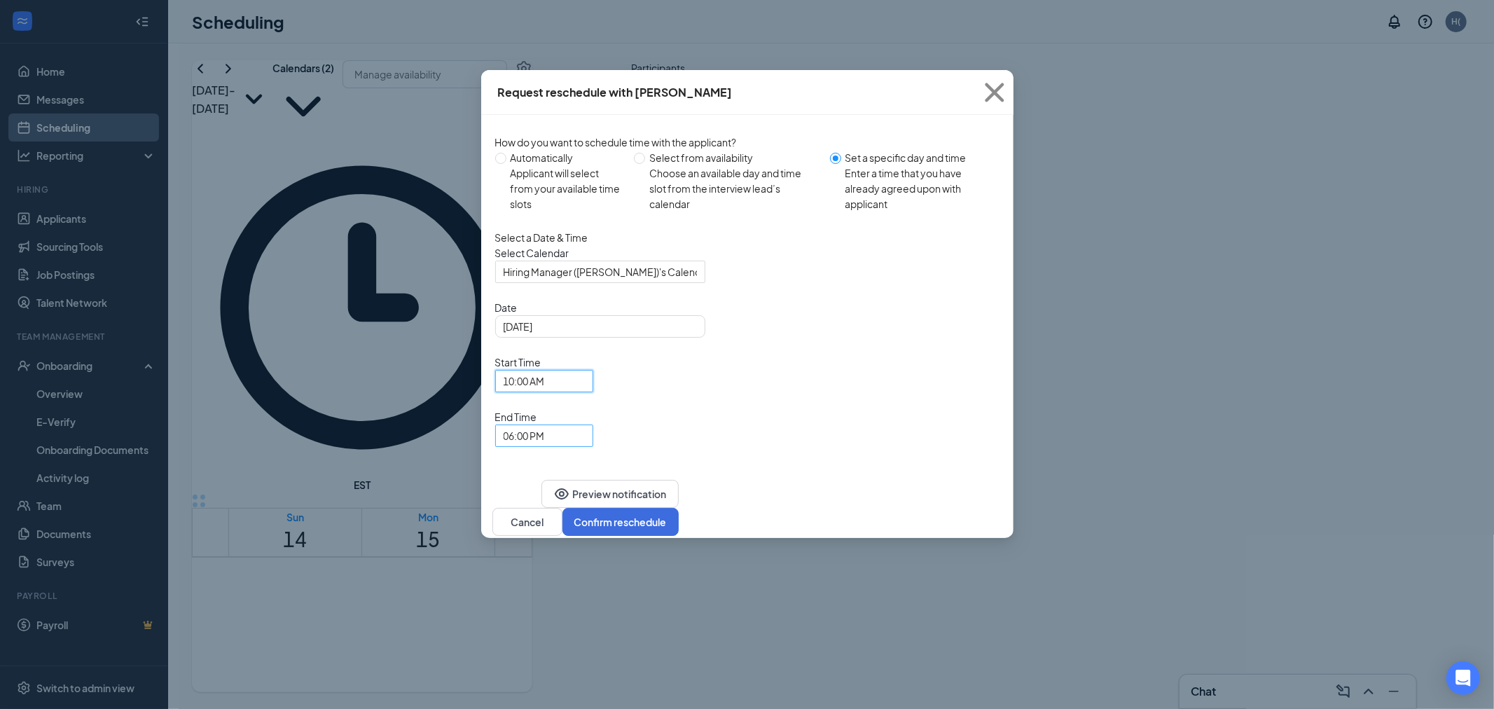
click at [572, 425] on span "06:00 PM" at bounding box center [538, 444] width 69 height 38
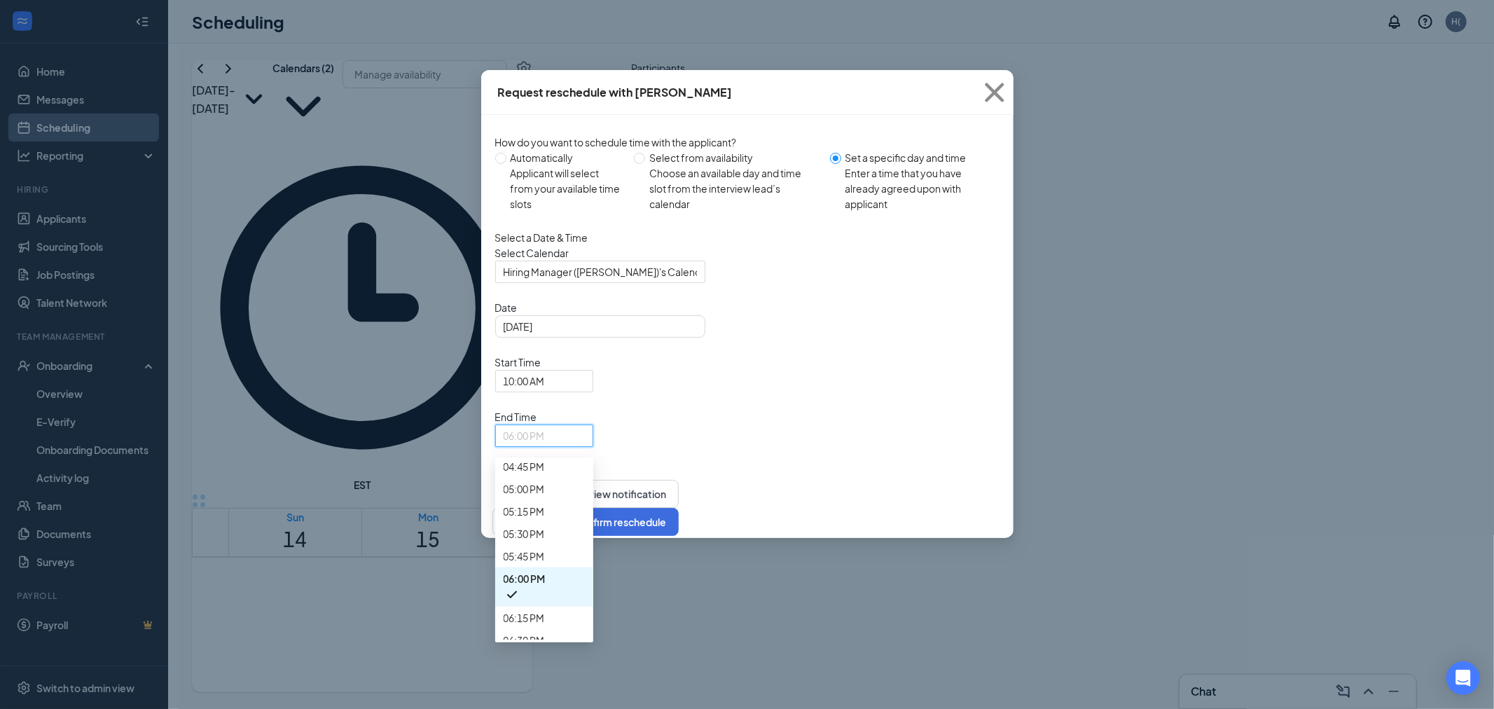
scroll to position [1514, 0]
click at [593, 45] on div "12:00 PM" at bounding box center [544, 33] width 98 height 22
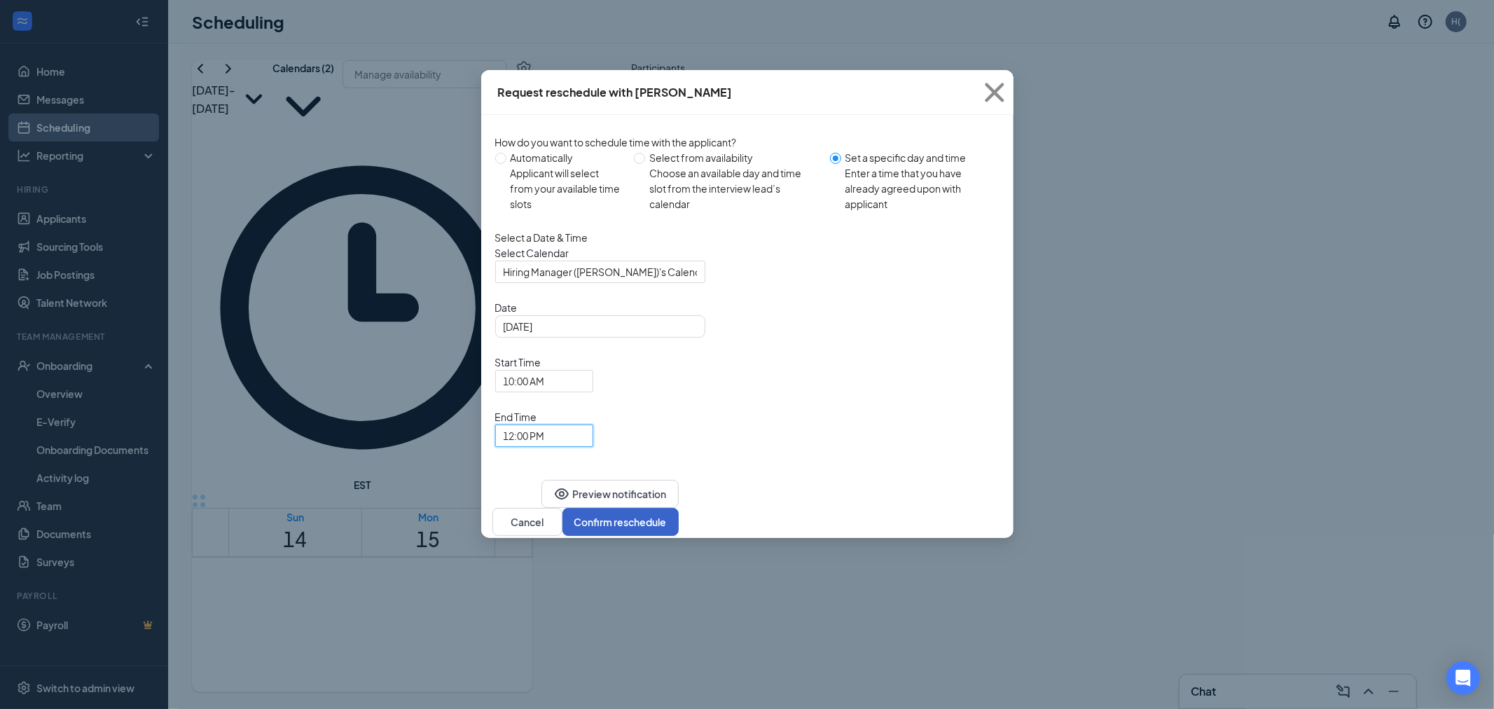
click at [679, 508] on button "Confirm reschedule" at bounding box center [620, 522] width 116 height 28
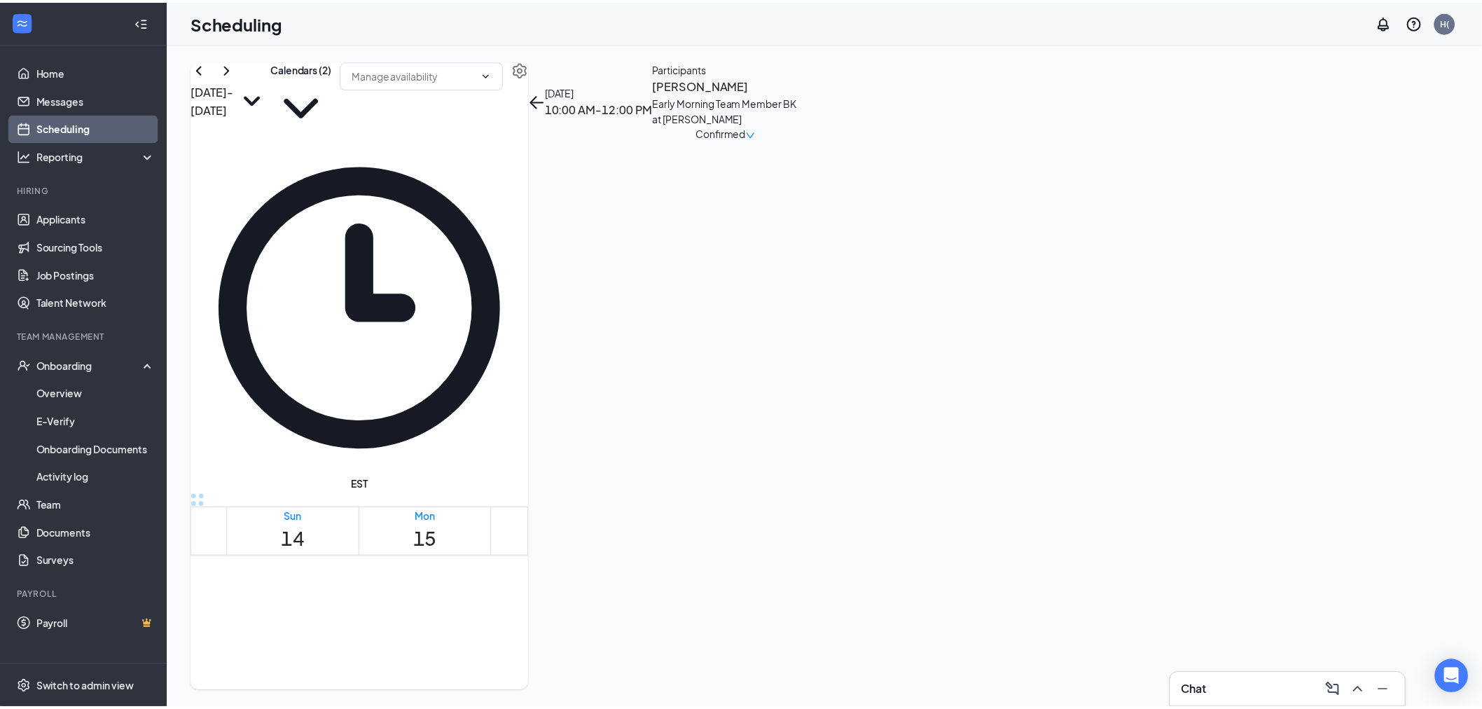
scroll to position [1156, 0]
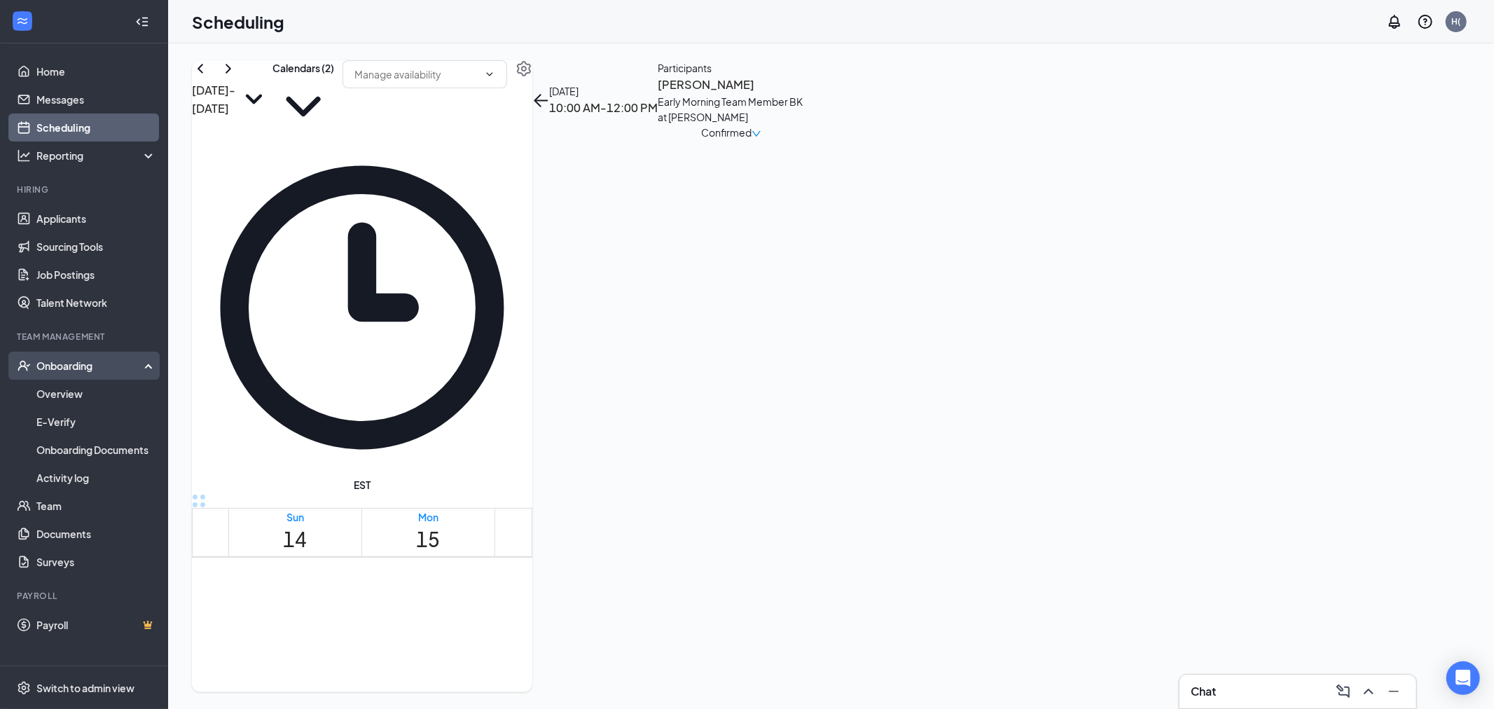
click at [92, 371] on div "Onboarding" at bounding box center [90, 366] width 108 height 14
click at [81, 386] on link "Overview" at bounding box center [96, 394] width 120 height 28
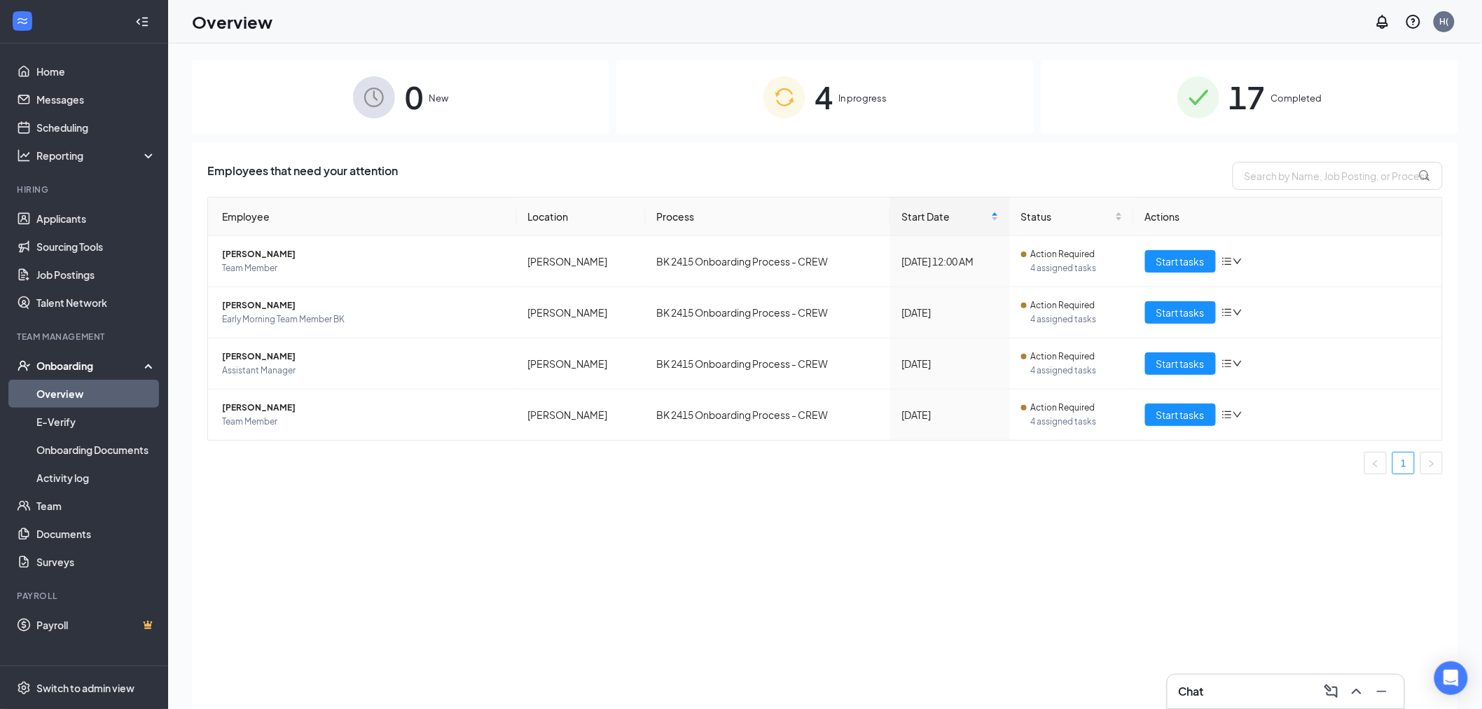
click at [466, 480] on div "Employee Location Process Start Date Status Actions Mickaylah M Porrin Team Mem…" at bounding box center [824, 341] width 1235 height 289
